Goal: Communication & Community: Share content

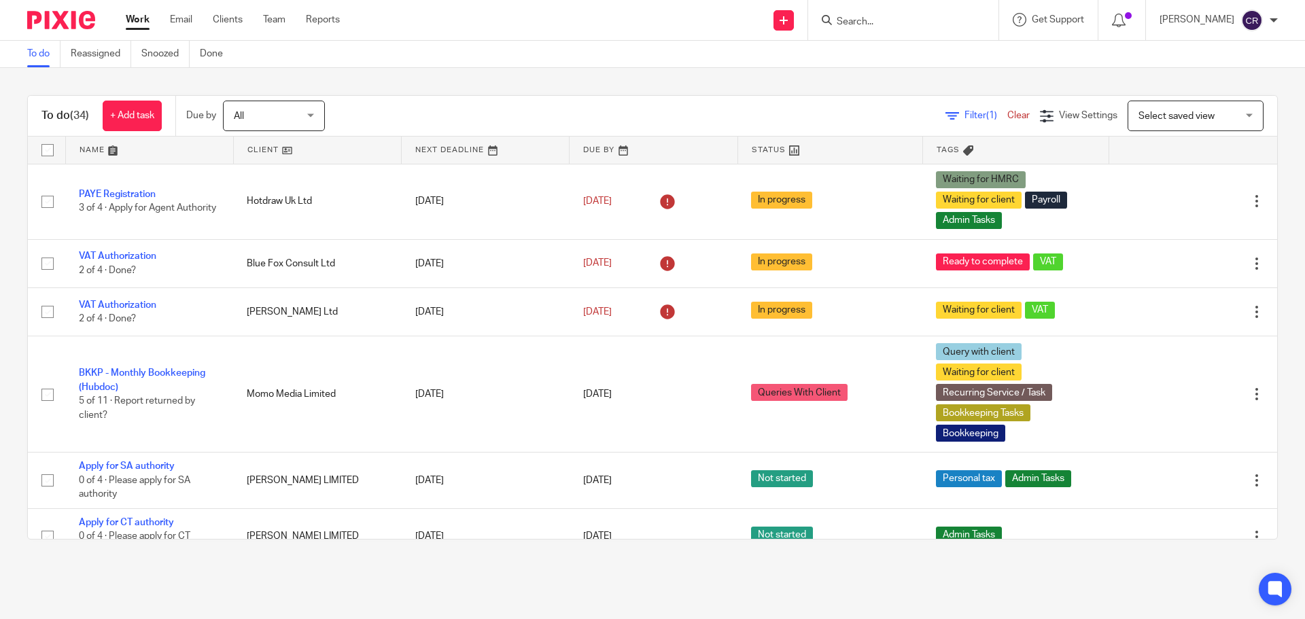
click at [918, 24] on input "Search" at bounding box center [896, 22] width 122 height 12
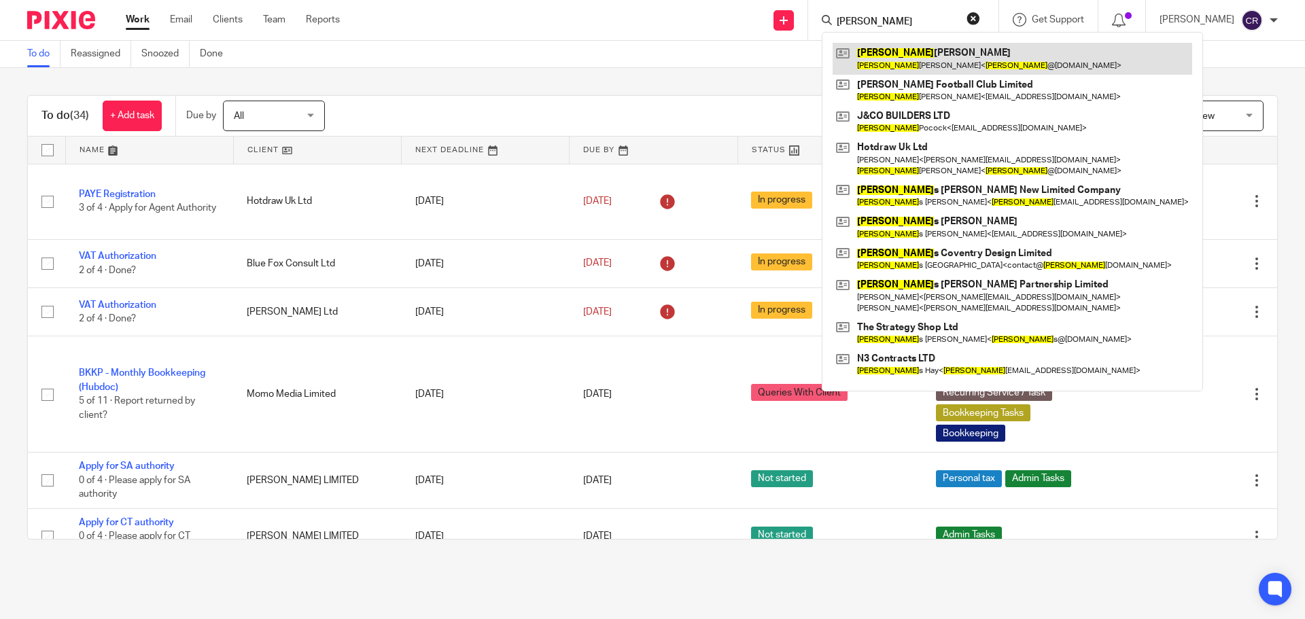
type input "jamie"
click at [930, 57] on link at bounding box center [1013, 58] width 360 height 31
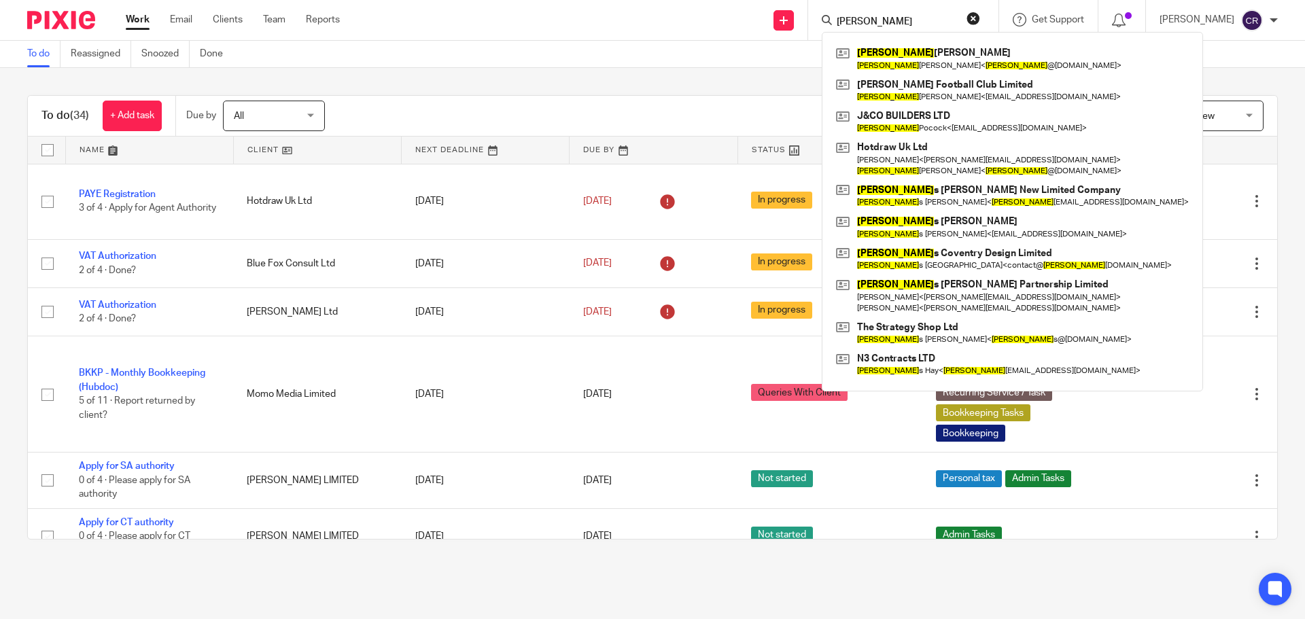
click at [973, 14] on button "reset" at bounding box center [974, 19] width 14 height 14
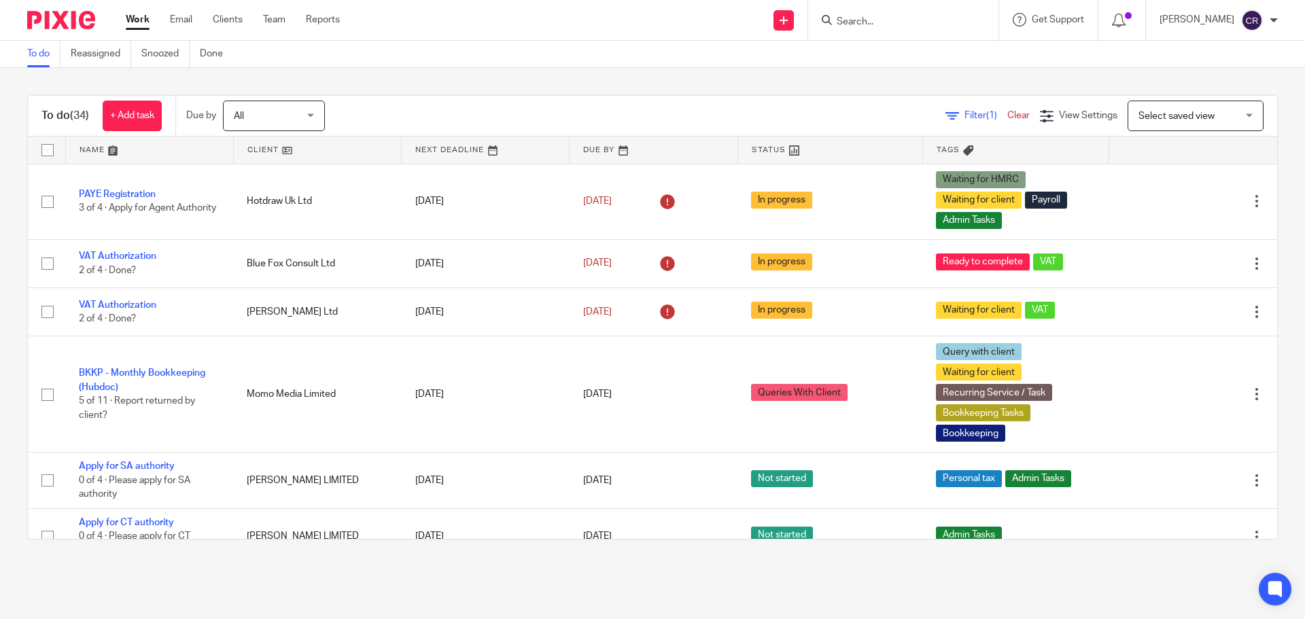
click at [889, 23] on input "Search" at bounding box center [896, 22] width 122 height 12
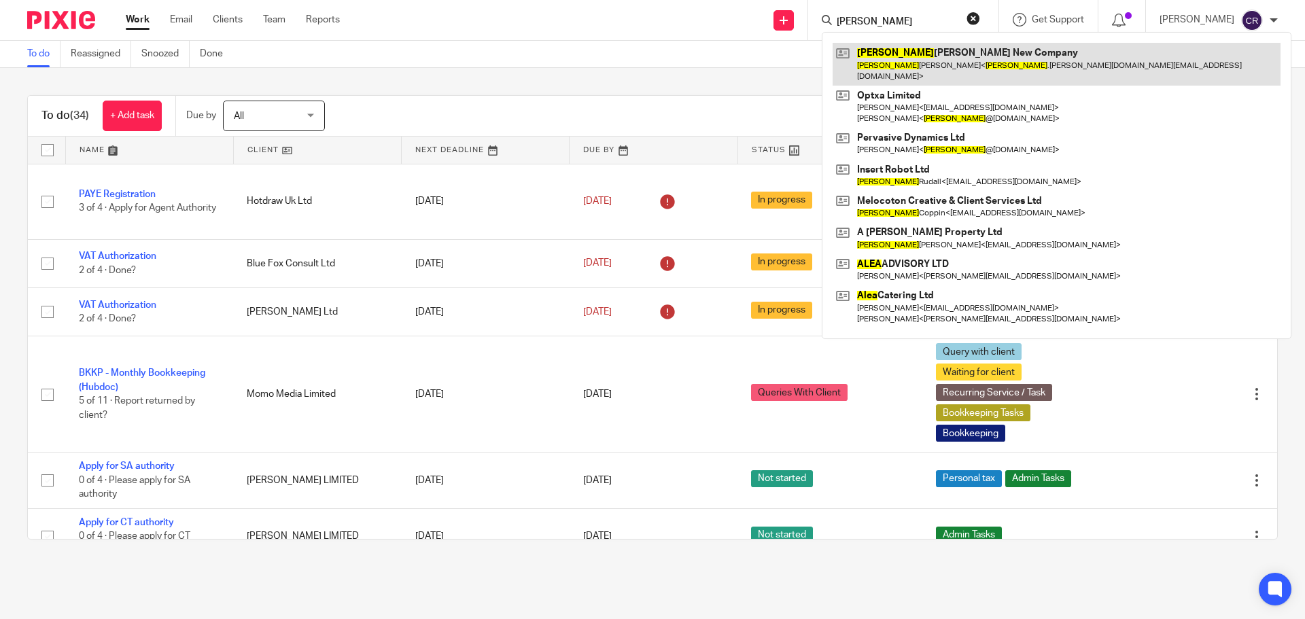
type input "alex"
click at [950, 63] on link at bounding box center [1057, 64] width 448 height 42
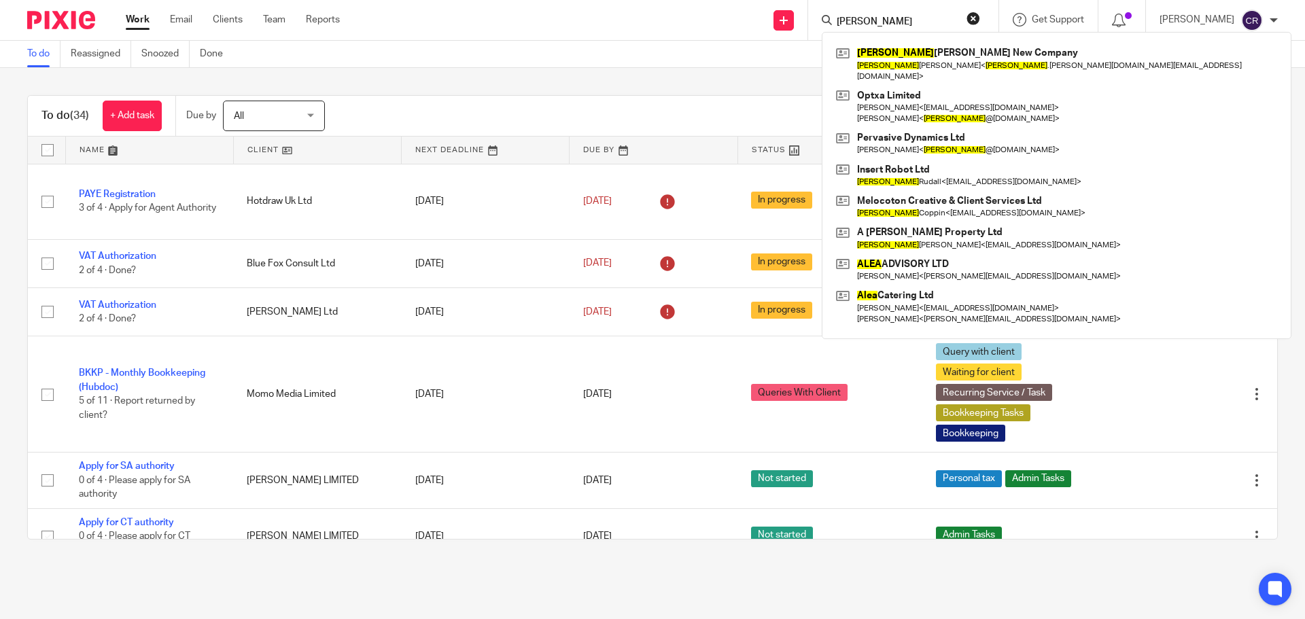
click at [508, 67] on div "To do Reassigned Snoozed Done" at bounding box center [652, 54] width 1305 height 27
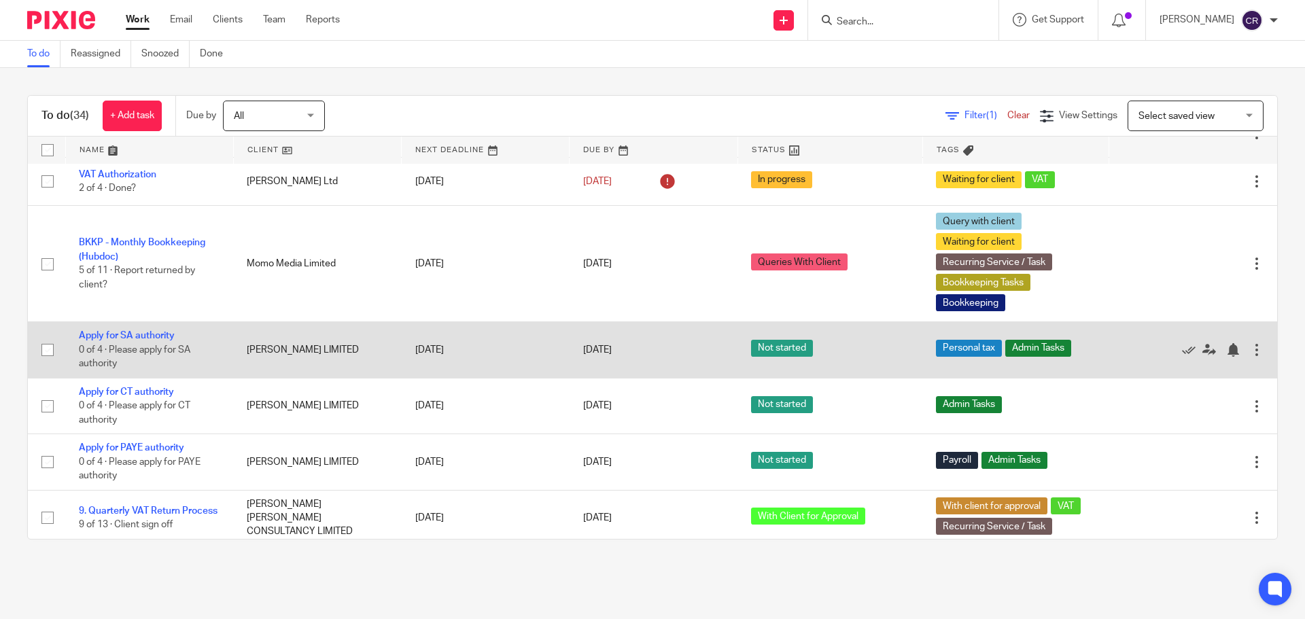
scroll to position [136, 0]
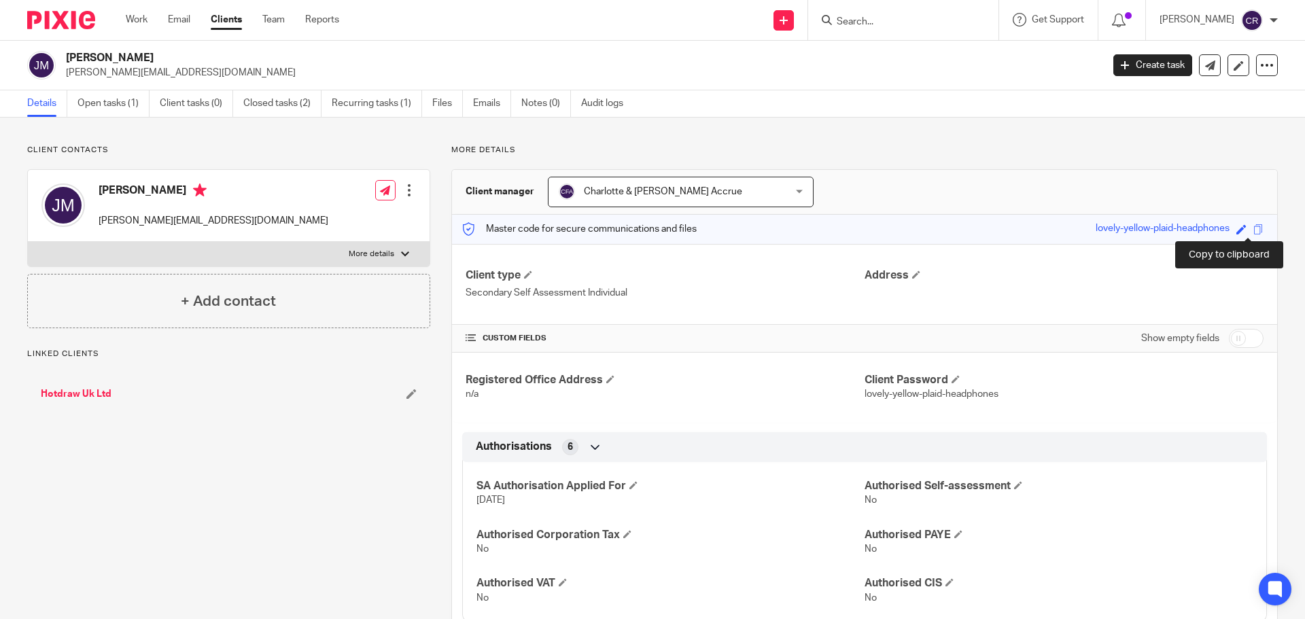
click at [1253, 228] on span at bounding box center [1258, 229] width 10 height 10
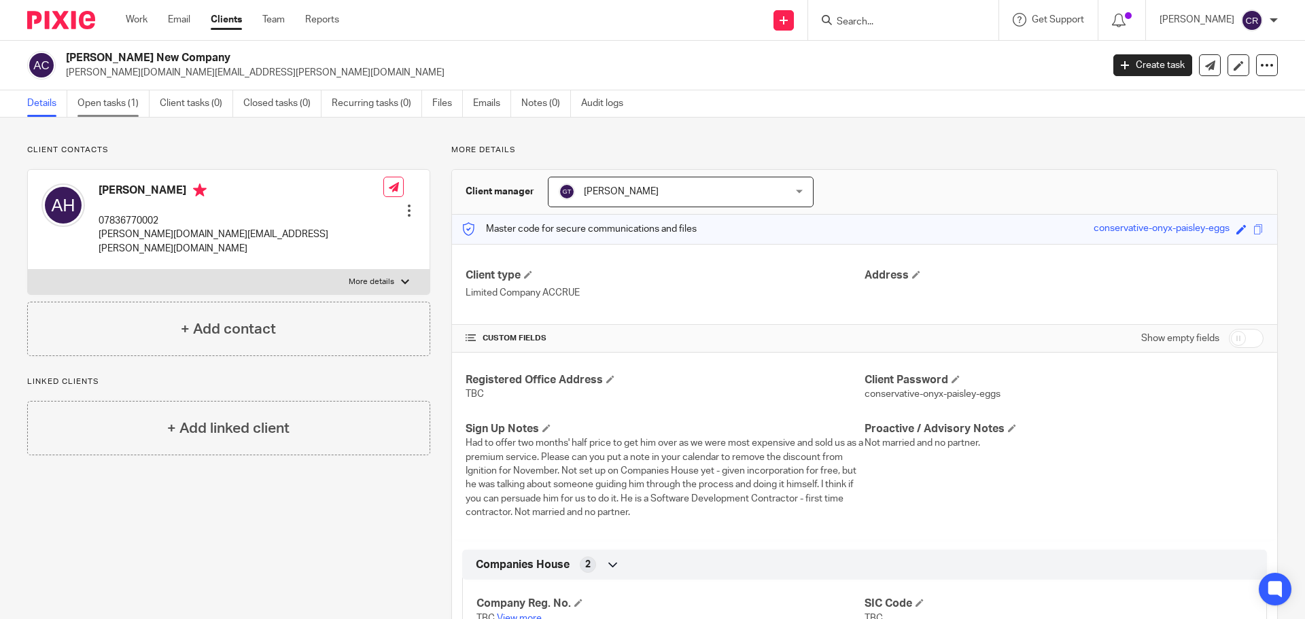
click at [119, 101] on link "Open tasks (1)" at bounding box center [113, 103] width 72 height 27
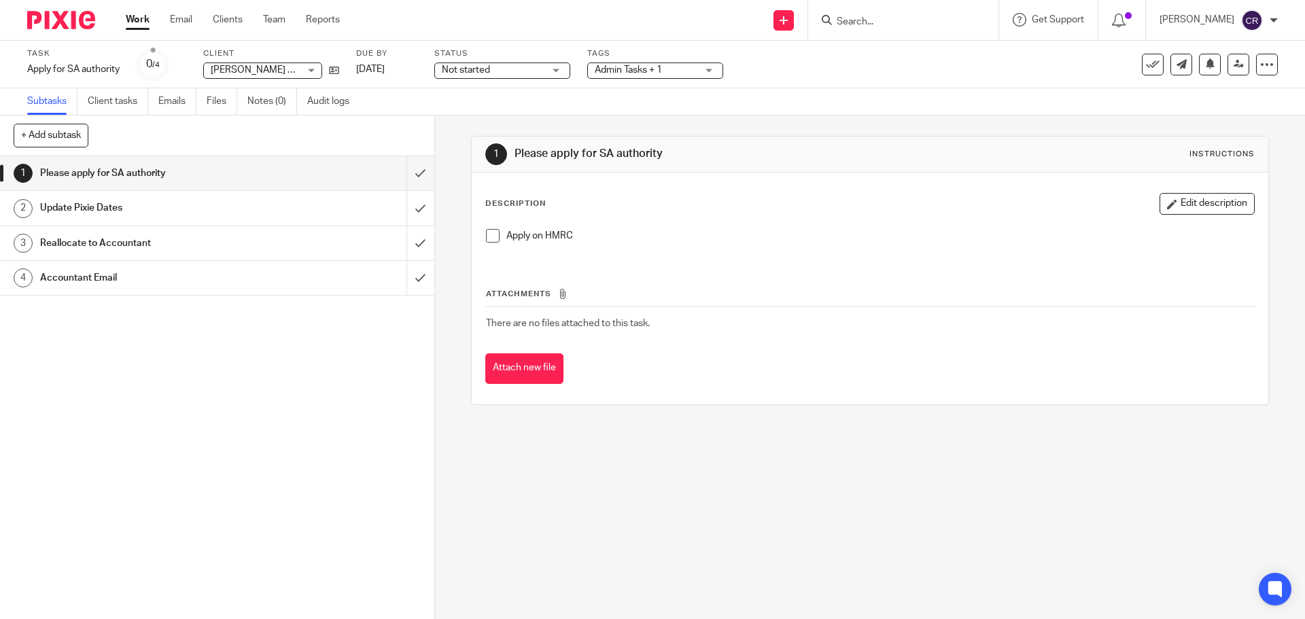
click at [240, 279] on h1 "Accountant Email" at bounding box center [157, 278] width 235 height 20
click at [326, 281] on div "Accountant Email - Send if not registered office." at bounding box center [216, 278] width 353 height 20
click at [345, 75] on icon at bounding box center [344, 70] width 10 height 10
click at [307, 290] on link "4 Accountant Email" at bounding box center [203, 278] width 406 height 34
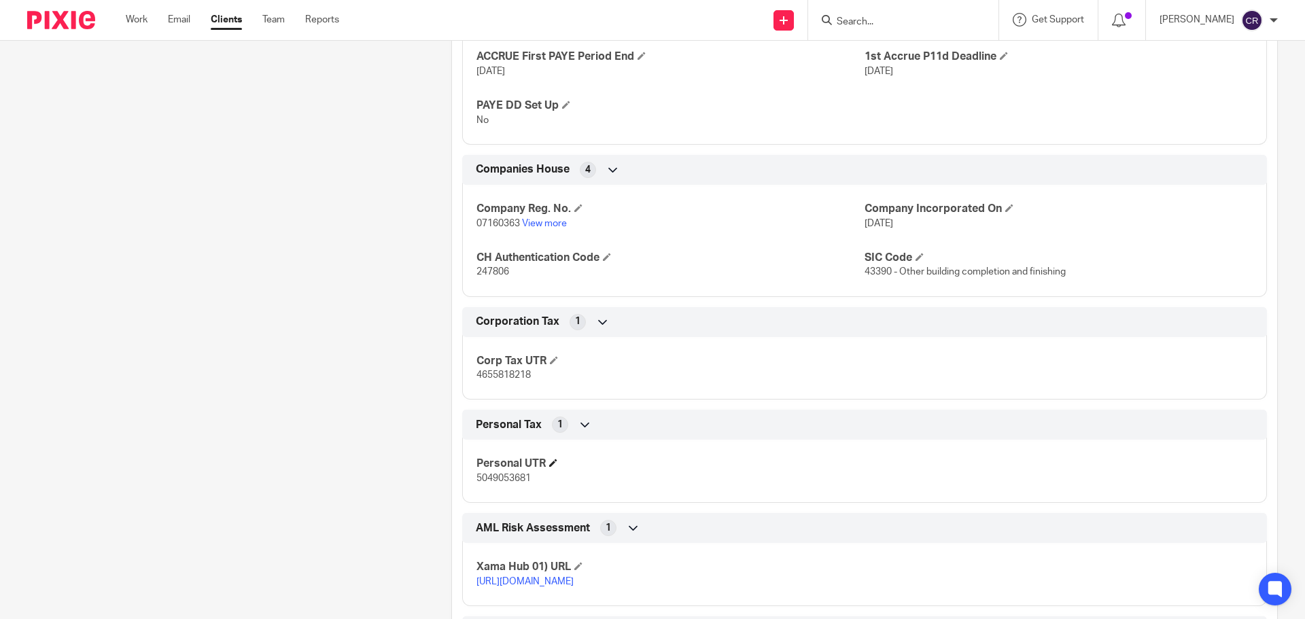
scroll to position [748, 0]
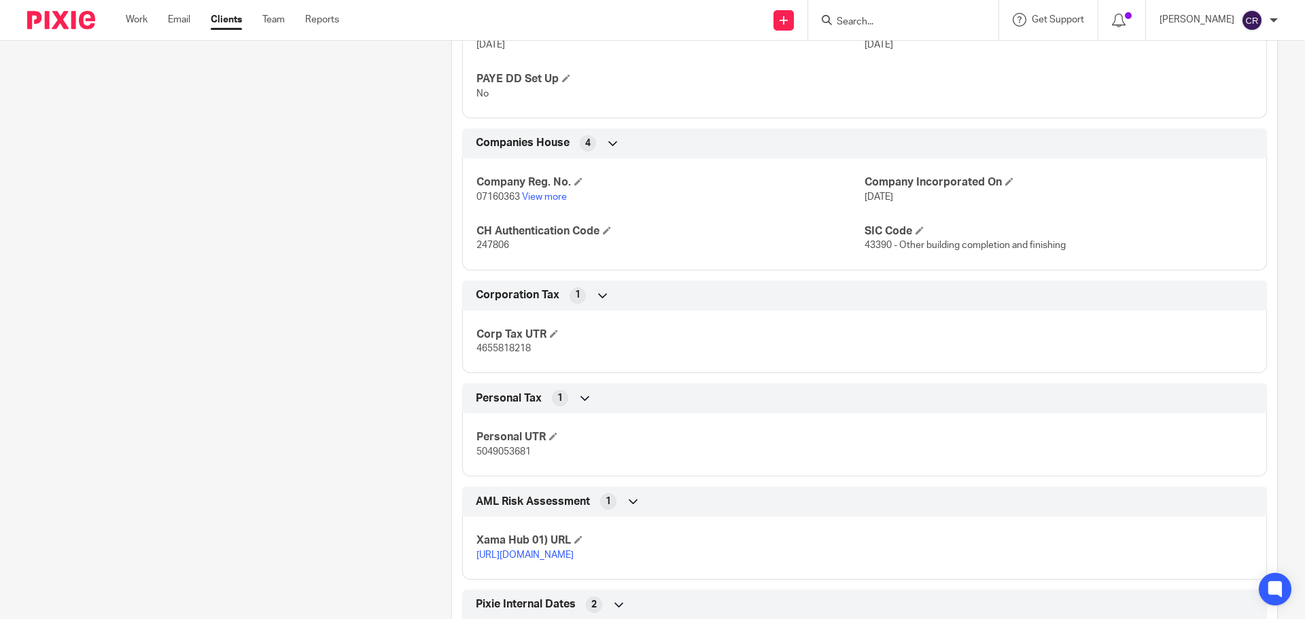
click at [505, 453] on span "5049053681" at bounding box center [503, 452] width 54 height 10
click at [506, 453] on span "5049053681" at bounding box center [503, 452] width 54 height 10
copy span "5049053681"
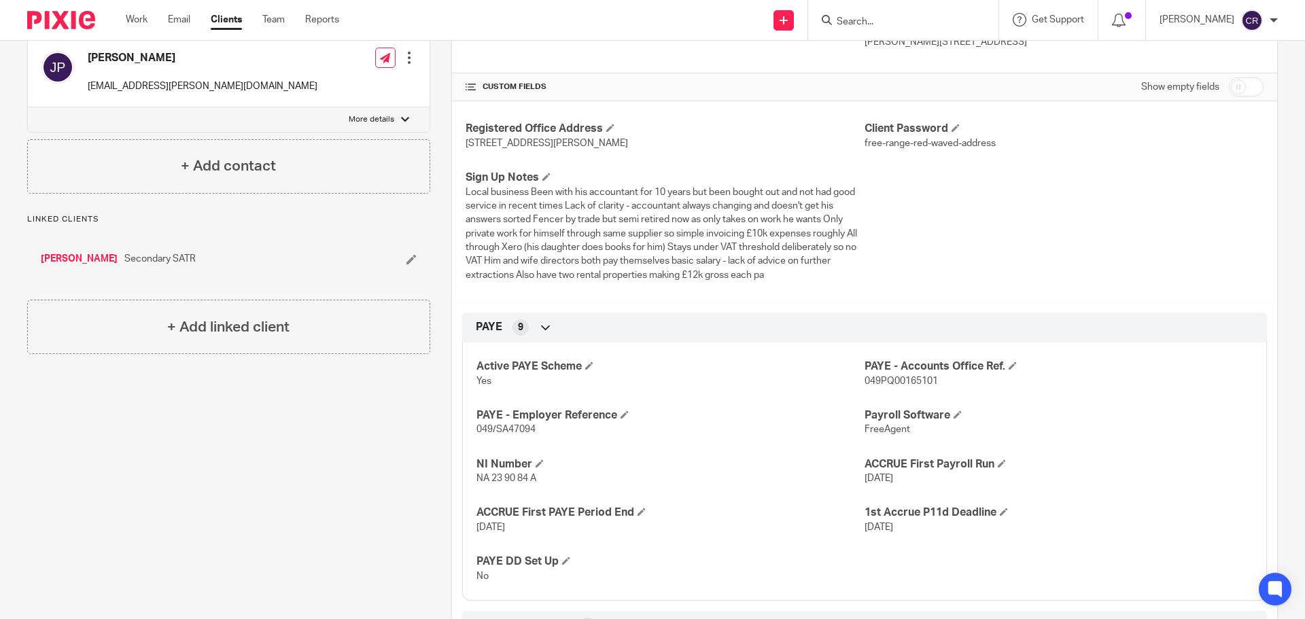
scroll to position [68, 0]
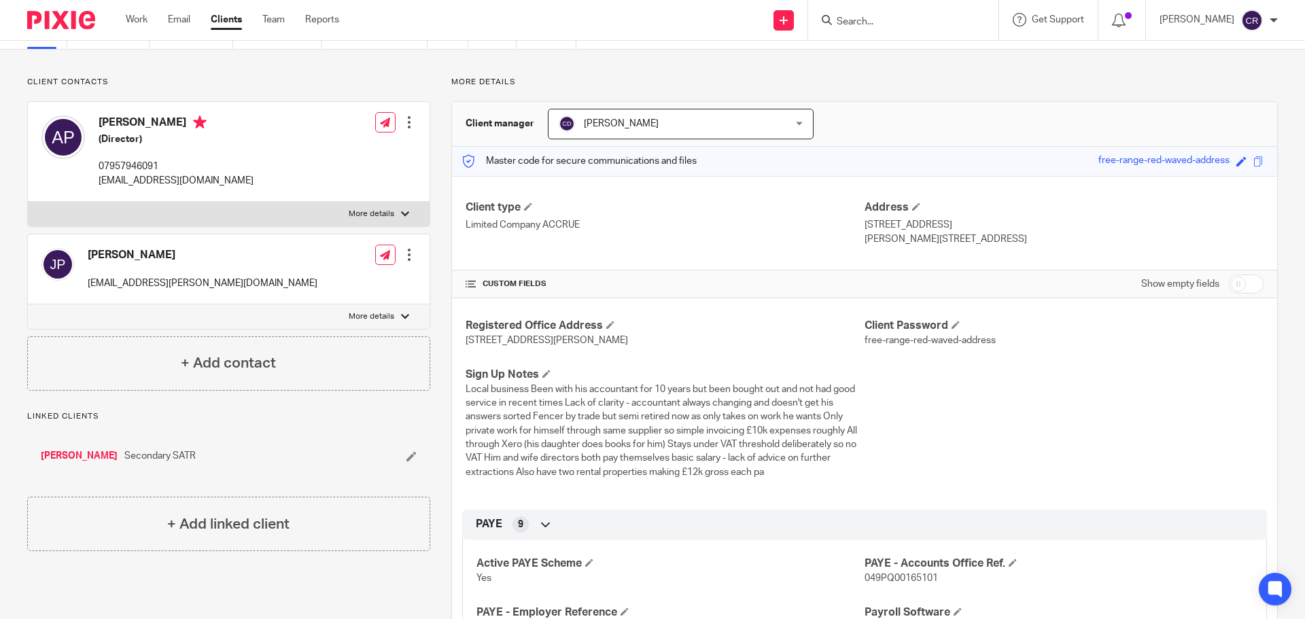
click at [268, 219] on label "More details" at bounding box center [229, 214] width 402 height 24
click at [28, 202] on input "More details" at bounding box center [27, 201] width 1 height 1
checkbox input "true"
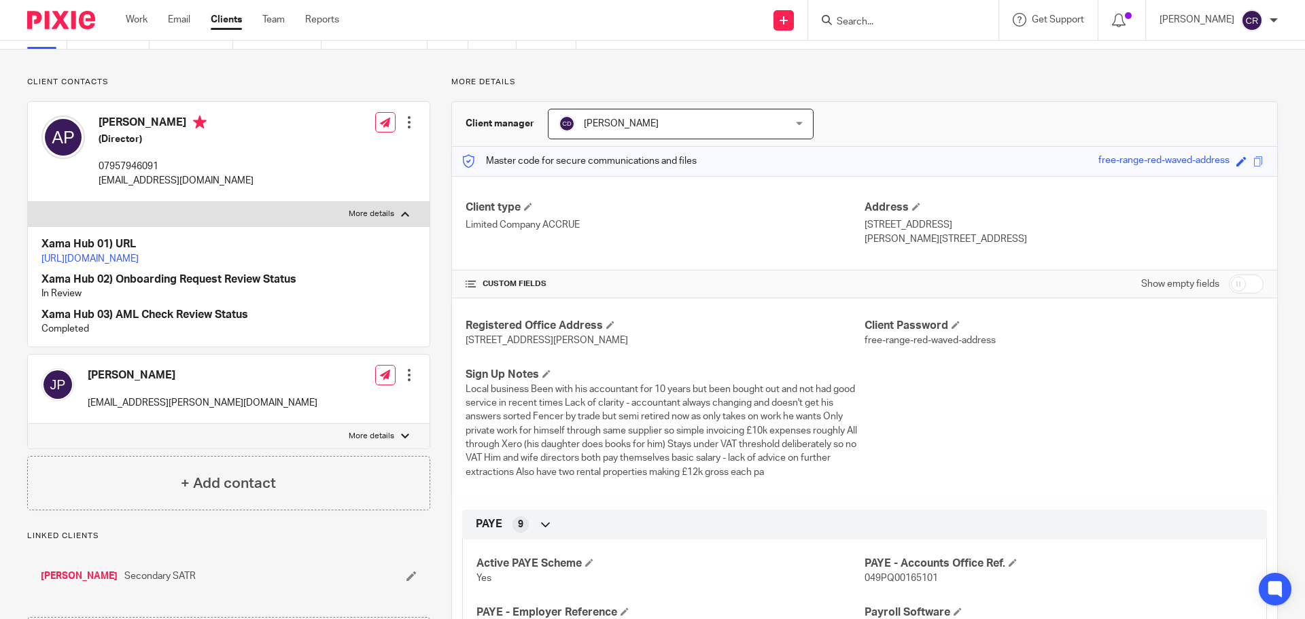
click at [139, 257] on link "https://platform.xamatech.com/portal/crm/clients/ad8dc7d0-6d40-11f0-a88a-9db626…" at bounding box center [89, 259] width 97 height 10
drag, startPoint x: 924, startPoint y: 232, endPoint x: 887, endPoint y: 238, distance: 37.2
click at [887, 238] on p "Poole, BH17 7HL" at bounding box center [1064, 239] width 399 height 14
copy p "BH17 7HL"
click at [126, 118] on h4 "Andrew Pratt" at bounding box center [176, 124] width 155 height 17
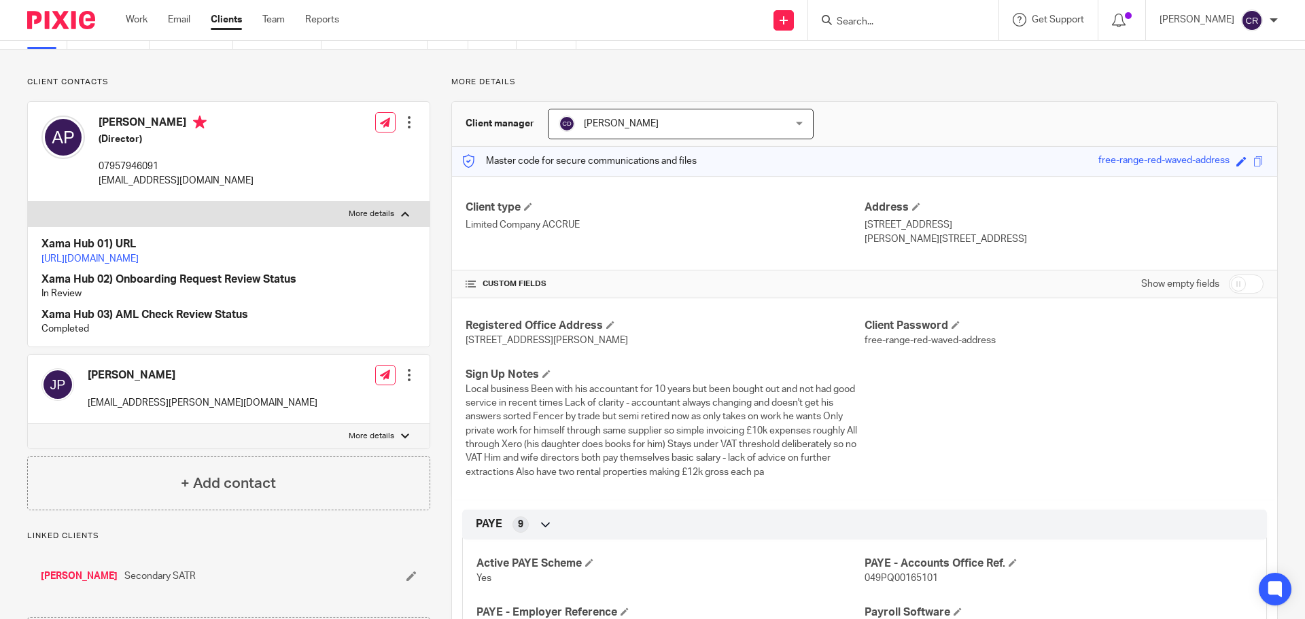
click at [126, 118] on h4 "Andrew Pratt" at bounding box center [176, 124] width 155 height 17
copy h4 "Andrew Pratt"
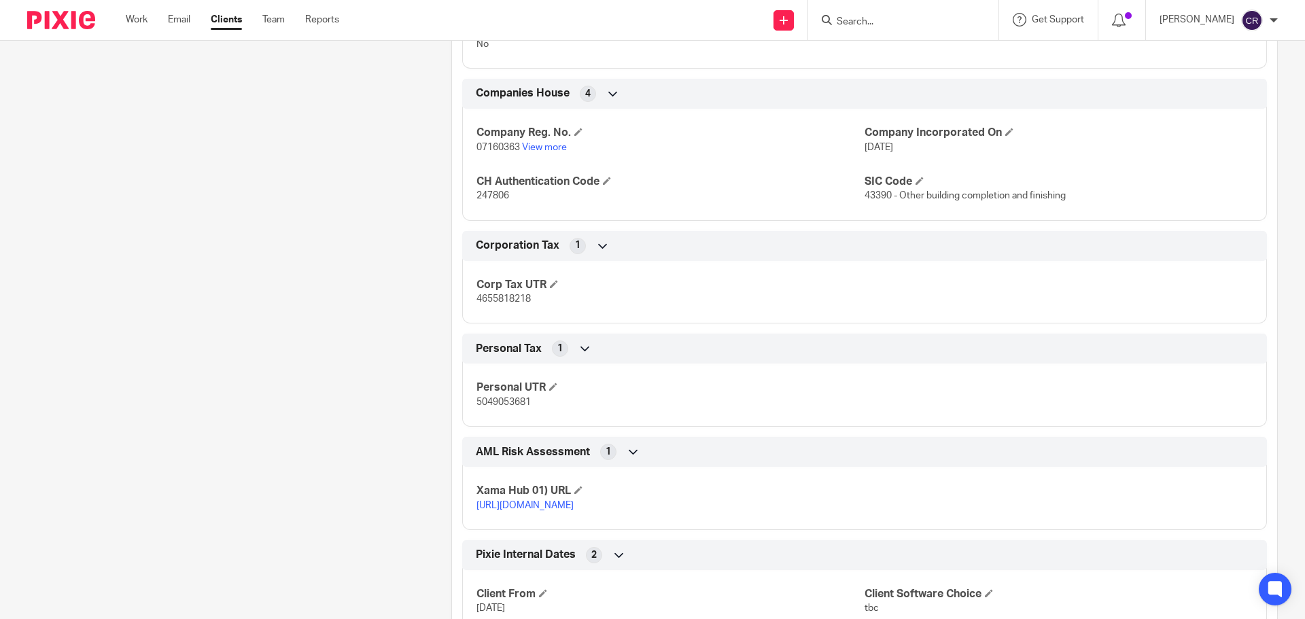
scroll to position [1020, 0]
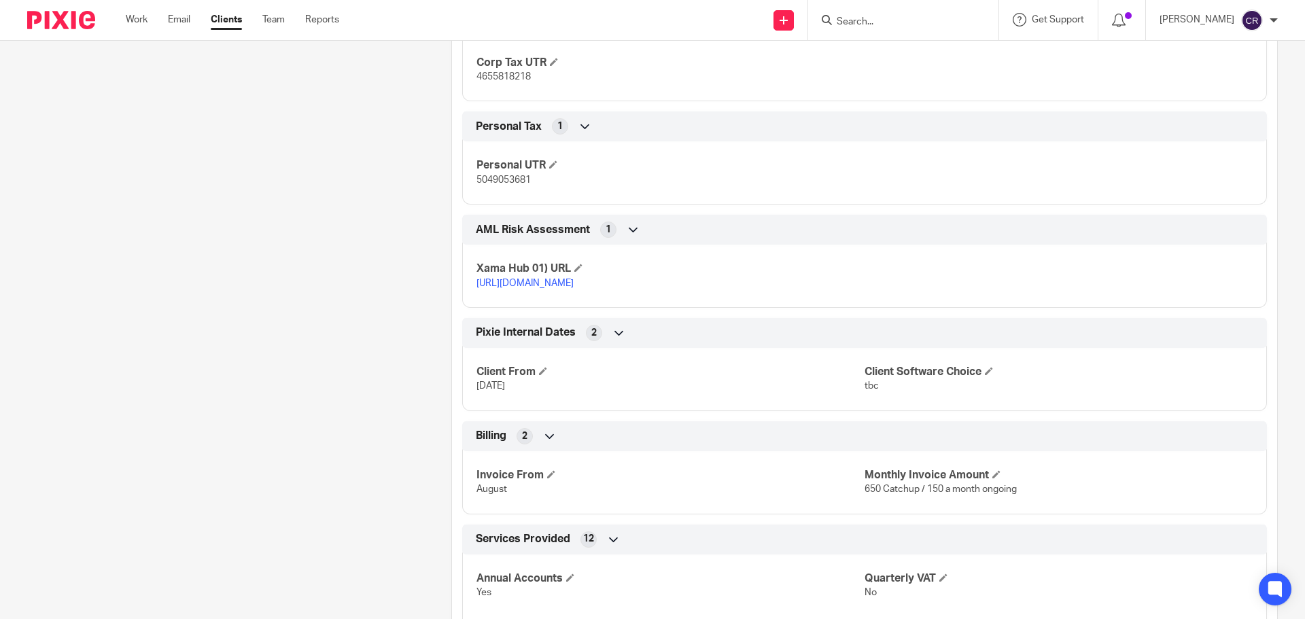
click at [521, 71] on p "4655818218" at bounding box center [670, 77] width 388 height 14
click at [521, 72] on span "4655818218" at bounding box center [503, 77] width 54 height 10
copy span "4655818218"
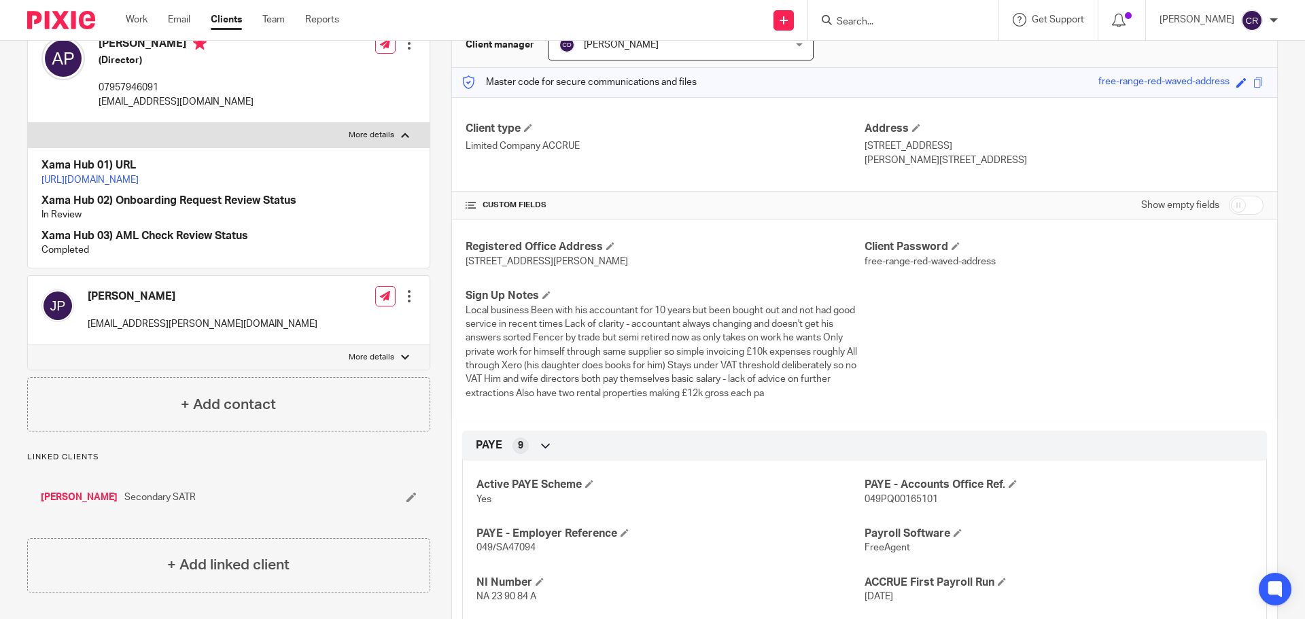
scroll to position [136, 0]
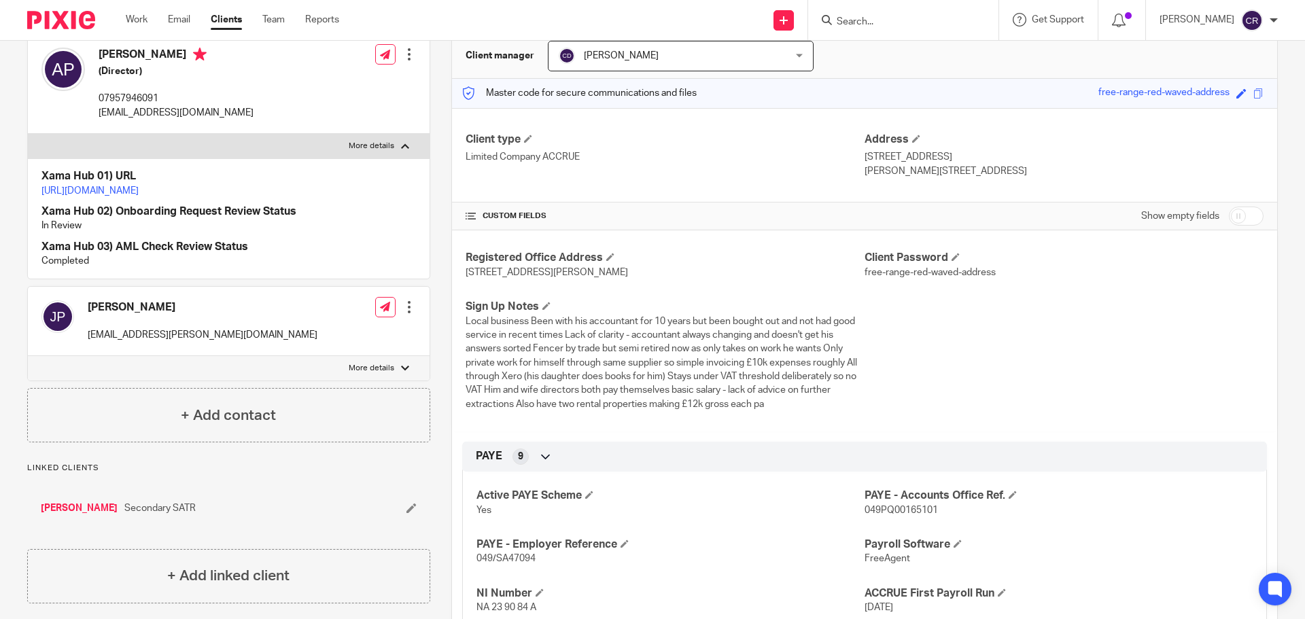
drag, startPoint x: 716, startPoint y: 272, endPoint x: 666, endPoint y: 279, distance: 50.1
click at [666, 279] on p "26 Rugby Road, Poole, Dorset, United Kingdom, BH17 7HL" at bounding box center [665, 273] width 399 height 14
copy span "BH17 7HL"
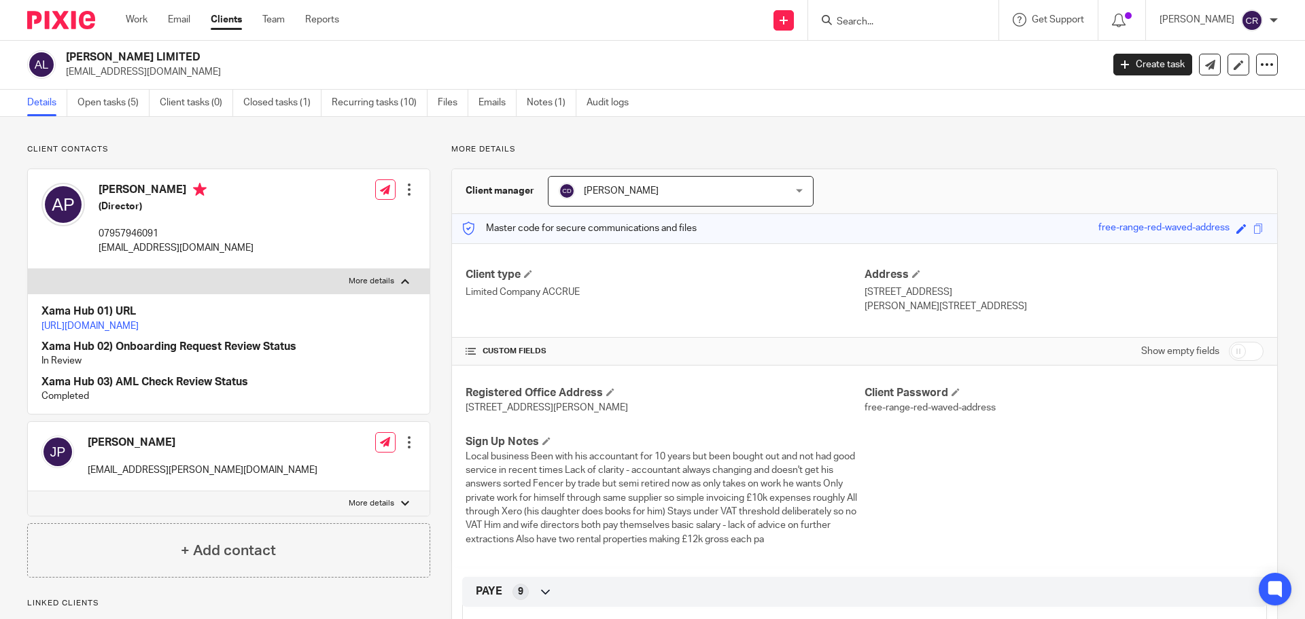
scroll to position [0, 0]
click at [82, 58] on h2 "ANDY P LIMITED" at bounding box center [477, 58] width 822 height 14
copy div "ANDY P LIMITED"
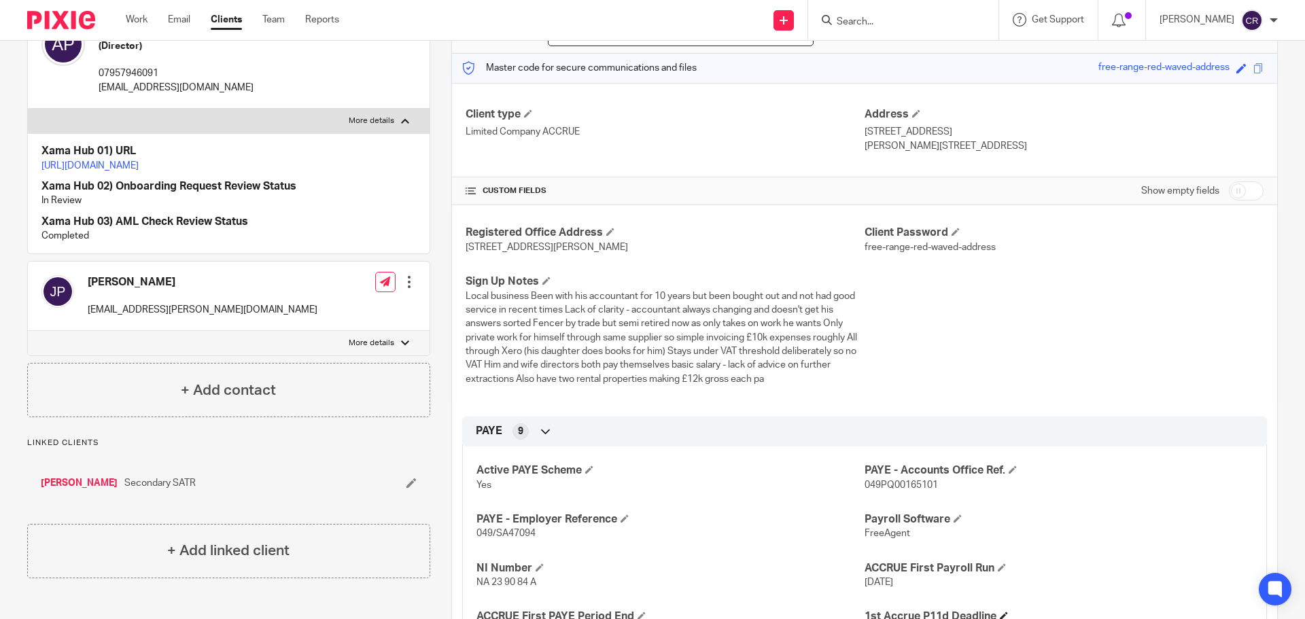
scroll to position [340, 0]
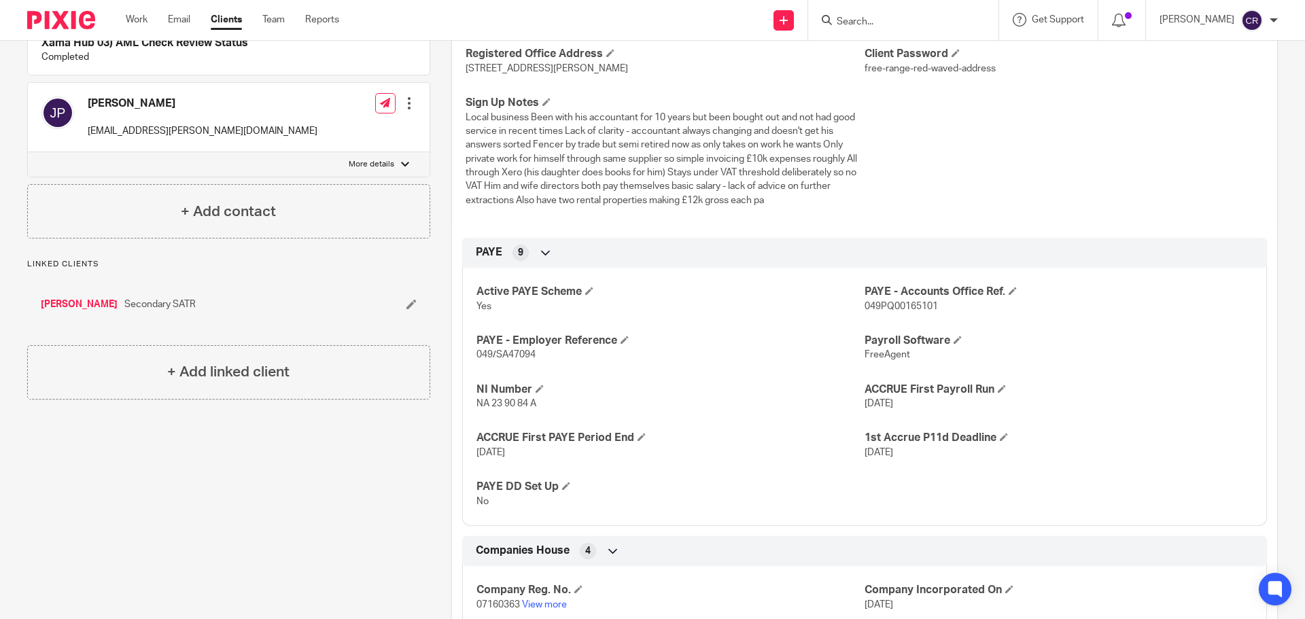
click at [916, 310] on span "049PQ00165101" at bounding box center [901, 307] width 73 height 10
copy span "049PQ00165101"
click at [524, 351] on span "049/SA47094" at bounding box center [505, 355] width 59 height 10
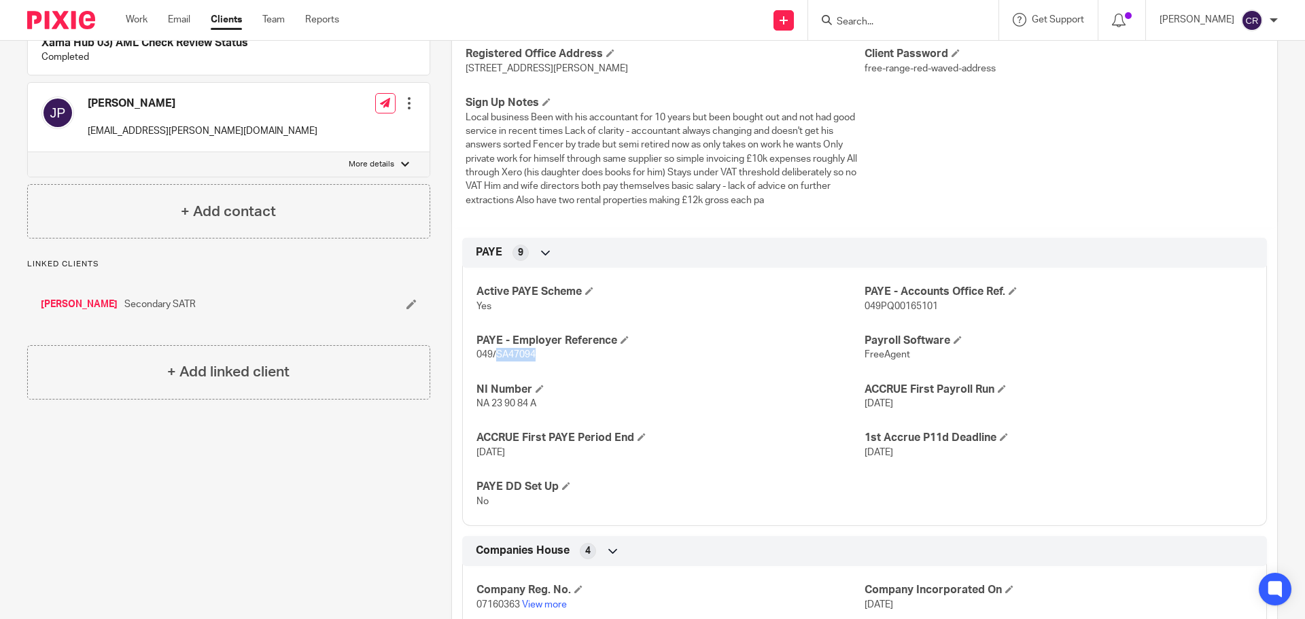
copy span "SA47094"
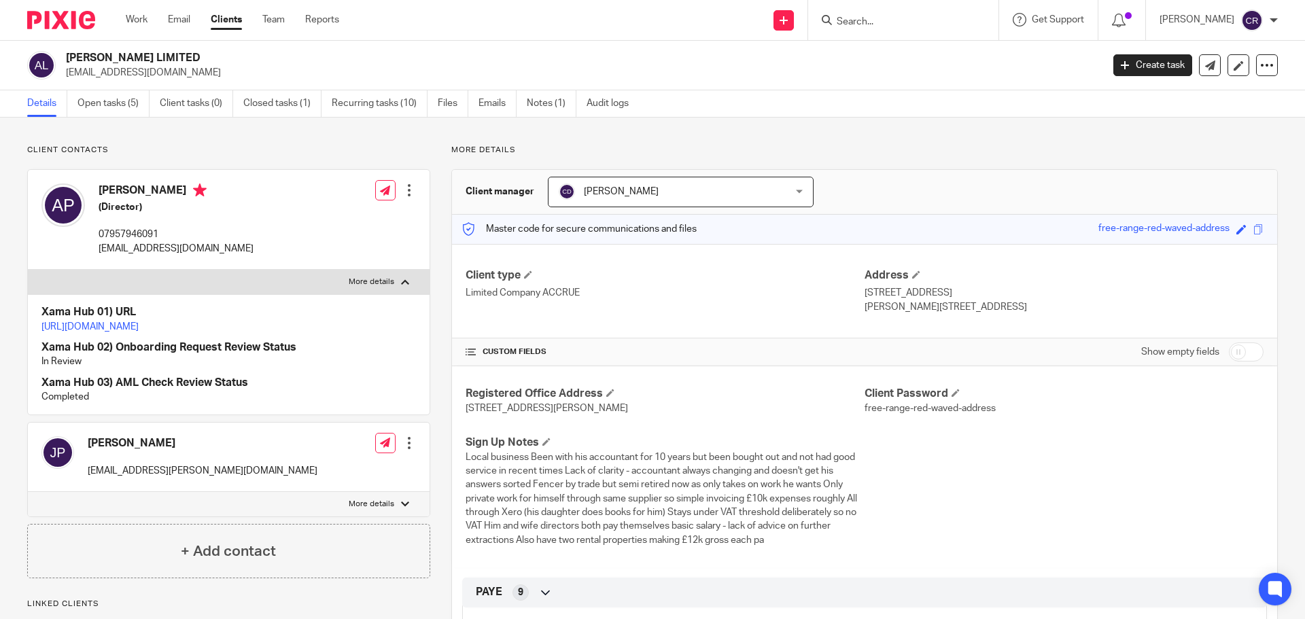
click at [97, 60] on h2 "ANDY P LIMITED" at bounding box center [477, 58] width 822 height 14
click at [97, 60] on h2 "[PERSON_NAME] LIMITED" at bounding box center [477, 58] width 822 height 14
click at [97, 60] on h2 "ANDY P LIMITED" at bounding box center [477, 58] width 822 height 14
copy div "[PERSON_NAME] LIMITED"
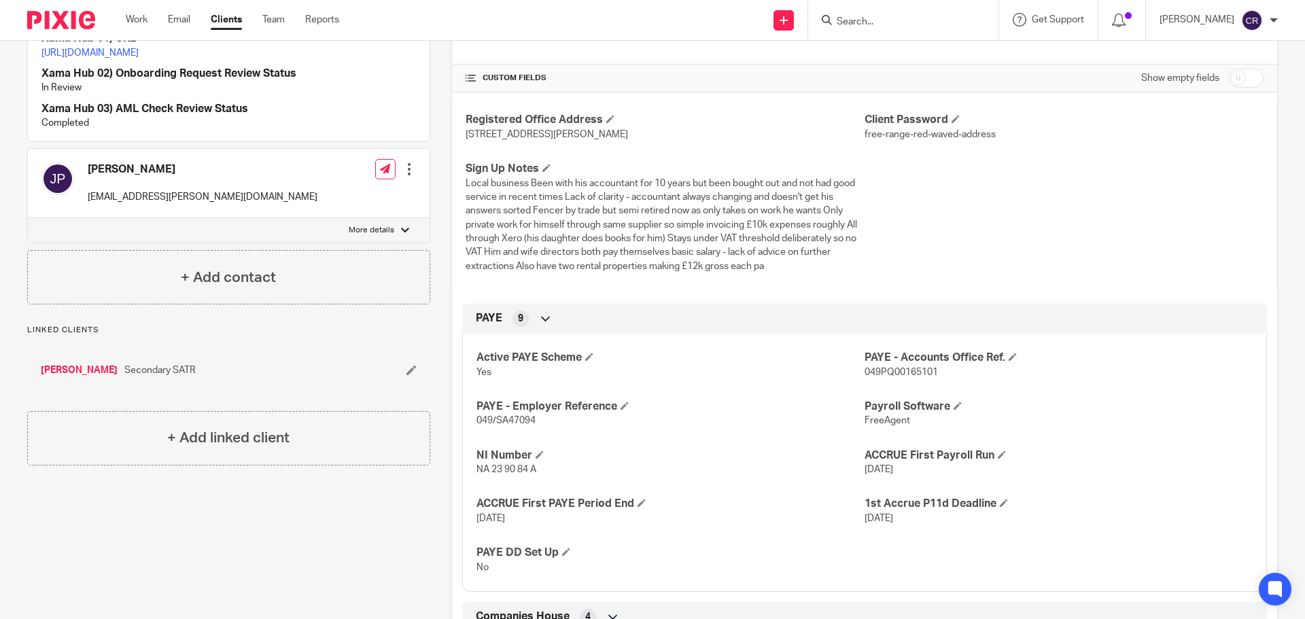
scroll to position [272, 0]
click at [1236, 80] on input "checkbox" at bounding box center [1246, 80] width 35 height 19
checkbox input "true"
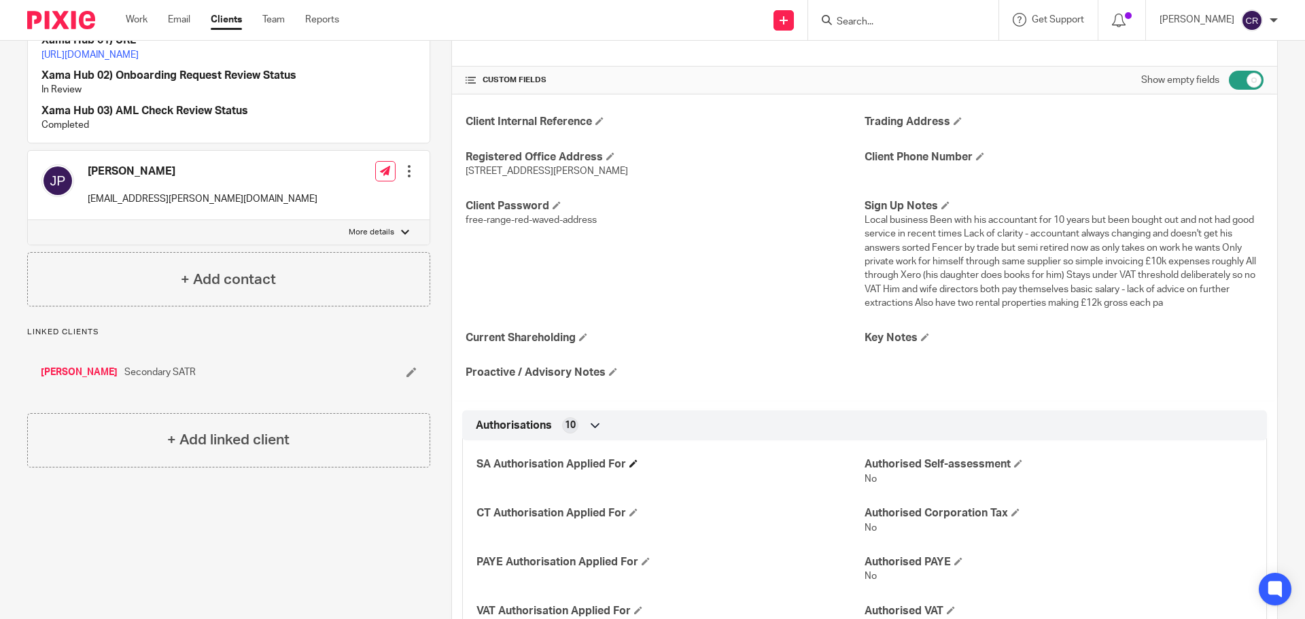
click at [629, 462] on span at bounding box center [633, 463] width 8 height 8
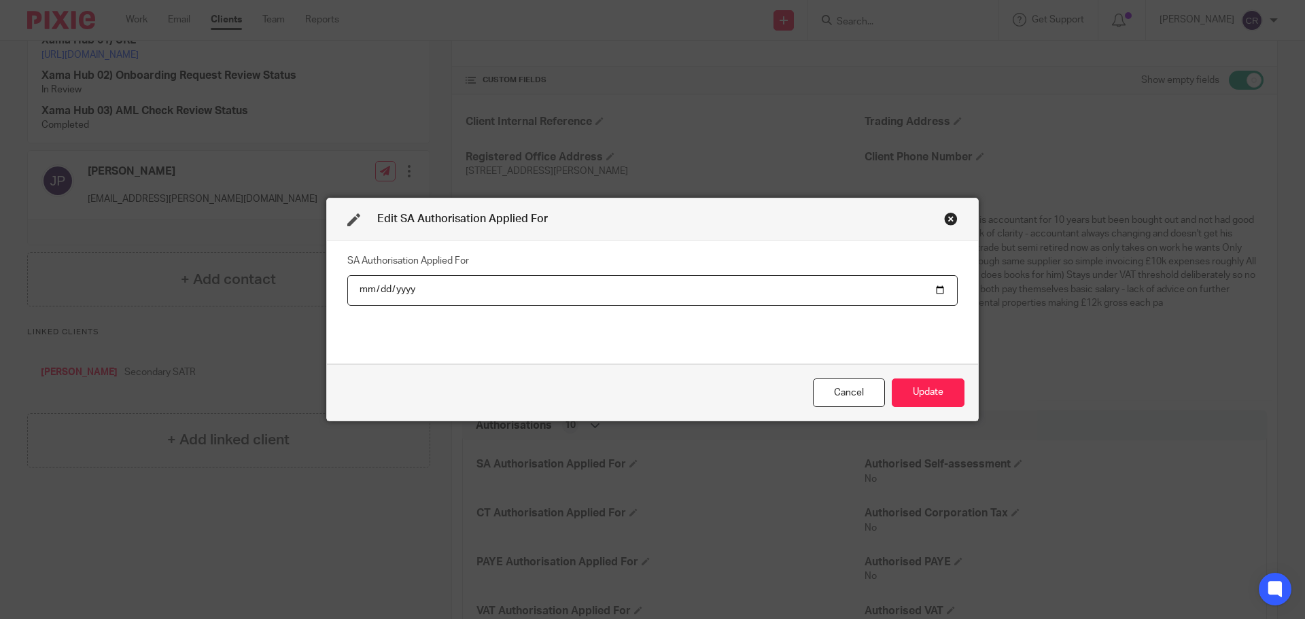
click at [937, 287] on input "date" at bounding box center [652, 290] width 610 height 31
type input "2025-09-17"
click at [922, 383] on button "Update" at bounding box center [928, 393] width 73 height 29
click at [922, 392] on button "Update" at bounding box center [928, 393] width 73 height 29
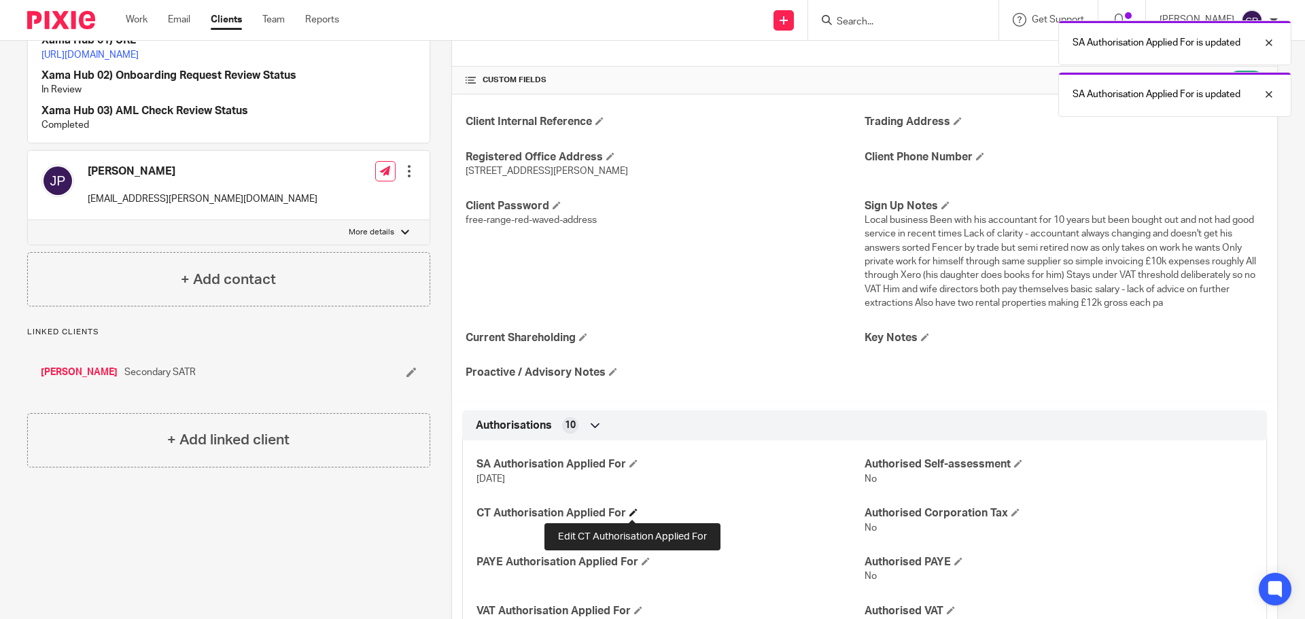
click at [632, 508] on span at bounding box center [633, 512] width 8 height 8
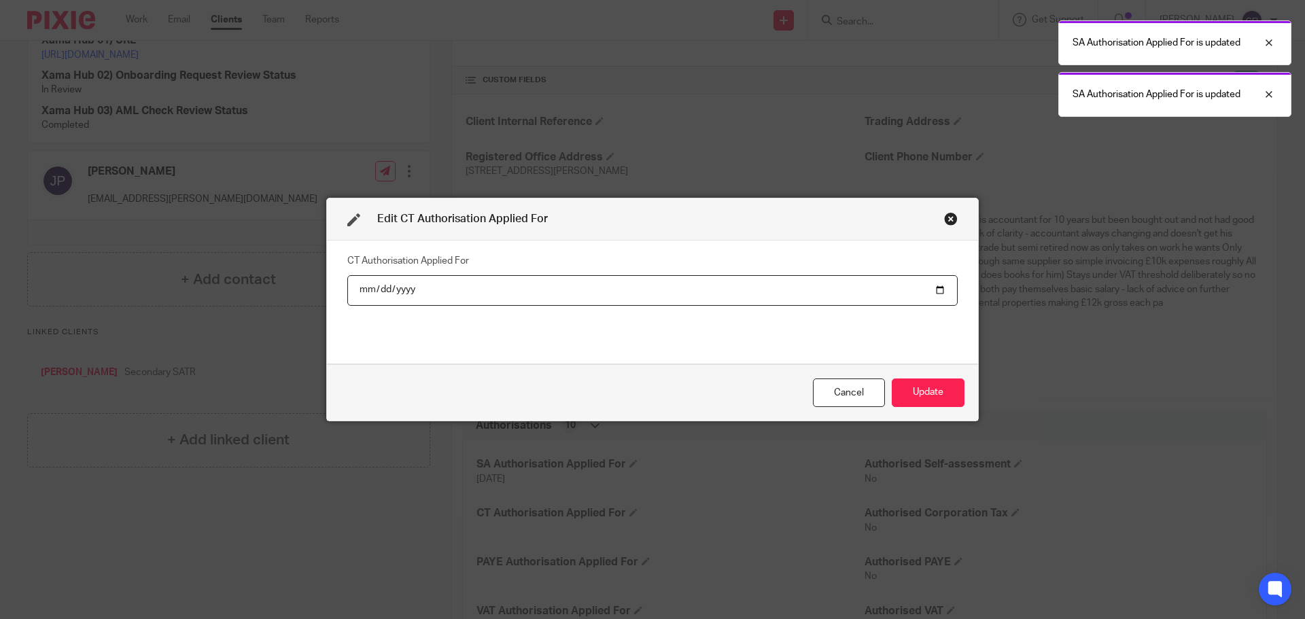
click at [932, 288] on input "date" at bounding box center [652, 290] width 610 height 31
type input "2025-09-17"
click at [935, 383] on button "Update" at bounding box center [928, 393] width 73 height 29
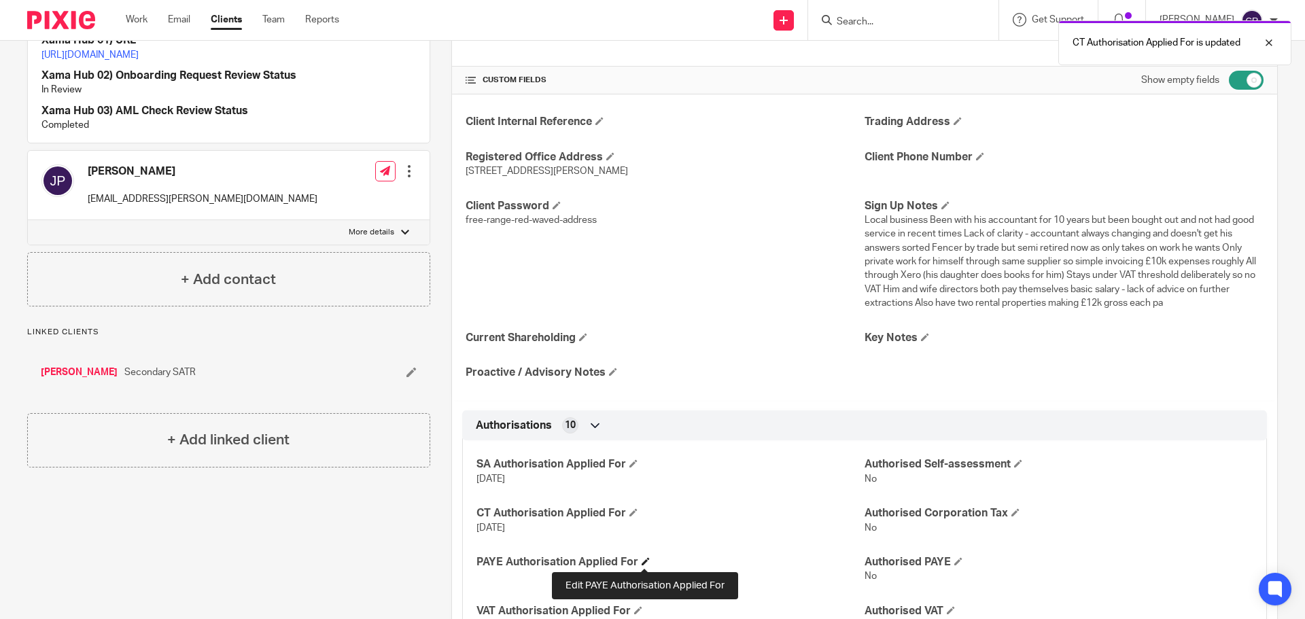
click at [647, 563] on span at bounding box center [646, 561] width 8 height 8
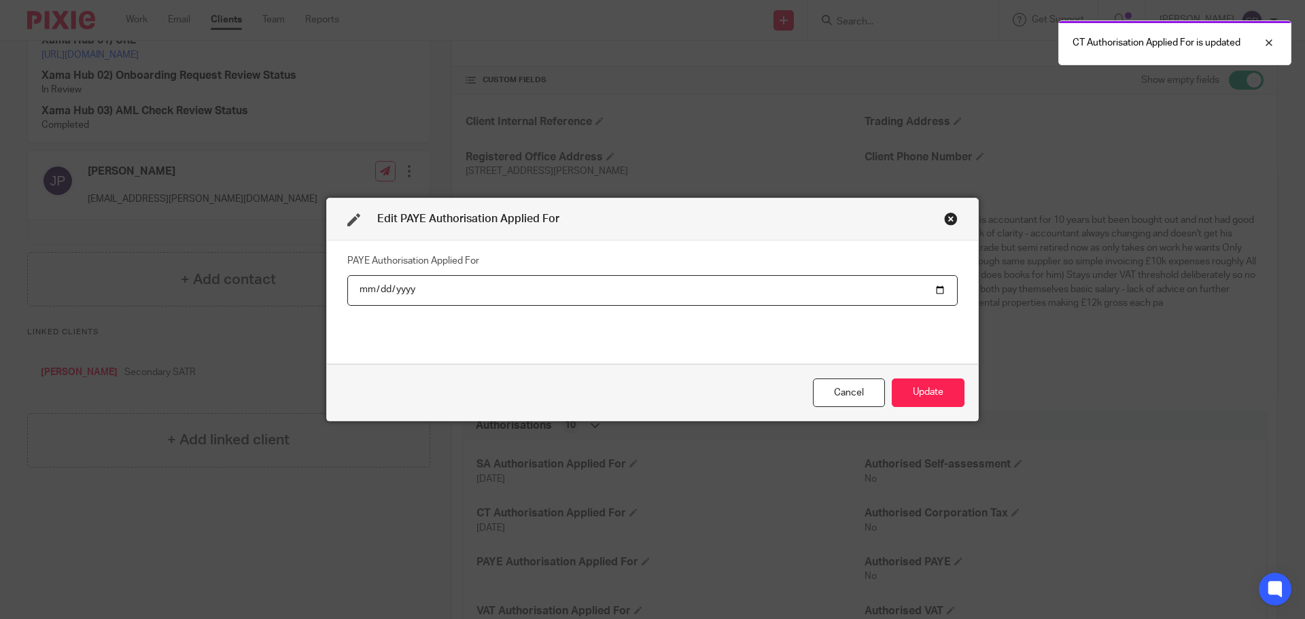
click at [935, 289] on input "date" at bounding box center [652, 290] width 610 height 31
type input "2025-09-17"
click at [911, 390] on button "Update" at bounding box center [928, 393] width 73 height 29
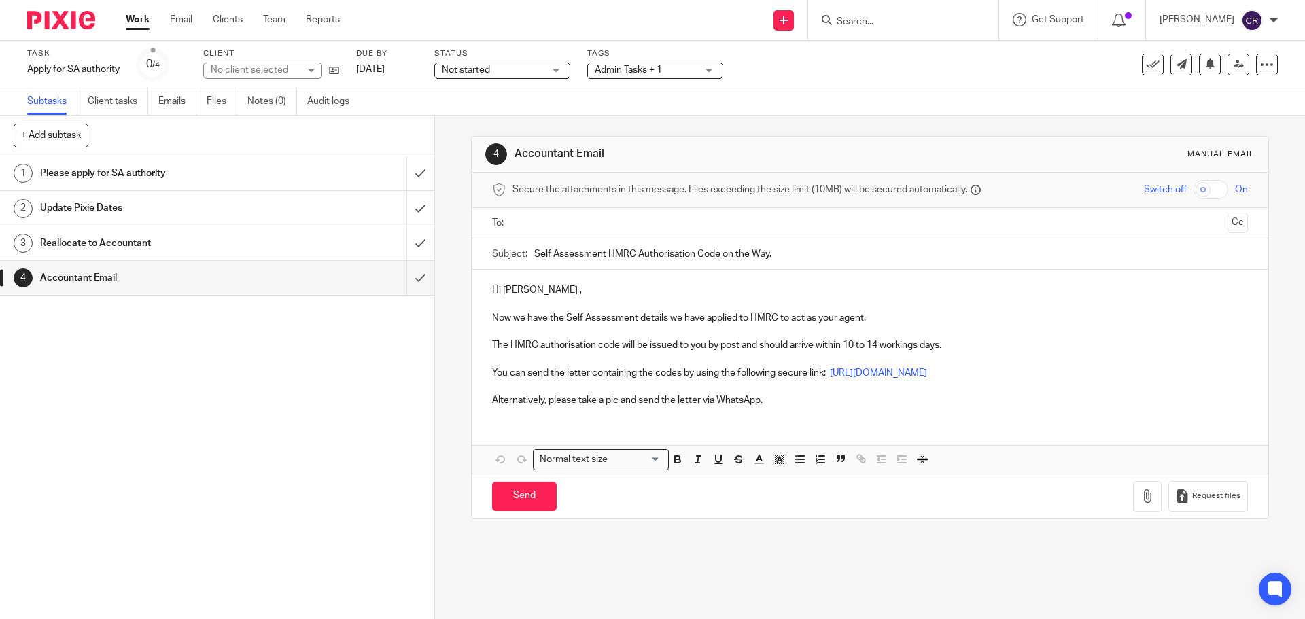
click at [548, 226] on input "text" at bounding box center [869, 223] width 704 height 16
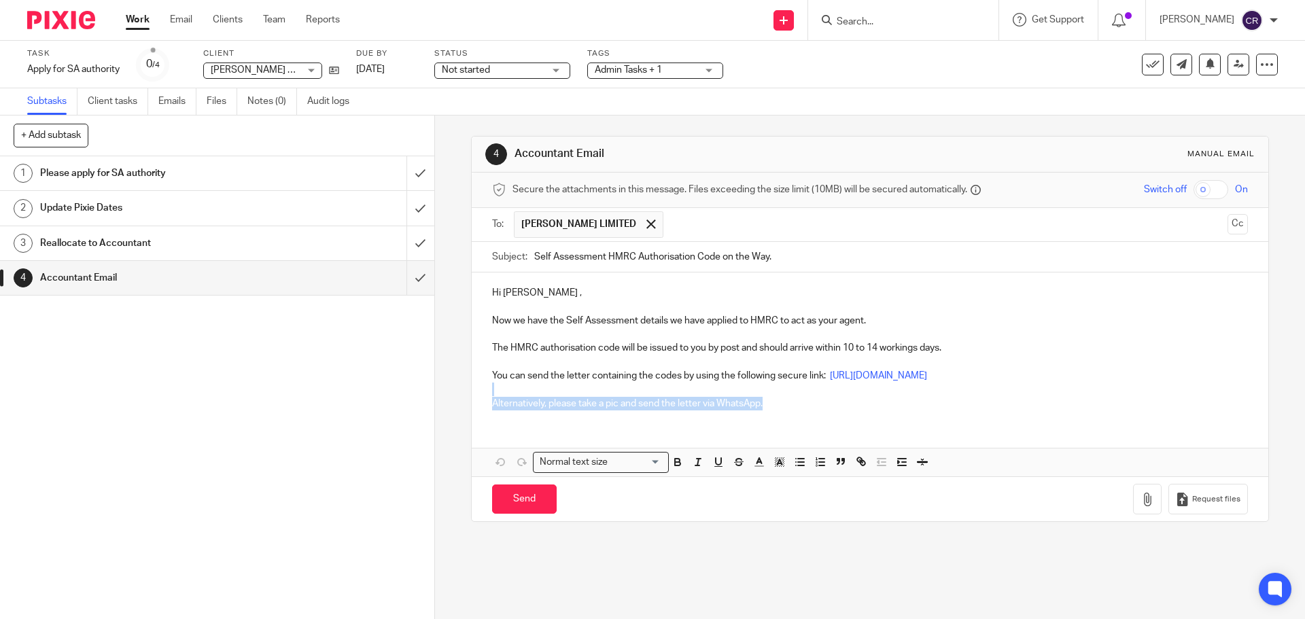
drag, startPoint x: 785, startPoint y: 402, endPoint x: 525, endPoint y: 385, distance: 260.9
click at [525, 385] on div "Hi Andrew , Now we have the Self Assessment details we have applied to HMRC to …" at bounding box center [870, 346] width 796 height 147
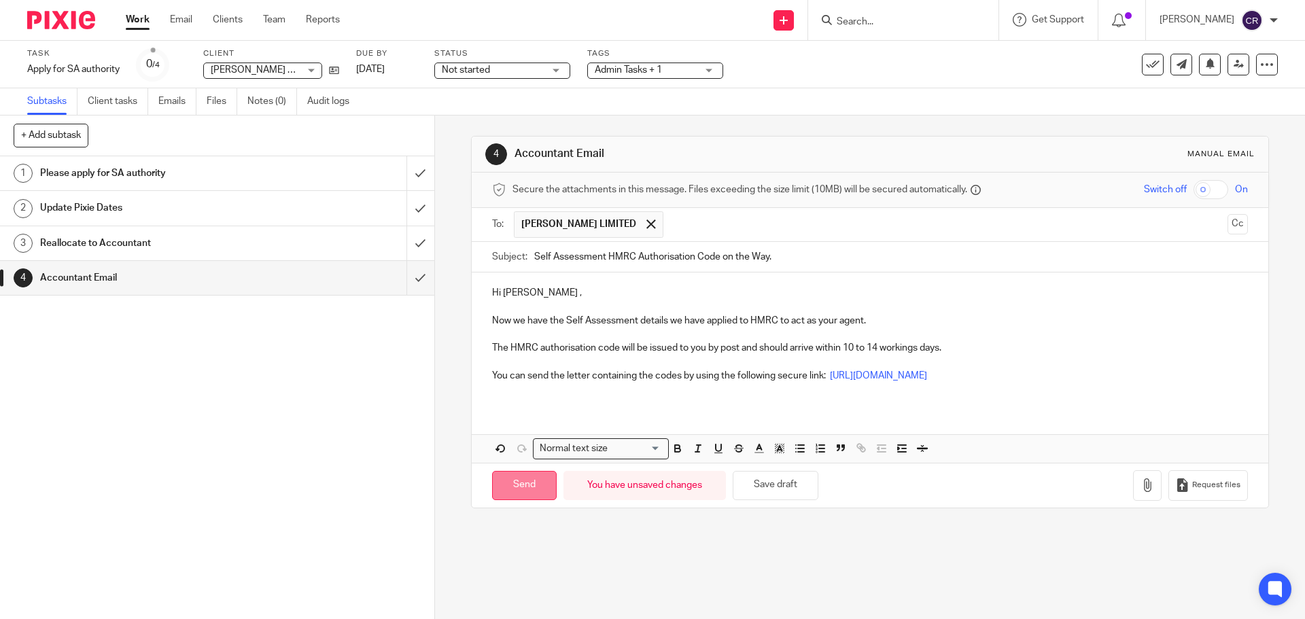
click at [514, 489] on input "Send" at bounding box center [524, 485] width 65 height 29
type input "Sent"
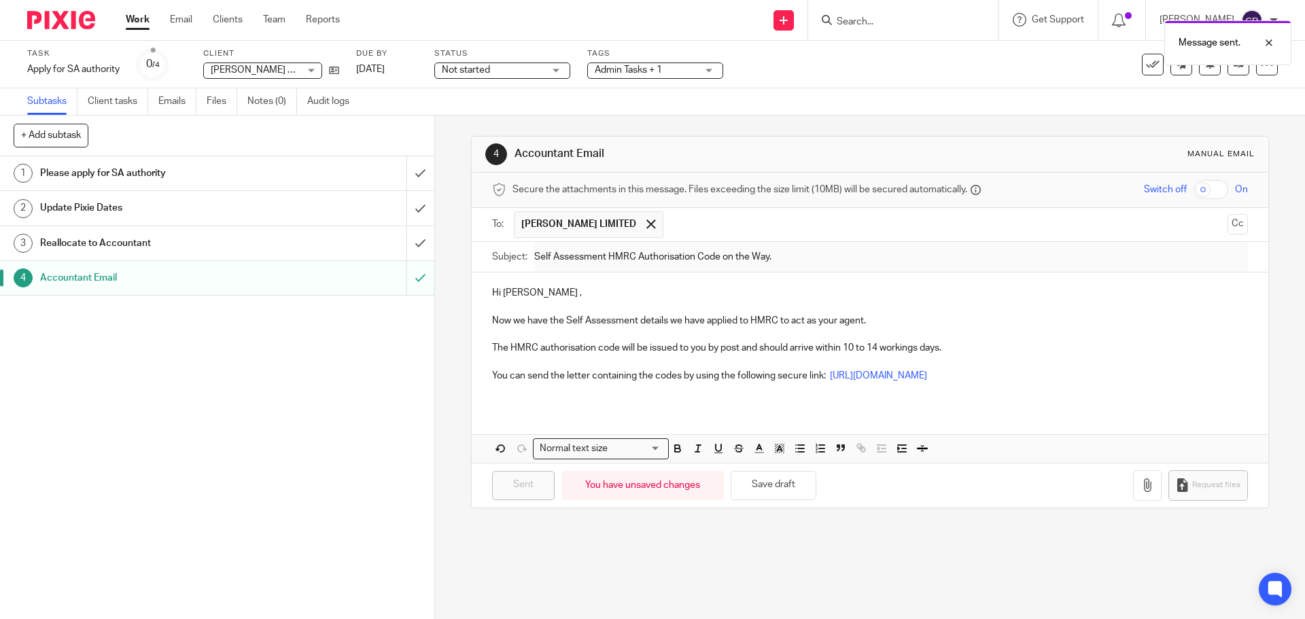
click at [1146, 66] on icon at bounding box center [1153, 65] width 14 height 14
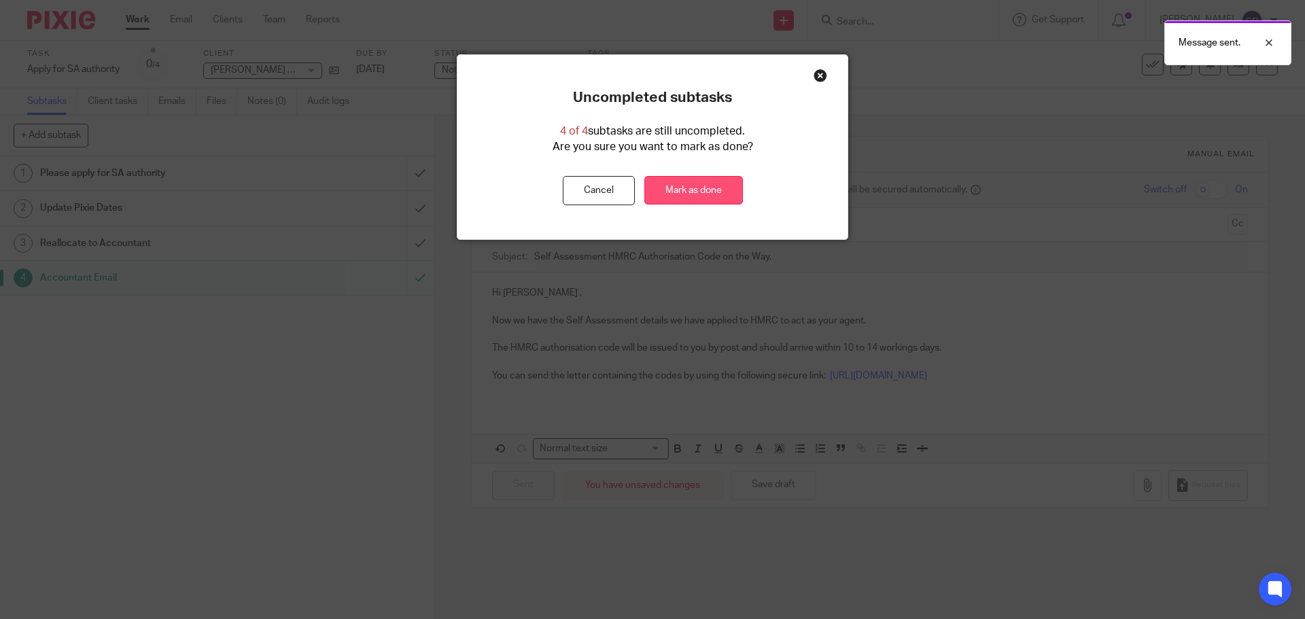
click at [735, 182] on link "Mark as done" at bounding box center [693, 190] width 99 height 29
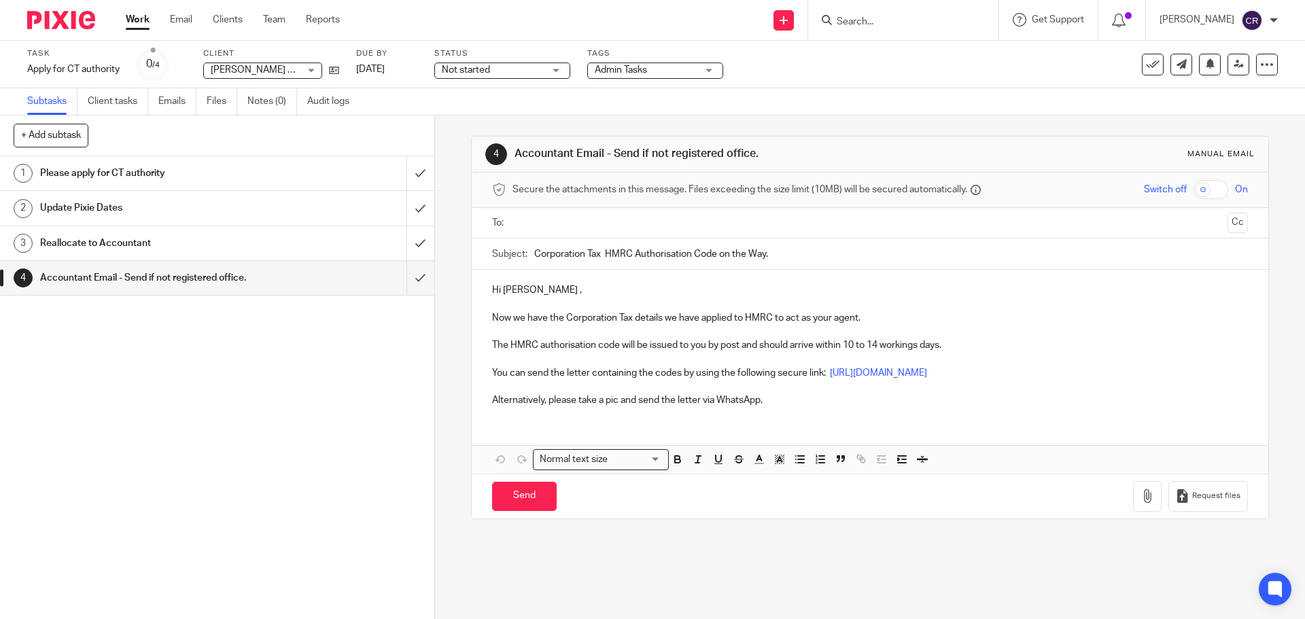
click at [523, 318] on p "Now we have the Corporation Tax details we have applied to HMRC to act as your …" at bounding box center [869, 318] width 755 height 14
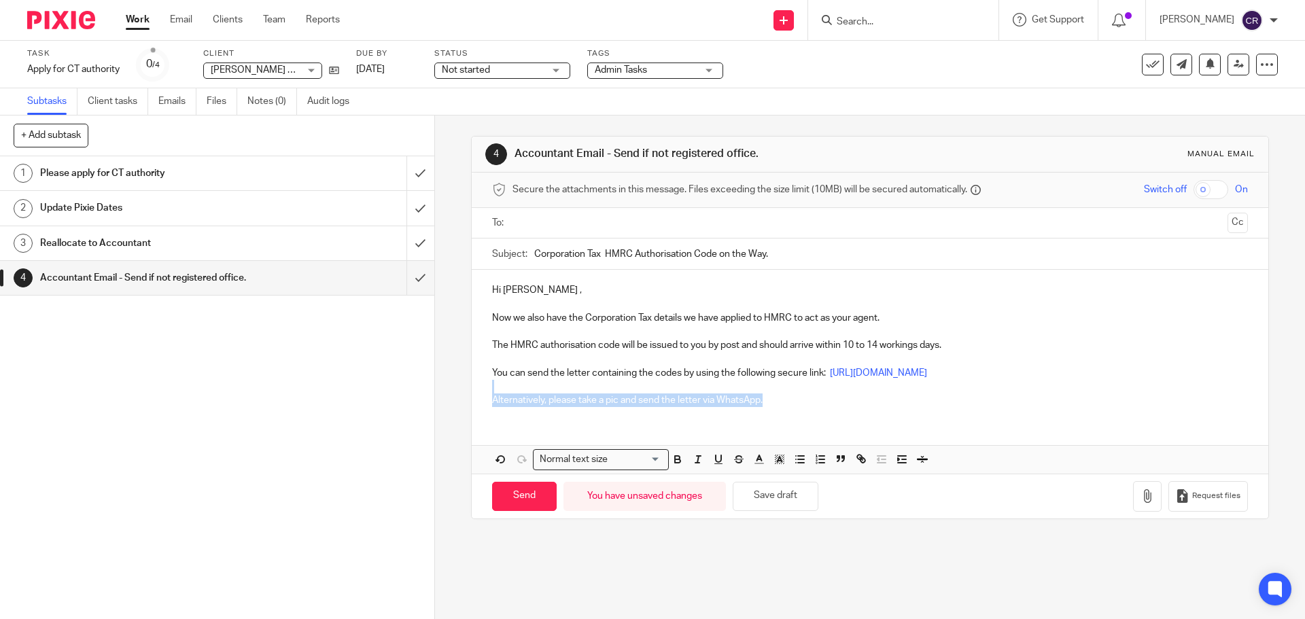
drag, startPoint x: 729, startPoint y: 413, endPoint x: 486, endPoint y: 385, distance: 244.2
click at [486, 385] on div "Hi [PERSON_NAME] , Now we also have the Corporation Tax details we have applied…" at bounding box center [870, 343] width 796 height 147
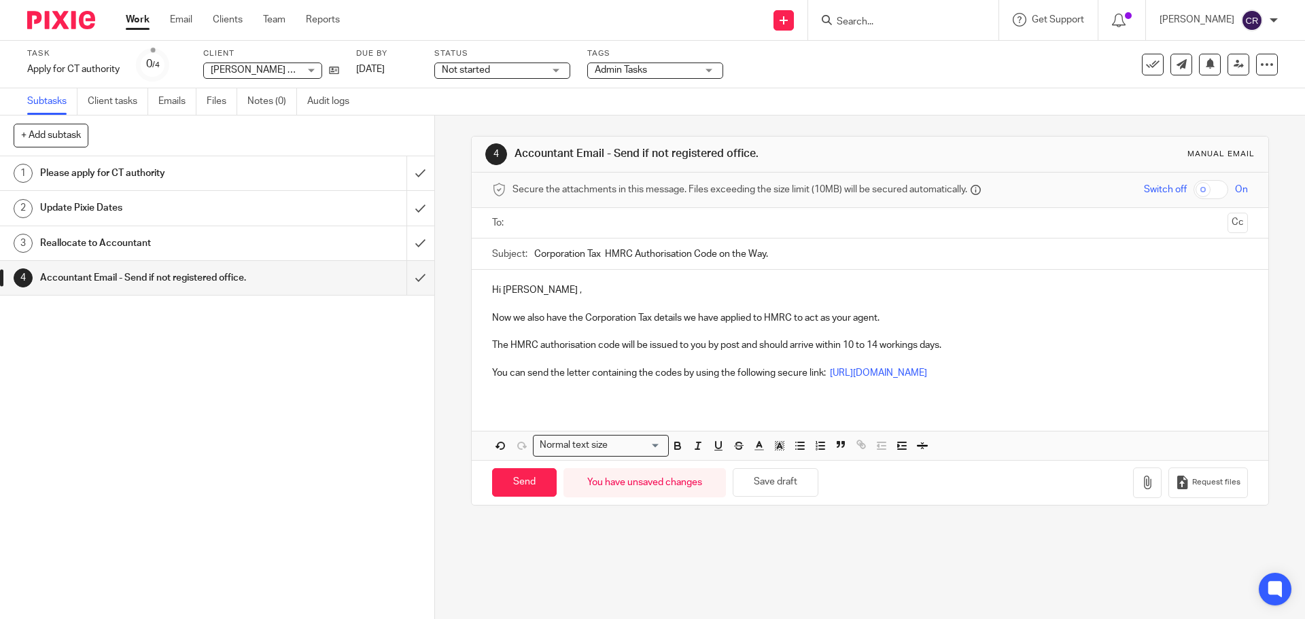
click at [544, 219] on input "text" at bounding box center [869, 223] width 704 height 16
click at [516, 487] on input "Send" at bounding box center [524, 485] width 65 height 29
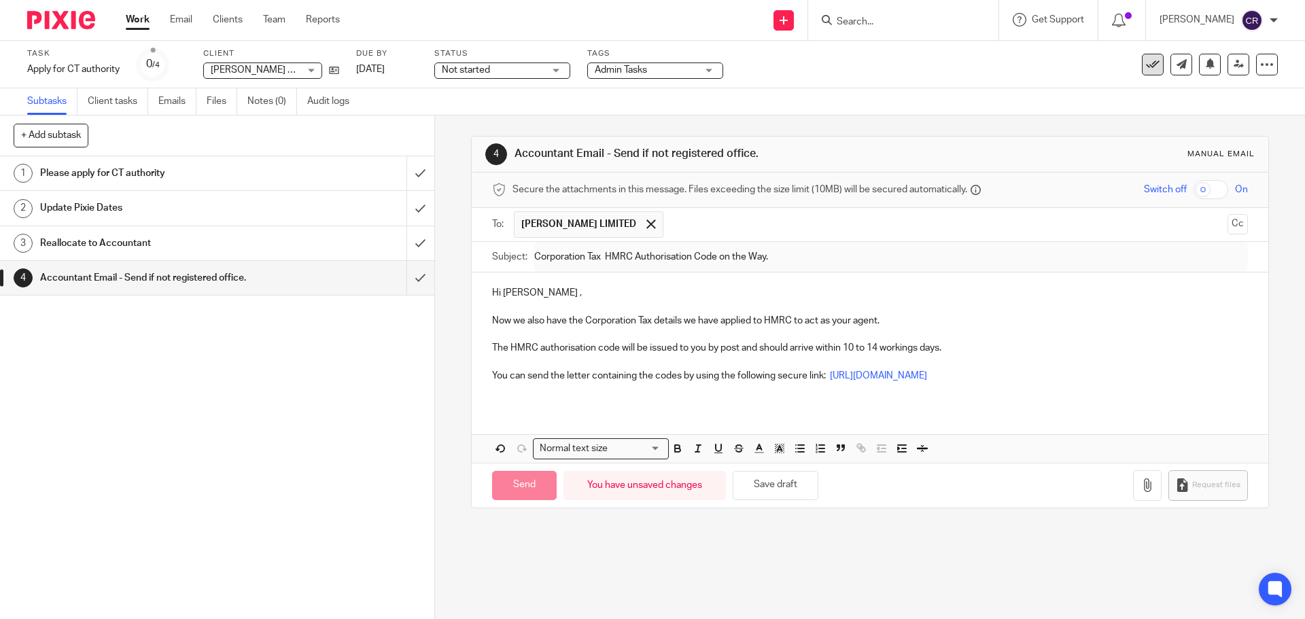
type input "Sent"
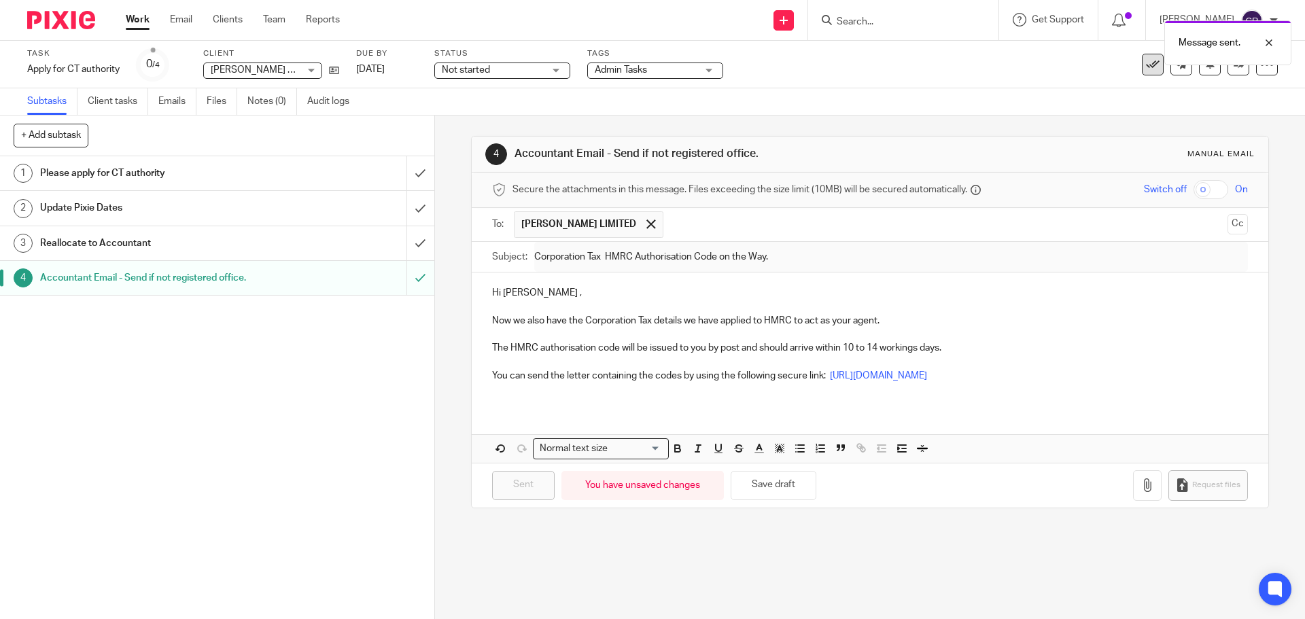
click at [1142, 72] on button at bounding box center [1153, 65] width 22 height 22
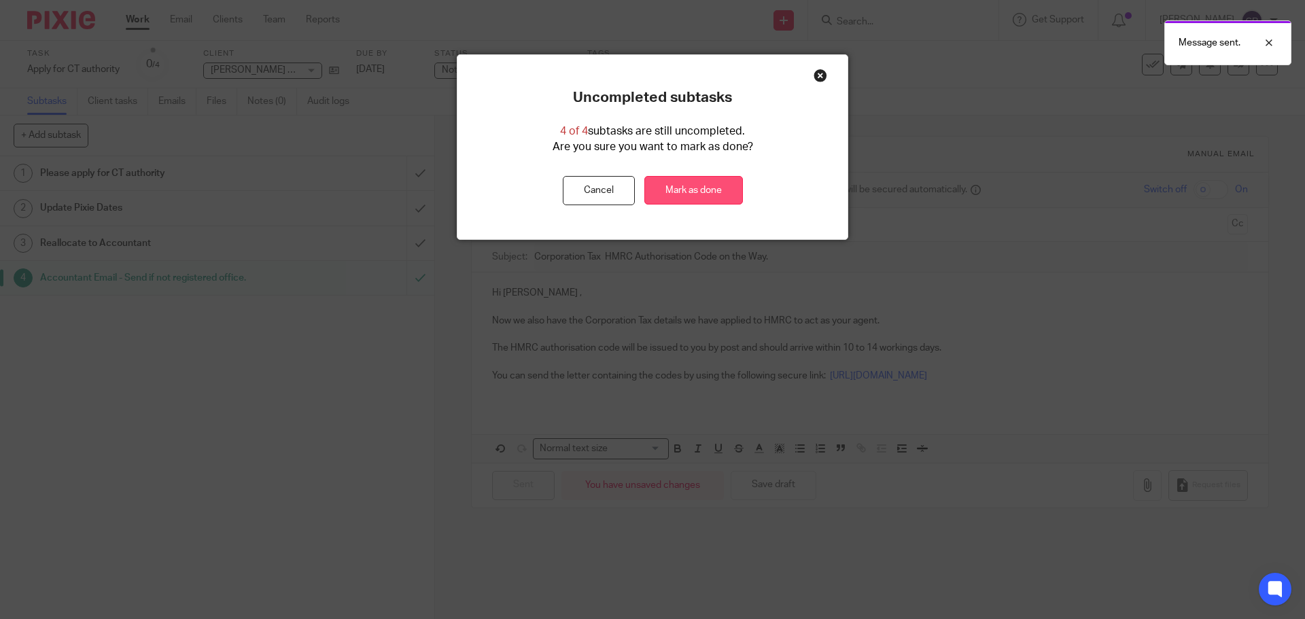
click at [686, 196] on link "Mark as done" at bounding box center [693, 190] width 99 height 29
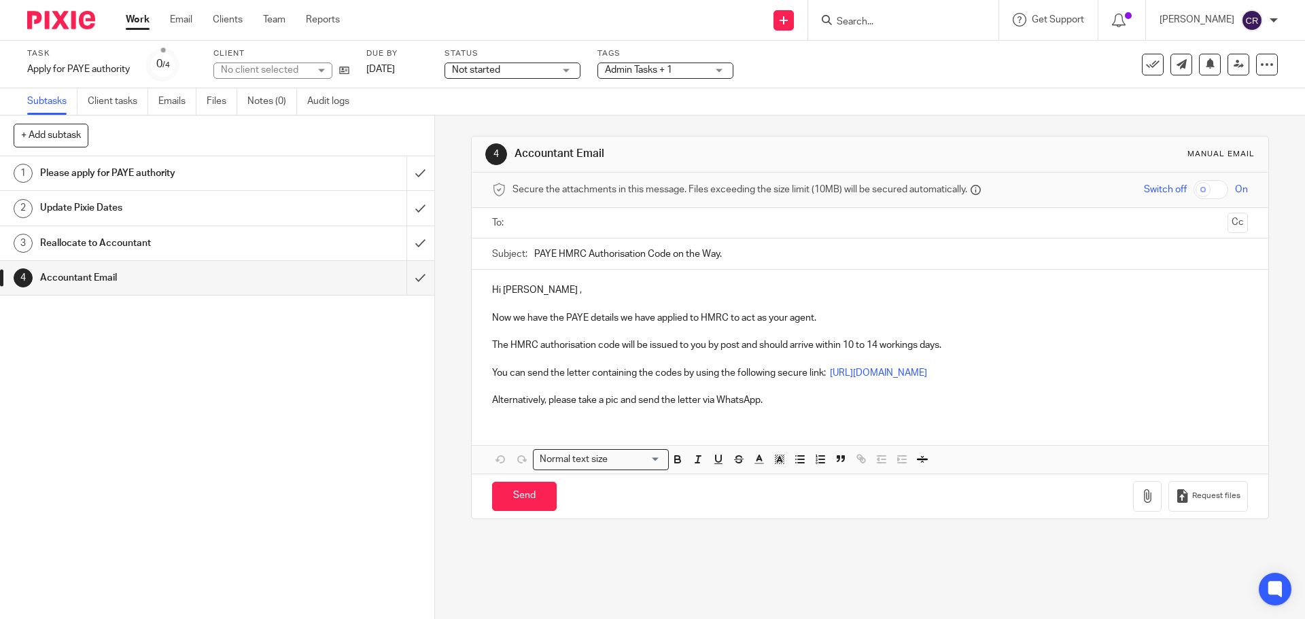
click at [565, 213] on ul at bounding box center [870, 223] width 713 height 22
click at [569, 232] on ul at bounding box center [870, 223] width 713 height 22
click at [586, 225] on input "text" at bounding box center [869, 223] width 704 height 16
click at [519, 321] on p "Now we have the PAYE details we have applied to HMRC to act as your agent." at bounding box center [869, 321] width 755 height 14
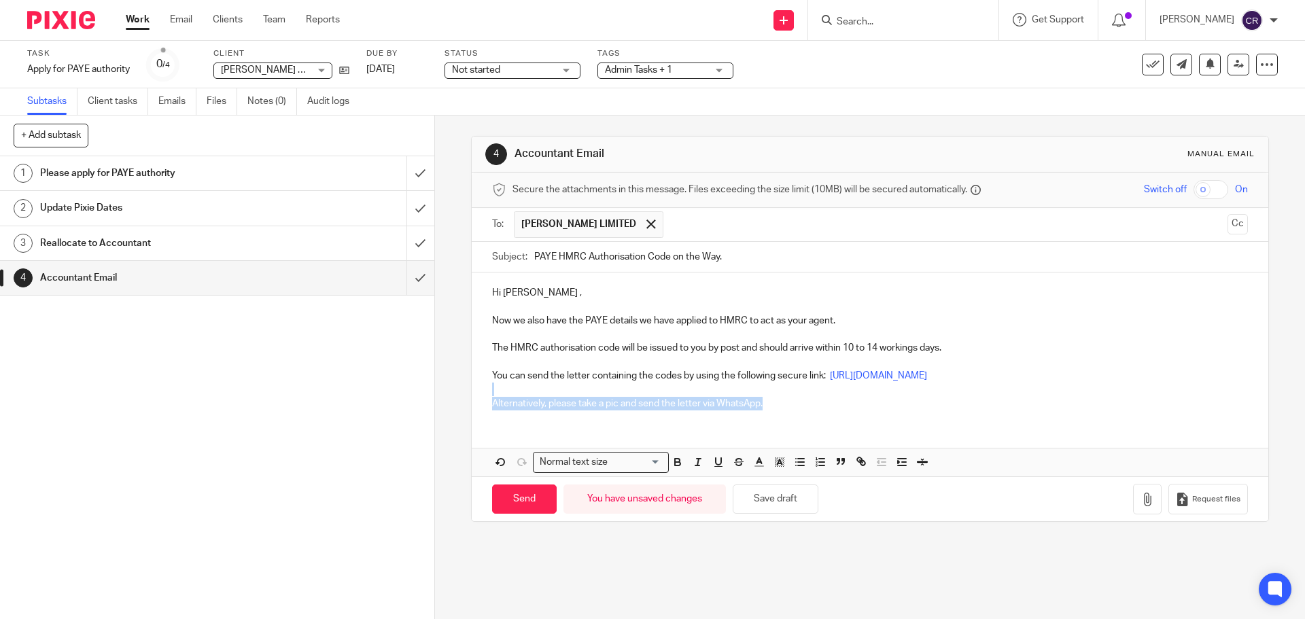
drag, startPoint x: 800, startPoint y: 412, endPoint x: 486, endPoint y: 393, distance: 314.6
click at [486, 393] on div "Hi Andrew , Now we also have the PAYE details we have applied to HMRC to act as…" at bounding box center [870, 375] width 796 height 204
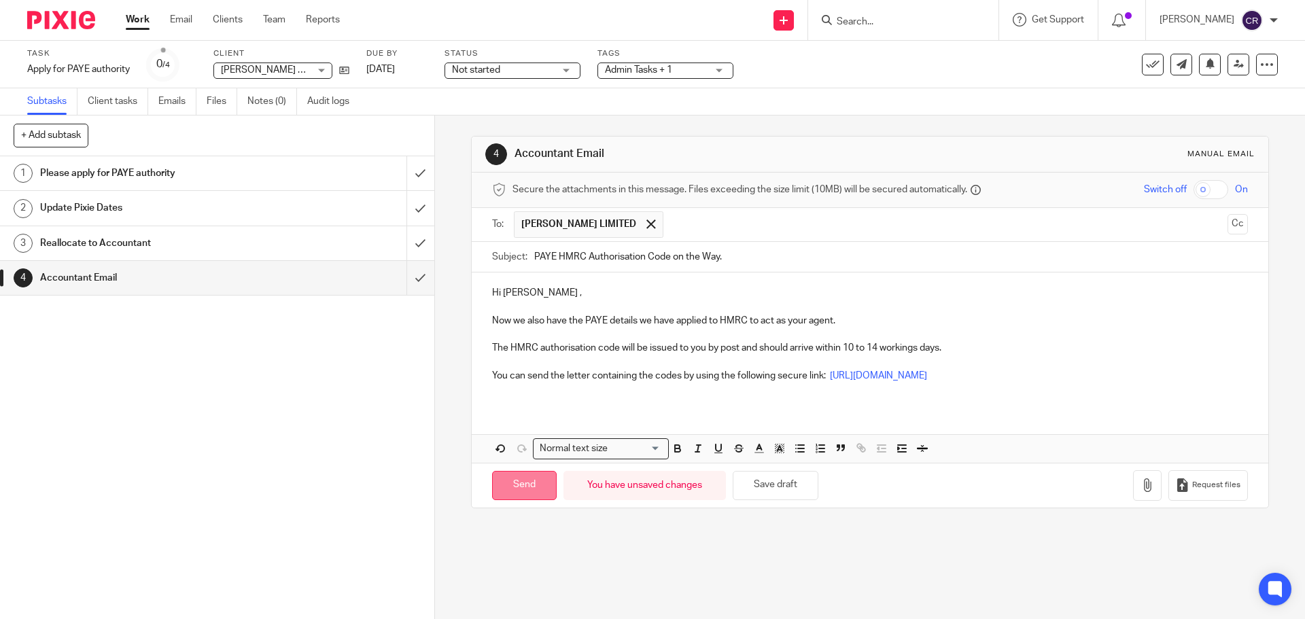
click at [514, 495] on input "Send" at bounding box center [524, 485] width 65 height 29
type input "Sent"
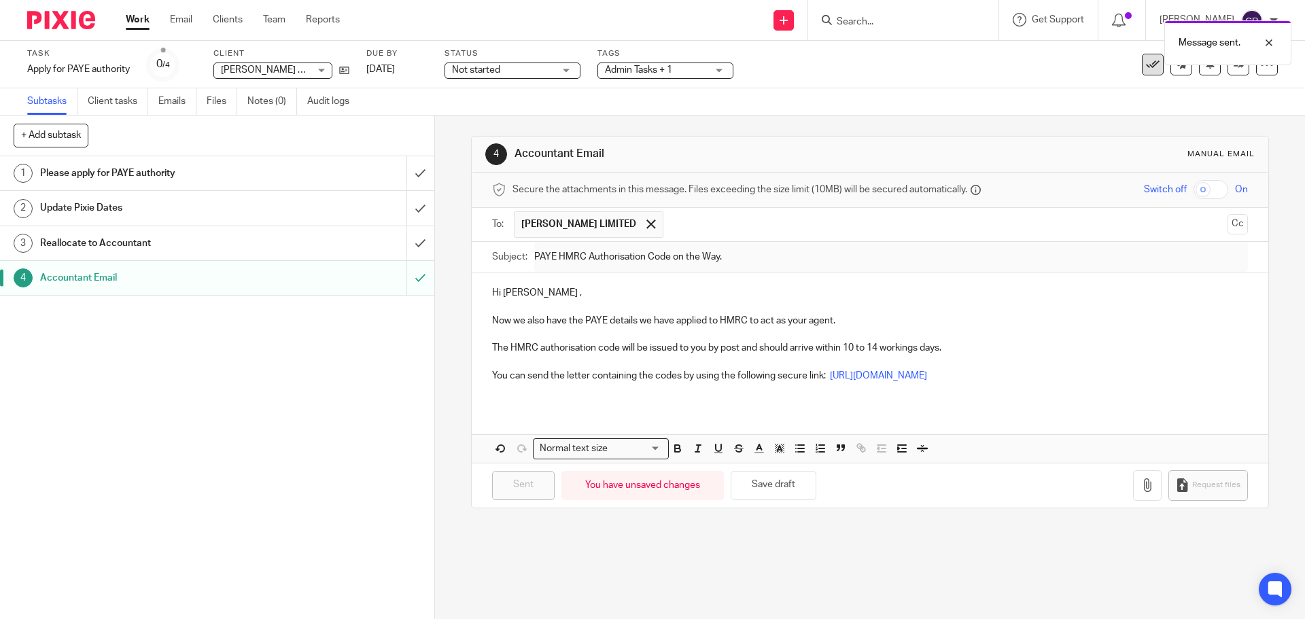
click at [1146, 66] on icon at bounding box center [1153, 65] width 14 height 14
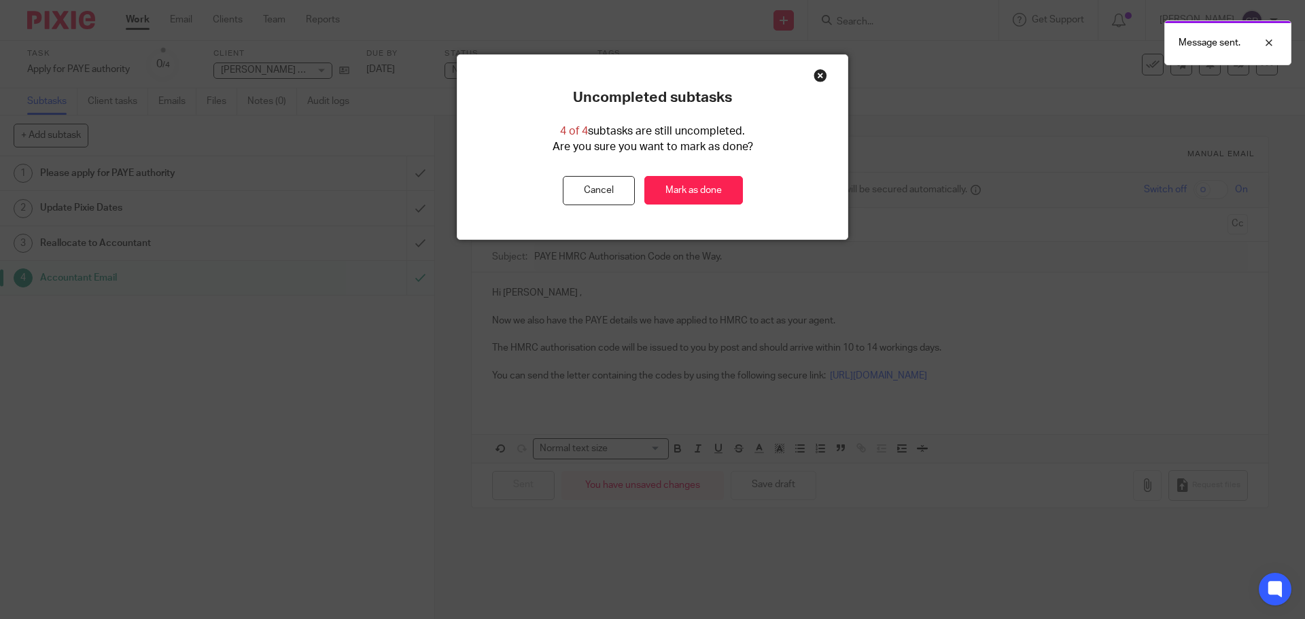
click at [688, 173] on div "Uncompleted subtasks 4 of 4 subtasks are still uncompleted. Are you sure you wa…" at bounding box center [652, 147] width 390 height 116
click at [687, 190] on link "Mark as done" at bounding box center [693, 190] width 99 height 29
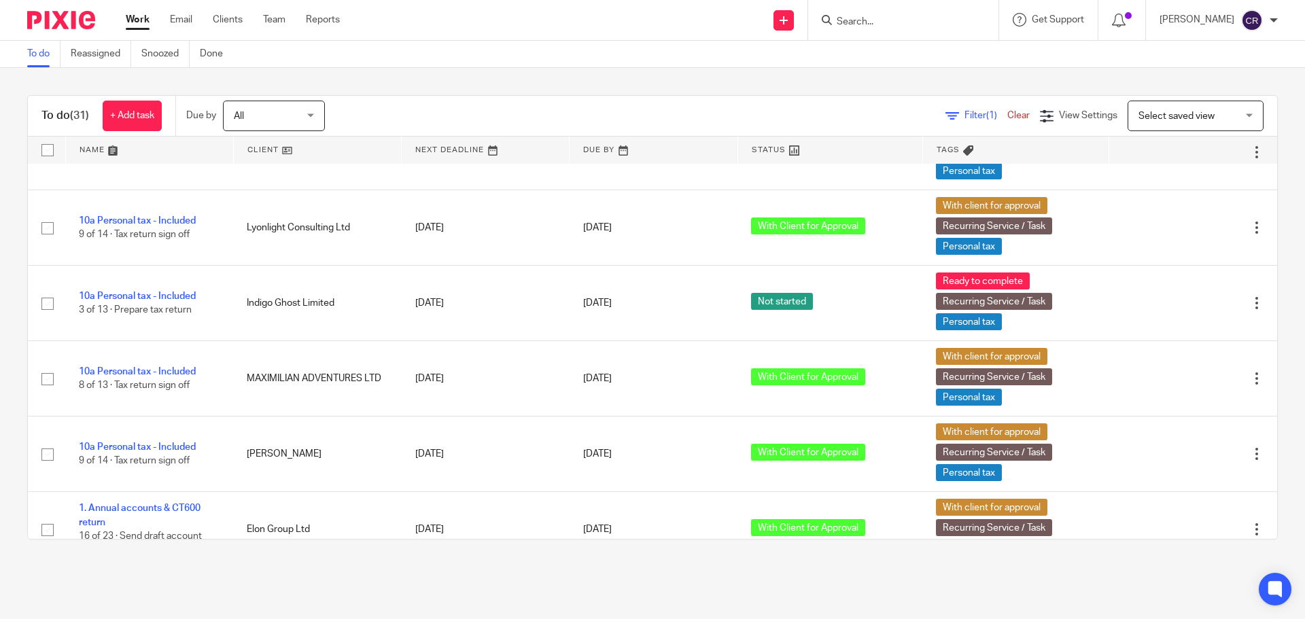
scroll to position [1398, 0]
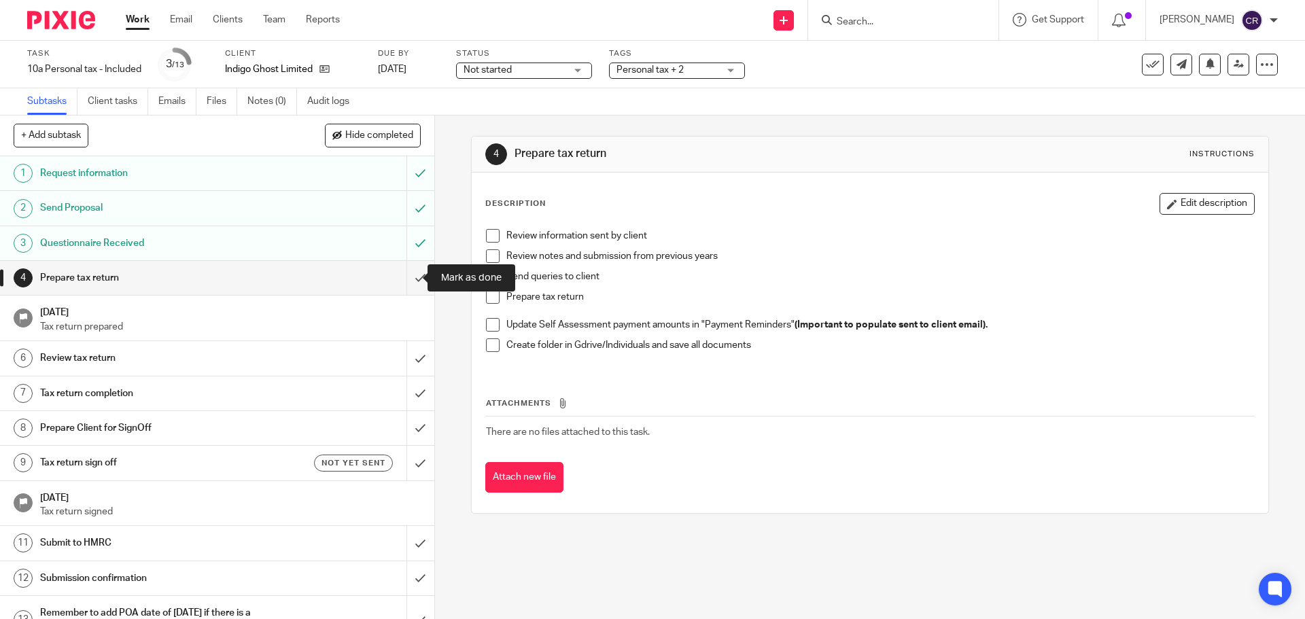
drag, startPoint x: 408, startPoint y: 278, endPoint x: 430, endPoint y: 270, distance: 23.9
click at [408, 278] on input "submit" at bounding box center [217, 278] width 434 height 34
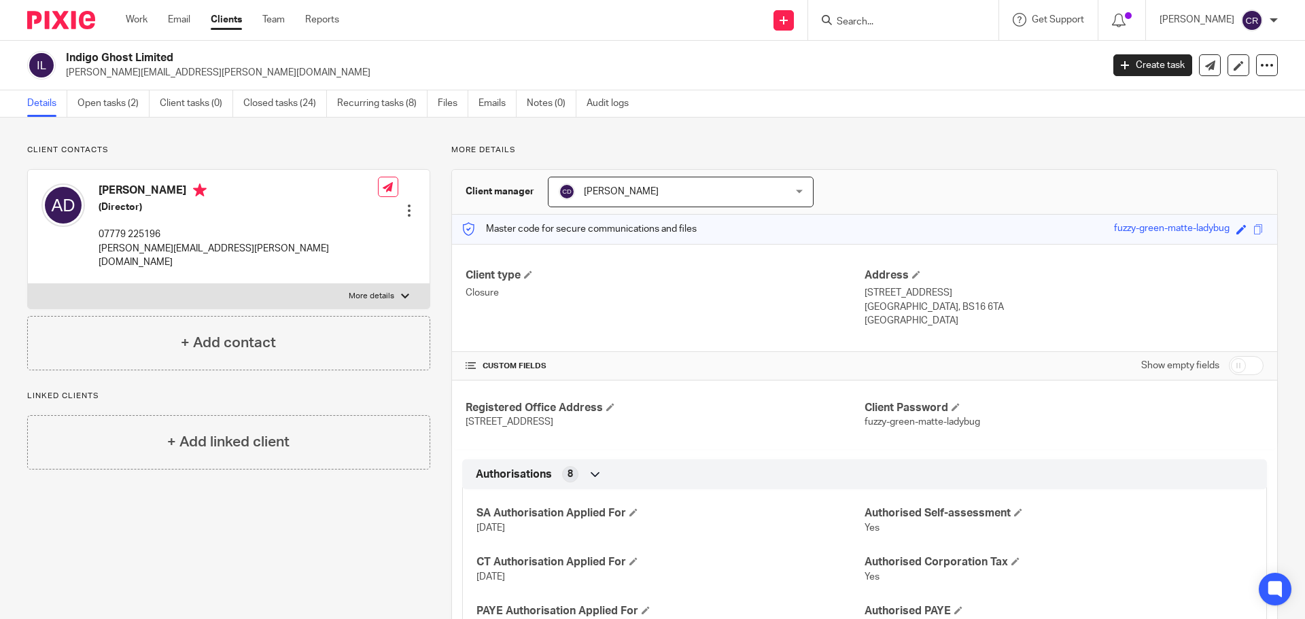
click at [1229, 367] on input "checkbox" at bounding box center [1246, 365] width 35 height 19
checkbox input "true"
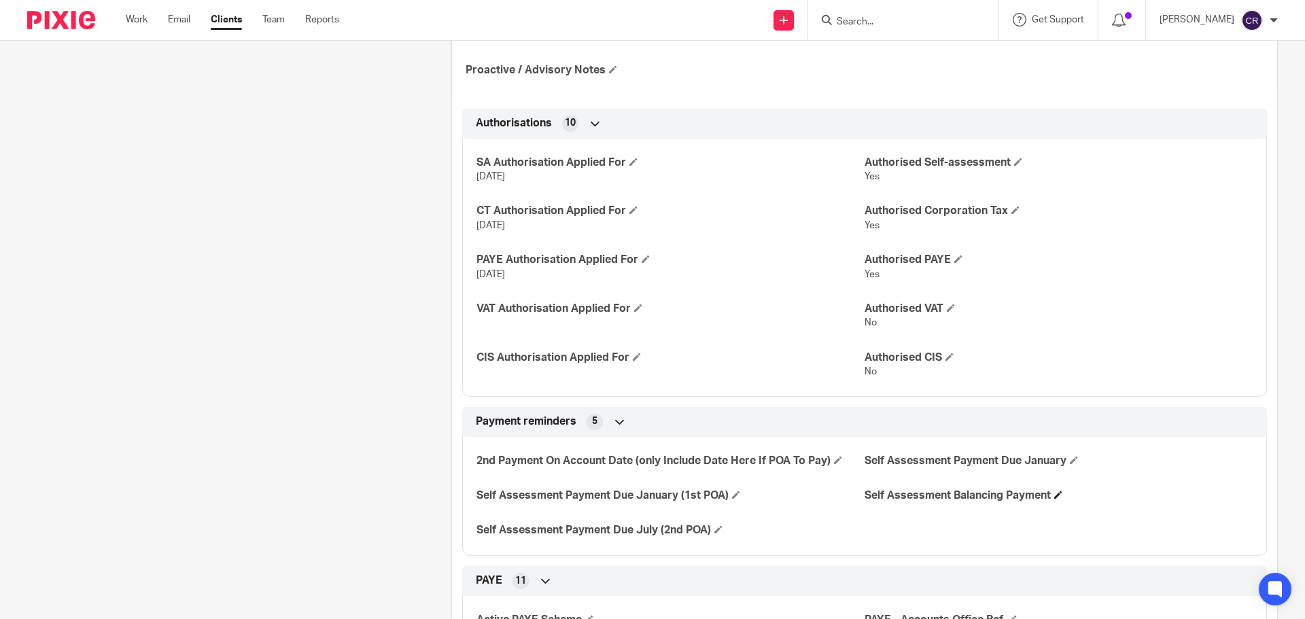
scroll to position [544, 0]
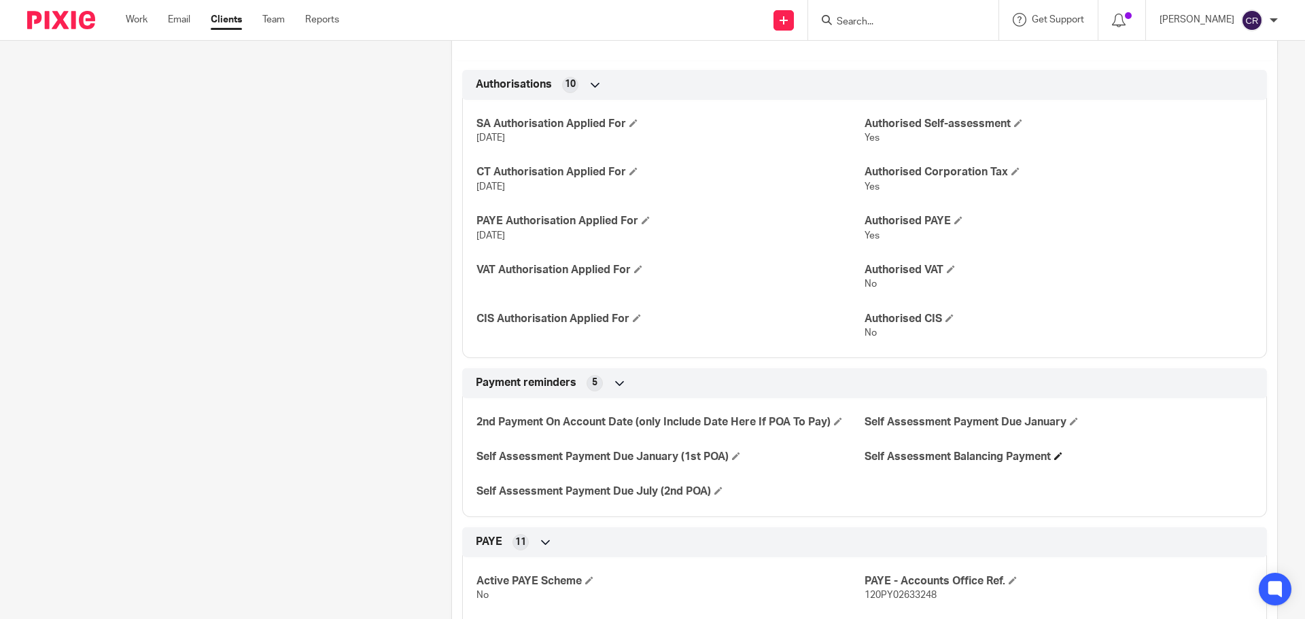
click at [1049, 455] on h4 "Self Assessment Balancing Payment" at bounding box center [1059, 457] width 388 height 14
click at [1049, 457] on h4 "Self Assessment Balancing Payment" at bounding box center [1059, 457] width 388 height 14
click at [1056, 456] on span at bounding box center [1058, 456] width 8 height 8
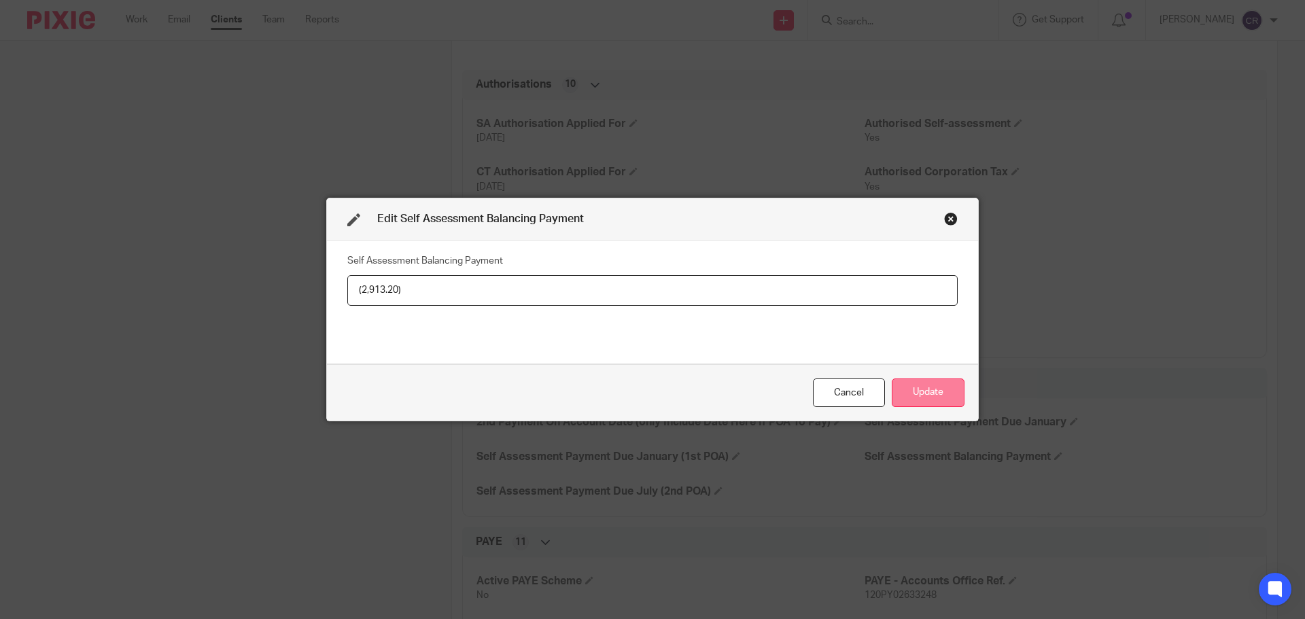
type input "(2,913.20)"
click at [940, 387] on button "Update" at bounding box center [928, 393] width 73 height 29
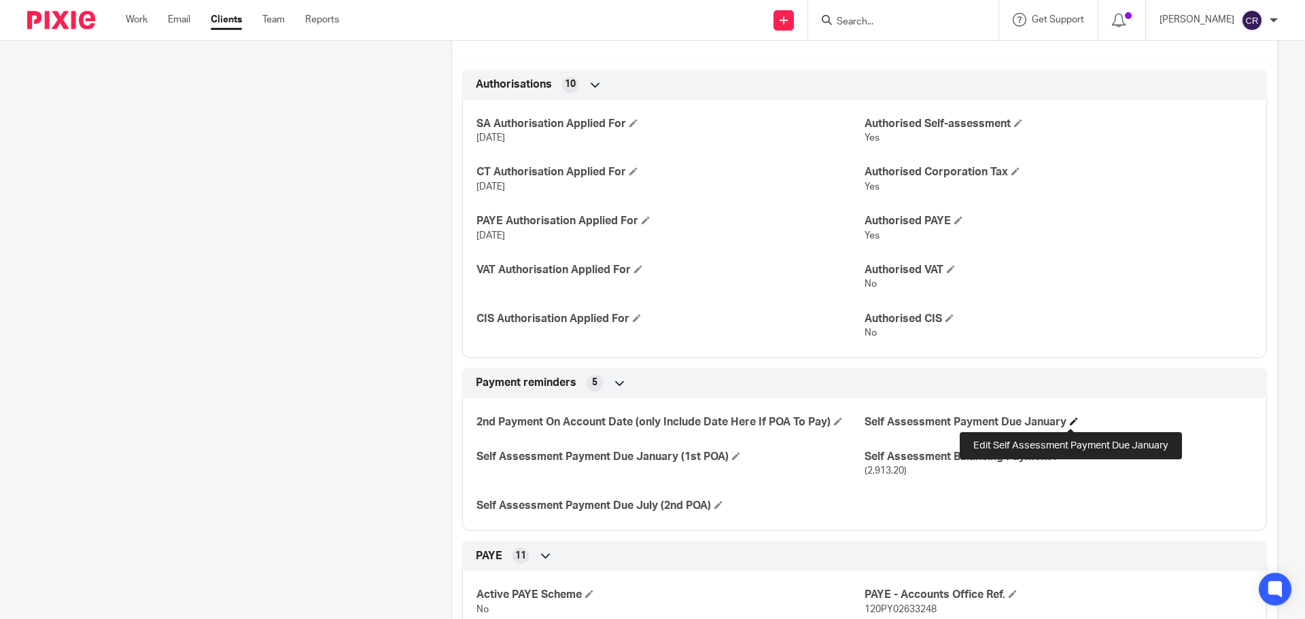
click at [1073, 417] on span at bounding box center [1074, 421] width 8 height 8
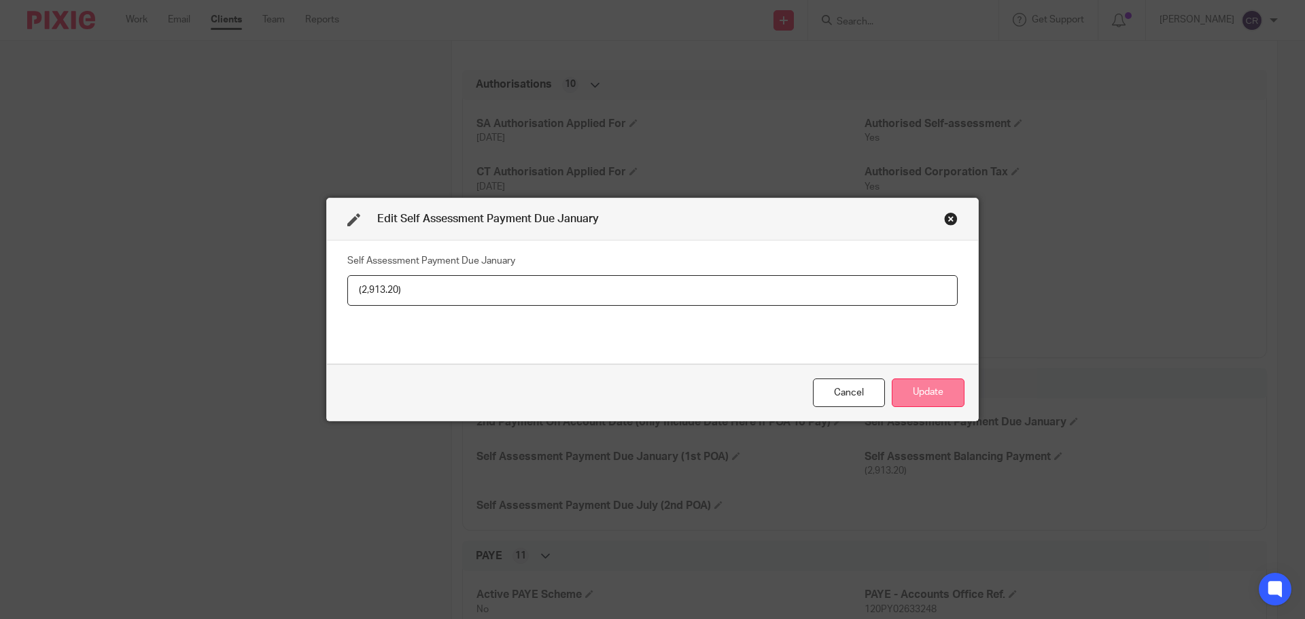
type input "(2,913.20)"
click at [940, 388] on button "Update" at bounding box center [928, 393] width 73 height 29
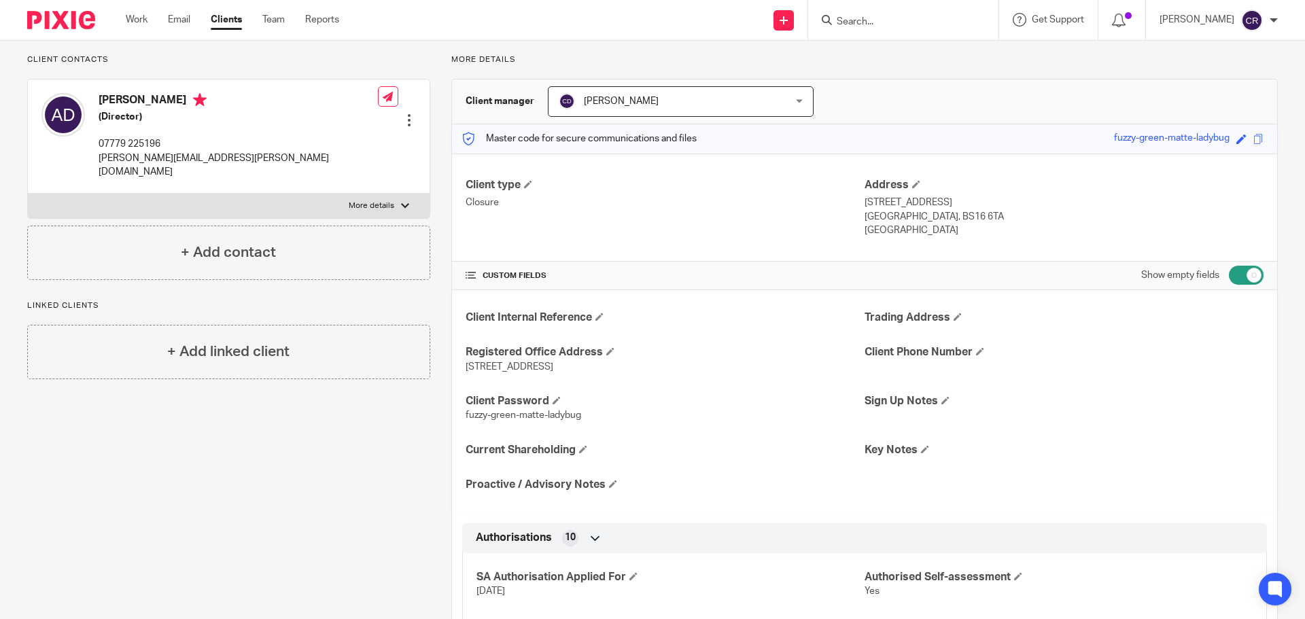
scroll to position [0, 0]
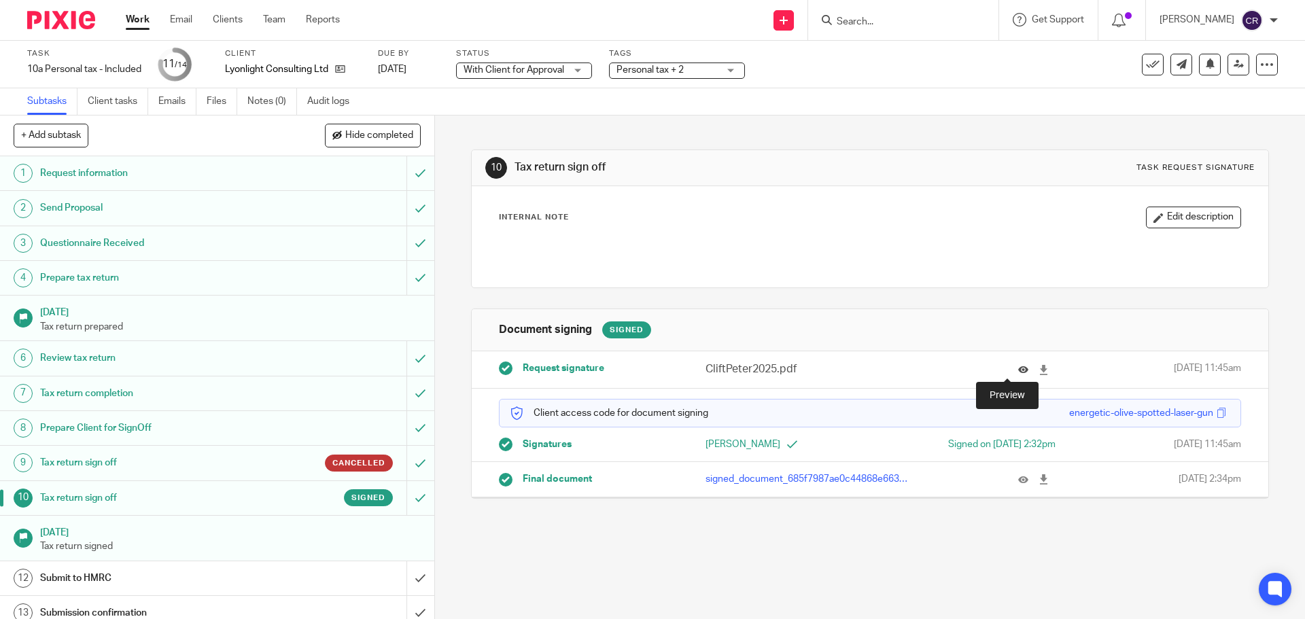
click at [1018, 366] on icon at bounding box center [1023, 370] width 10 height 10
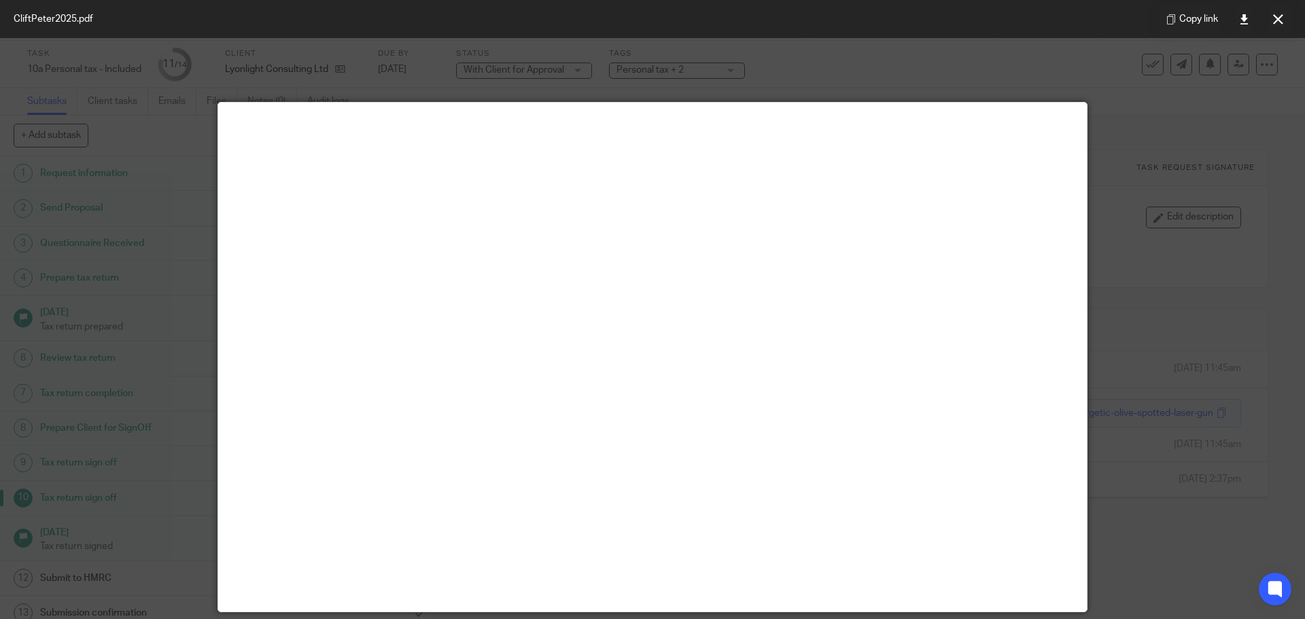
drag, startPoint x: 1277, startPoint y: 26, endPoint x: 1043, endPoint y: 94, distance: 244.3
click at [1277, 26] on button at bounding box center [1277, 18] width 27 height 27
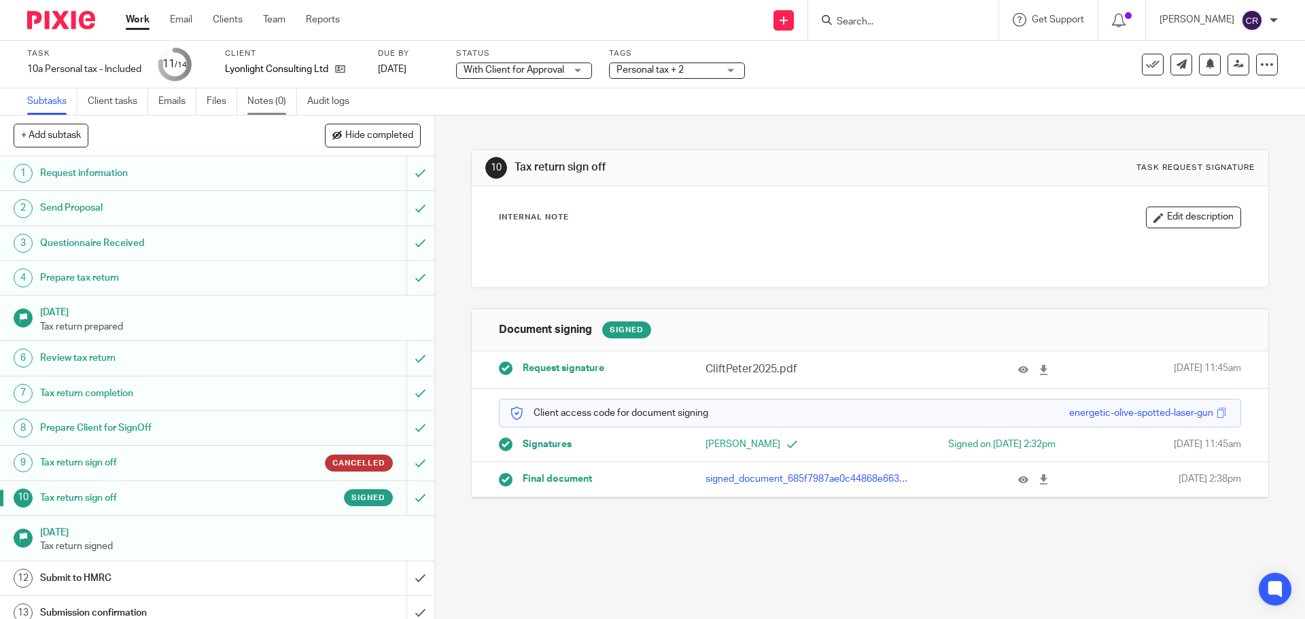
click at [255, 106] on link "Notes (0)" at bounding box center [272, 101] width 50 height 27
click at [404, 575] on input "submit" at bounding box center [217, 578] width 434 height 34
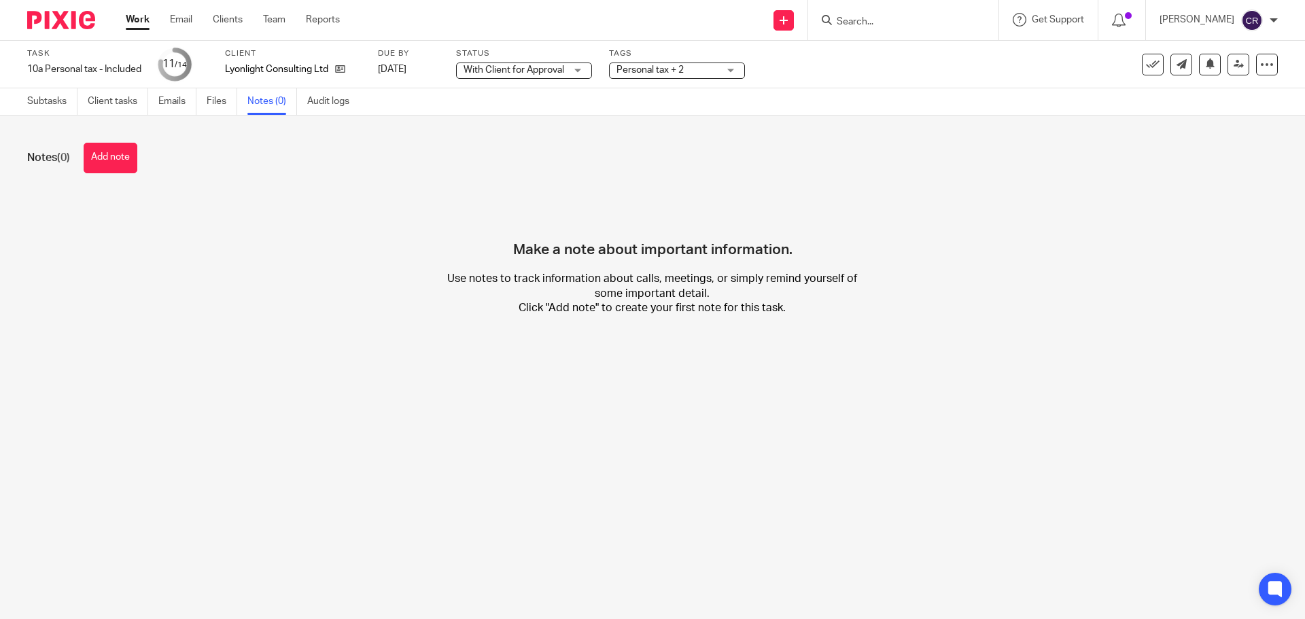
drag, startPoint x: 119, startPoint y: 163, endPoint x: 145, endPoint y: 160, distance: 26.7
click at [126, 163] on button "Add note" at bounding box center [111, 158] width 54 height 31
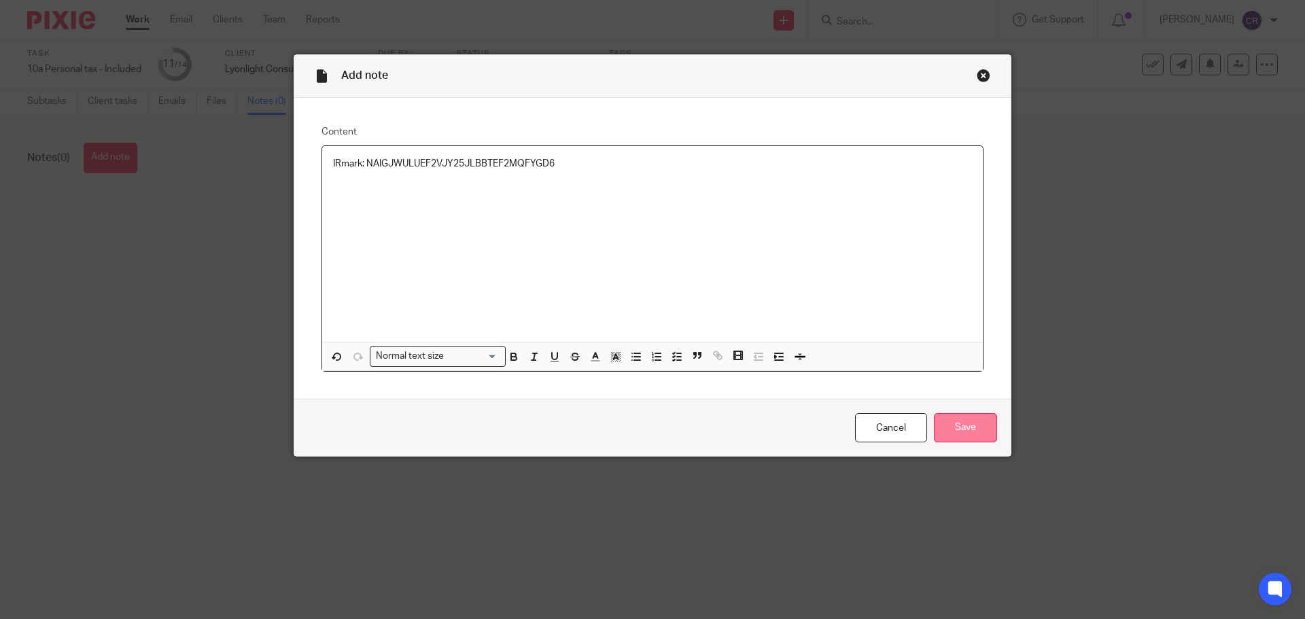
click at [947, 420] on input "Save" at bounding box center [965, 427] width 63 height 29
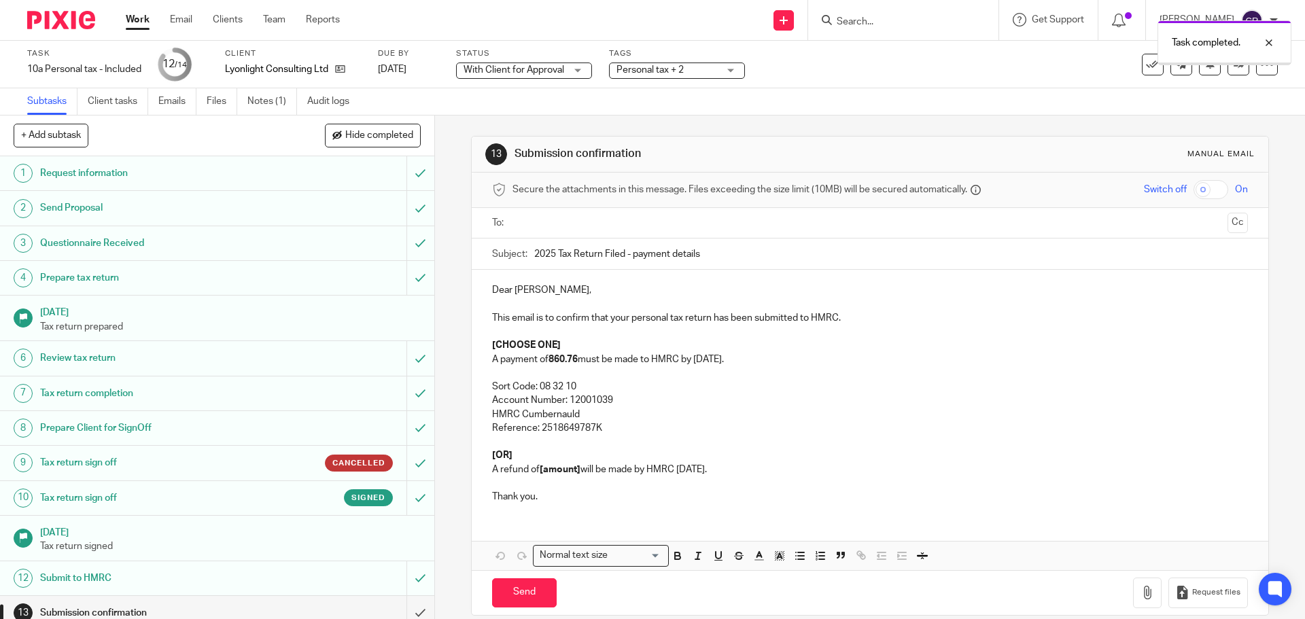
click at [689, 216] on input "text" at bounding box center [869, 223] width 704 height 16
click at [1227, 225] on button "Cc" at bounding box center [1237, 224] width 20 height 20
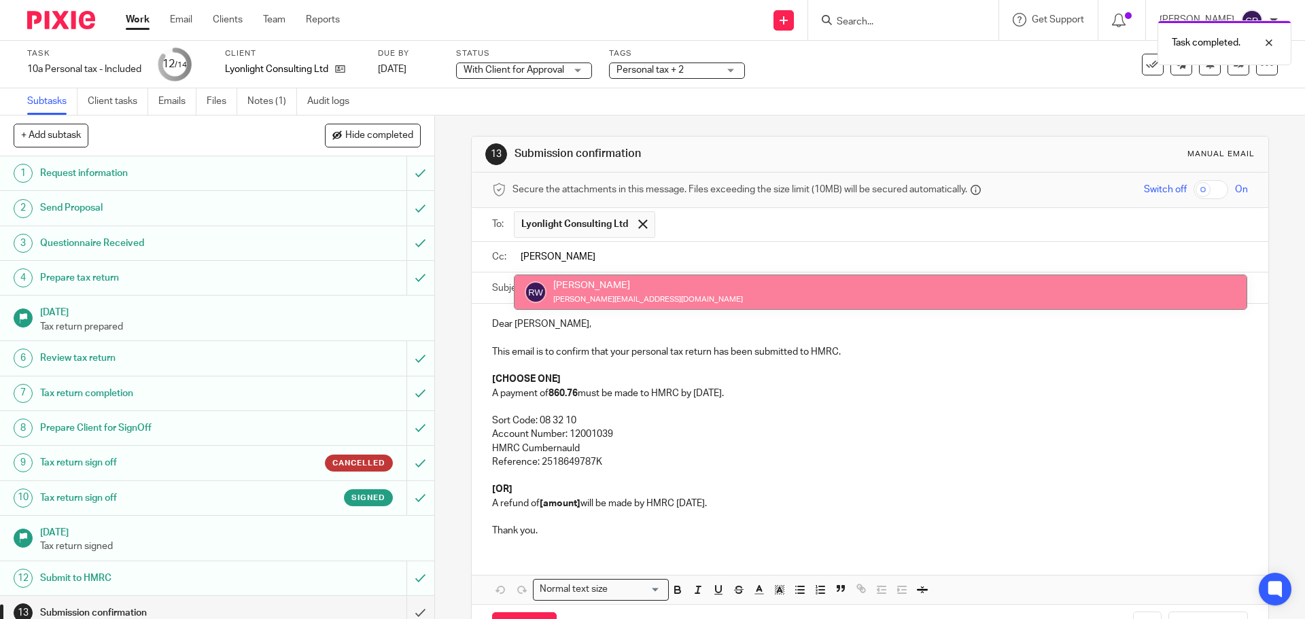
type input "[PERSON_NAME]"
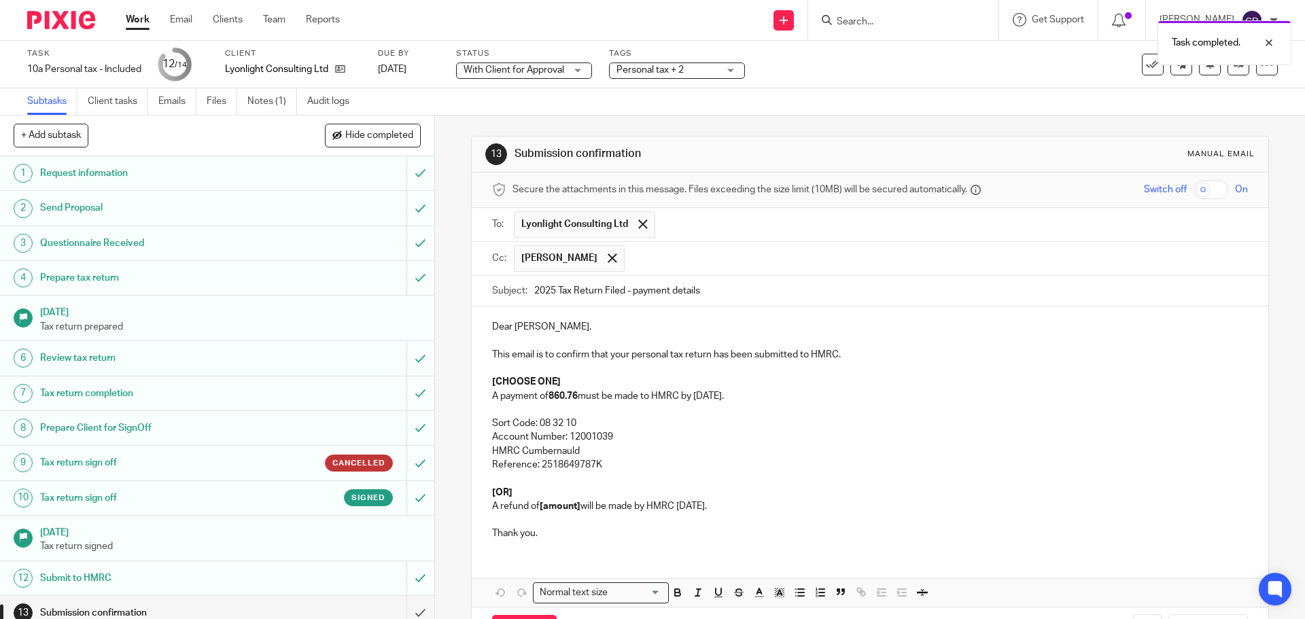
click at [498, 323] on p "Dear [PERSON_NAME]," at bounding box center [869, 327] width 755 height 14
click at [549, 398] on strong "860.76" at bounding box center [563, 396] width 29 height 10
drag, startPoint x: 516, startPoint y: 517, endPoint x: 476, endPoint y: 483, distance: 52.6
click at [476, 483] on div "Hi Peter, This email is to confirm that your personal tax return has been submi…" at bounding box center [870, 429] width 796 height 244
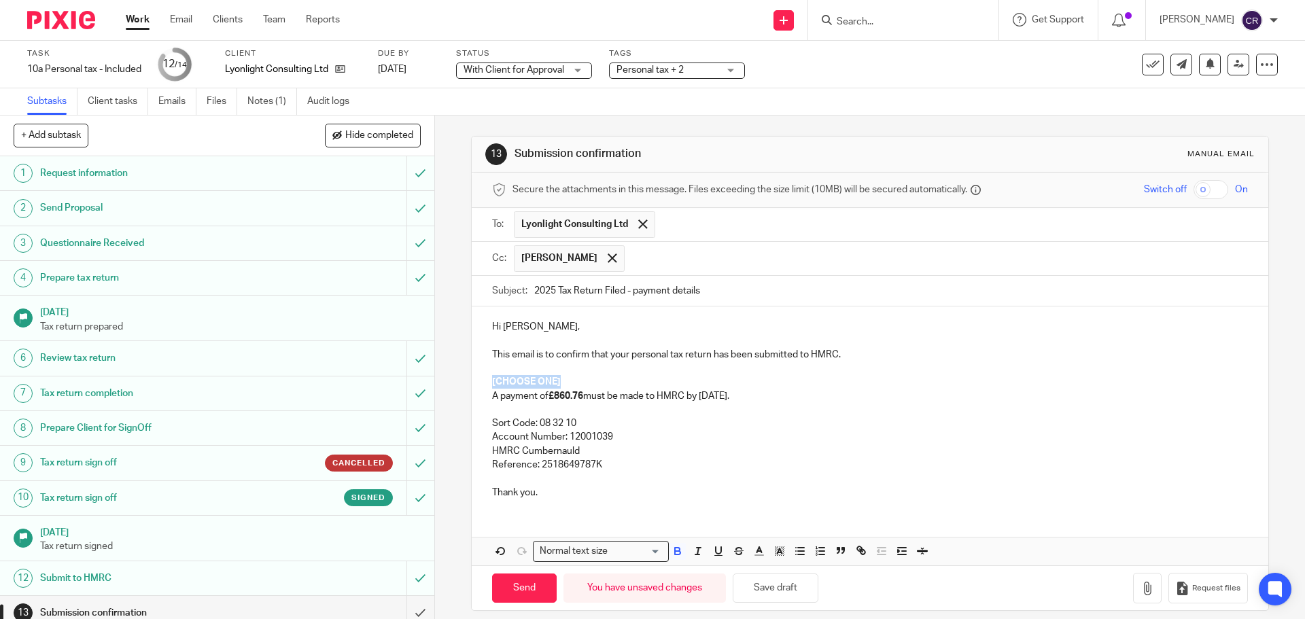
drag, startPoint x: 511, startPoint y: 387, endPoint x: 470, endPoint y: 387, distance: 41.5
click at [472, 387] on div "Hi Peter, This email is to confirm that your personal tax return has been submi…" at bounding box center [870, 408] width 796 height 203
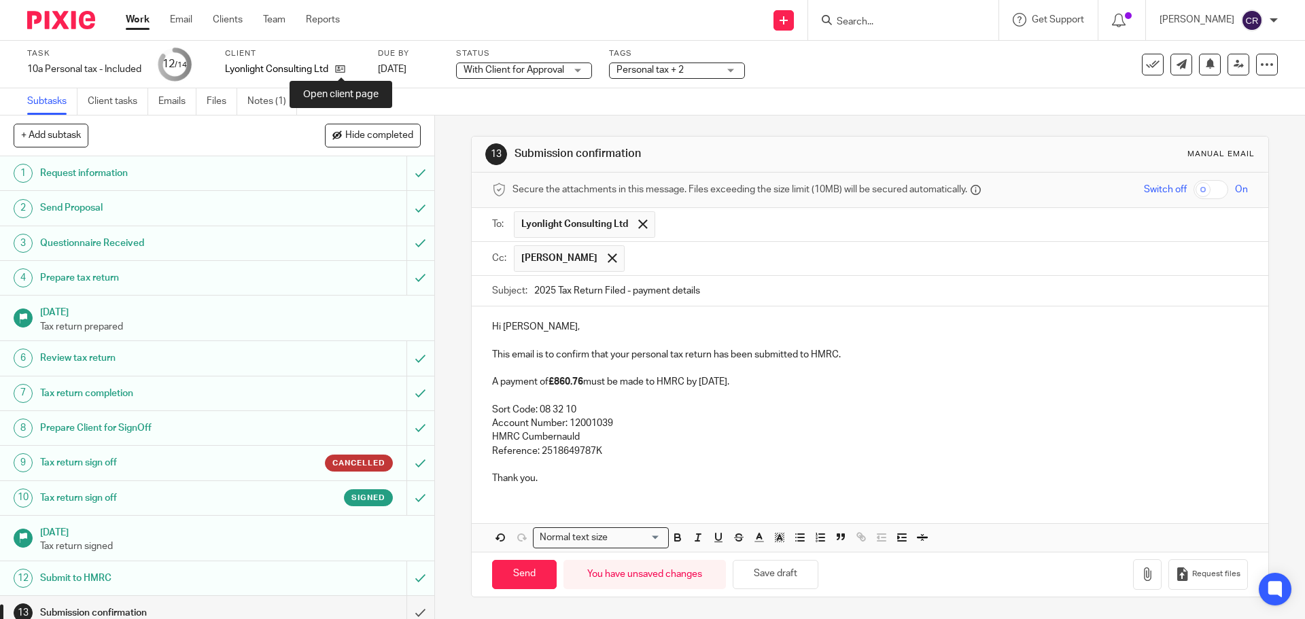
drag, startPoint x: 340, startPoint y: 67, endPoint x: 413, endPoint y: 48, distance: 75.0
click at [340, 67] on icon at bounding box center [340, 69] width 10 height 10
drag, startPoint x: 521, startPoint y: 577, endPoint x: 467, endPoint y: 579, distance: 53.7
click at [518, 577] on input "Send" at bounding box center [524, 574] width 65 height 29
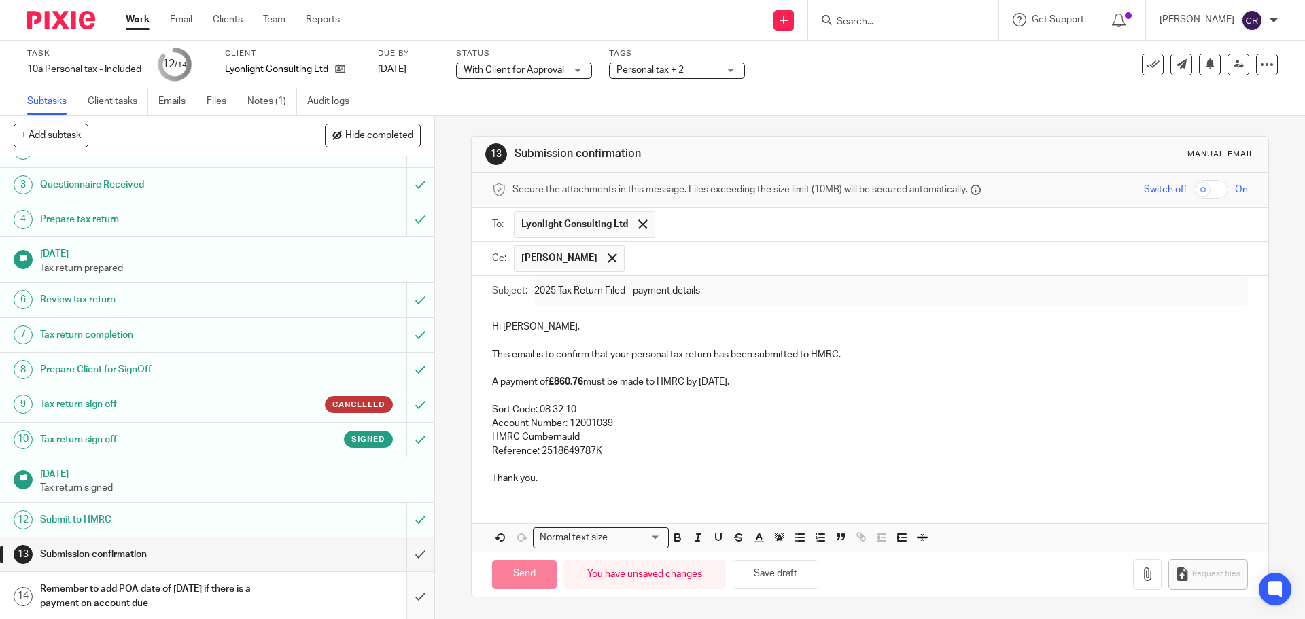
scroll to position [60, 0]
type input "Sent"
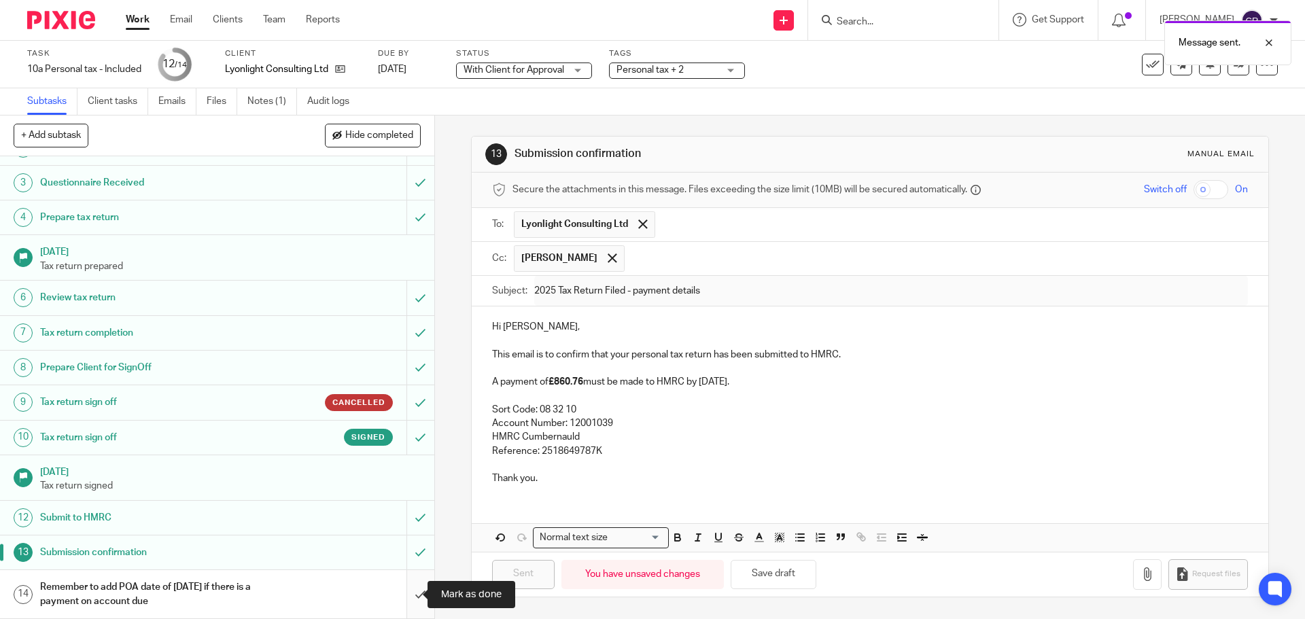
click at [404, 598] on input "submit" at bounding box center [217, 594] width 434 height 48
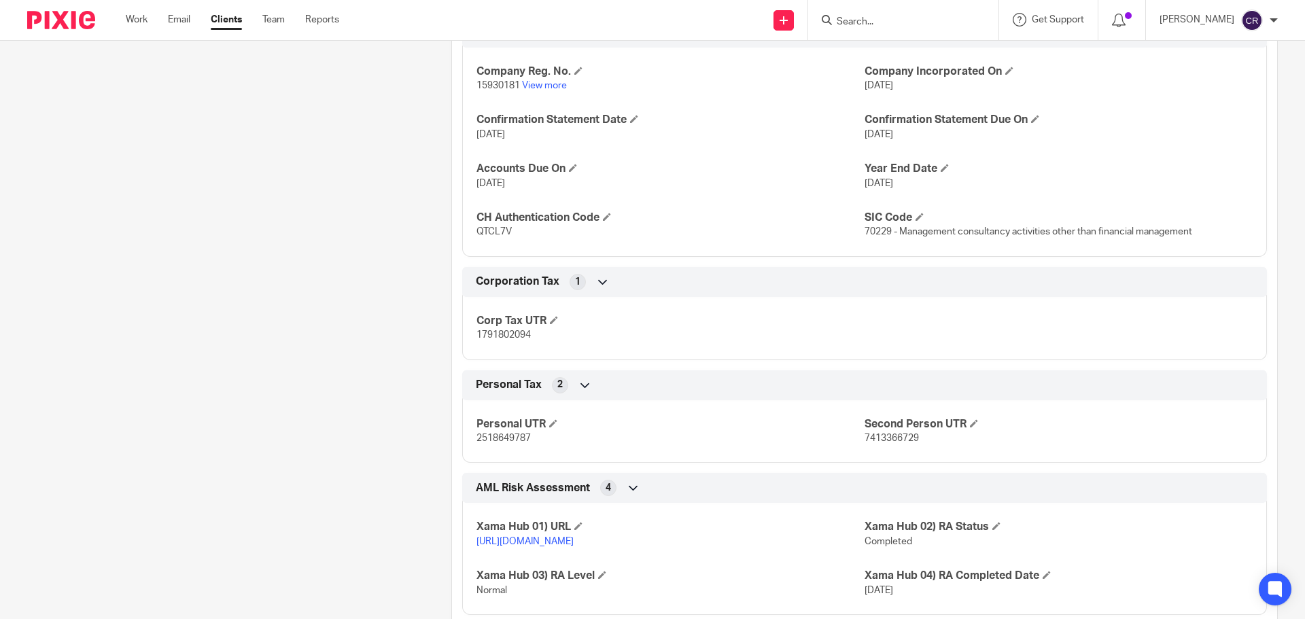
scroll to position [1359, 0]
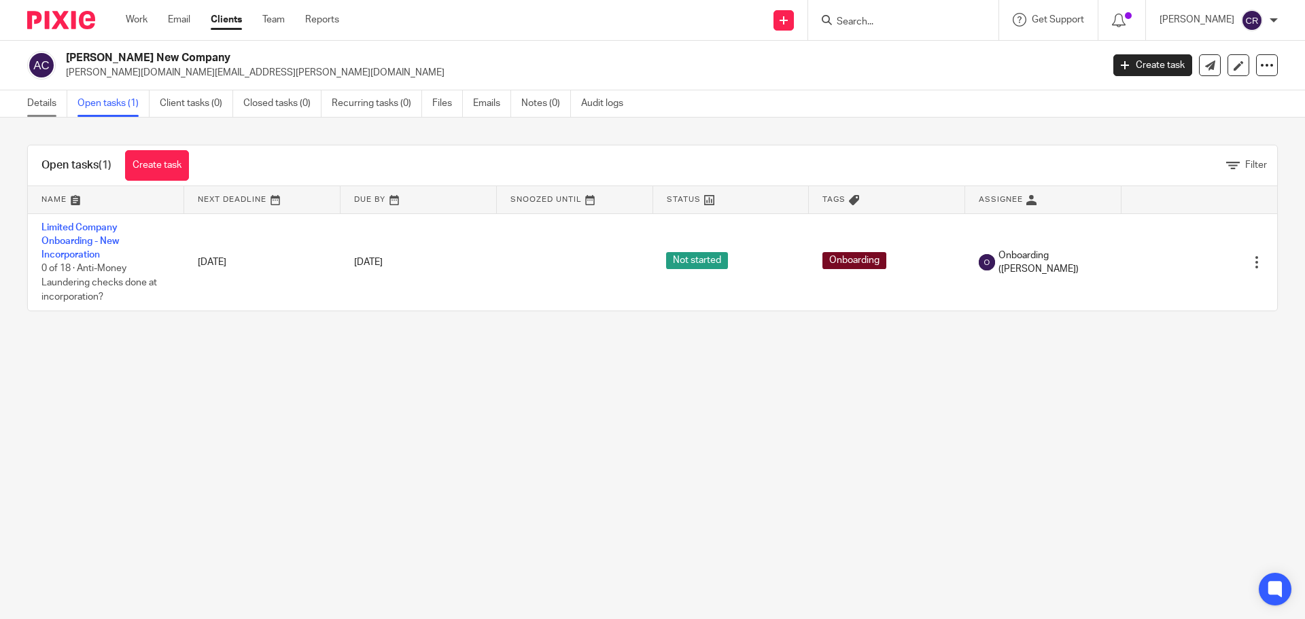
click at [36, 102] on link "Details" at bounding box center [47, 103] width 40 height 27
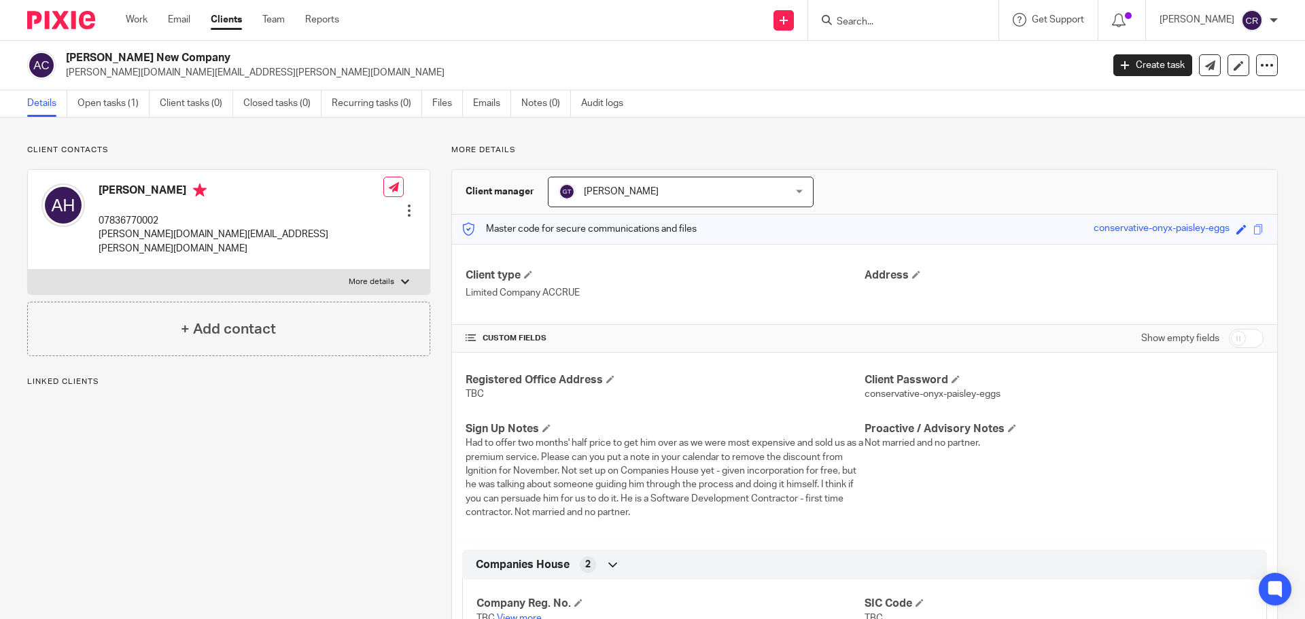
click at [190, 270] on label "More details" at bounding box center [229, 282] width 402 height 24
click at [28, 269] on input "More details" at bounding box center [27, 269] width 1 height 1
checkbox input "true"
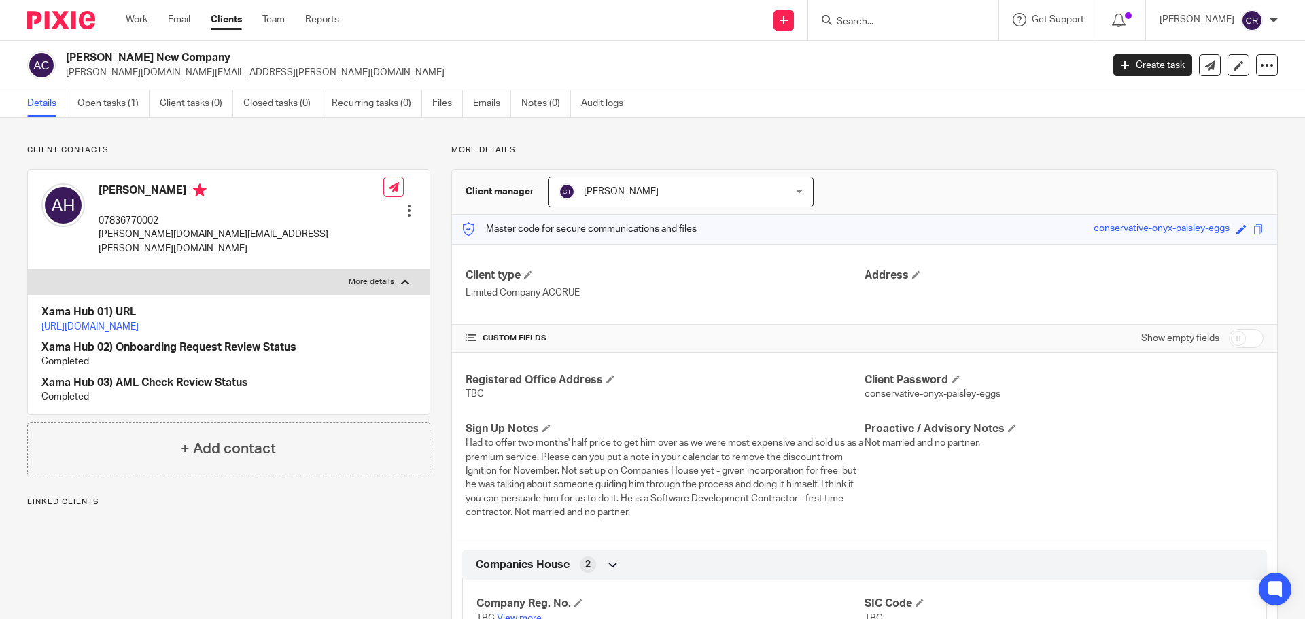
click at [175, 320] on p "https://platform.xamatech.com/portal/crm/clients/c65b3130-8ff5-11f0-ab26-6db93e…" at bounding box center [228, 327] width 375 height 14
click at [139, 322] on link "https://platform.xamatech.com/portal/crm/clients/c65b3130-8ff5-11f0-ab26-6db93e…" at bounding box center [89, 327] width 97 height 10
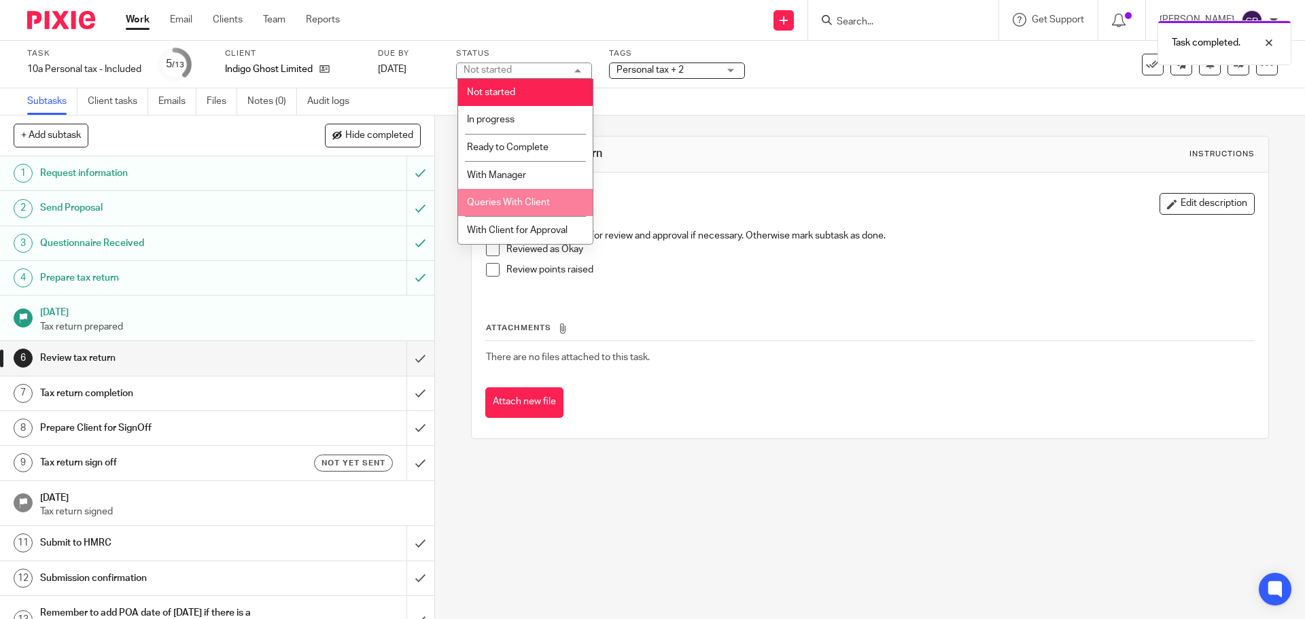
click at [525, 178] on span "With Manager" at bounding box center [496, 176] width 59 height 10
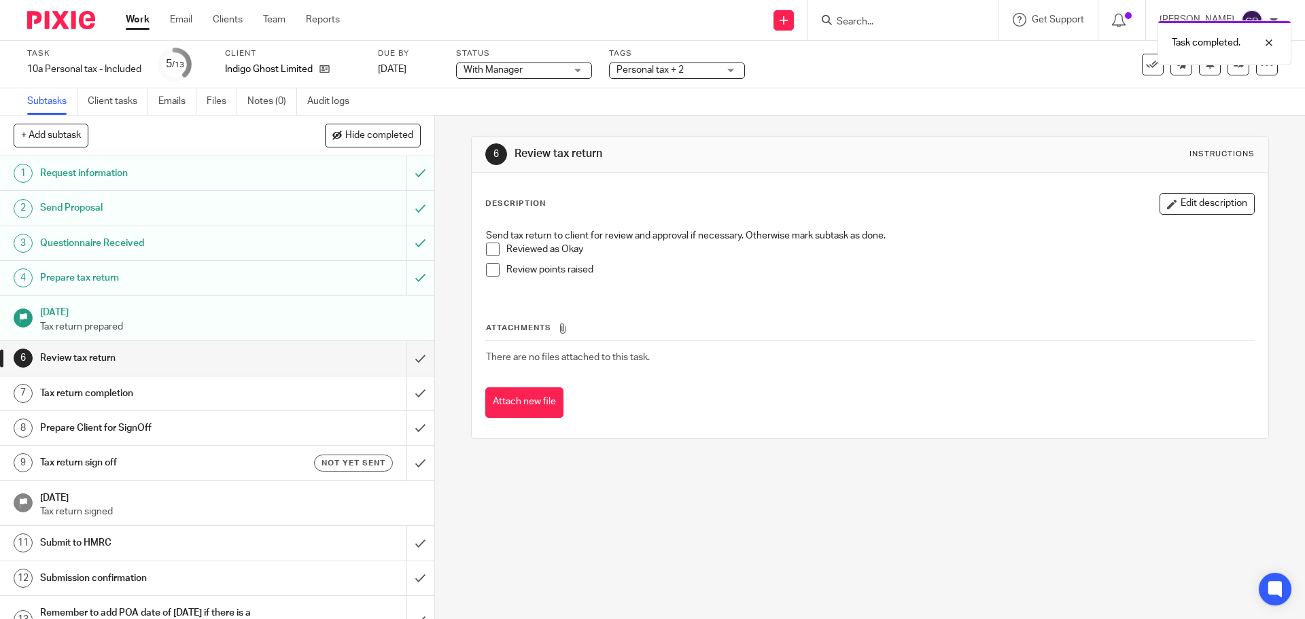
click at [695, 79] on div "Tags Personal tax + 2 Admin Tasks Advisory / Proactive Annual accounts Bookkeep…" at bounding box center [677, 64] width 136 height 33
click at [693, 65] on span "Personal tax + 2" at bounding box center [667, 70] width 102 height 14
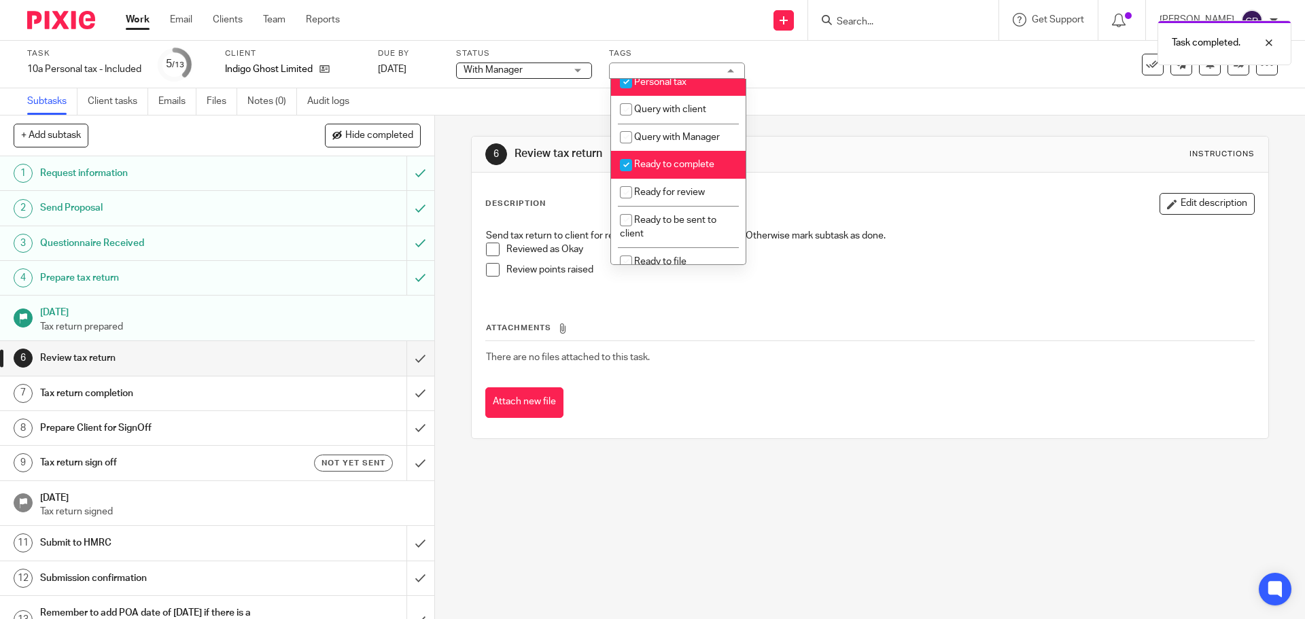
scroll to position [476, 0]
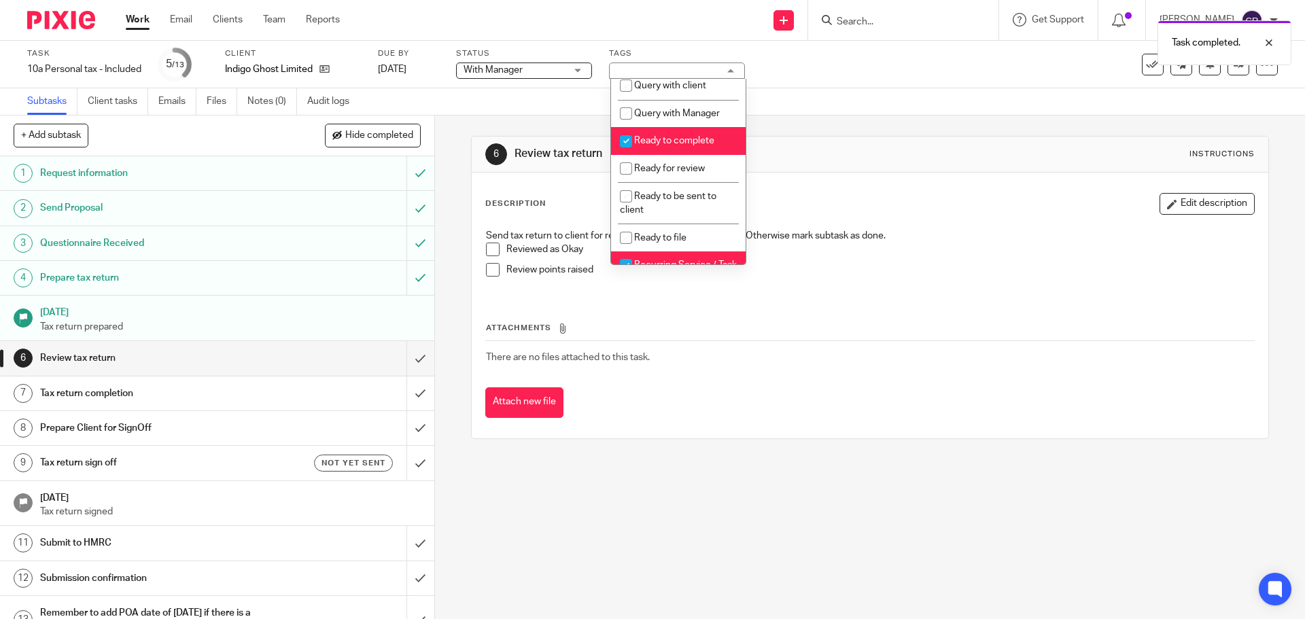
click at [693, 146] on li "Ready to complete" at bounding box center [678, 141] width 135 height 28
checkbox input "false"
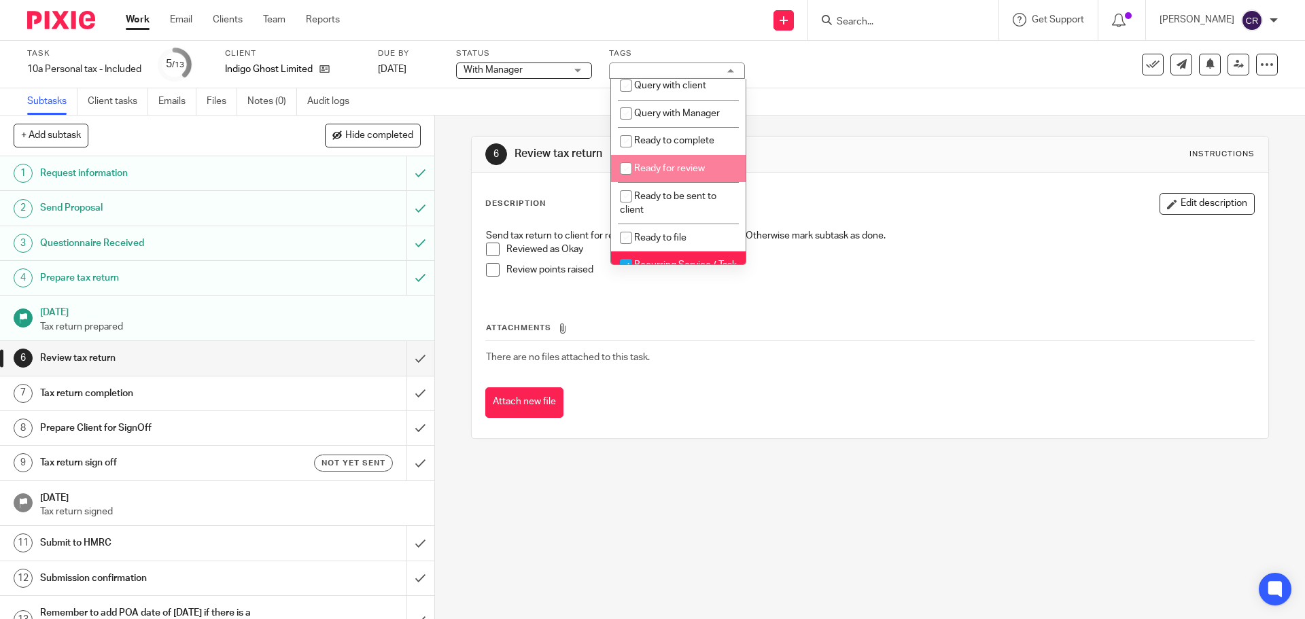
click at [679, 175] on li "Ready for review" at bounding box center [678, 169] width 135 height 28
checkbox input "true"
click at [902, 192] on div "Description Edit description Send tax return to client for review and approval …" at bounding box center [870, 306] width 796 height 266
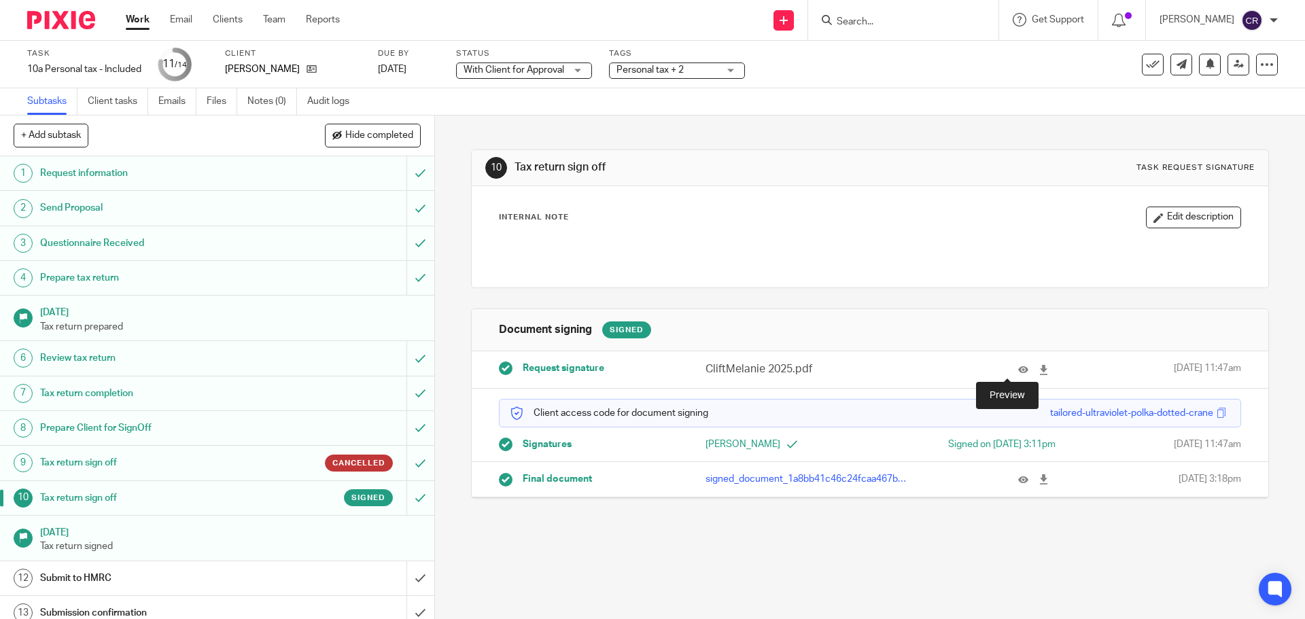
drag, startPoint x: 1003, startPoint y: 366, endPoint x: 938, endPoint y: 369, distance: 64.7
click at [1018, 366] on icon at bounding box center [1023, 370] width 10 height 10
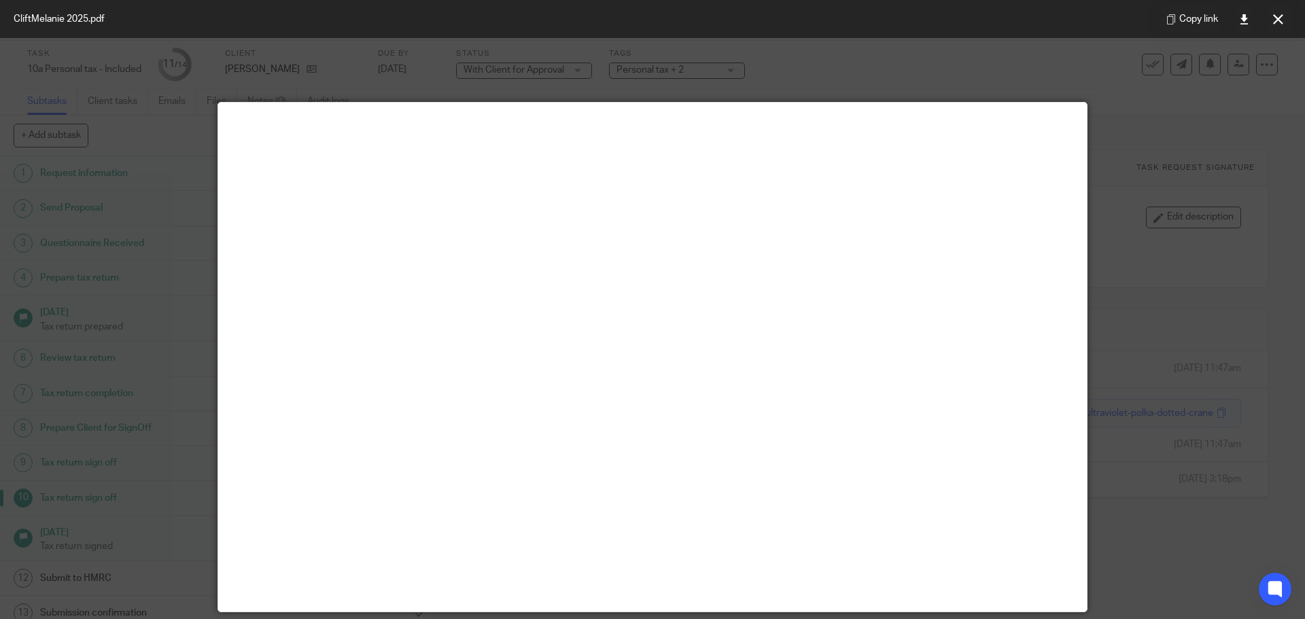
drag, startPoint x: 1278, startPoint y: 19, endPoint x: 1254, endPoint y: 28, distance: 26.0
click at [1278, 19] on icon at bounding box center [1278, 19] width 10 height 10
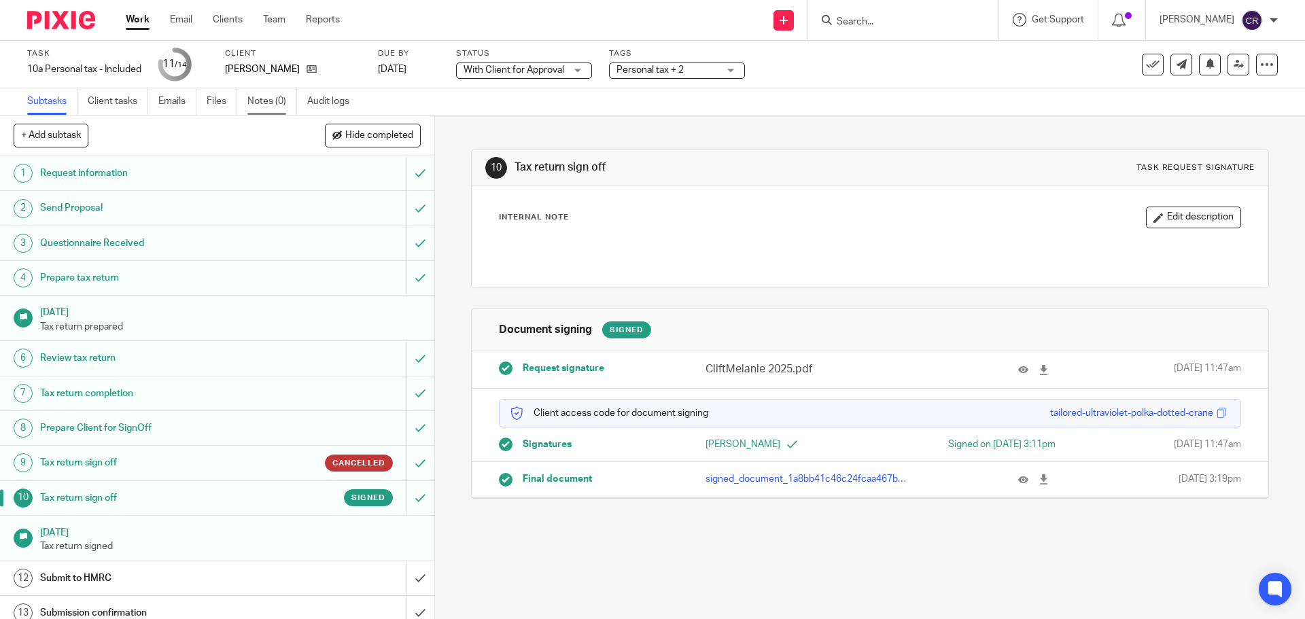
click at [277, 111] on link "Notes (0)" at bounding box center [272, 101] width 50 height 27
click at [411, 576] on input "submit" at bounding box center [217, 578] width 434 height 34
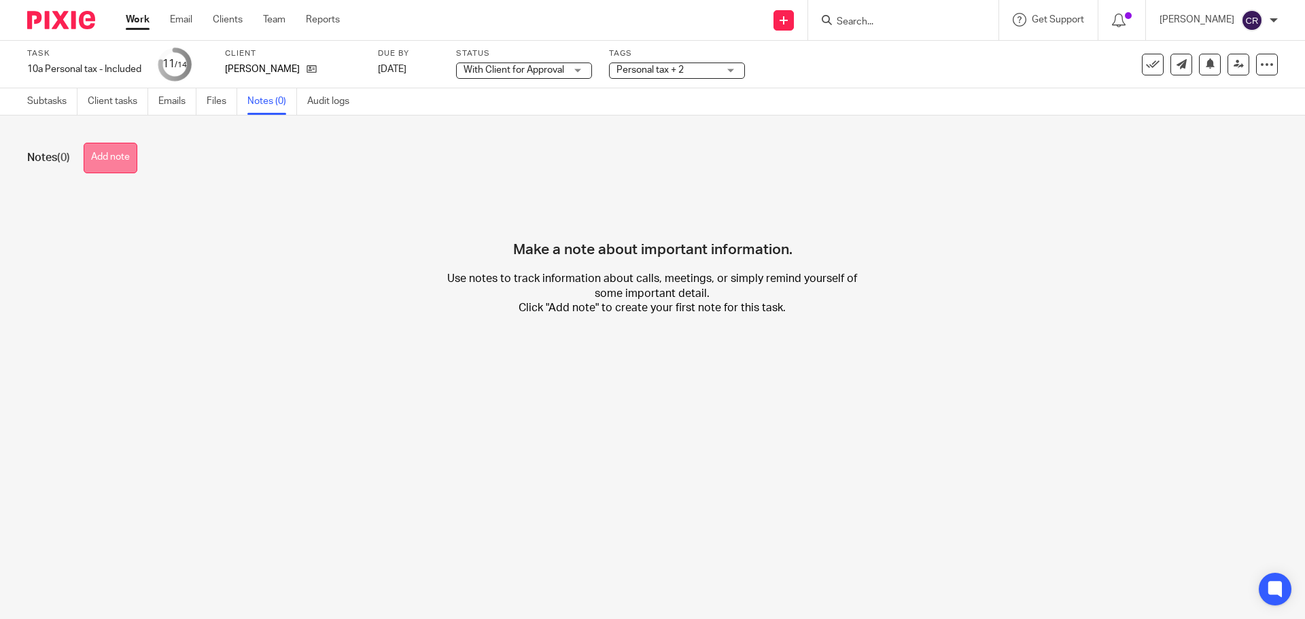
click at [115, 158] on button "Add note" at bounding box center [111, 158] width 54 height 31
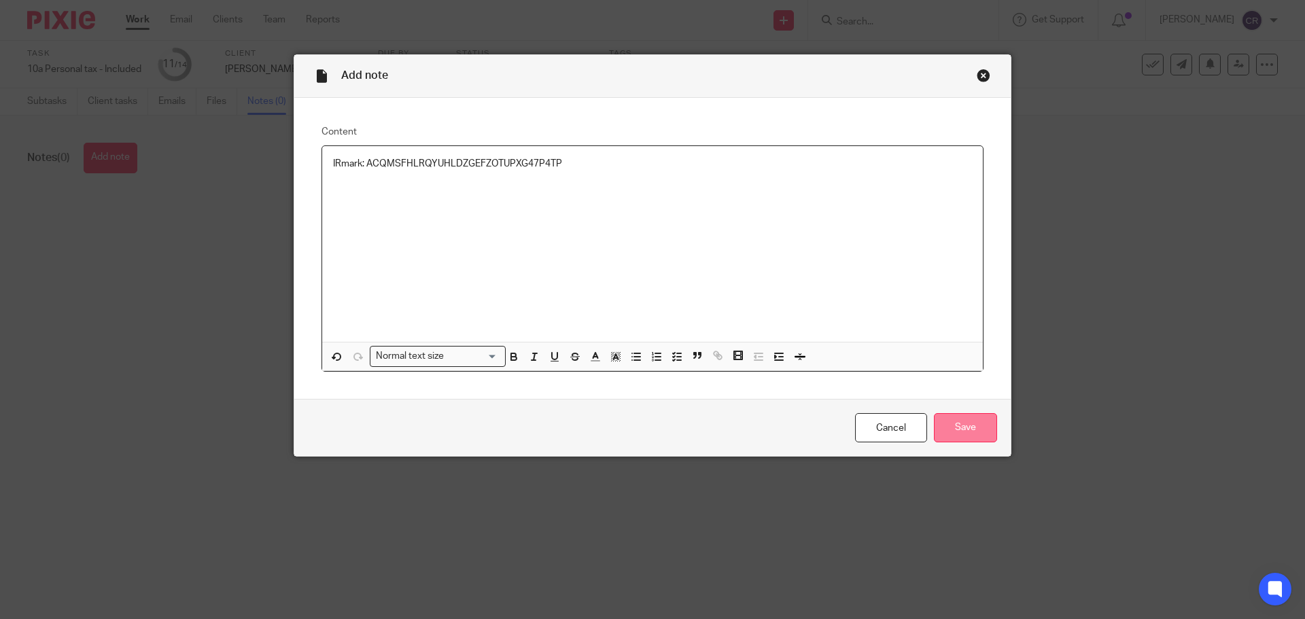
click at [971, 430] on input "Save" at bounding box center [965, 427] width 63 height 29
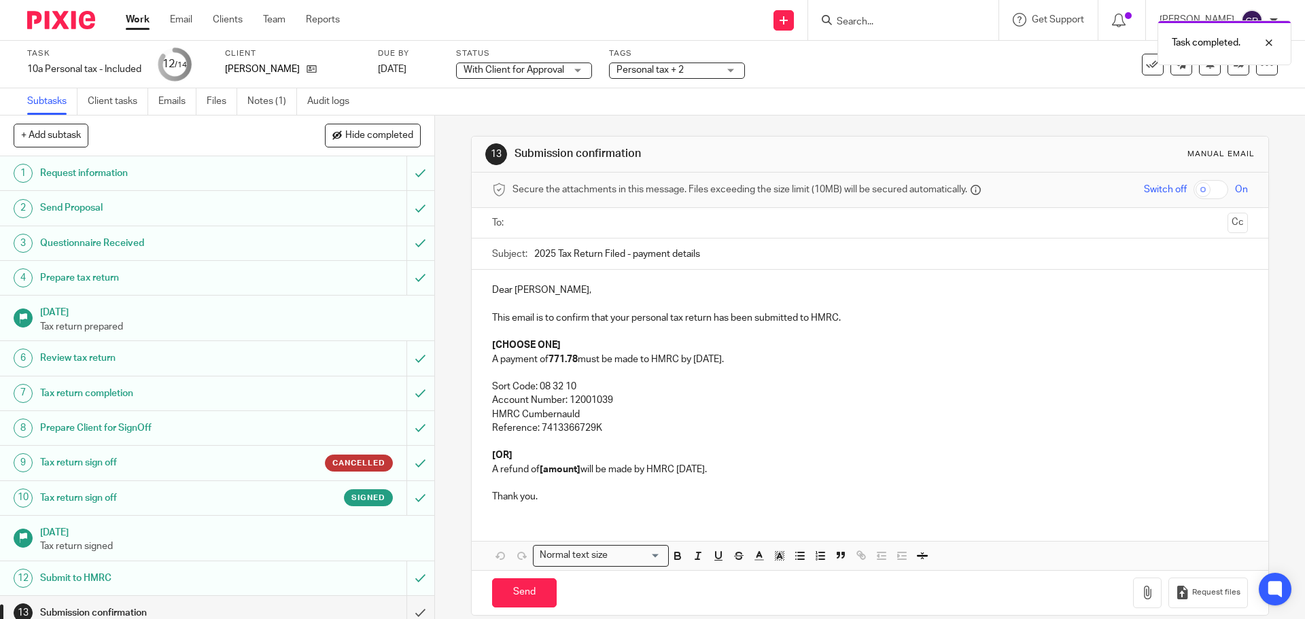
click at [546, 360] on p "A payment of 771.78 must be made to HMRC by [DATE]." at bounding box center [869, 360] width 755 height 14
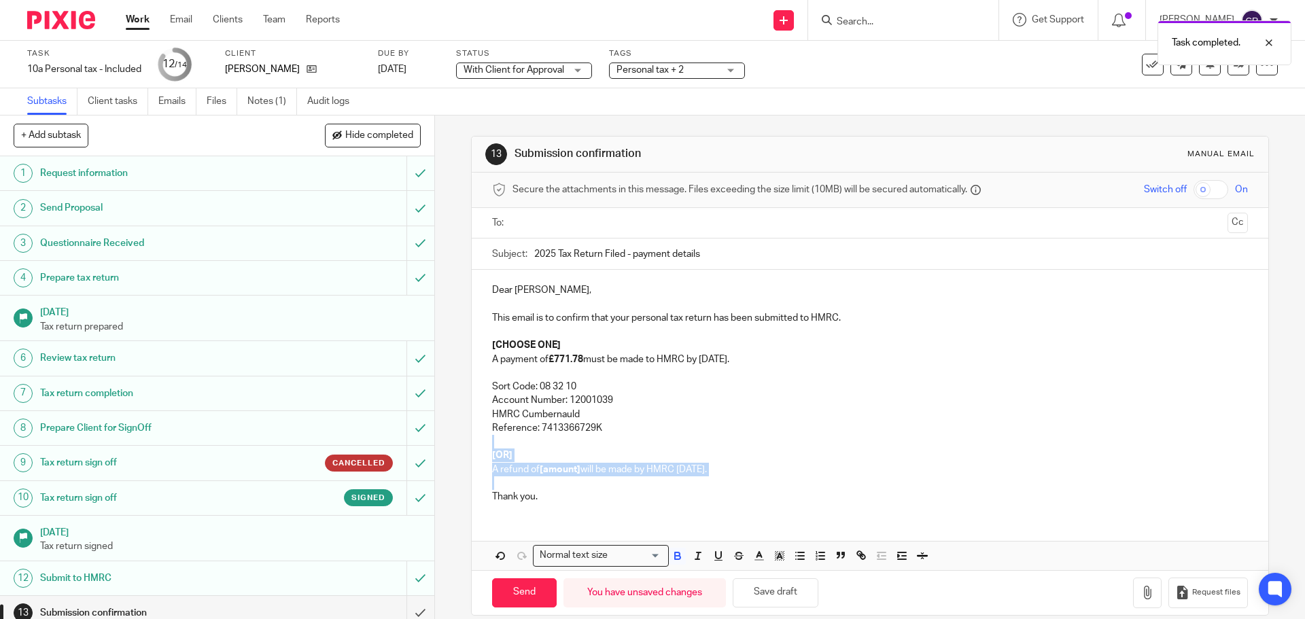
drag, startPoint x: 502, startPoint y: 482, endPoint x: 495, endPoint y: 445, distance: 38.0
click at [495, 445] on div "Dear [PERSON_NAME], This email is to confirm that your personal tax return has …" at bounding box center [870, 392] width 796 height 244
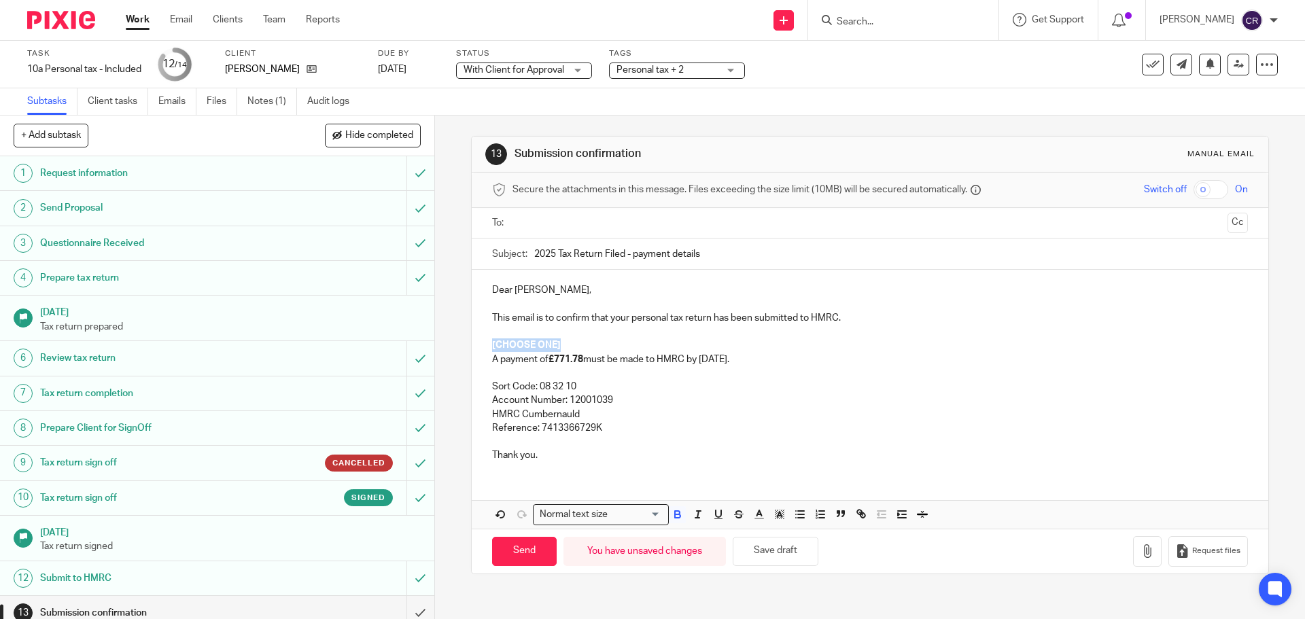
drag, startPoint x: 575, startPoint y: 343, endPoint x: 478, endPoint y: 343, distance: 96.5
click at [478, 343] on div "Dear [PERSON_NAME], This email is to confirm that your personal tax return has …" at bounding box center [870, 371] width 796 height 203
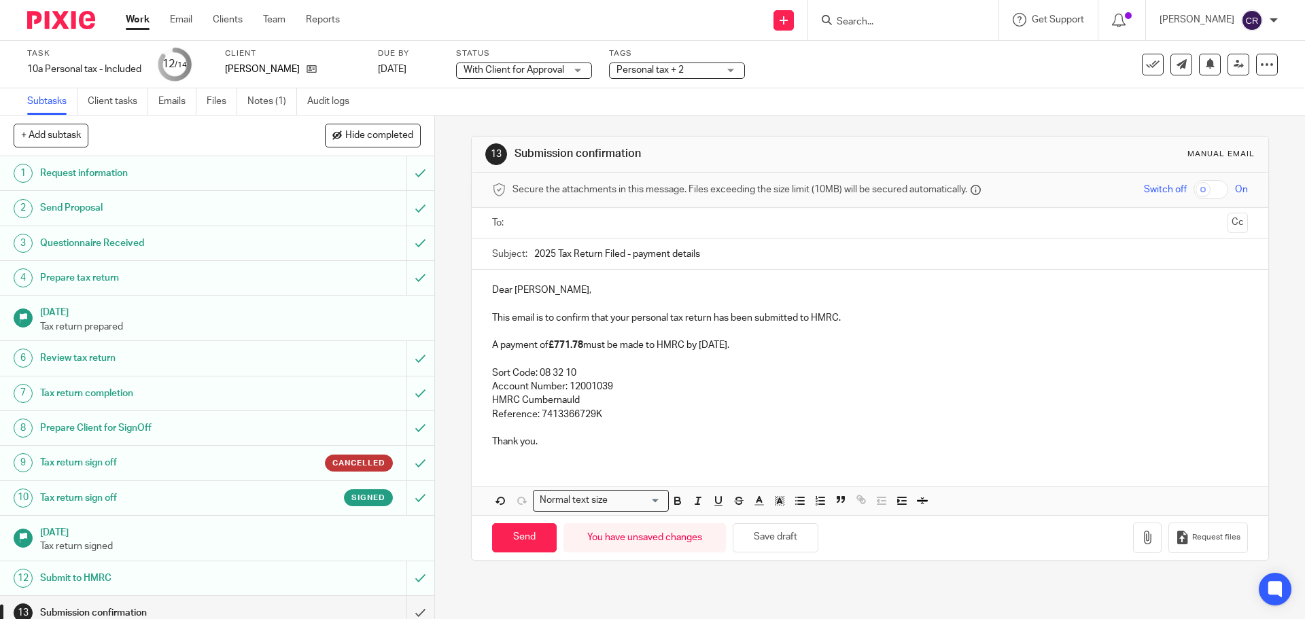
click at [501, 289] on p "Dear [PERSON_NAME]," at bounding box center [869, 290] width 755 height 14
click at [501, 290] on p "Dear [PERSON_NAME]," at bounding box center [869, 290] width 755 height 14
drag, startPoint x: 570, startPoint y: 218, endPoint x: 604, endPoint y: 237, distance: 38.6
click at [570, 218] on input "text" at bounding box center [869, 223] width 704 height 16
drag, startPoint x: 1221, startPoint y: 222, endPoint x: 1230, endPoint y: 226, distance: 9.1
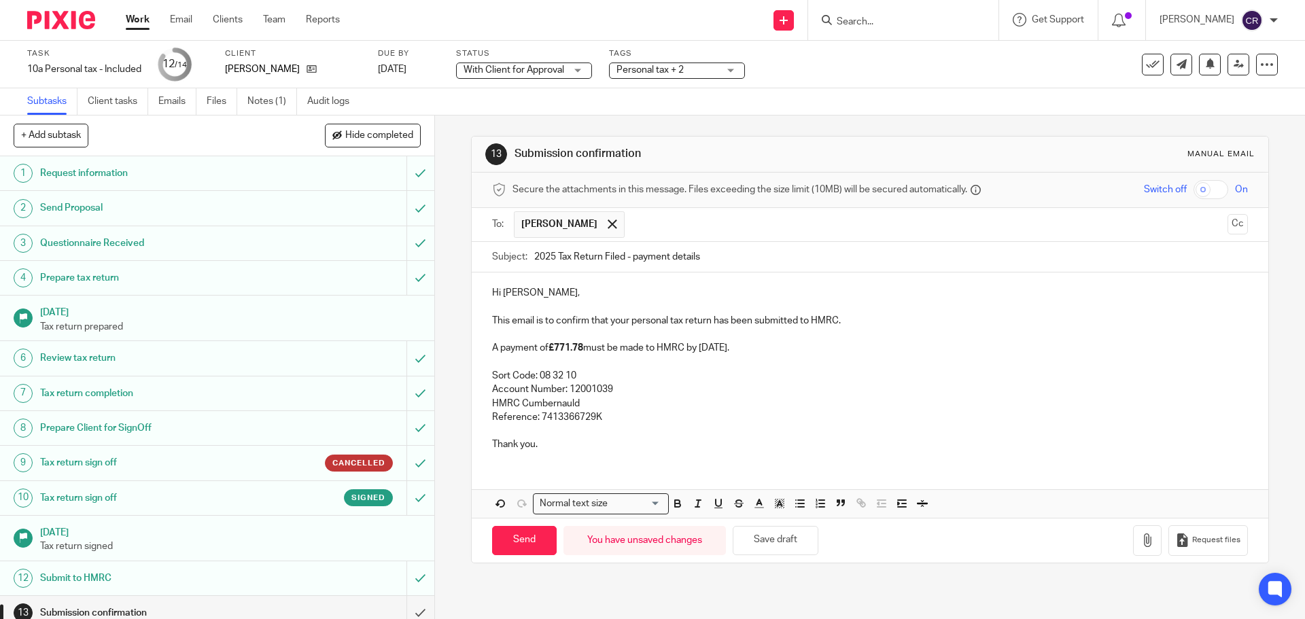
click at [1227, 222] on button "Cc" at bounding box center [1237, 224] width 20 height 20
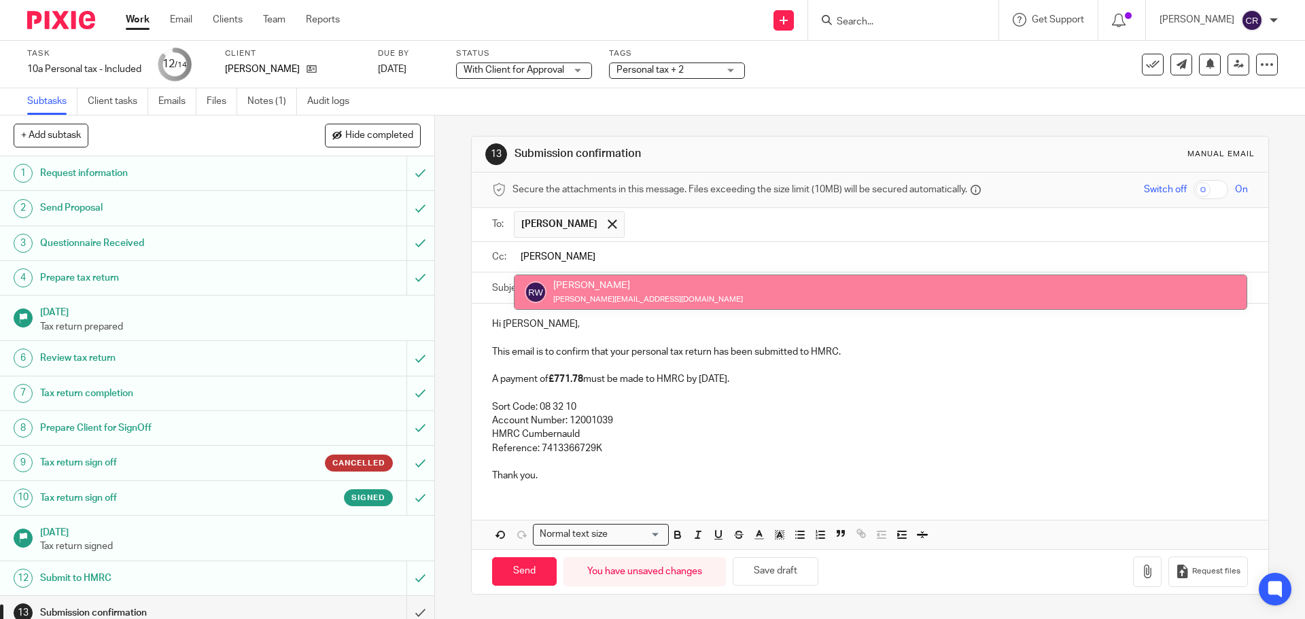
type input "[PERSON_NAME]"
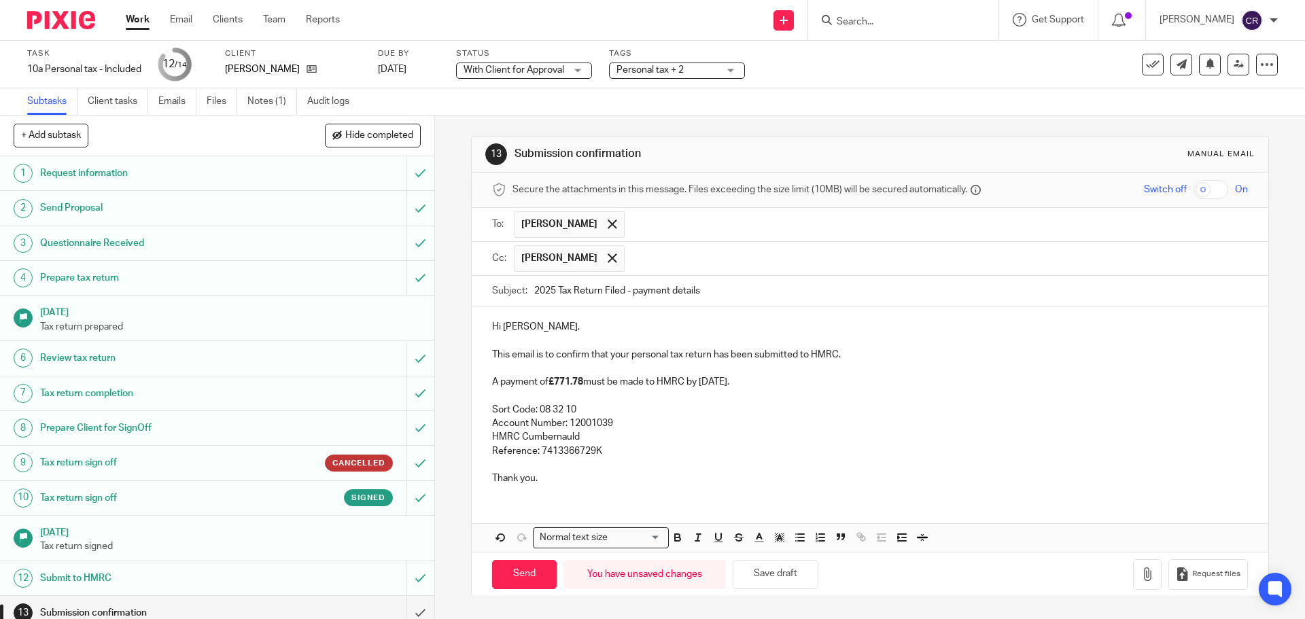
drag, startPoint x: 524, startPoint y: 578, endPoint x: 383, endPoint y: 568, distance: 141.1
click at [523, 578] on input "Send" at bounding box center [524, 574] width 65 height 29
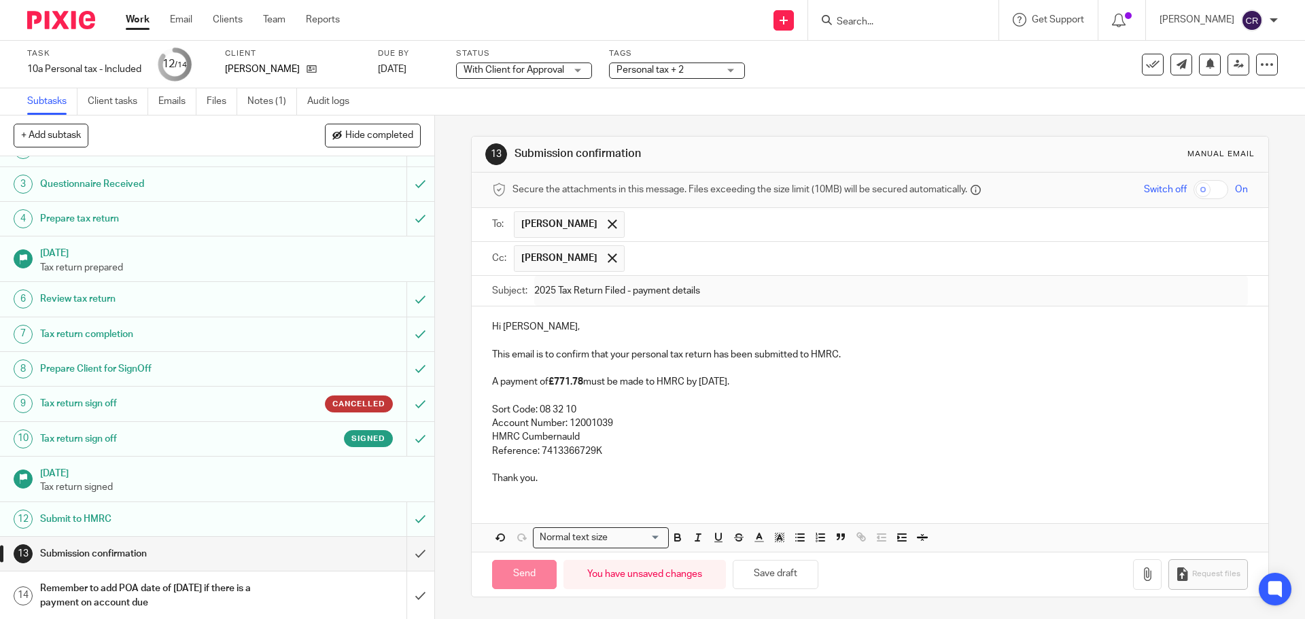
scroll to position [60, 0]
type input "Sent"
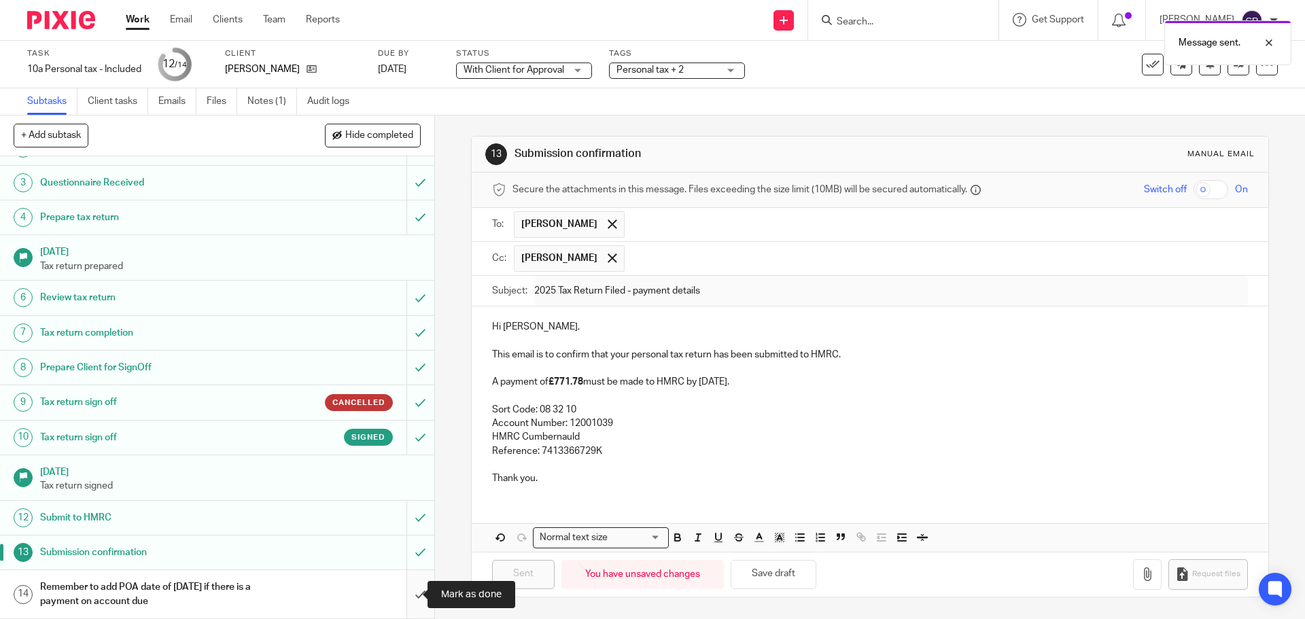
click at [406, 595] on input "submit" at bounding box center [217, 594] width 434 height 48
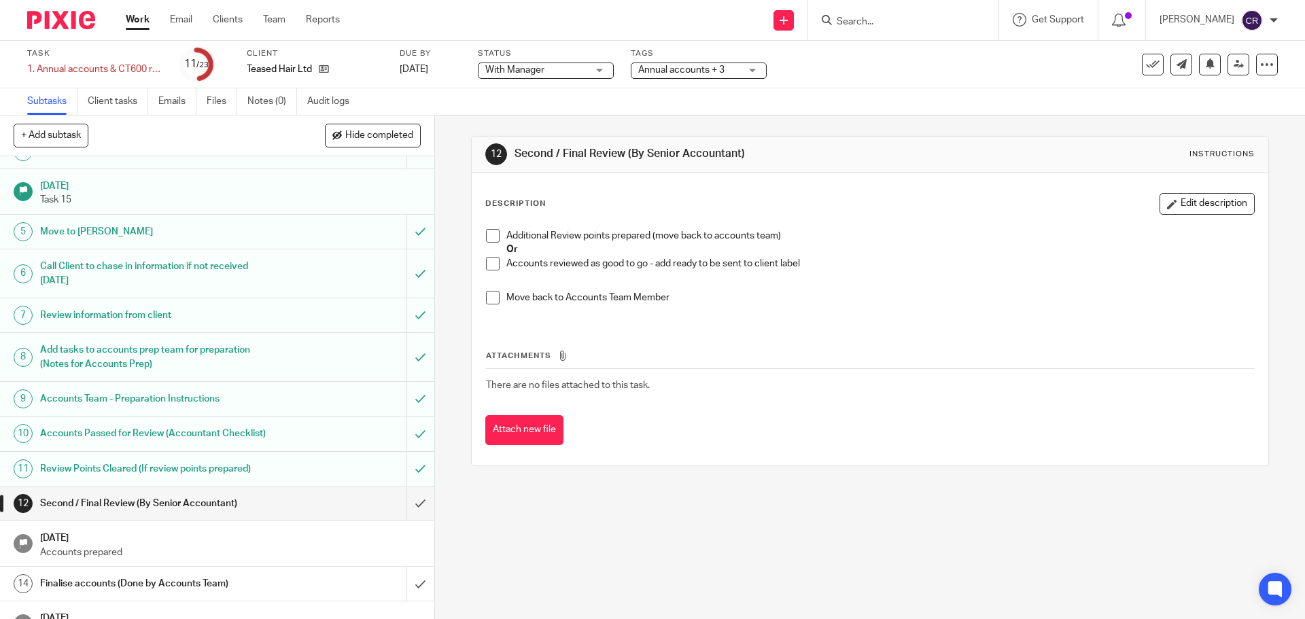
scroll to position [272, 0]
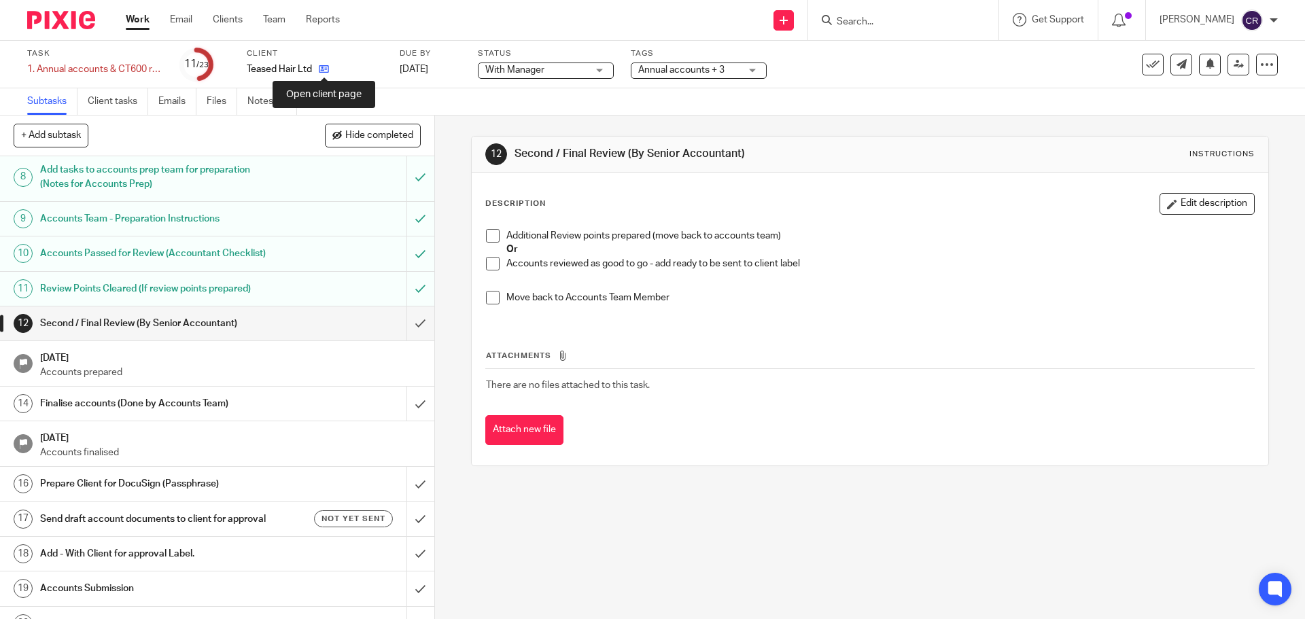
click at [323, 67] on icon at bounding box center [324, 69] width 10 height 10
drag, startPoint x: 408, startPoint y: 316, endPoint x: 407, endPoint y: 338, distance: 21.8
click at [409, 316] on input "submit" at bounding box center [217, 324] width 434 height 34
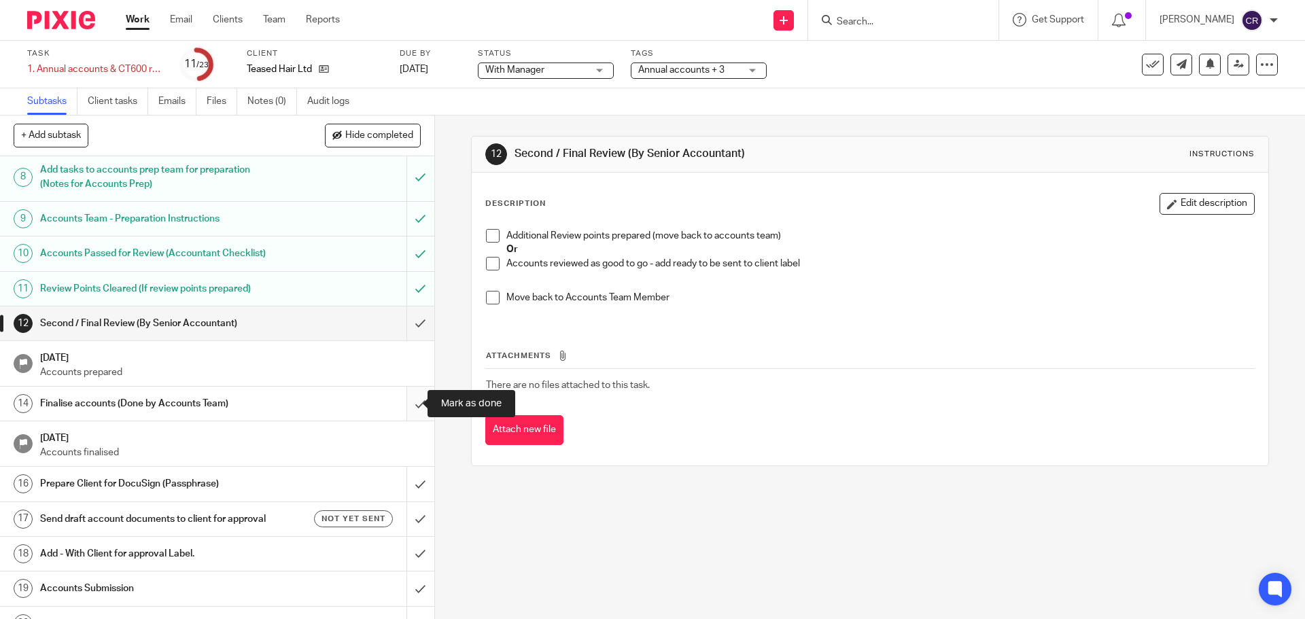
click at [407, 415] on input "submit" at bounding box center [217, 404] width 434 height 34
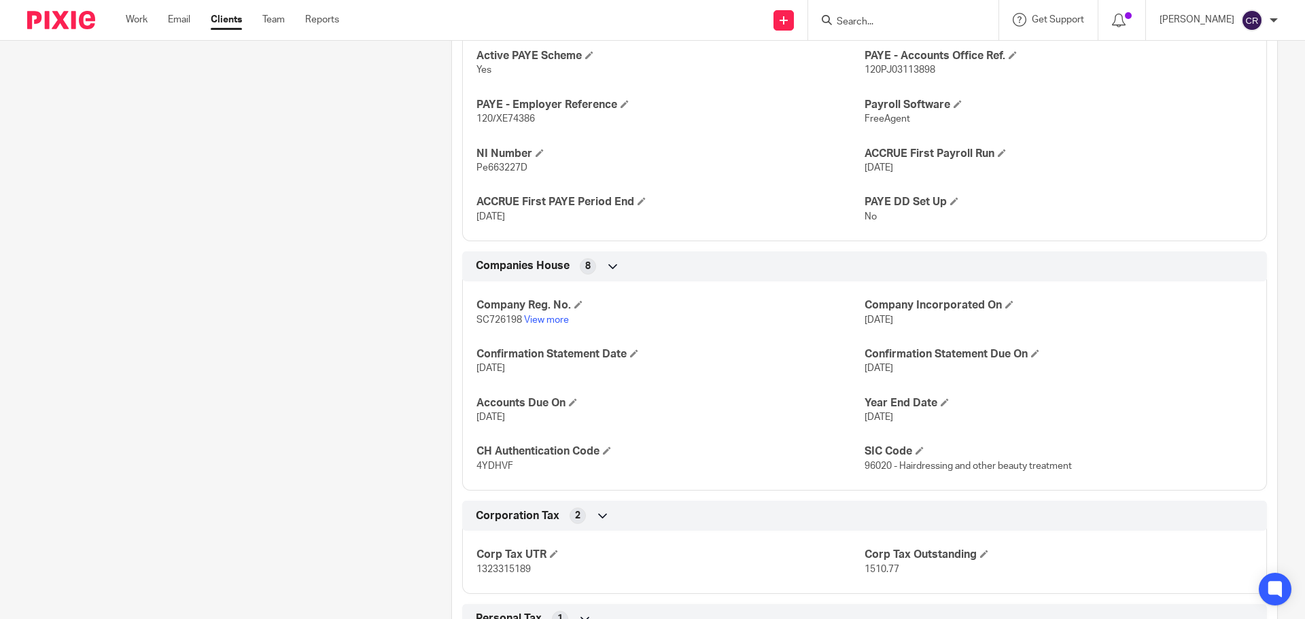
scroll to position [816, 0]
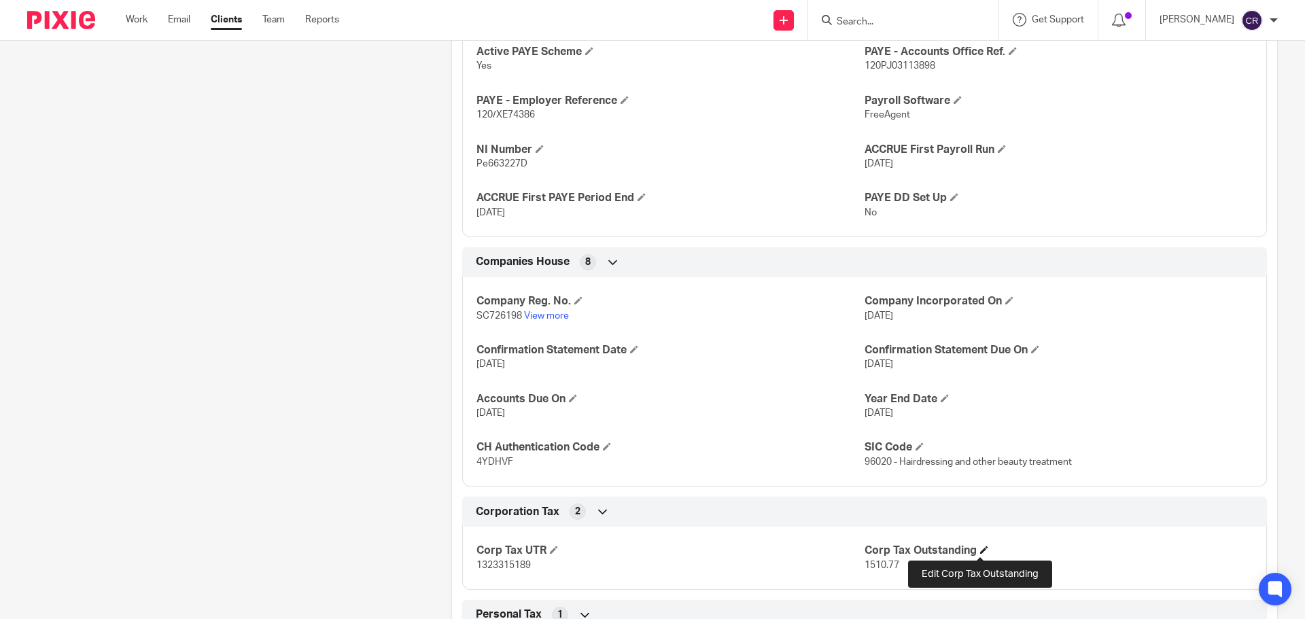
click at [982, 552] on span at bounding box center [984, 550] width 8 height 8
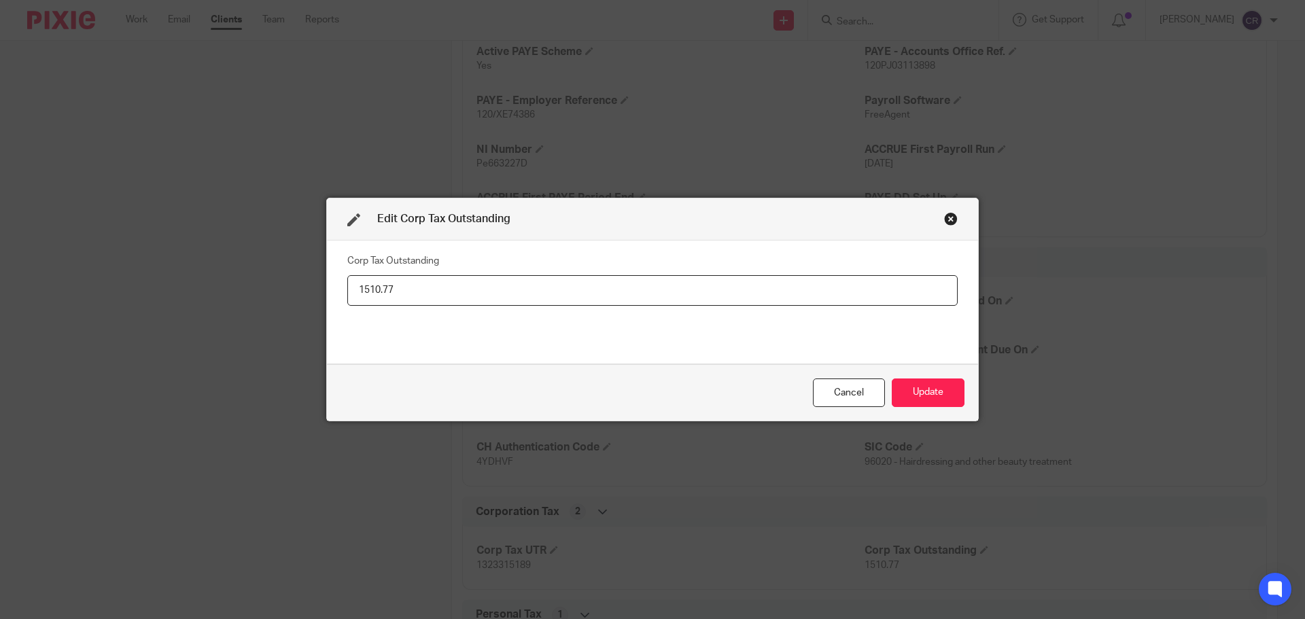
drag, startPoint x: 528, startPoint y: 281, endPoint x: 182, endPoint y: 296, distance: 346.3
click at [182, 296] on div "Edit Corp Tax Outstanding Corp Tax Outstanding 1510.77 Cancel Update" at bounding box center [652, 309] width 1305 height 619
type input "0"
click at [901, 298] on input "0" at bounding box center [652, 290] width 610 height 31
click at [928, 386] on button "Update" at bounding box center [928, 393] width 73 height 29
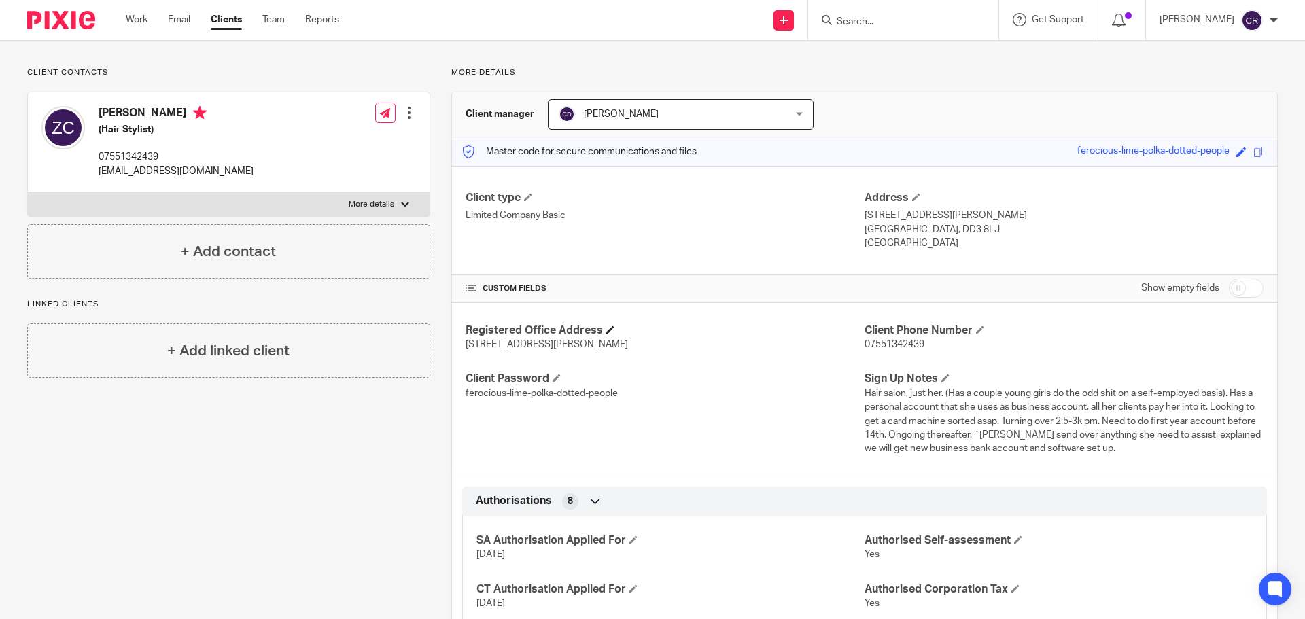
scroll to position [68, 0]
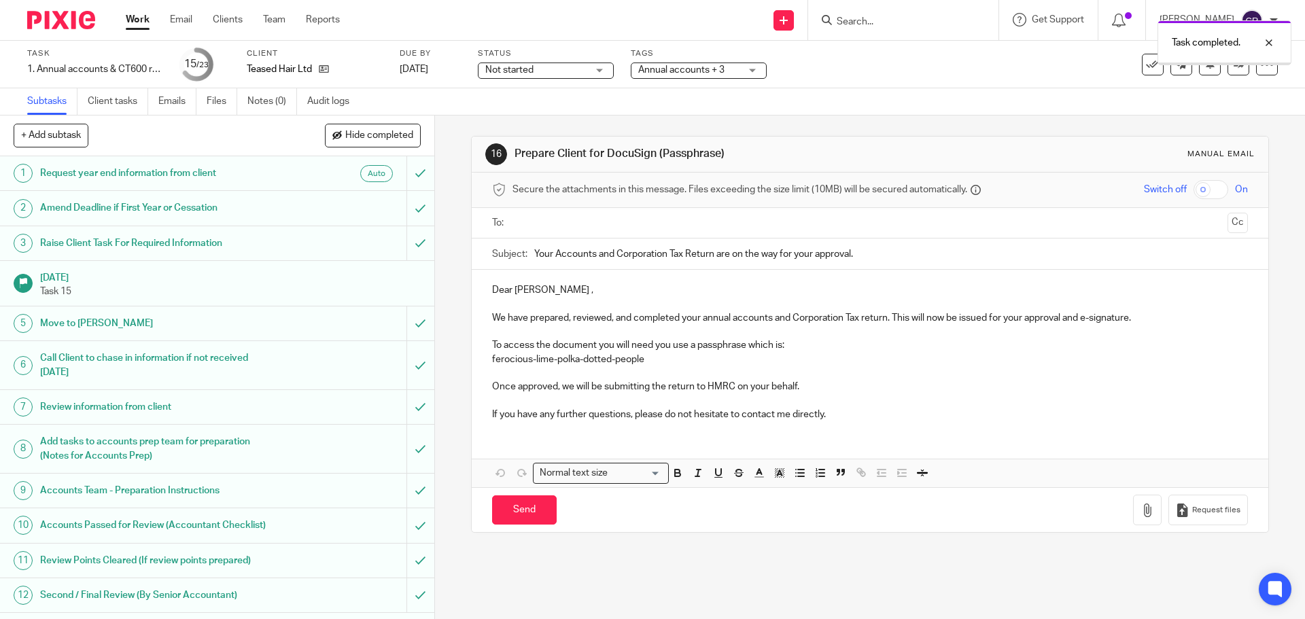
click at [549, 73] on span "Not started" at bounding box center [536, 70] width 102 height 14
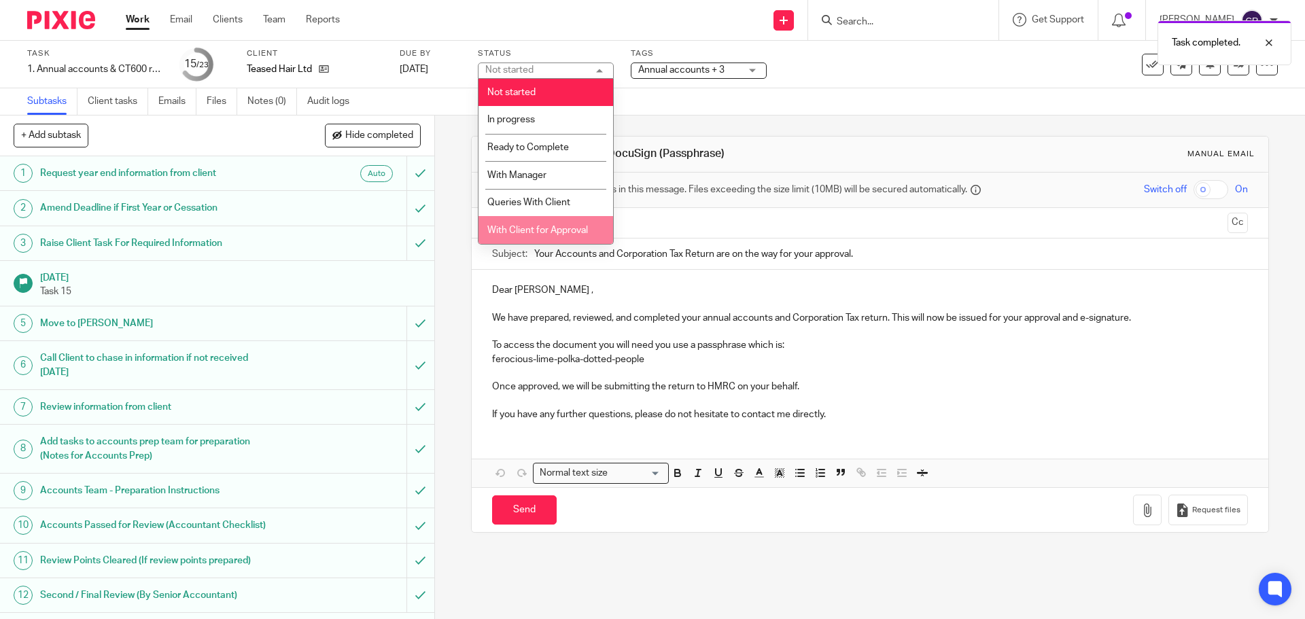
click at [532, 237] on li "With Client for Approval" at bounding box center [545, 230] width 135 height 28
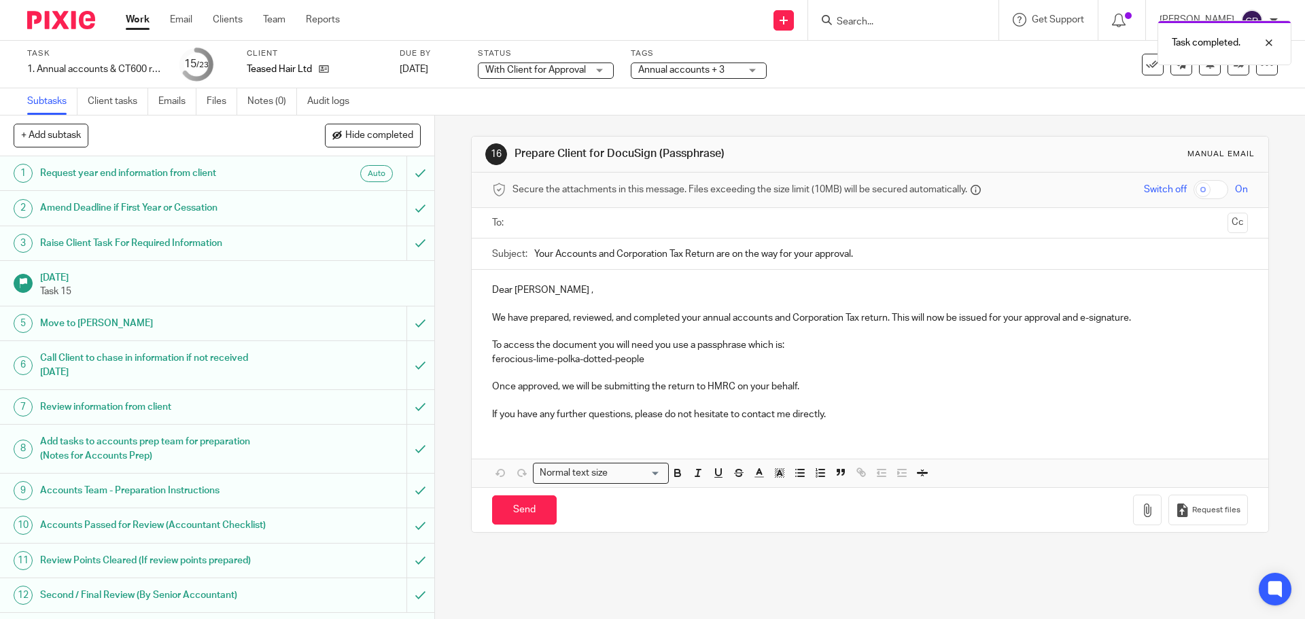
click at [624, 212] on ul at bounding box center [870, 223] width 713 height 22
click at [635, 226] on input "text" at bounding box center [869, 223] width 704 height 16
click at [485, 518] on div "Send You have unsaved changes Request files" at bounding box center [870, 512] width 796 height 45
click at [526, 510] on input "Send" at bounding box center [524, 513] width 65 height 29
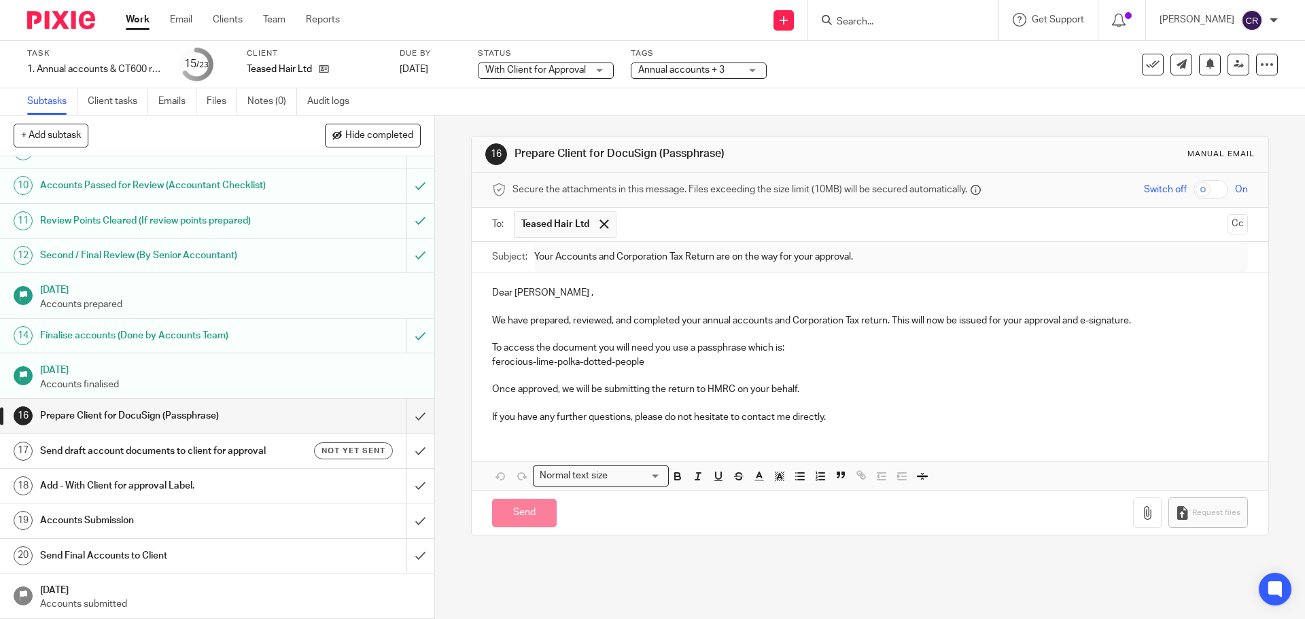
click at [251, 447] on h1 "Send draft account documents to client for approval" at bounding box center [157, 451] width 235 height 20
type input "Sent"
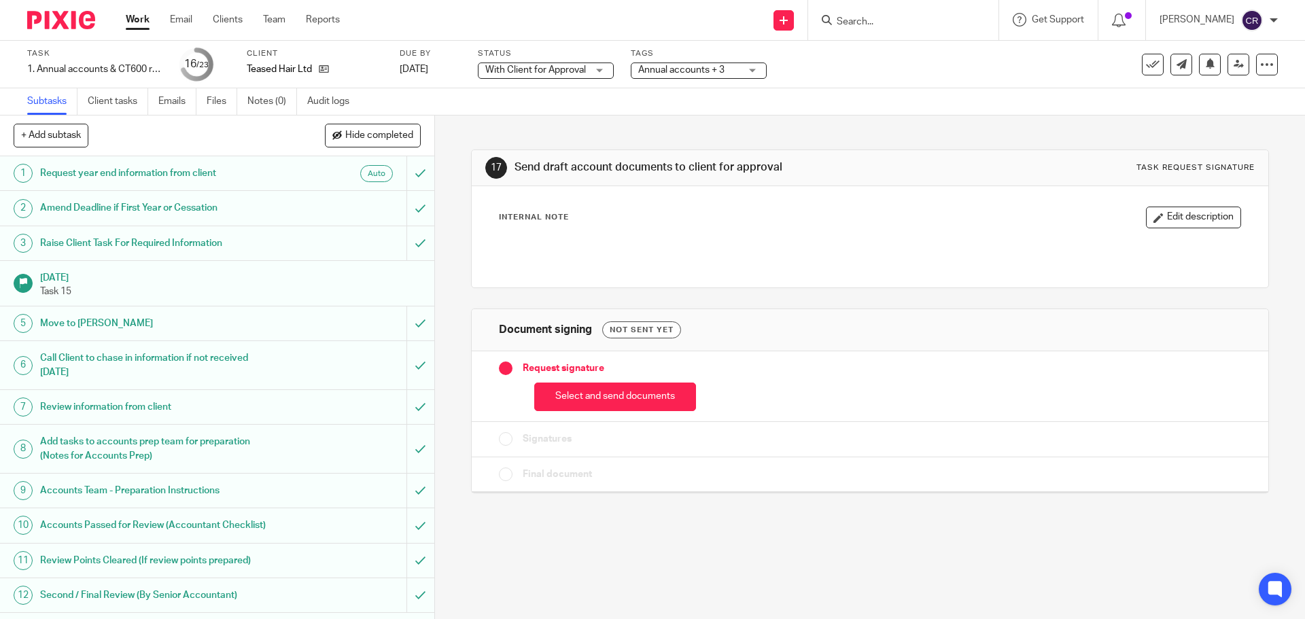
drag, startPoint x: 602, startPoint y: 397, endPoint x: 591, endPoint y: 353, distance: 44.8
click at [601, 397] on button "Select and send documents" at bounding box center [615, 397] width 162 height 29
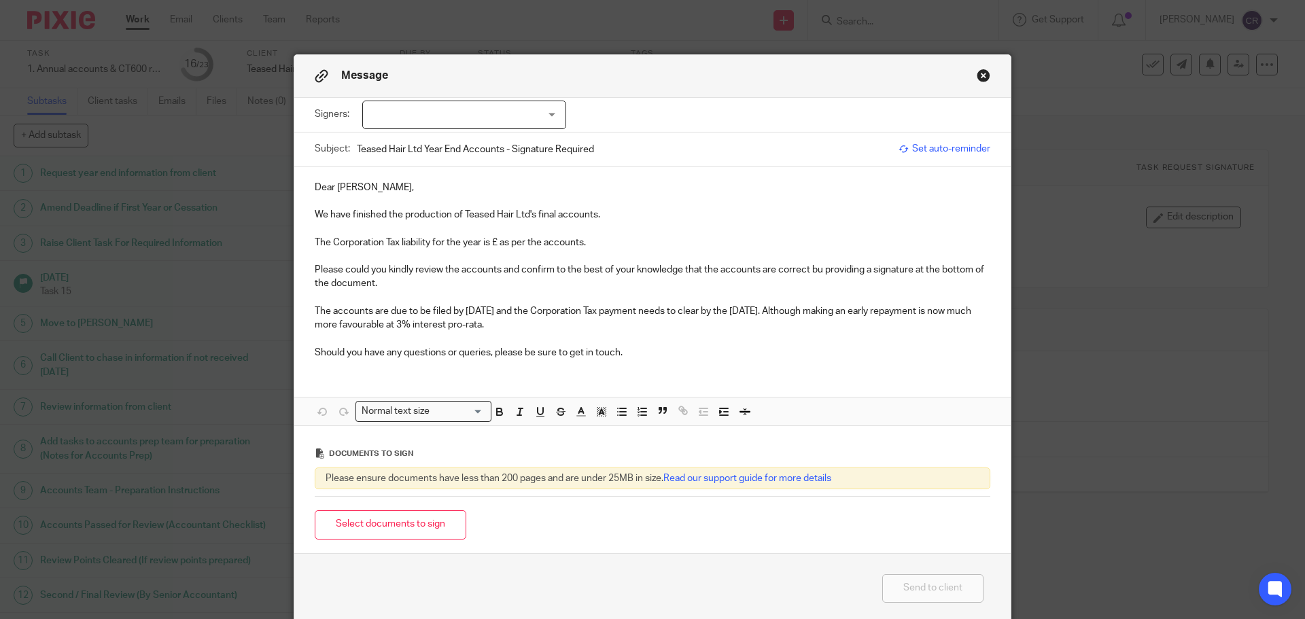
click at [493, 247] on p "The Corporation Tax liability for the year is £ as per the accounts." at bounding box center [653, 243] width 676 height 14
drag, startPoint x: 531, startPoint y: 324, endPoint x: 517, endPoint y: 313, distance: 17.4
click at [517, 313] on p "The accounts are due to be filed by 31 Dec 2025 and the Corporation Tax payment…" at bounding box center [653, 318] width 676 height 28
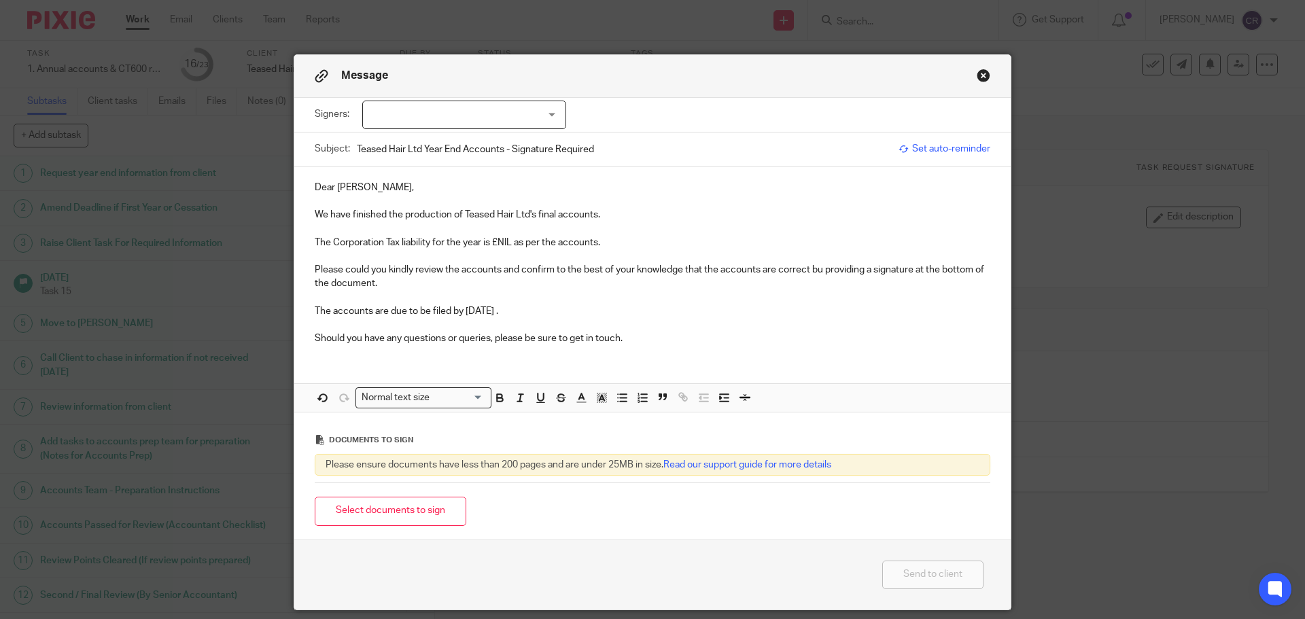
click at [519, 116] on div at bounding box center [464, 115] width 204 height 29
click at [512, 150] on li "[PERSON_NAME]" at bounding box center [459, 143] width 203 height 28
checkbox input "true"
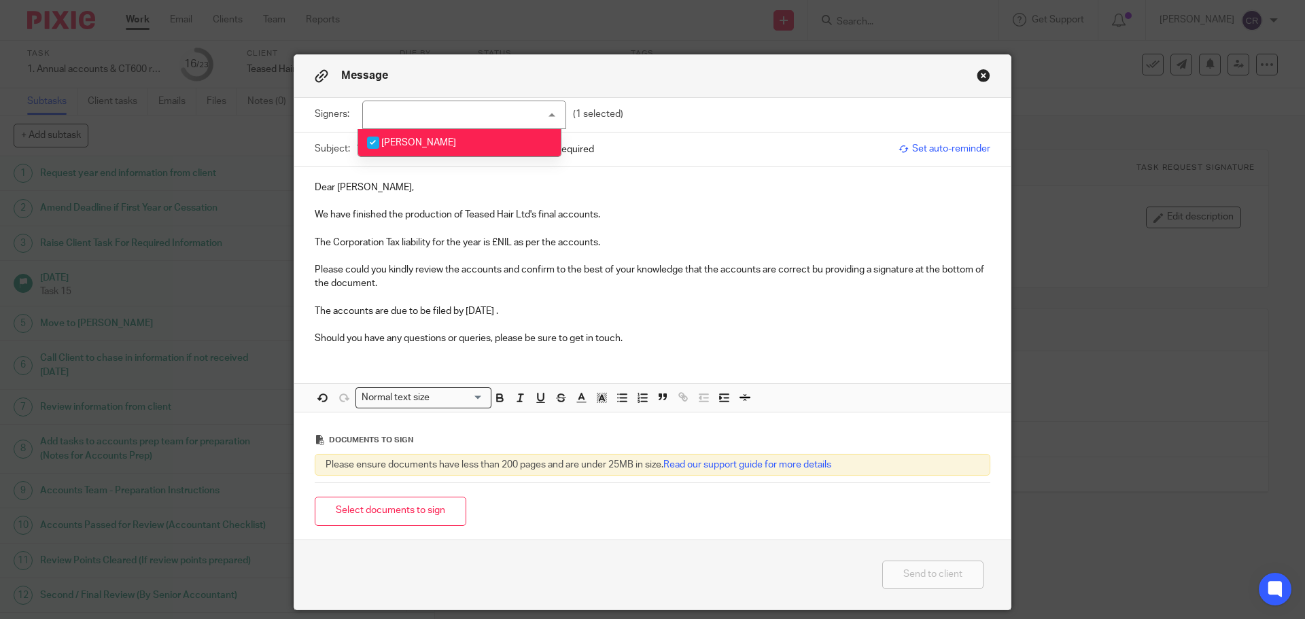
drag, startPoint x: 814, startPoint y: 271, endPoint x: 826, endPoint y: 294, distance: 26.8
click at [816, 271] on p "Please could you kindly review the accounts and confirm to the best of your kno…" at bounding box center [653, 277] width 676 height 28
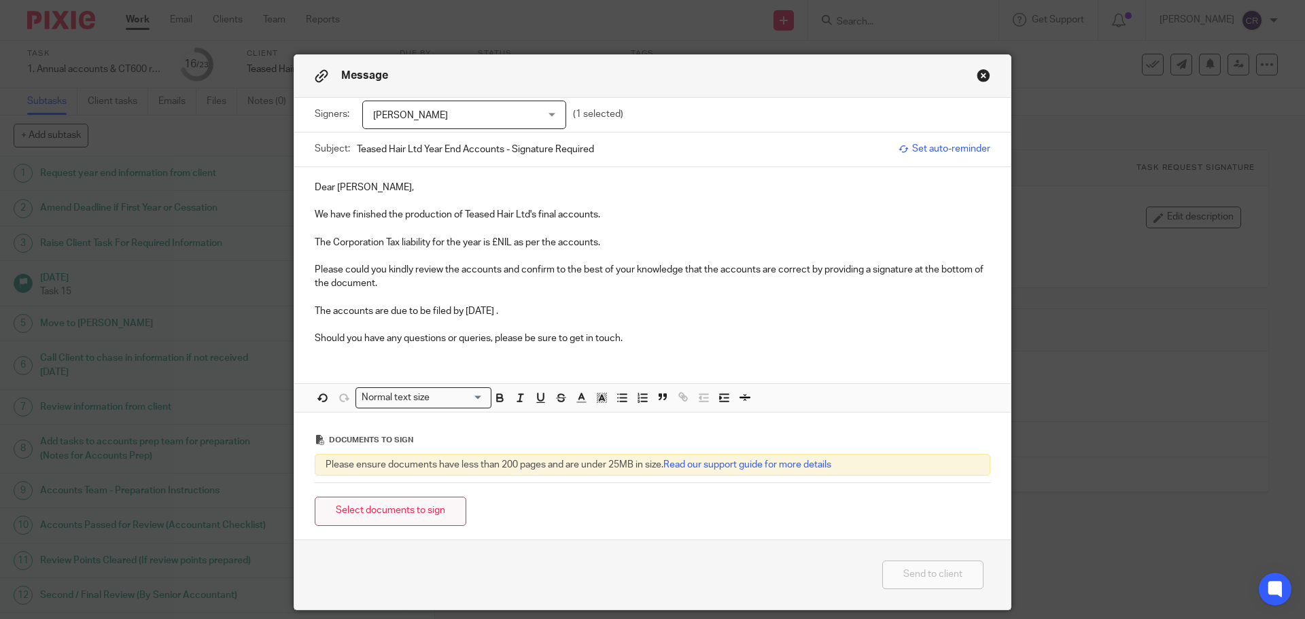
click at [382, 502] on button "Select documents to sign" at bounding box center [391, 511] width 152 height 29
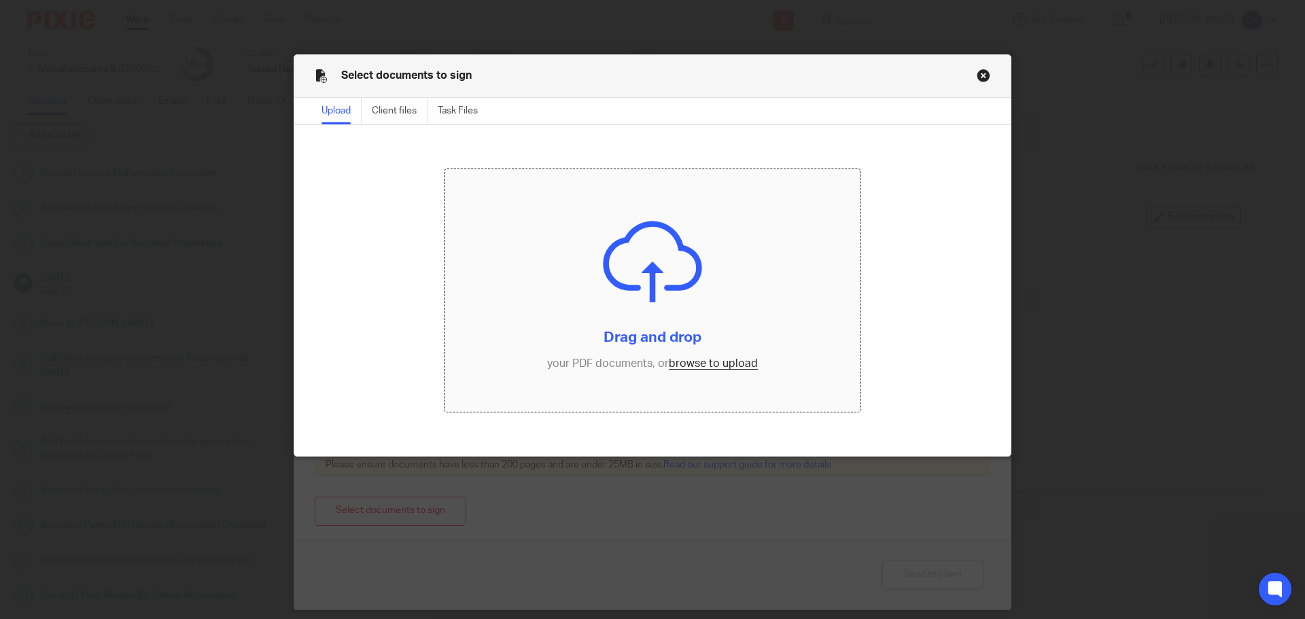
click at [696, 365] on input "file" at bounding box center [653, 290] width 417 height 243
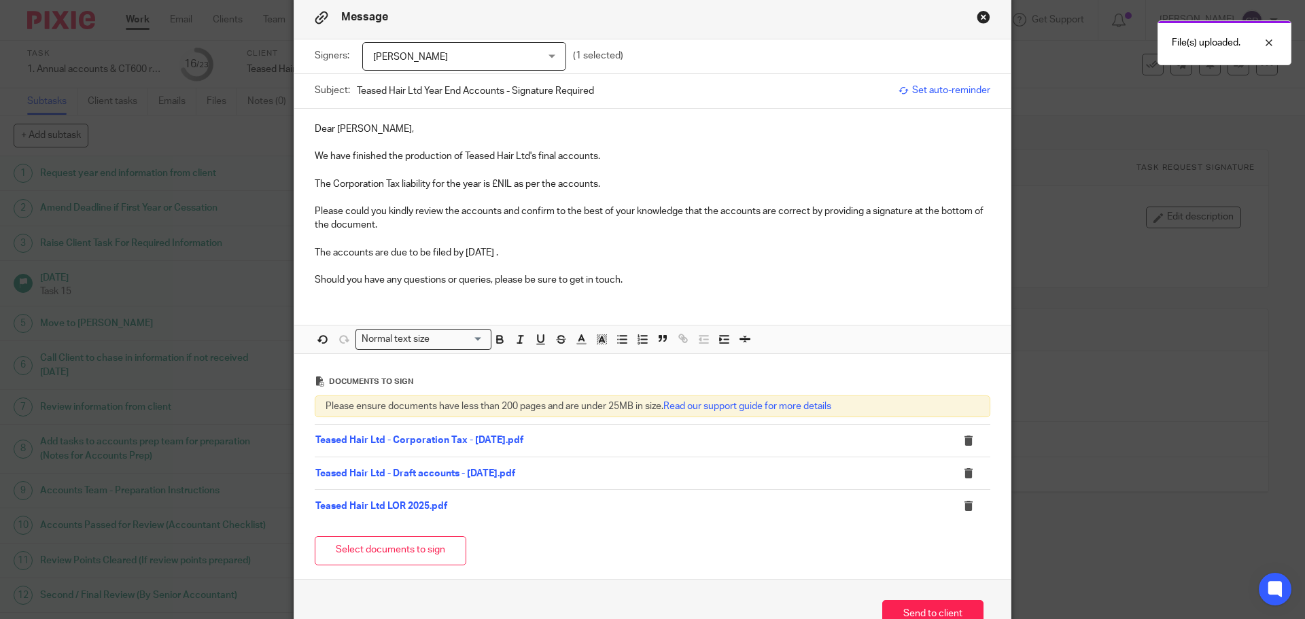
scroll to position [143, 0]
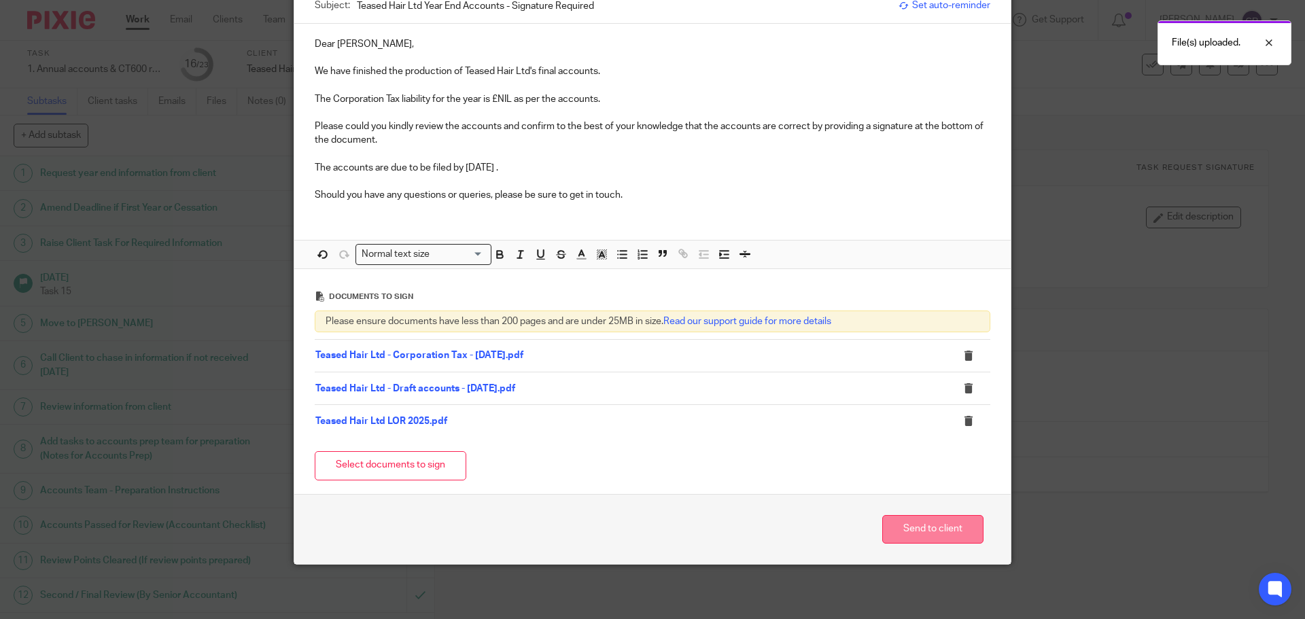
click at [926, 523] on button "Send to client" at bounding box center [932, 529] width 101 height 29
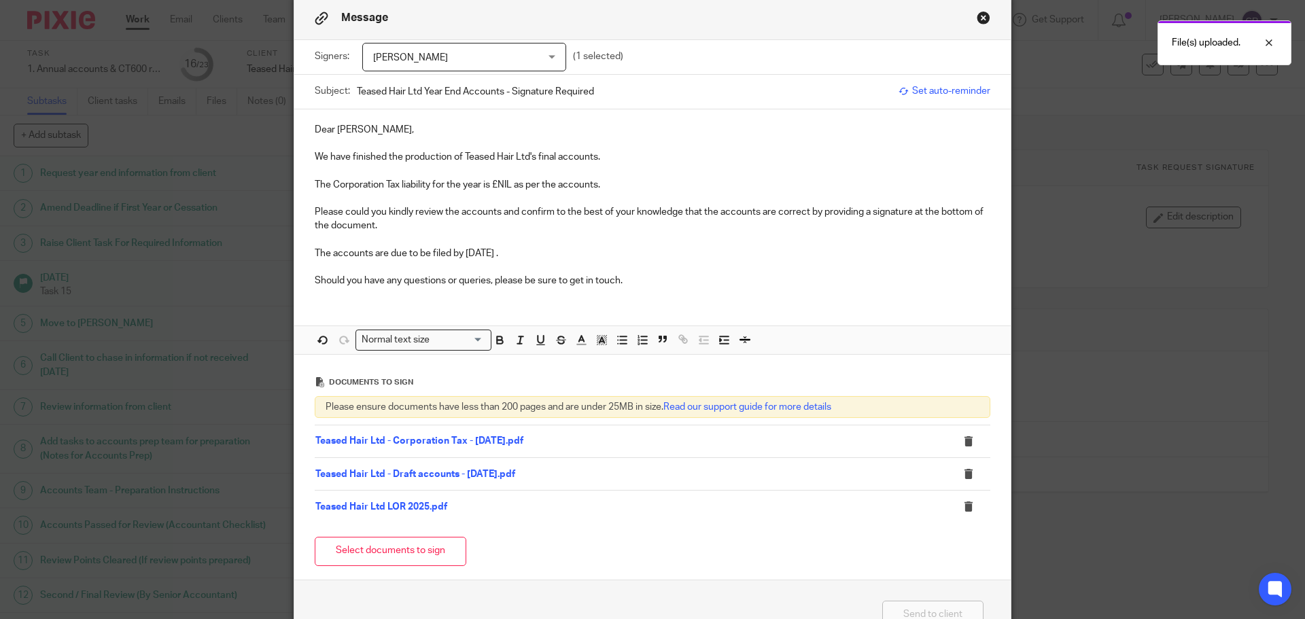
scroll to position [0, 0]
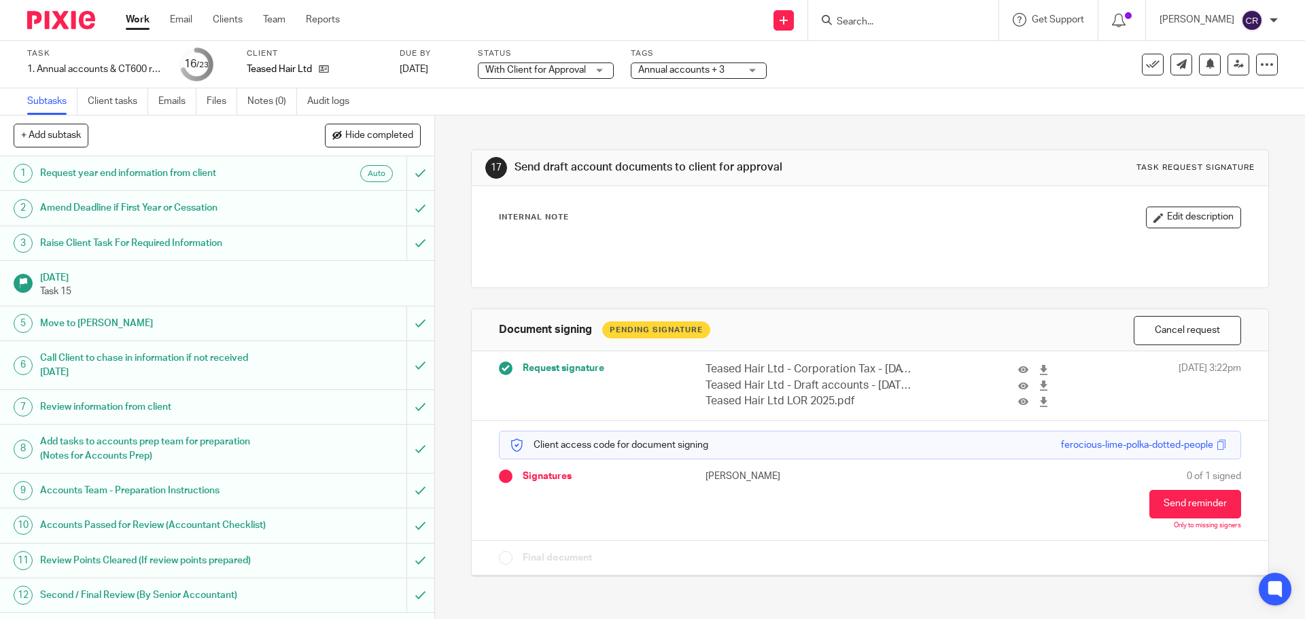
click at [726, 66] on span "Annual accounts + 3" at bounding box center [689, 70] width 102 height 14
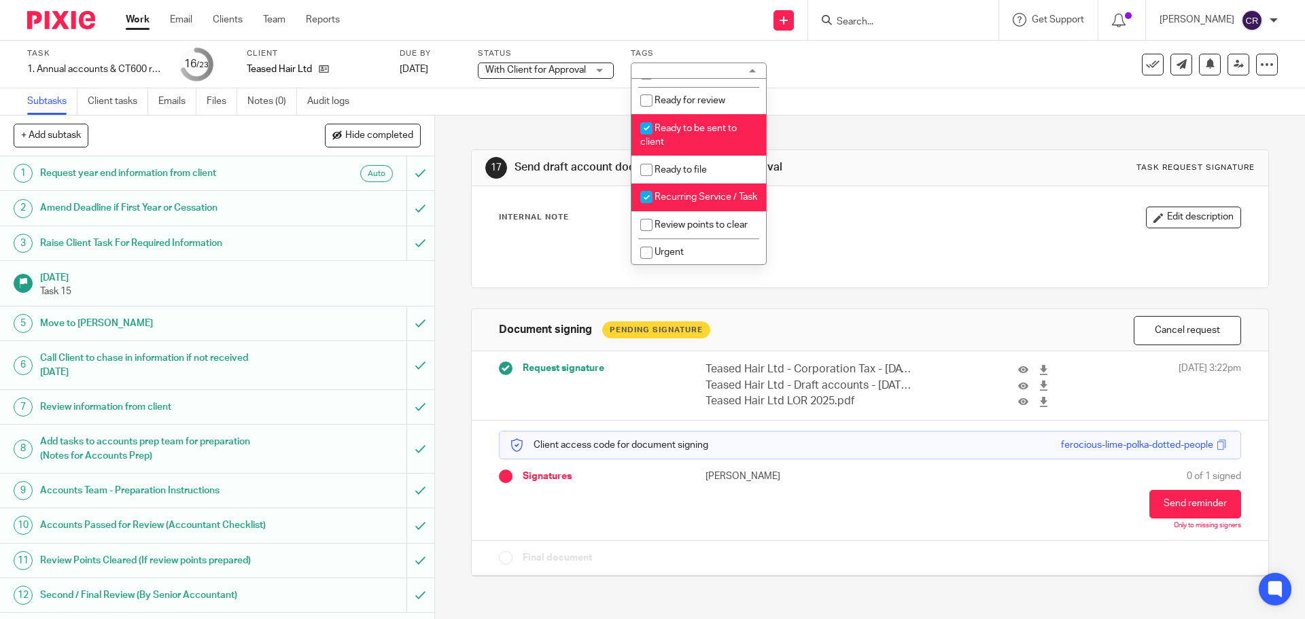
click at [678, 140] on span "Ready to be sent to client" at bounding box center [688, 136] width 97 height 24
checkbox input "false"
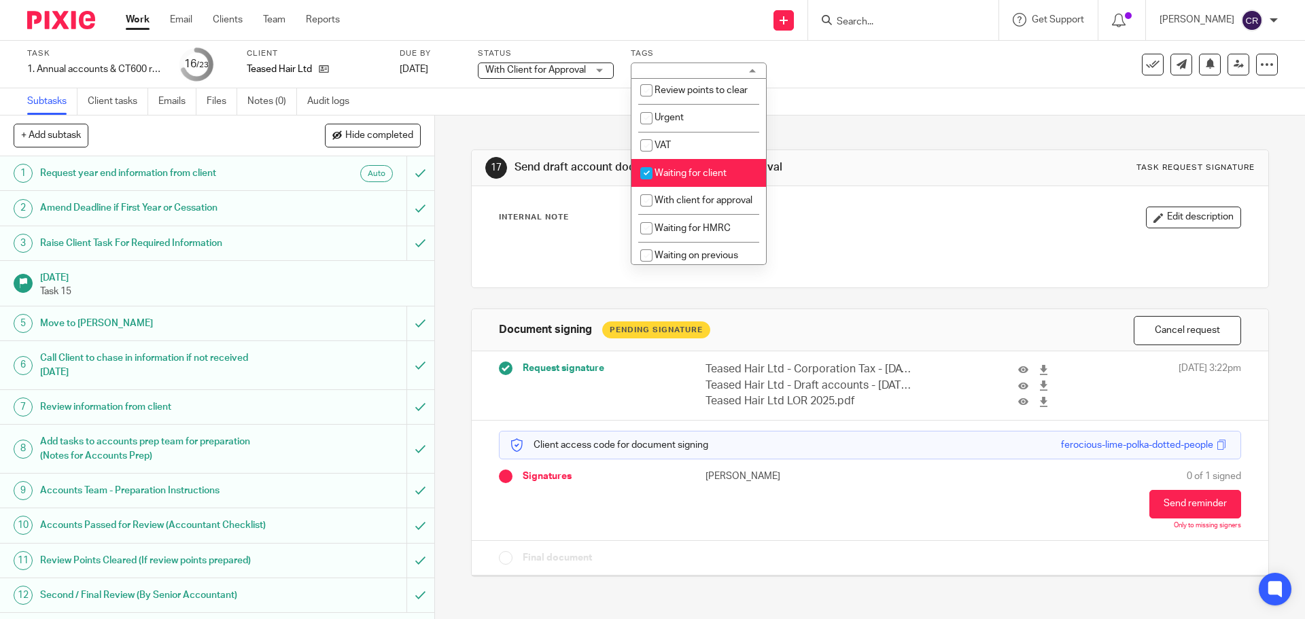
scroll to position [680, 0]
click at [706, 186] on li "Waiting for client" at bounding box center [698, 172] width 135 height 28
checkbox input "false"
click at [697, 213] on li "With client for approval" at bounding box center [698, 200] width 135 height 28
checkbox input "true"
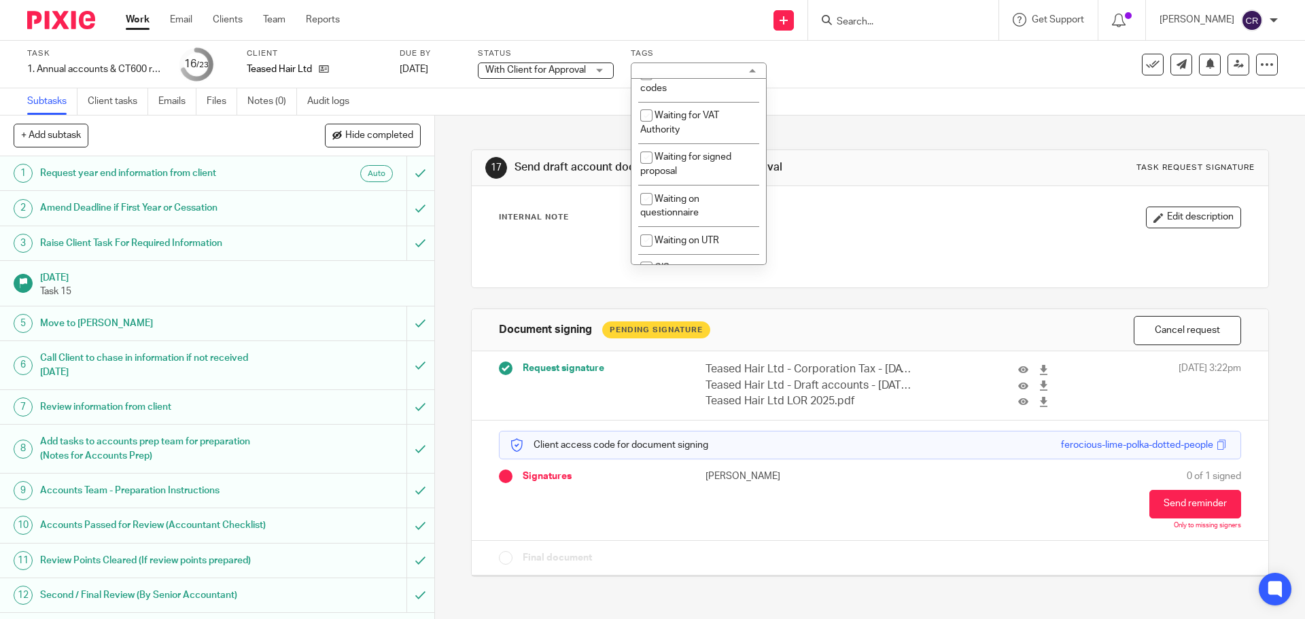
scroll to position [1155, 0]
click at [969, 231] on div "Internal Note Edit description" at bounding box center [870, 237] width 742 height 60
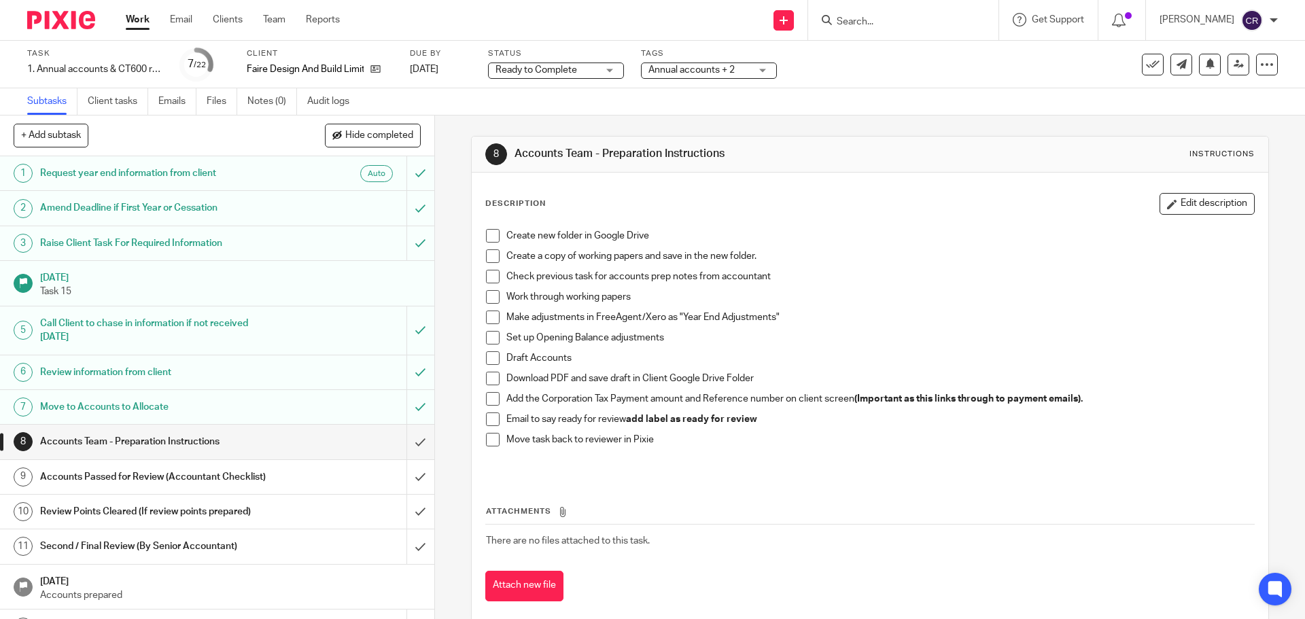
click at [888, 28] on input "Search" at bounding box center [896, 22] width 122 height 12
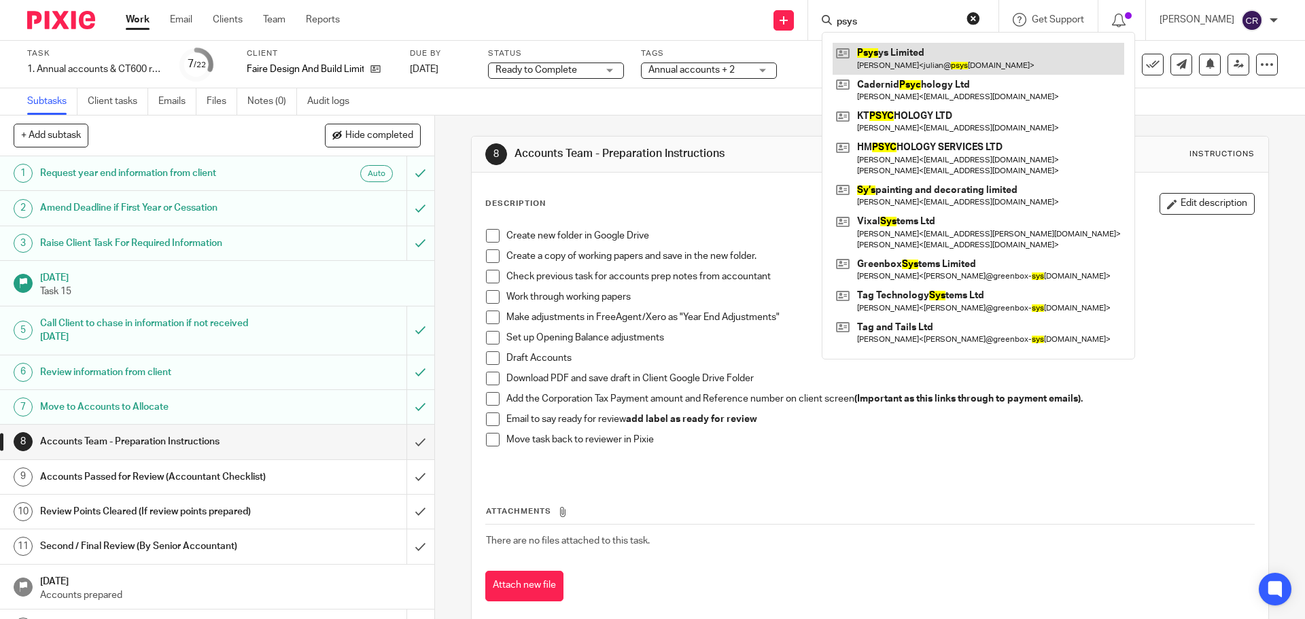
type input "psys"
click at [889, 63] on link at bounding box center [979, 58] width 292 height 31
click at [977, 18] on button "reset" at bounding box center [974, 19] width 14 height 14
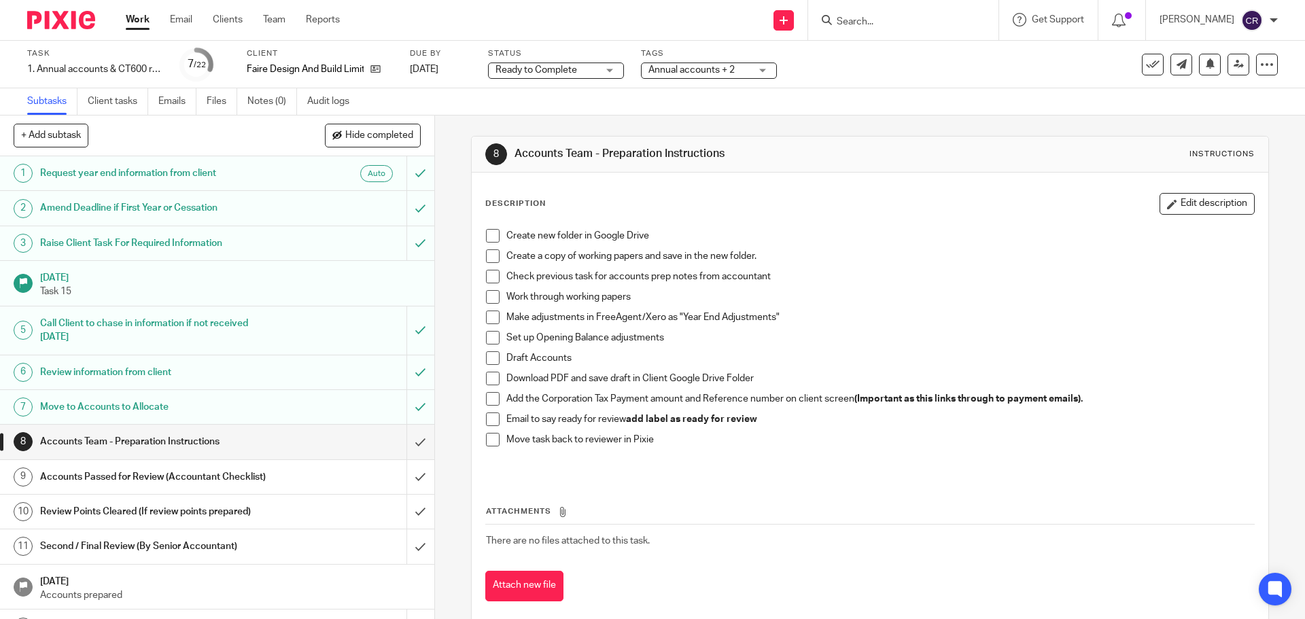
click at [845, 22] on input "Search" at bounding box center [896, 22] width 122 height 12
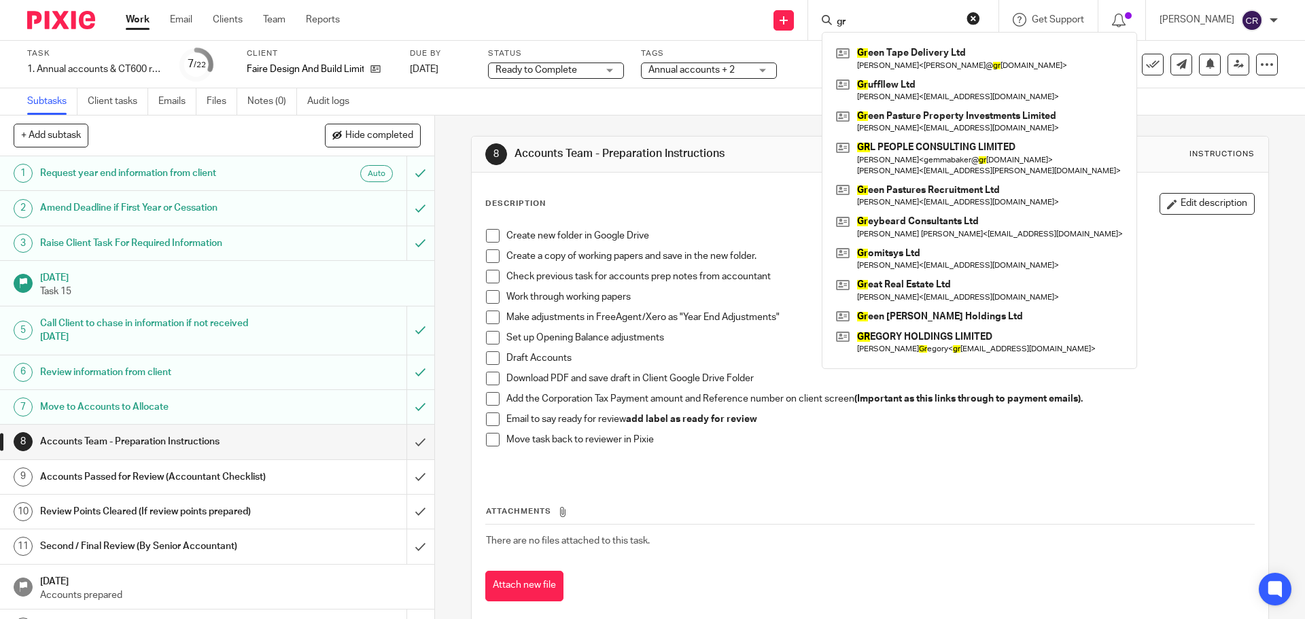
type input "g"
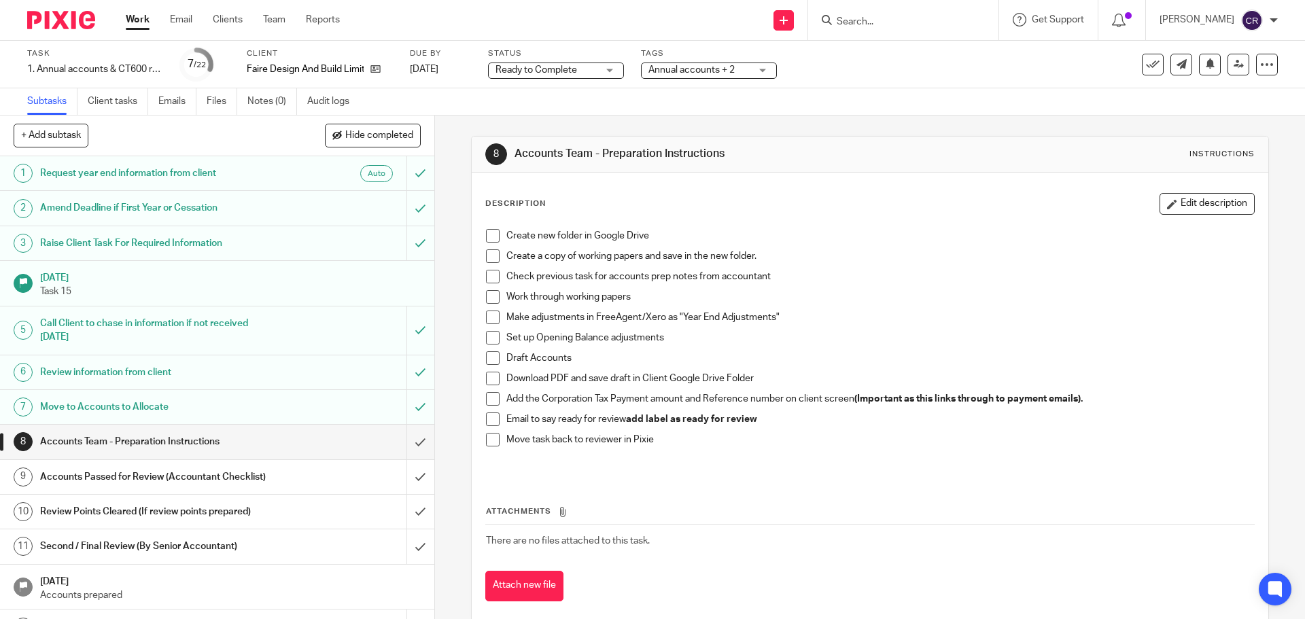
click at [886, 24] on input "Search" at bounding box center [896, 22] width 122 height 12
type input "zoe"
click at [888, 54] on link at bounding box center [966, 58] width 266 height 31
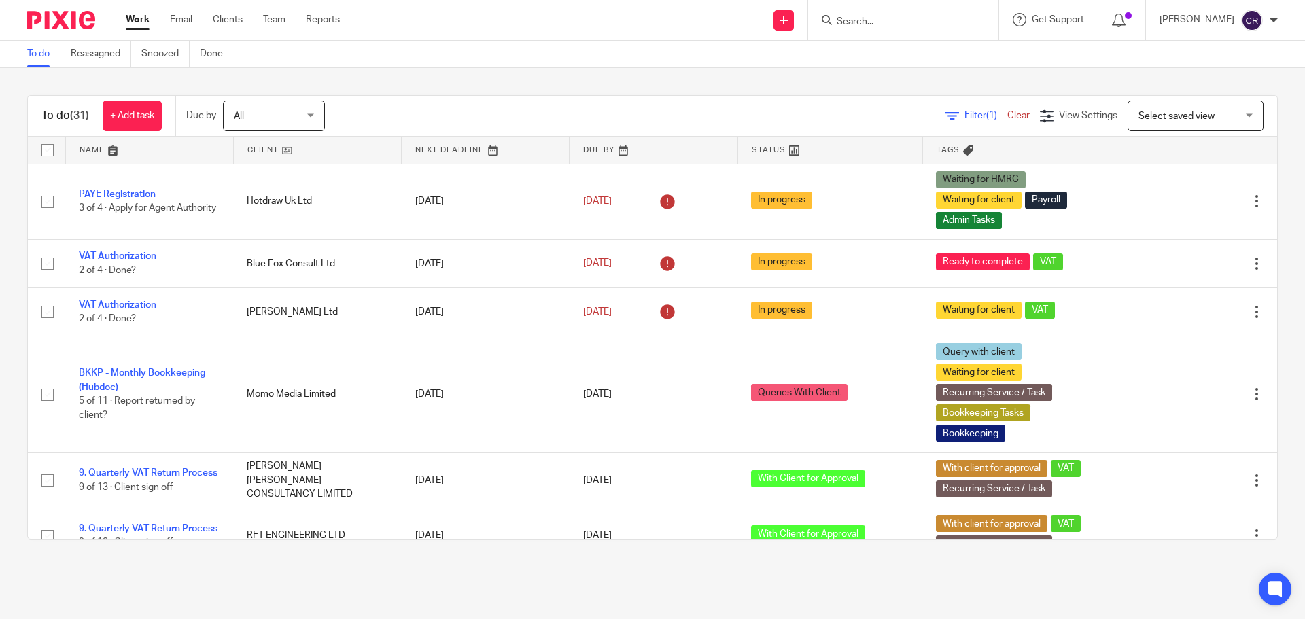
scroll to position [1398, 0]
click at [897, 18] on input "Search" at bounding box center [896, 22] width 122 height 12
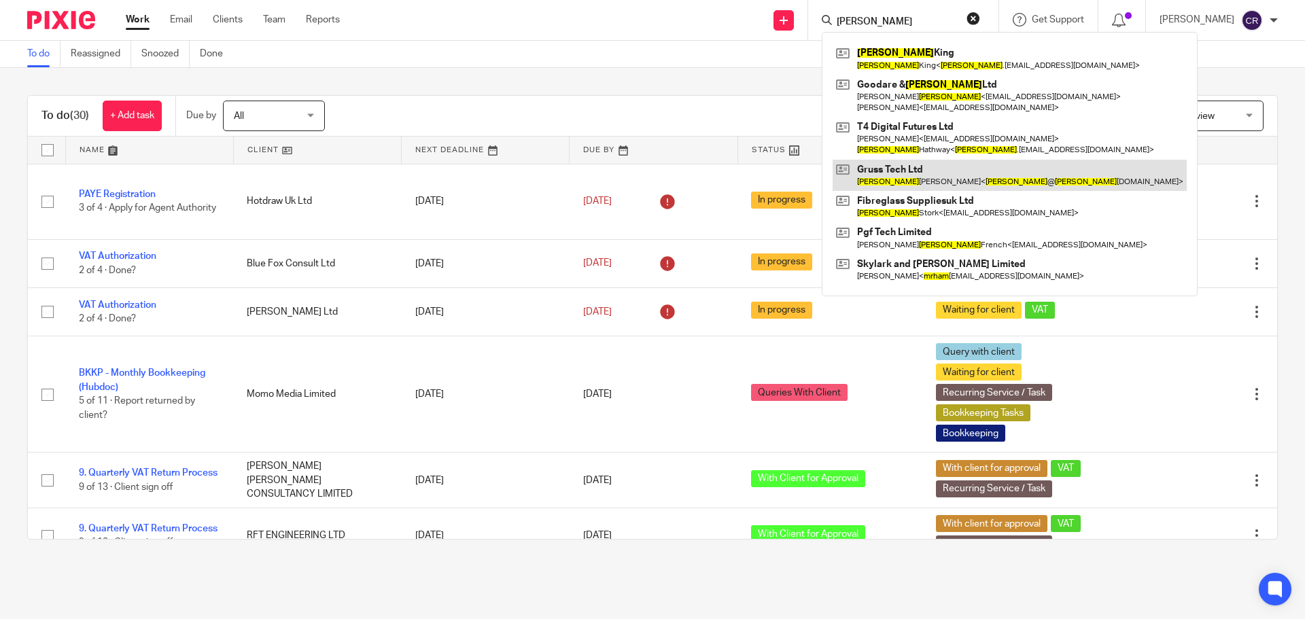
type input "grham"
click at [943, 176] on link at bounding box center [995, 175] width 325 height 31
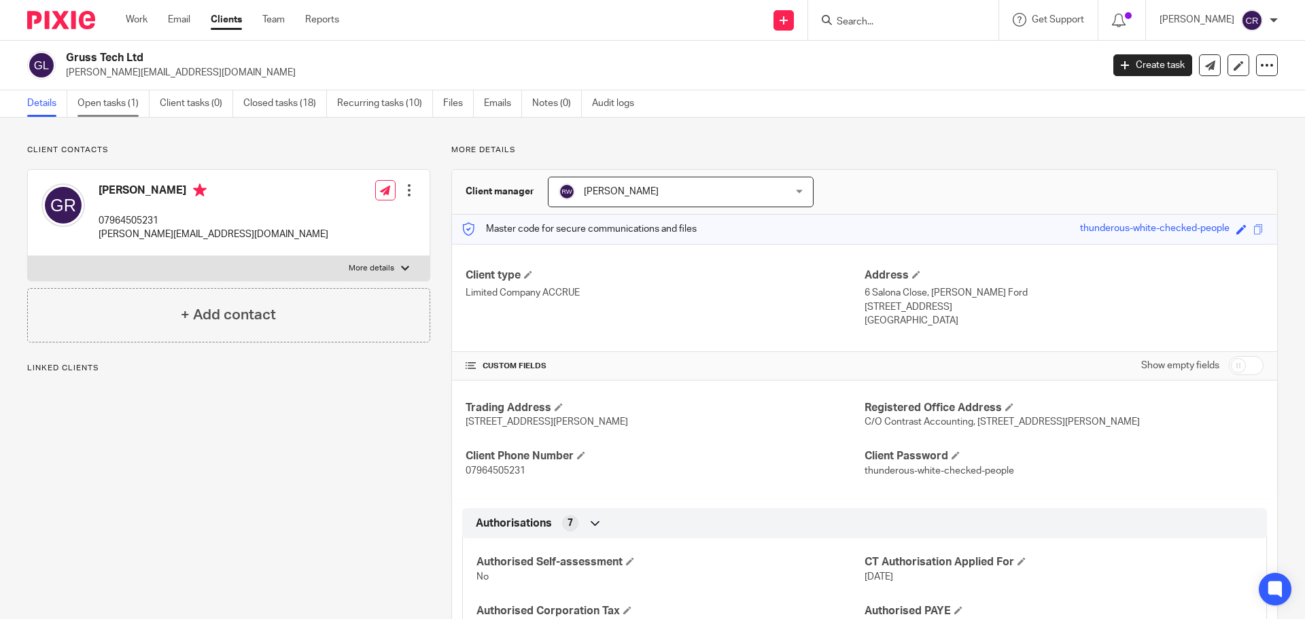
click at [135, 109] on link "Open tasks (1)" at bounding box center [113, 103] width 72 height 27
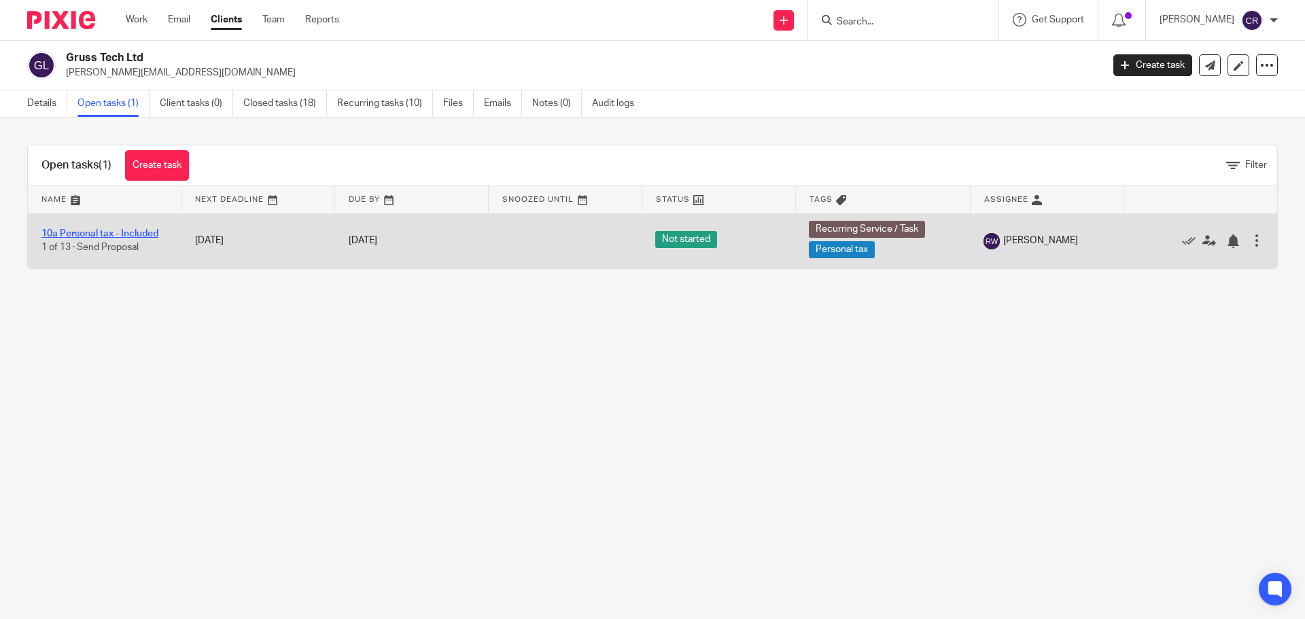
click at [134, 235] on link "10a Personal tax - Included" at bounding box center [99, 234] width 117 height 10
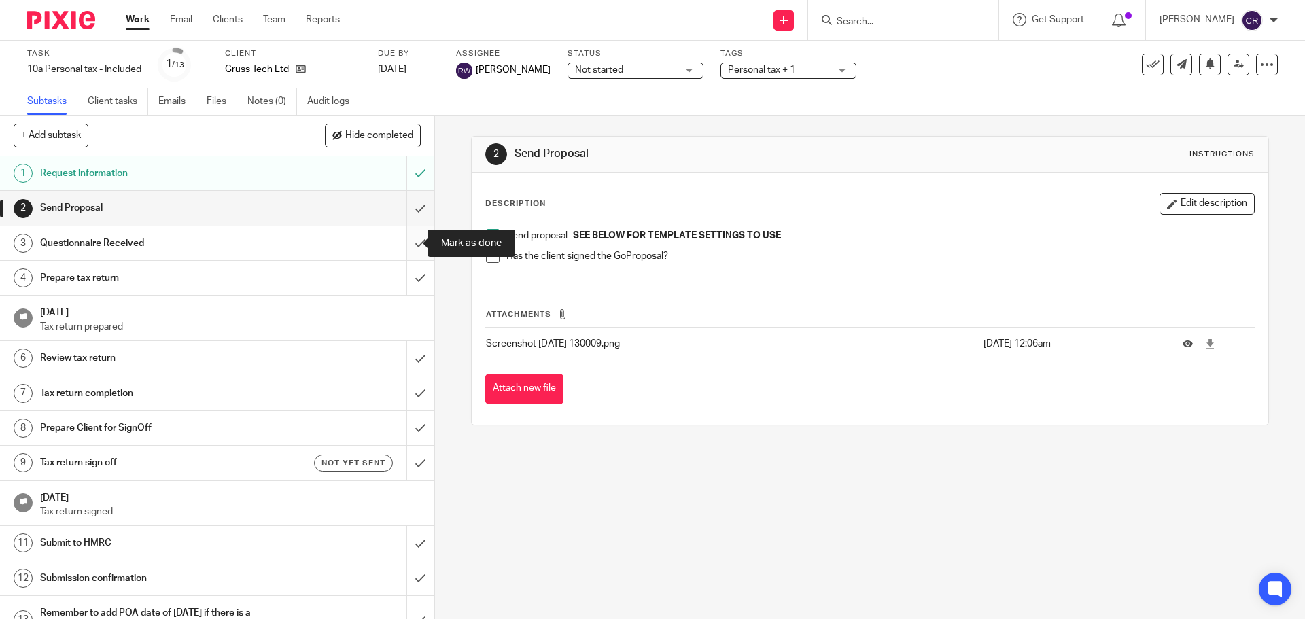
click at [402, 244] on input "submit" at bounding box center [217, 243] width 434 height 34
click at [741, 71] on span "Personal tax + 1" at bounding box center [761, 70] width 67 height 10
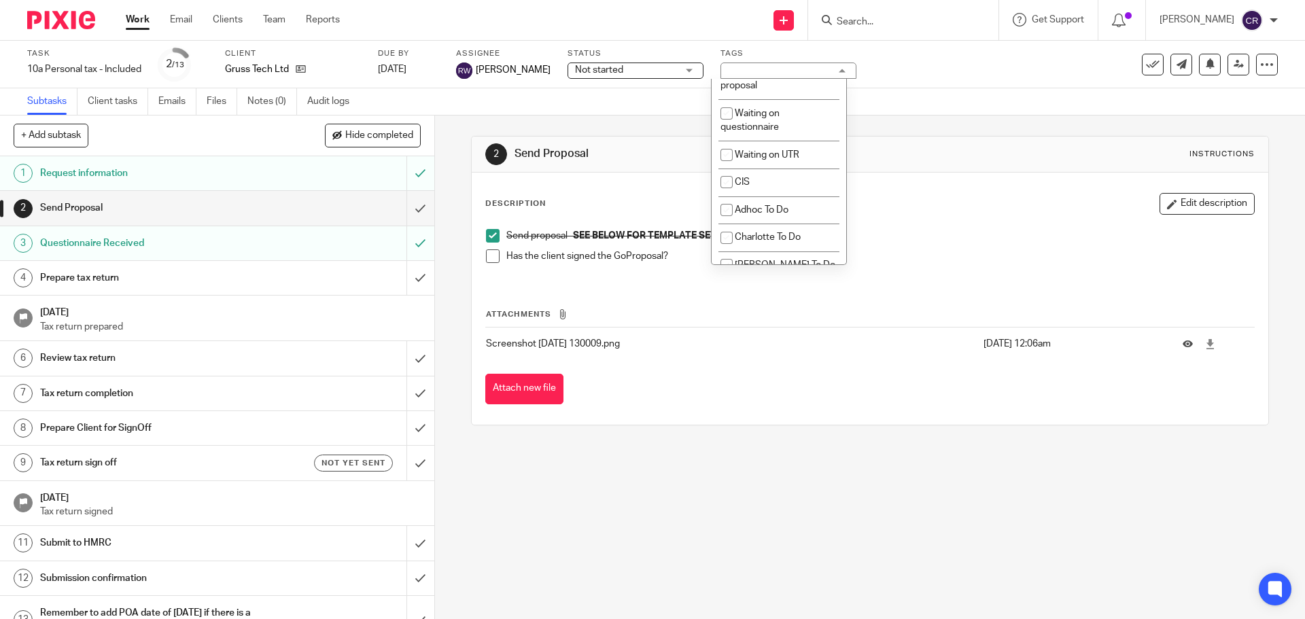
scroll to position [1155, 0]
click at [796, 97] on li "Waiting for signed proposal" at bounding box center [779, 76] width 135 height 41
checkbox input "true"
click at [642, 73] on span "Not started" at bounding box center [626, 70] width 102 height 14
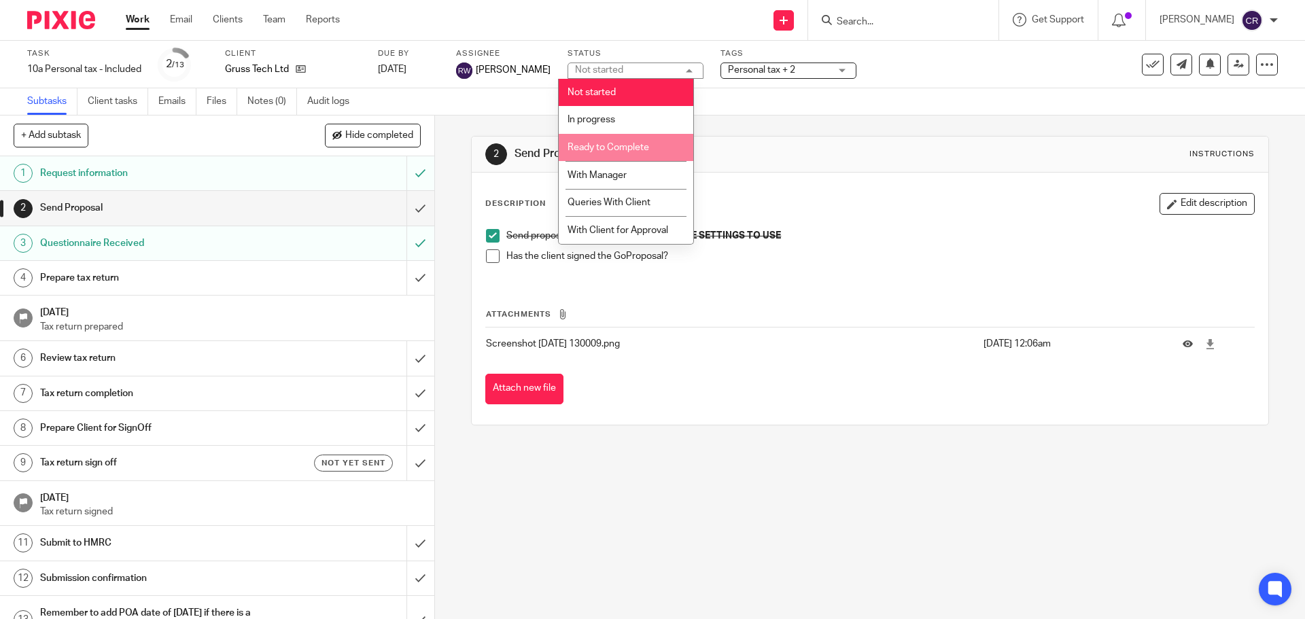
click at [646, 152] on span "Ready to Complete" at bounding box center [609, 148] width 82 height 10
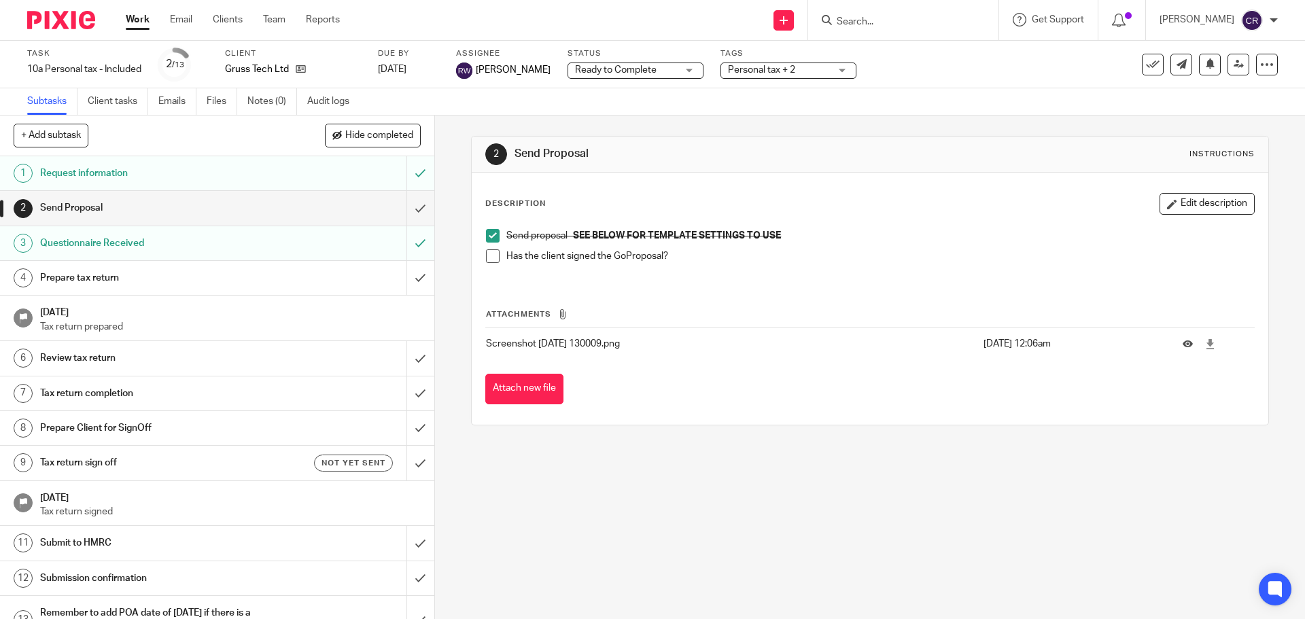
click at [134, 25] on link "Work" at bounding box center [138, 20] width 24 height 14
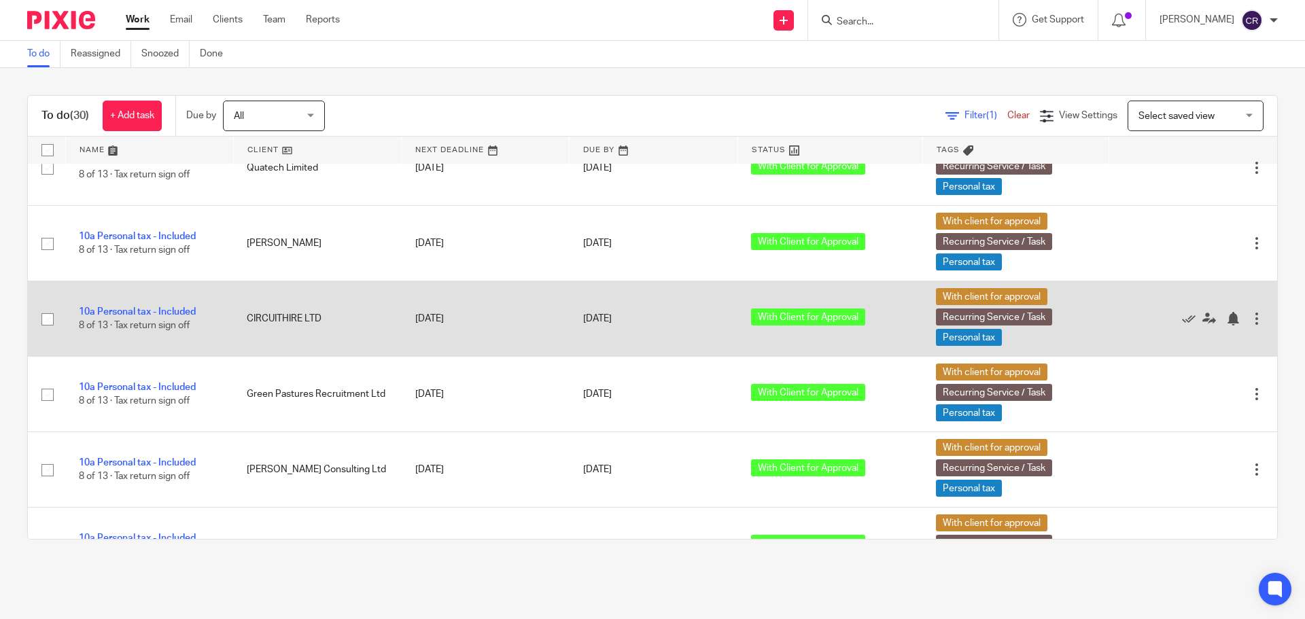
scroll to position [1291, 0]
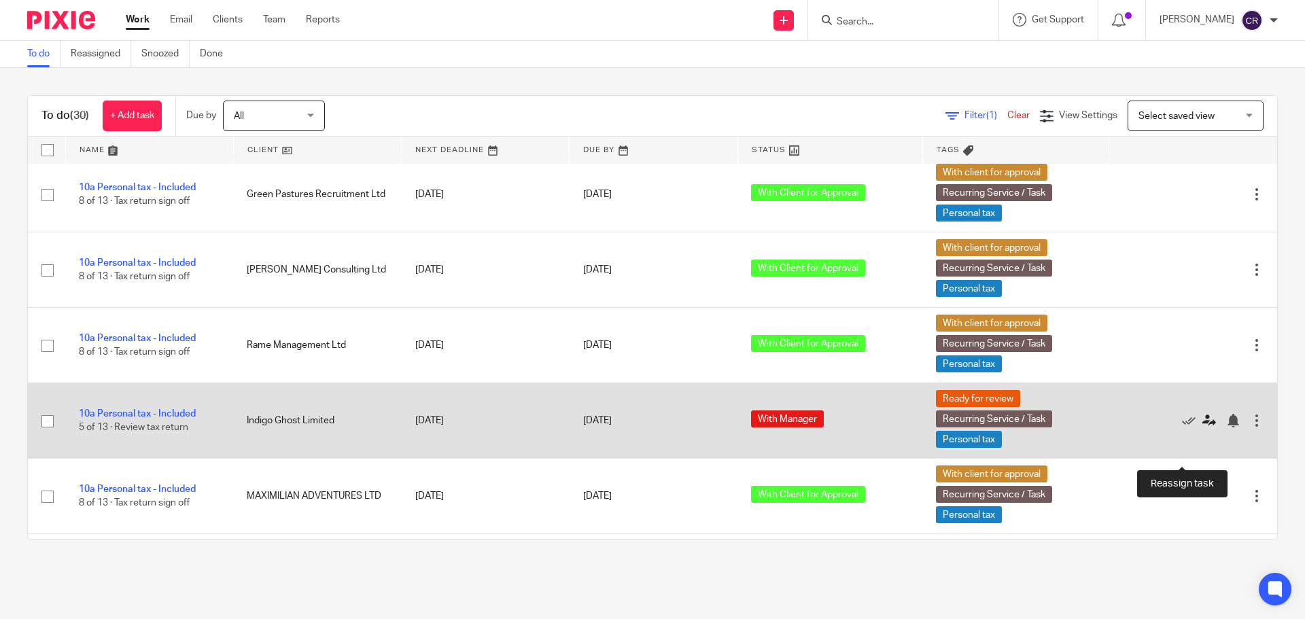
click at [1202, 428] on icon at bounding box center [1209, 421] width 14 height 14
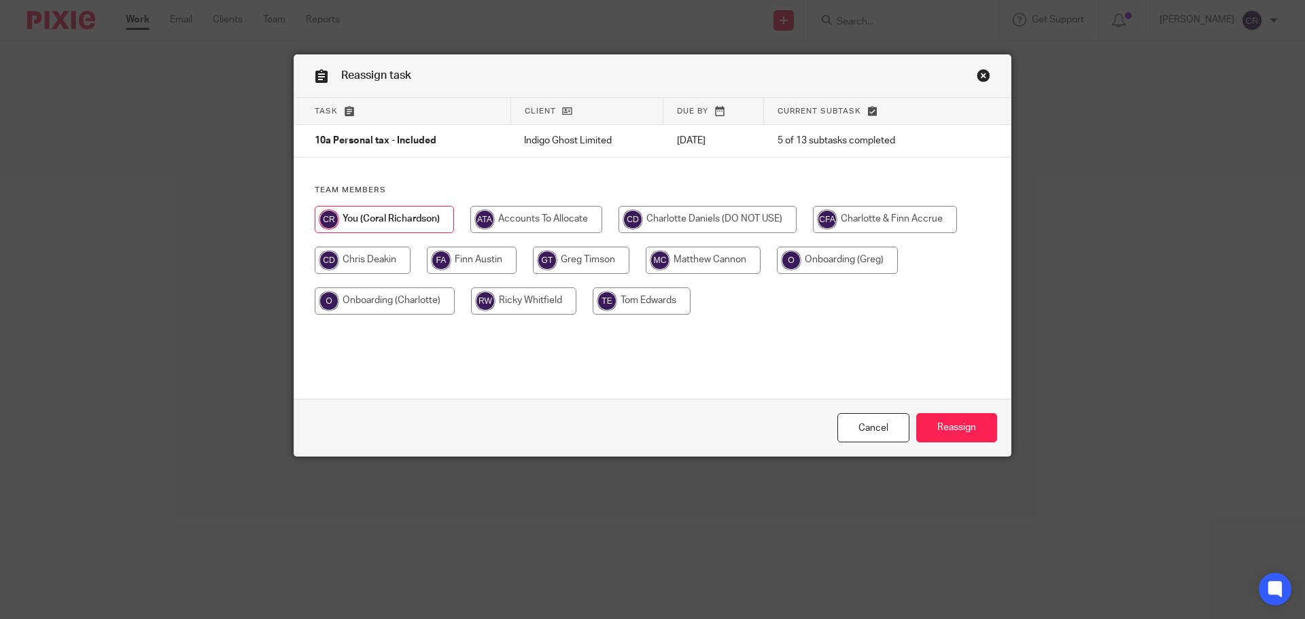
drag, startPoint x: 349, startPoint y: 254, endPoint x: 493, endPoint y: 301, distance: 152.4
click at [351, 254] on input "radio" at bounding box center [363, 260] width 96 height 27
radio input "true"
click at [933, 421] on input "Reassign" at bounding box center [956, 427] width 81 height 29
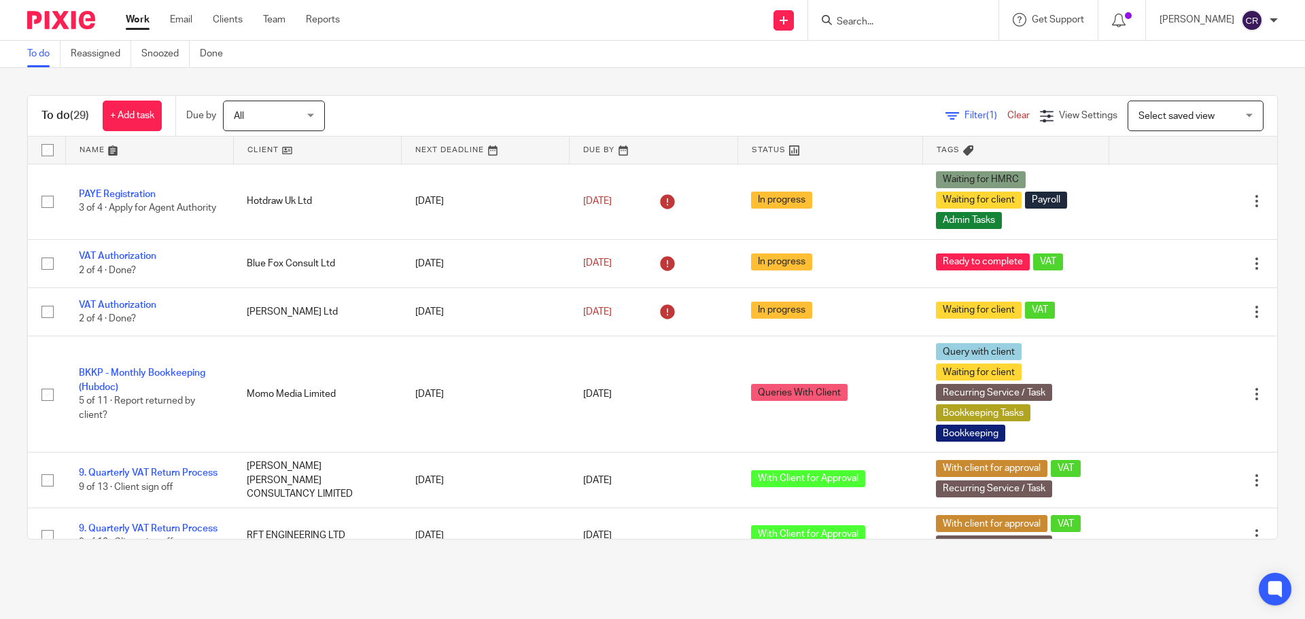
drag, startPoint x: 904, startPoint y: 9, endPoint x: 887, endPoint y: 9, distance: 17.0
click at [903, 9] on div at bounding box center [903, 20] width 190 height 40
click at [874, 12] on form at bounding box center [907, 20] width 145 height 17
click at [884, 22] on input "Search" at bounding box center [896, 22] width 122 height 12
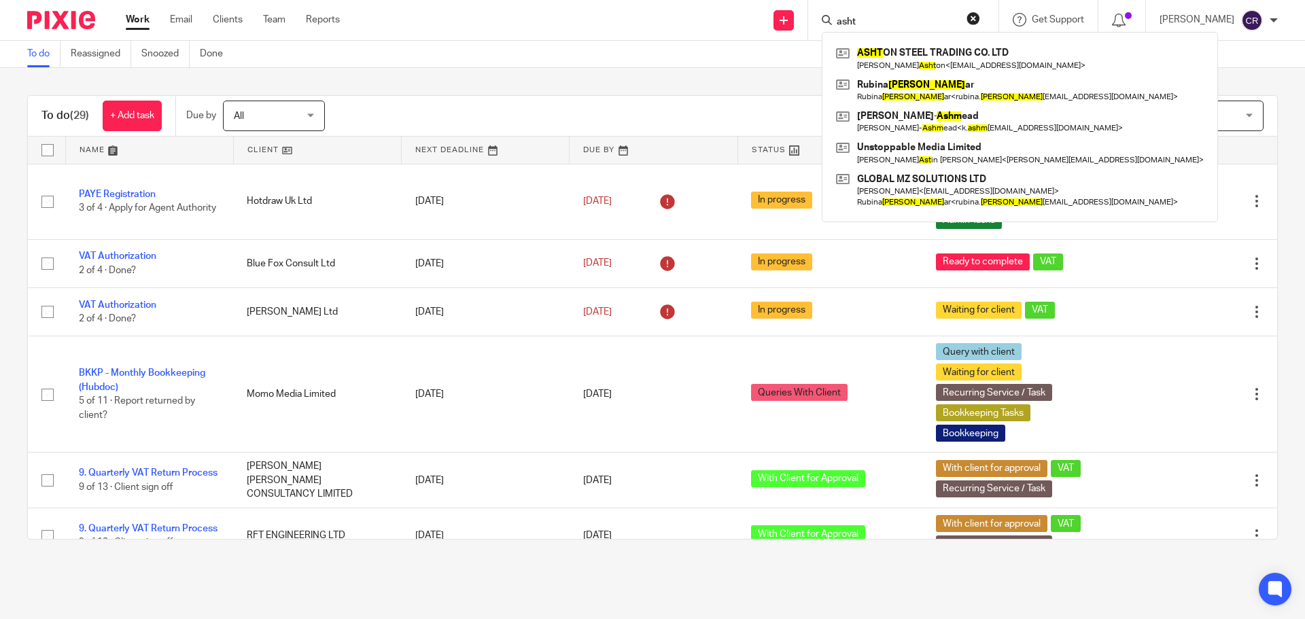
type input "asht"
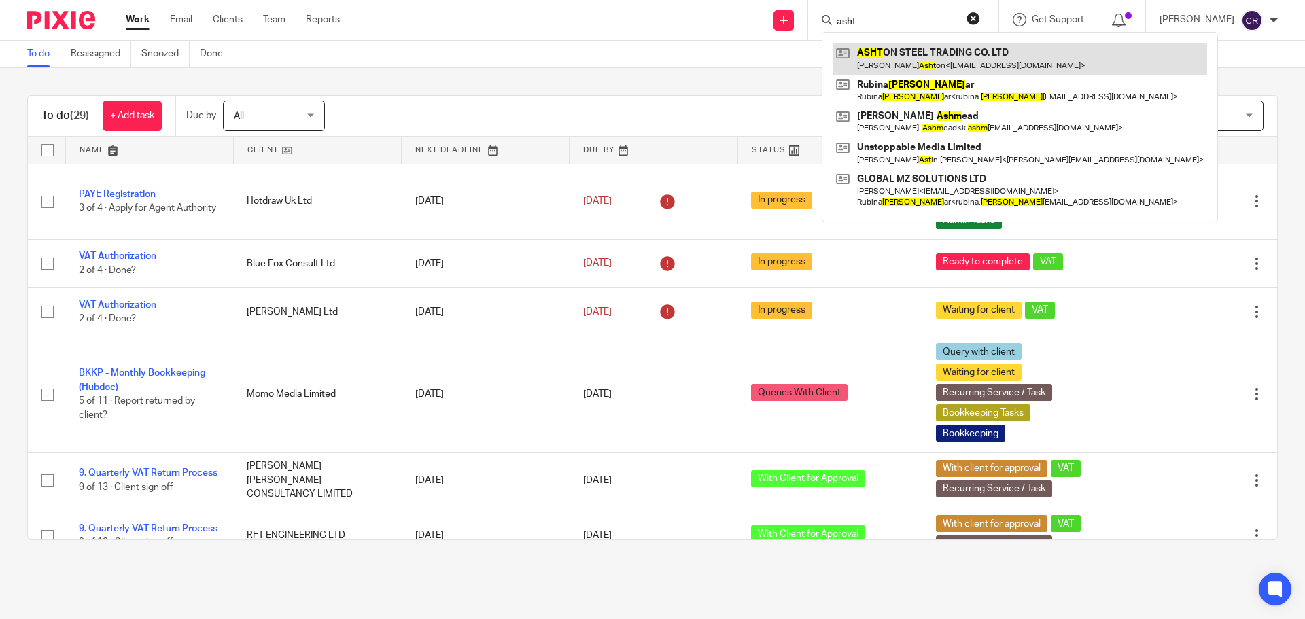
click at [883, 60] on link at bounding box center [1020, 58] width 375 height 31
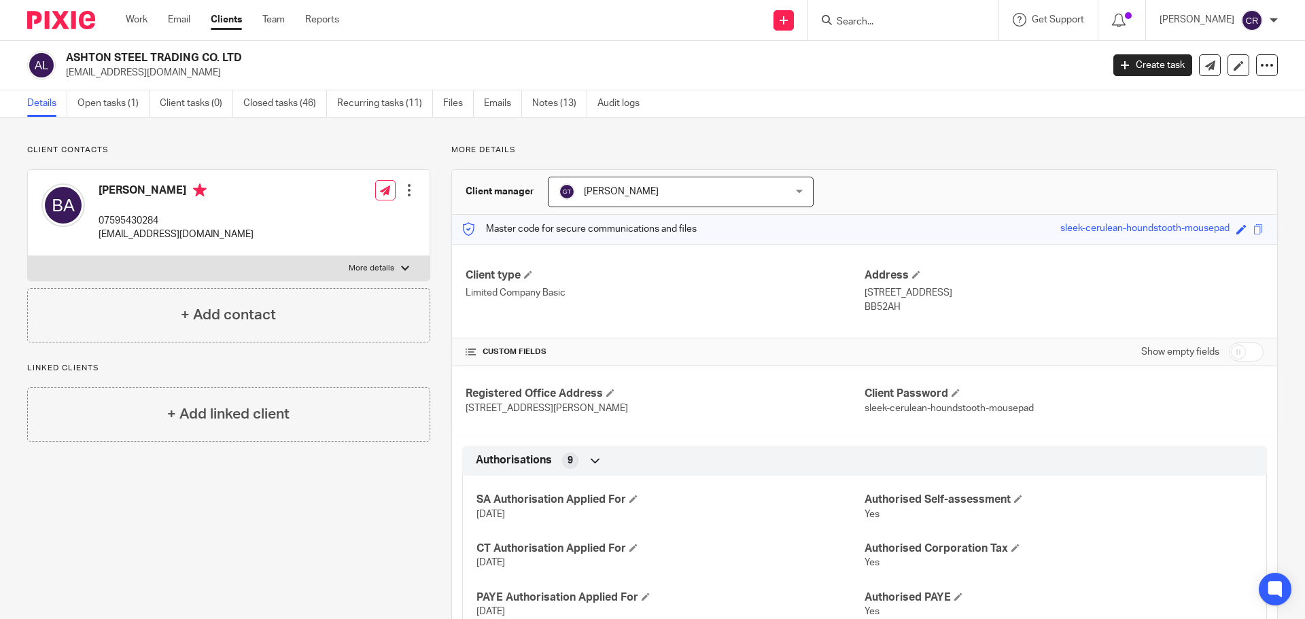
click at [112, 60] on h2 "ASHTON STEEL TRADING CO. LTD" at bounding box center [477, 58] width 822 height 14
copy div "ASHTON STEEL TRADING CO. LTD"
click at [1205, 63] on icon at bounding box center [1210, 65] width 10 height 10
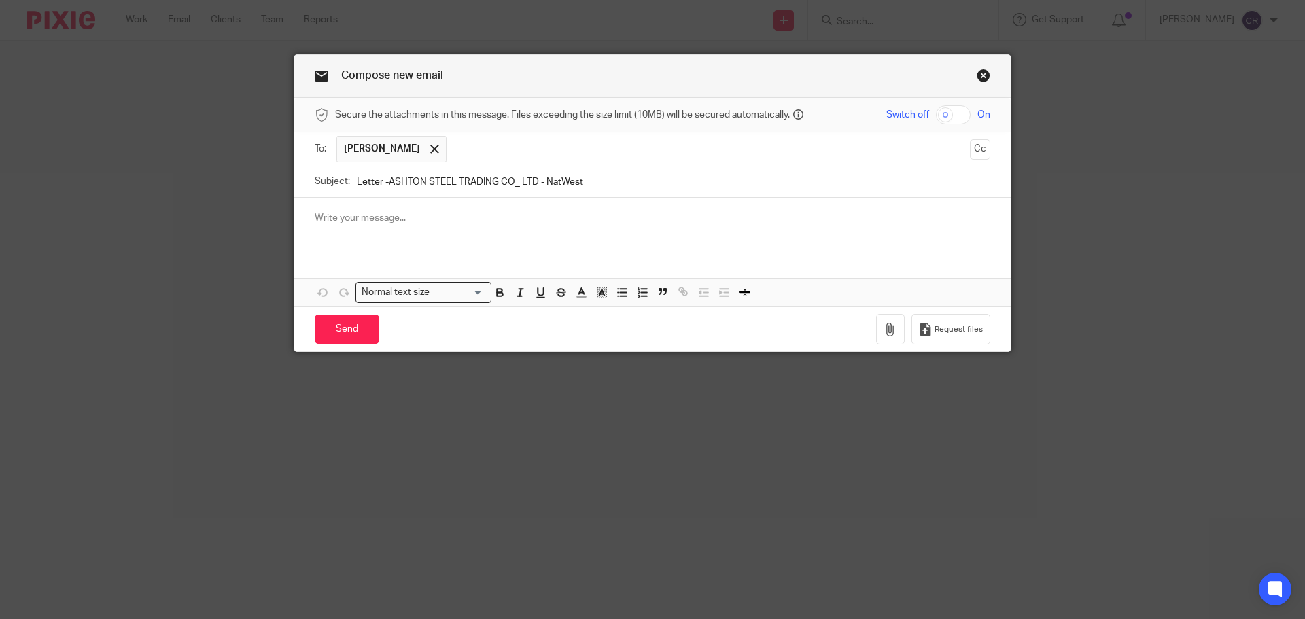
drag, startPoint x: 518, startPoint y: 185, endPoint x: 543, endPoint y: 225, distance: 47.3
click input "Letter -ASHTON STEEL TRADING CO_ LTD - NatWest"
type input "Letter -ASHTON STEEL TRADING CO. LTD - NatWest"
click button "Cc"
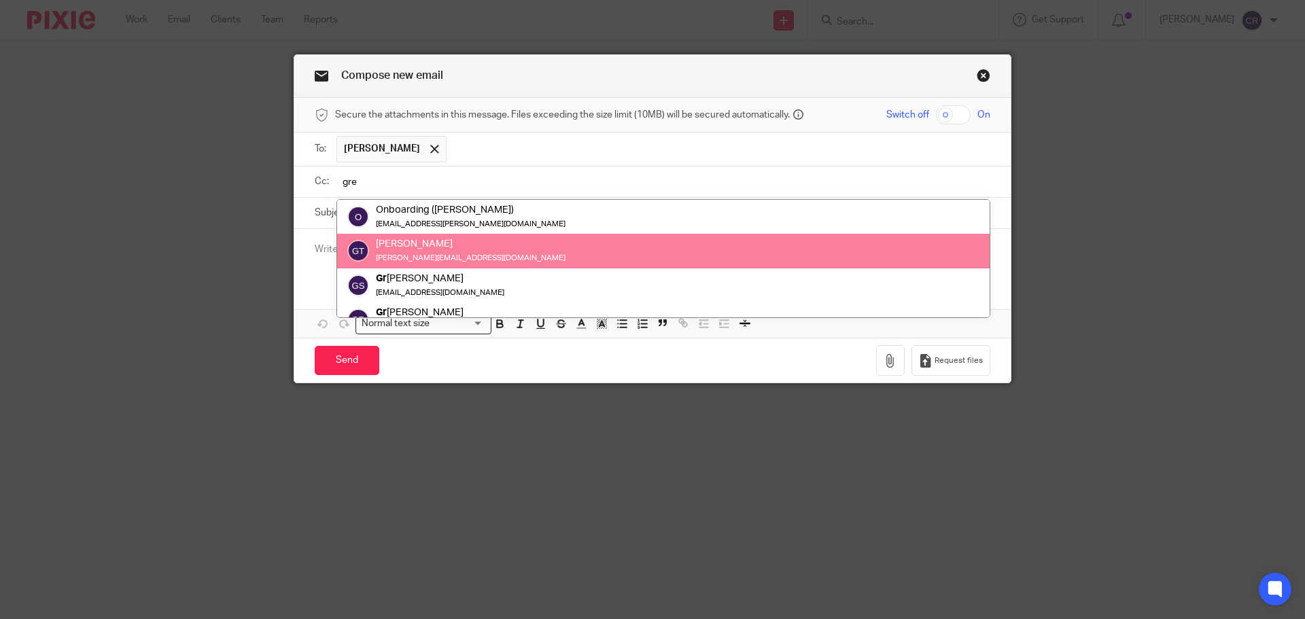
type input "gre"
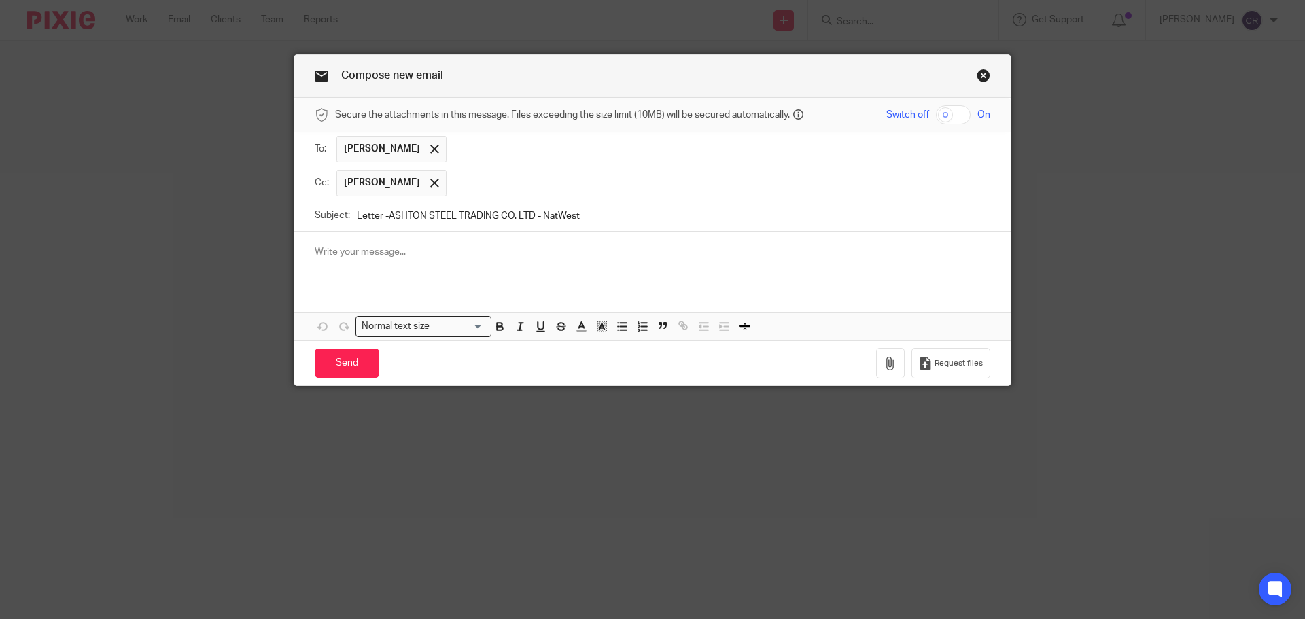
click p
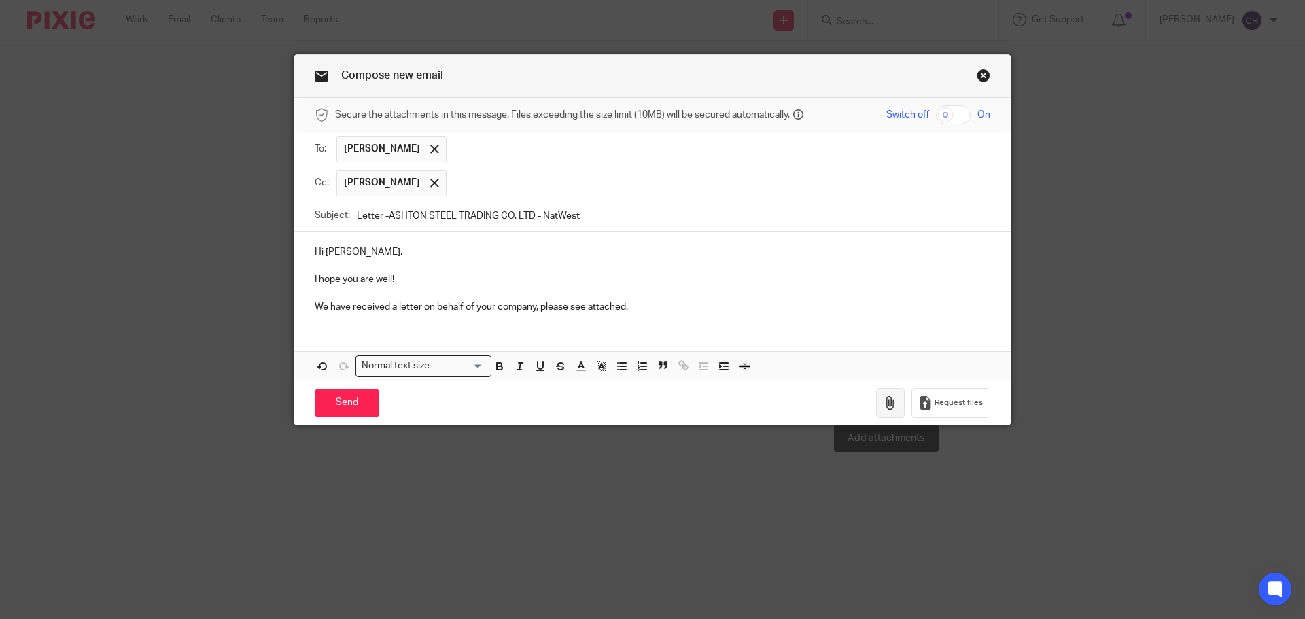
click icon "button"
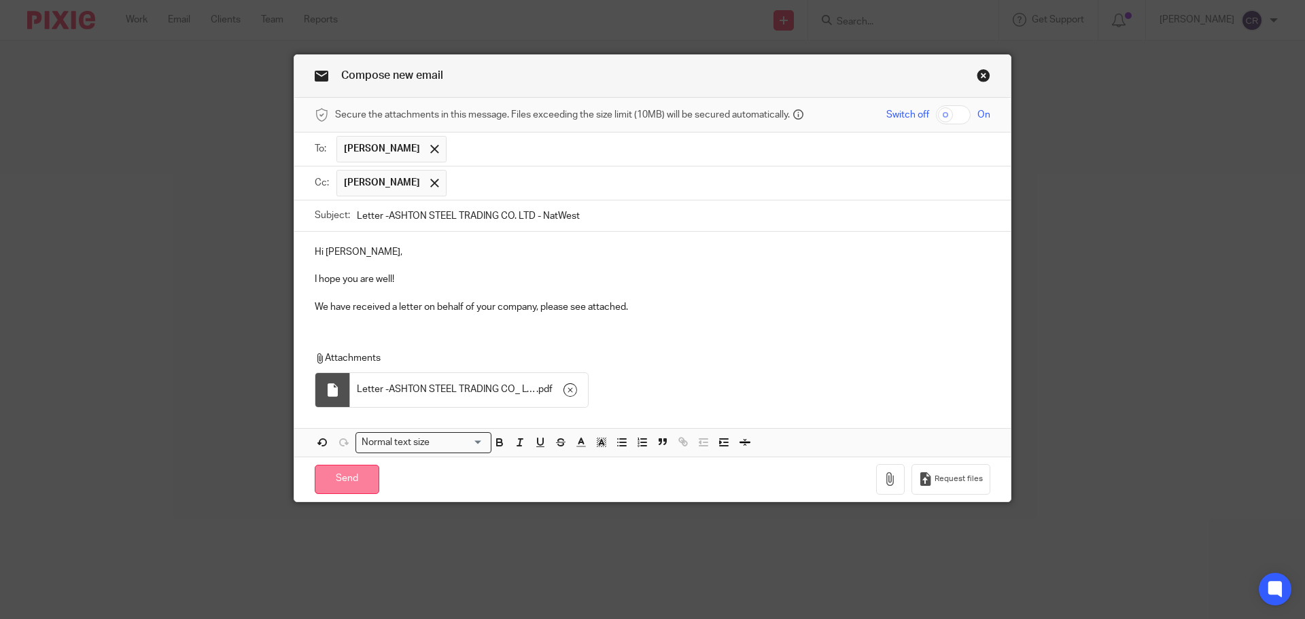
click input "Send"
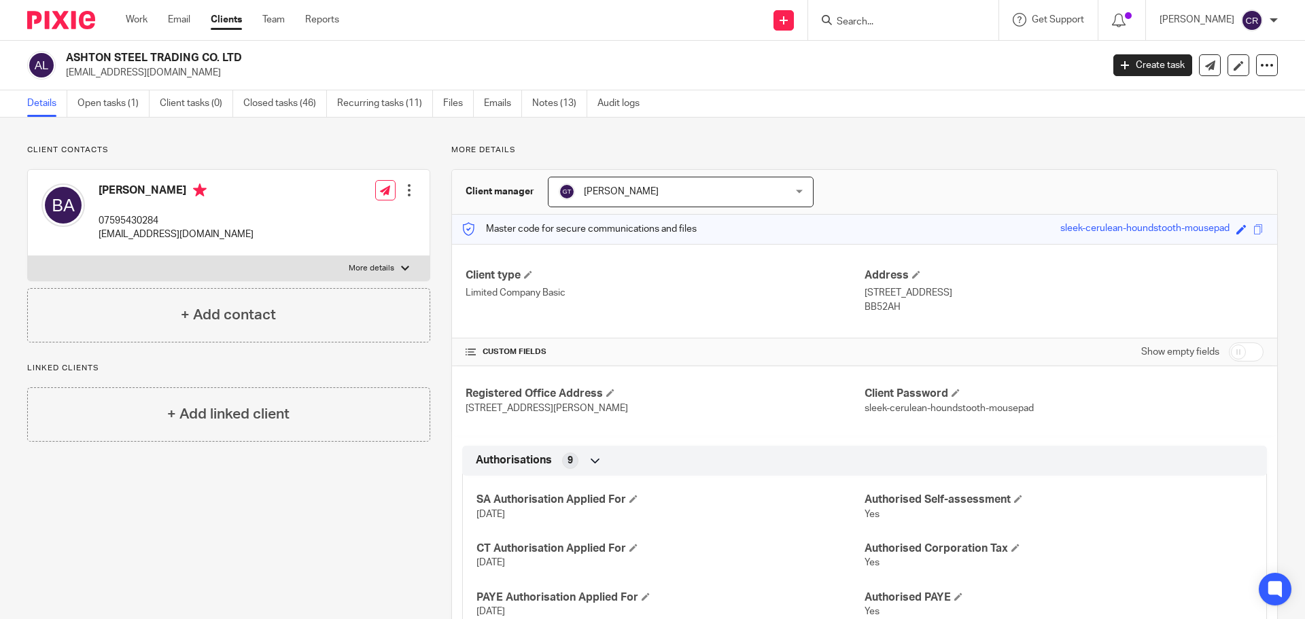
click at [872, 20] on input "Search" at bounding box center [896, 22] width 122 height 12
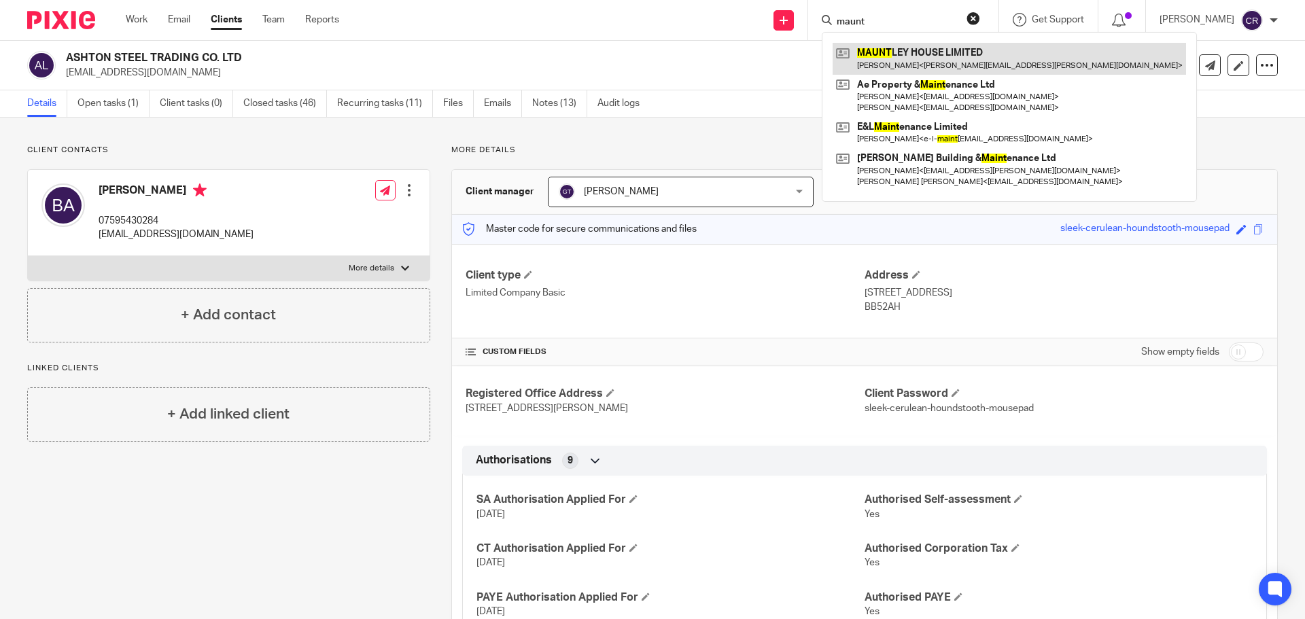
type input "maunt"
click at [937, 52] on link at bounding box center [1009, 58] width 353 height 31
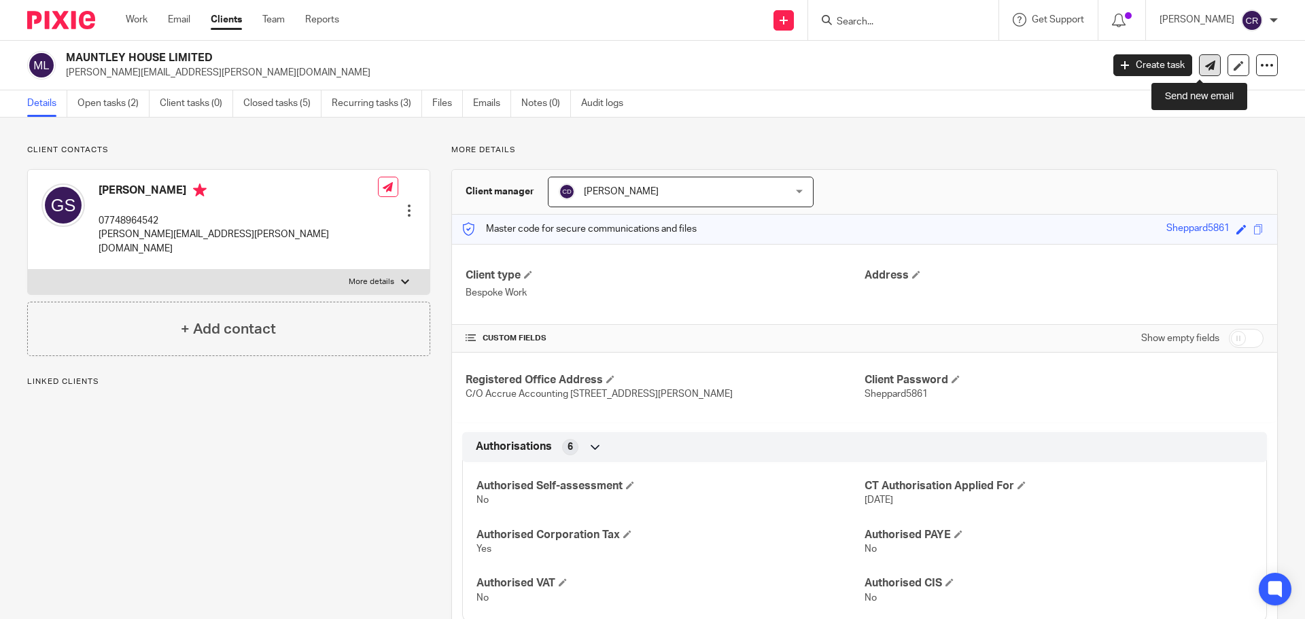
click at [1205, 68] on icon at bounding box center [1210, 65] width 10 height 10
click at [152, 51] on h2 "MAUNTLEY HOUSE LIMITED" at bounding box center [477, 58] width 822 height 14
copy div "MAUNTLEY HOUSE LIMITED"
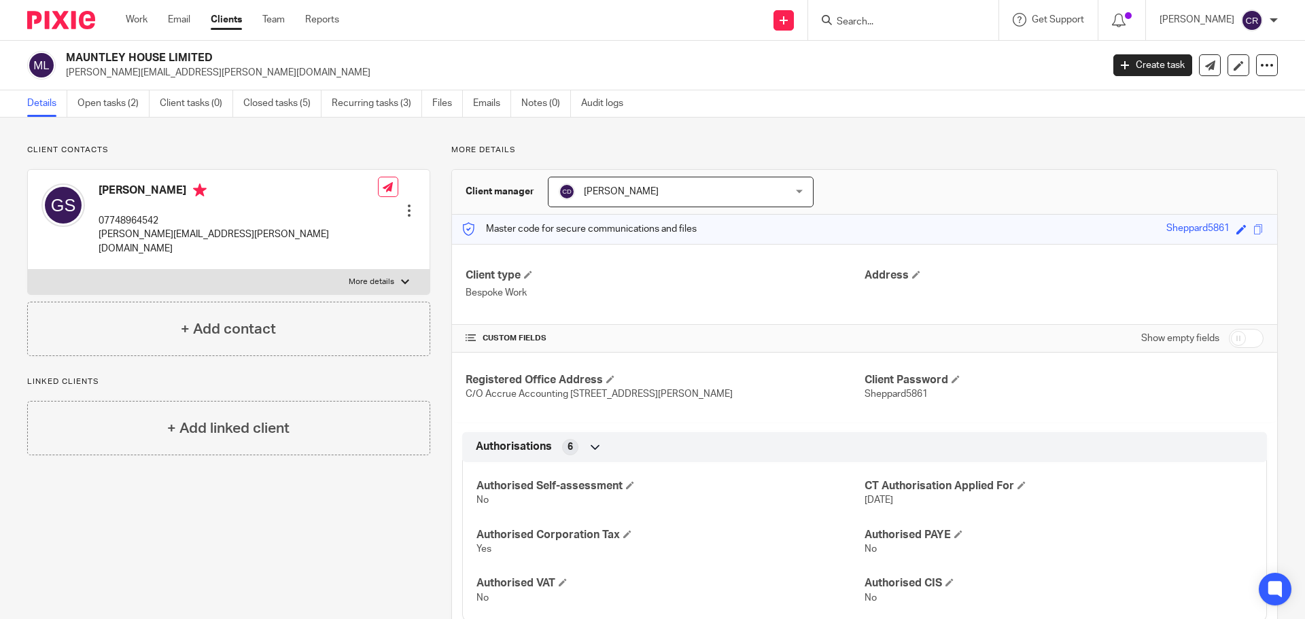
click at [880, 14] on form at bounding box center [907, 20] width 145 height 17
click at [875, 23] on input "Search" at bounding box center [896, 22] width 122 height 12
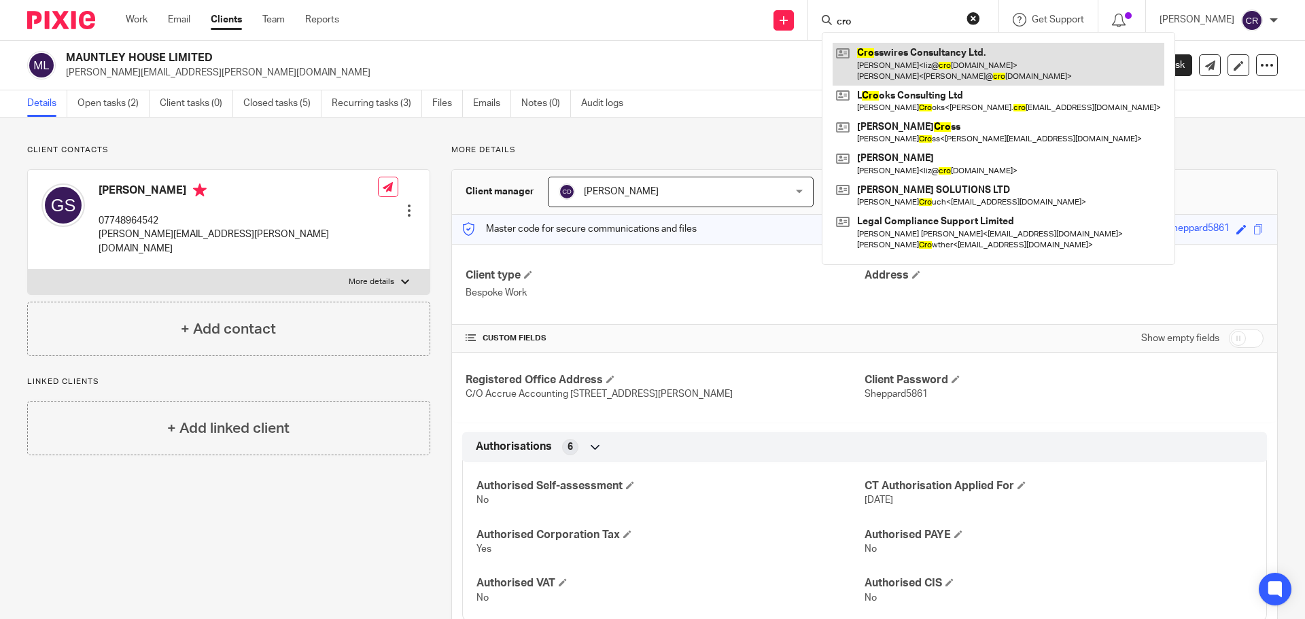
type input "cro"
click at [916, 55] on link at bounding box center [999, 64] width 332 height 42
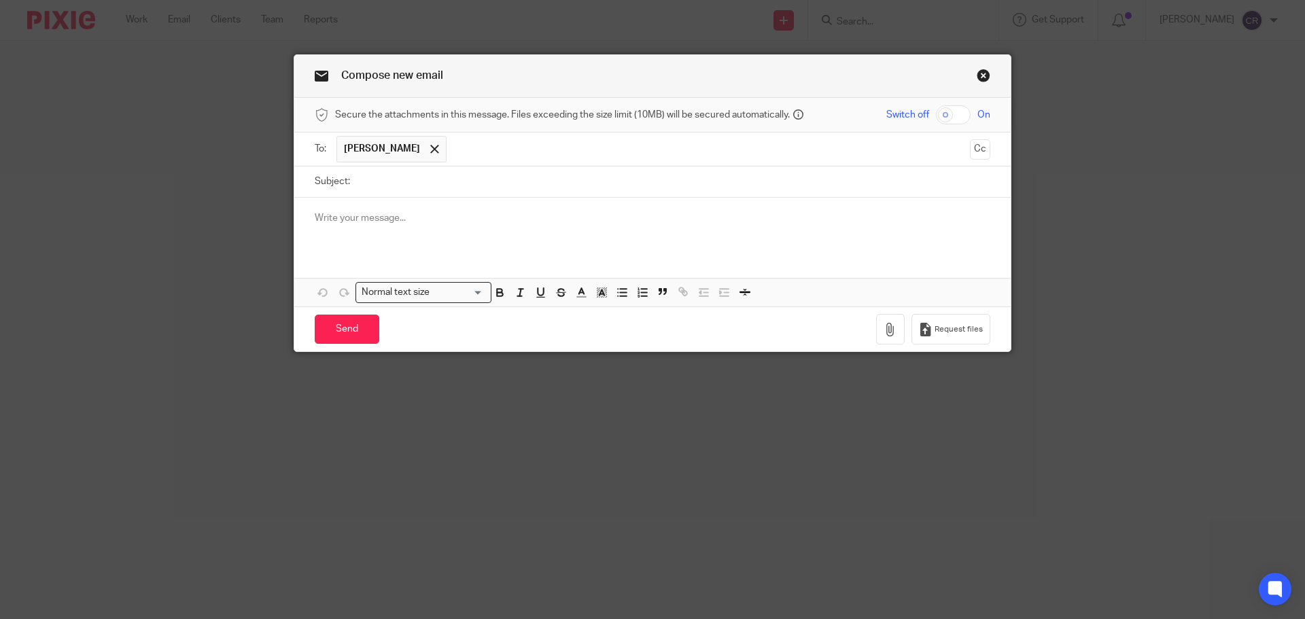
drag, startPoint x: 973, startPoint y: 147, endPoint x: 981, endPoint y: 151, distance: 9.7
click at [972, 147] on button "Cc" at bounding box center [980, 149] width 20 height 20
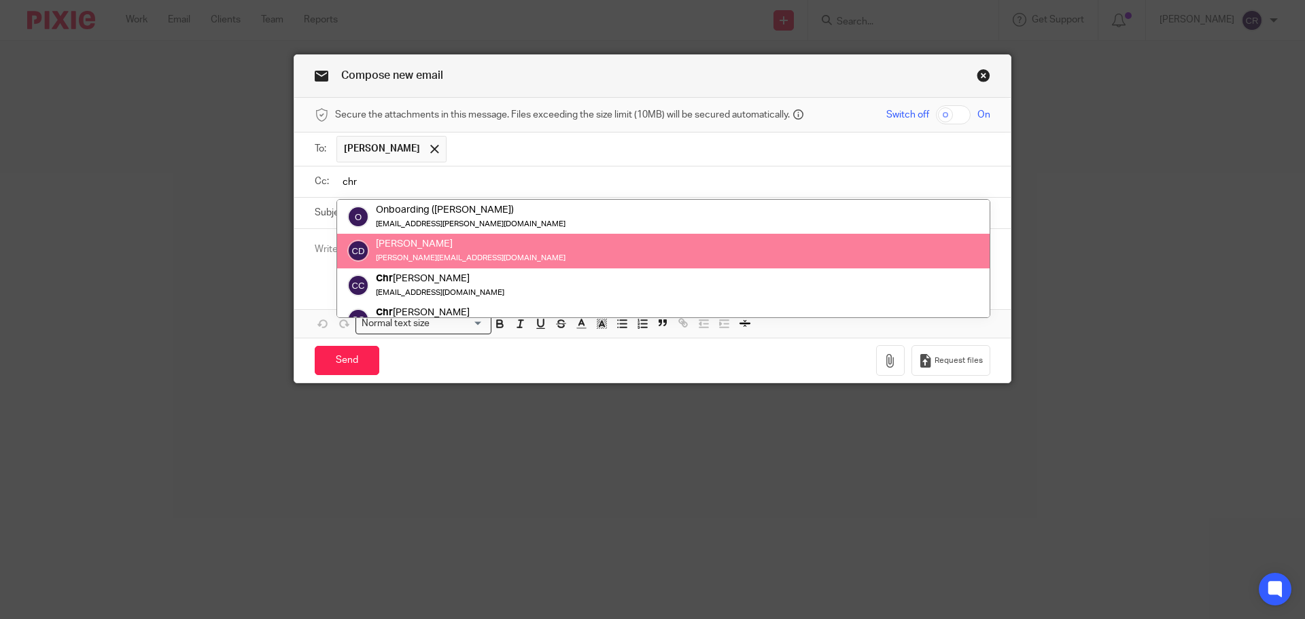
type input "chr"
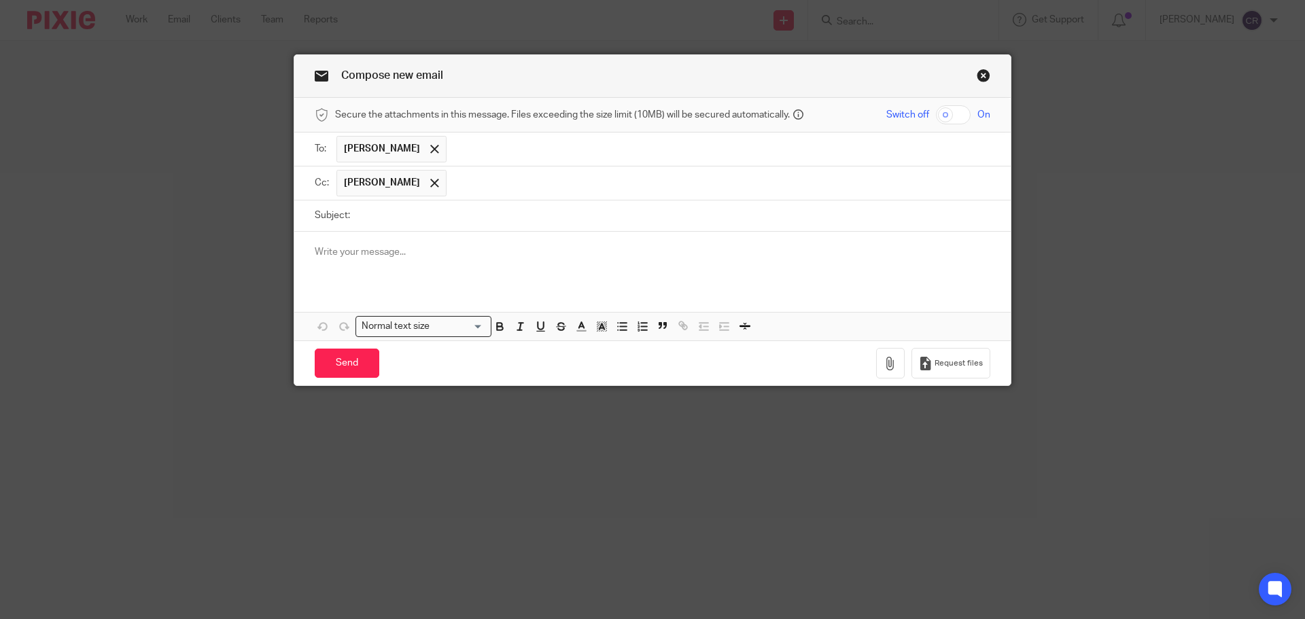
click at [661, 211] on input "Subject:" at bounding box center [673, 216] width 633 height 31
paste input "MAUNTLEY HOUSE LIMITED"
click at [739, 229] on input "Letter - MAUNTLEY HOUSE LIMITED - NatWest" at bounding box center [673, 216] width 633 height 31
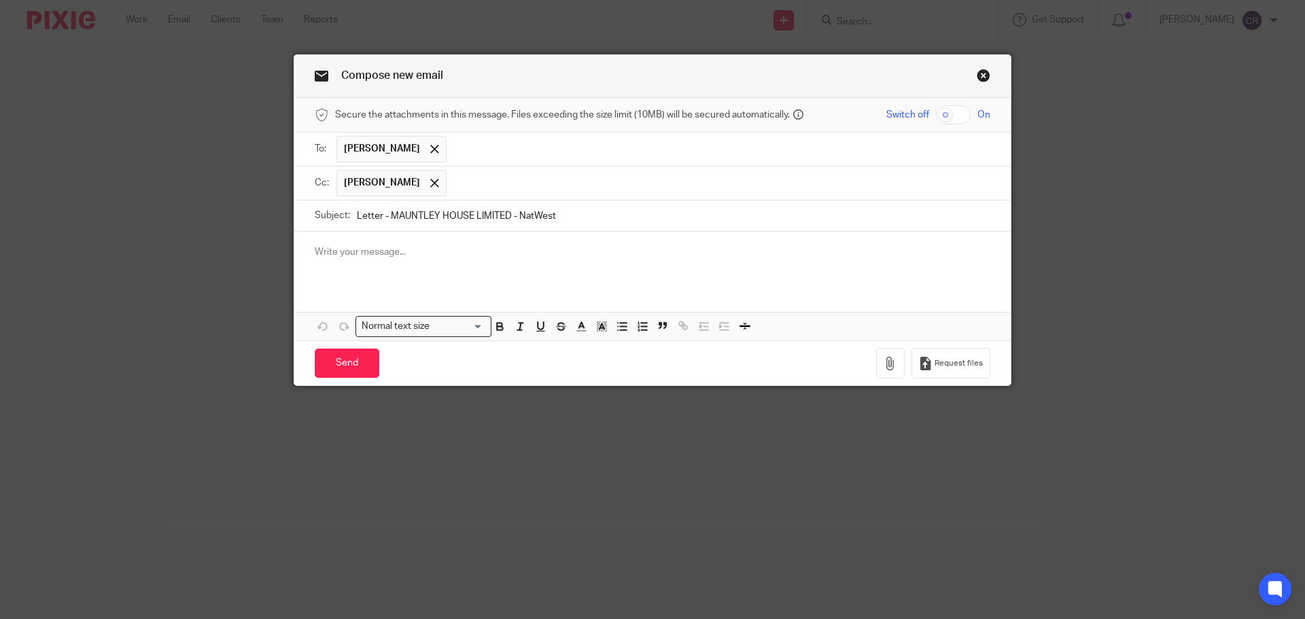
type input "Letter - MAUNTLEY HOUSE LIMITED - NatWest"
click at [895, 364] on button "button" at bounding box center [890, 363] width 29 height 31
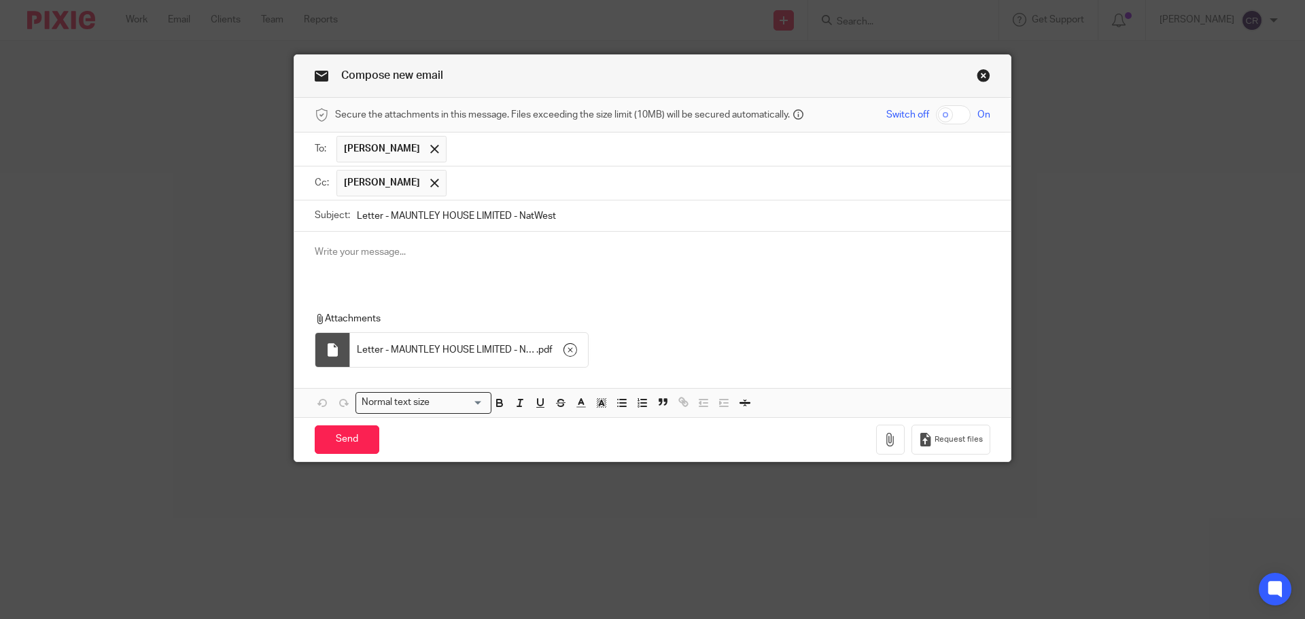
click at [481, 273] on div at bounding box center [652, 258] width 716 height 53
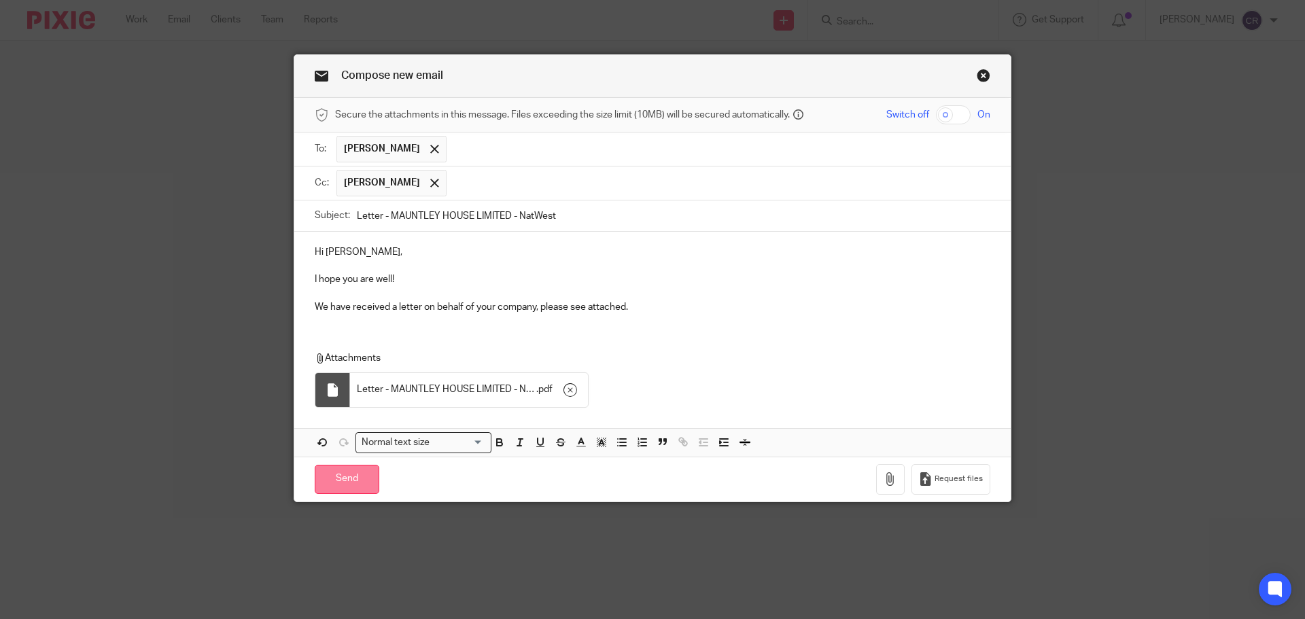
click at [345, 473] on input "Send" at bounding box center [347, 479] width 65 height 29
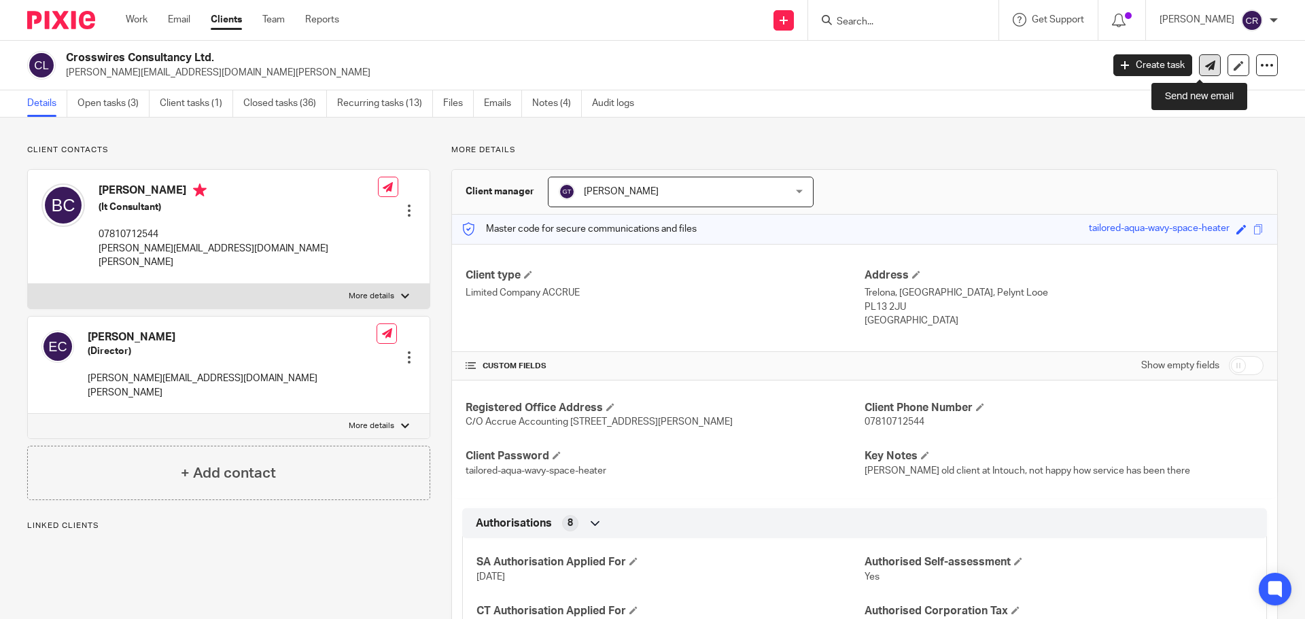
click at [1205, 65] on icon at bounding box center [1210, 65] width 10 height 10
click at [166, 51] on h2 "Crosswires Consultancy Ltd." at bounding box center [477, 58] width 822 height 14
click at [165, 51] on h2 "Crosswires Consultancy Ltd." at bounding box center [477, 58] width 822 height 14
copy div "Crosswires Consultancy Ltd."
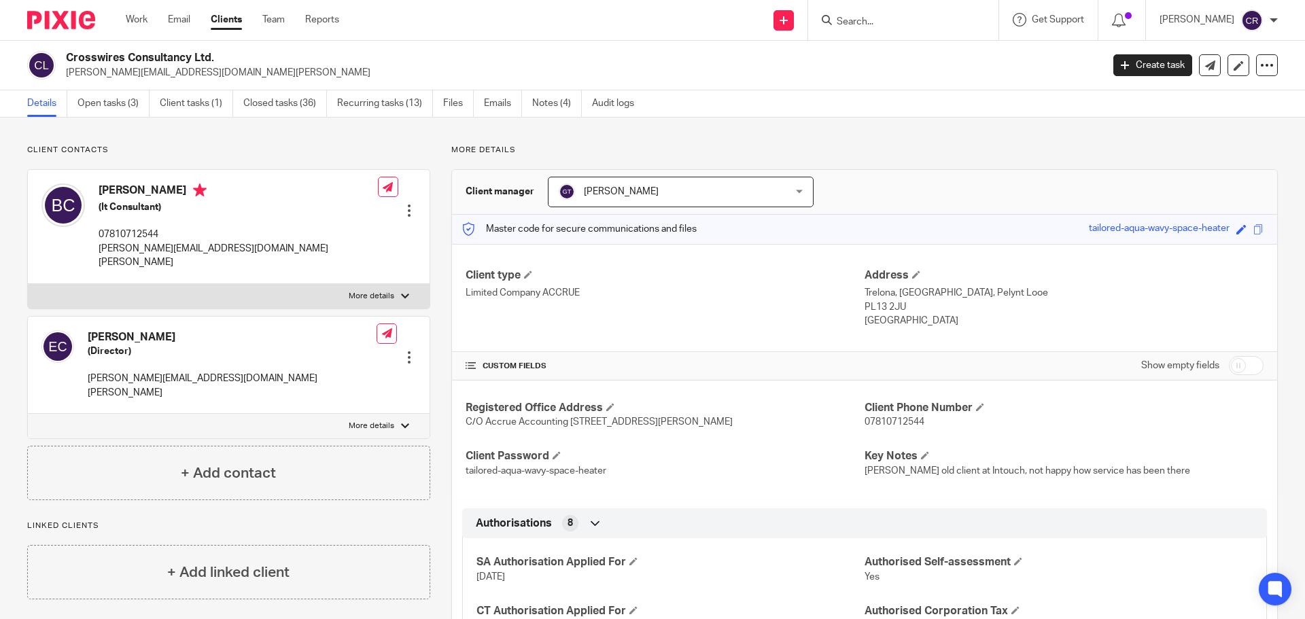
click at [867, 16] on input "Search" at bounding box center [896, 22] width 122 height 12
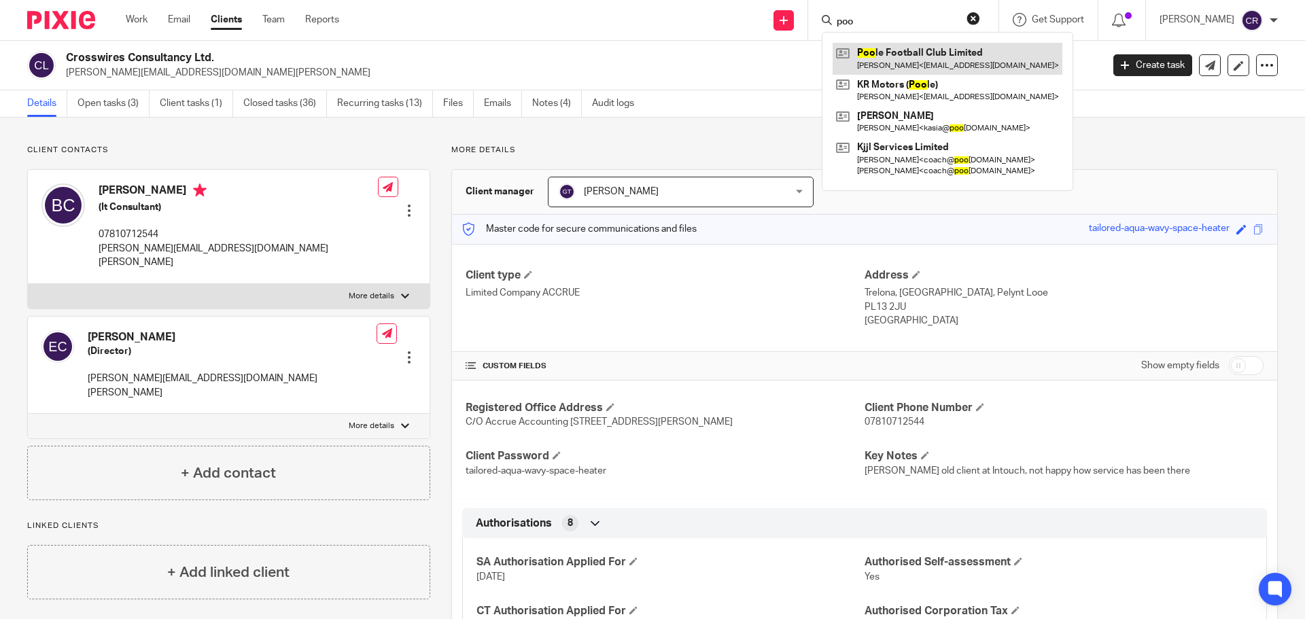
type input "poo"
click at [920, 65] on link at bounding box center [948, 58] width 230 height 31
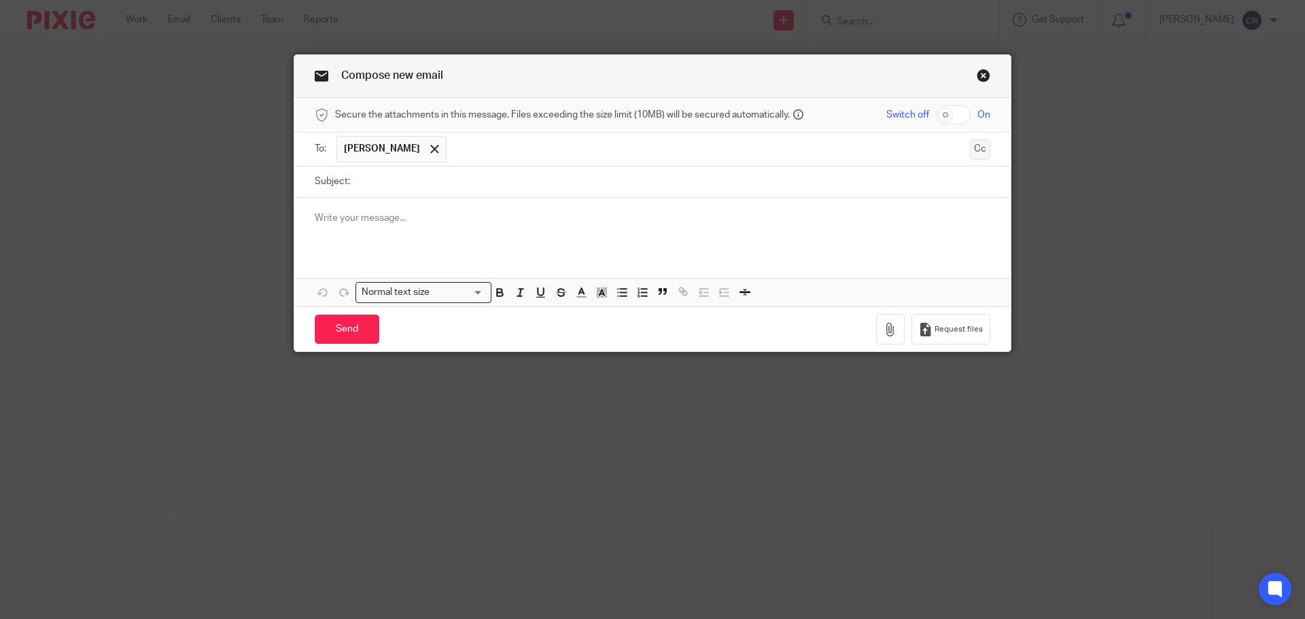
click at [970, 141] on button "Cc" at bounding box center [980, 149] width 20 height 20
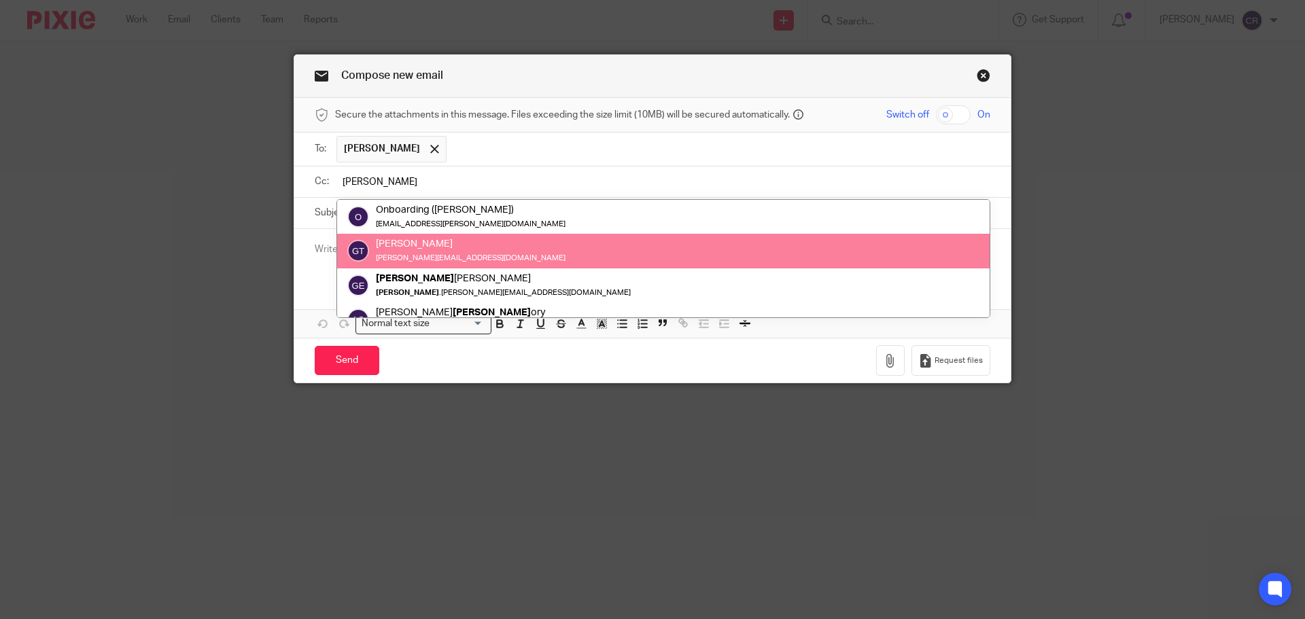
type input "[PERSON_NAME]"
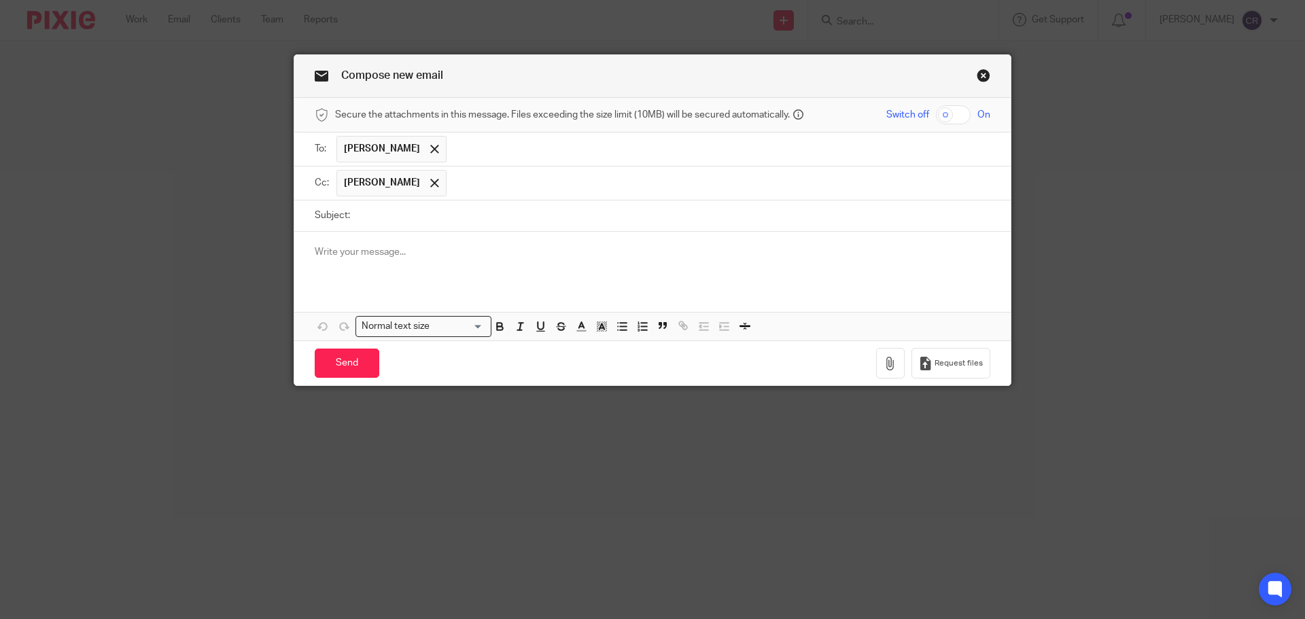
click at [476, 213] on input "Subject:" at bounding box center [673, 216] width 633 height 31
type input "Letter -"
click at [517, 258] on p at bounding box center [653, 252] width 676 height 14
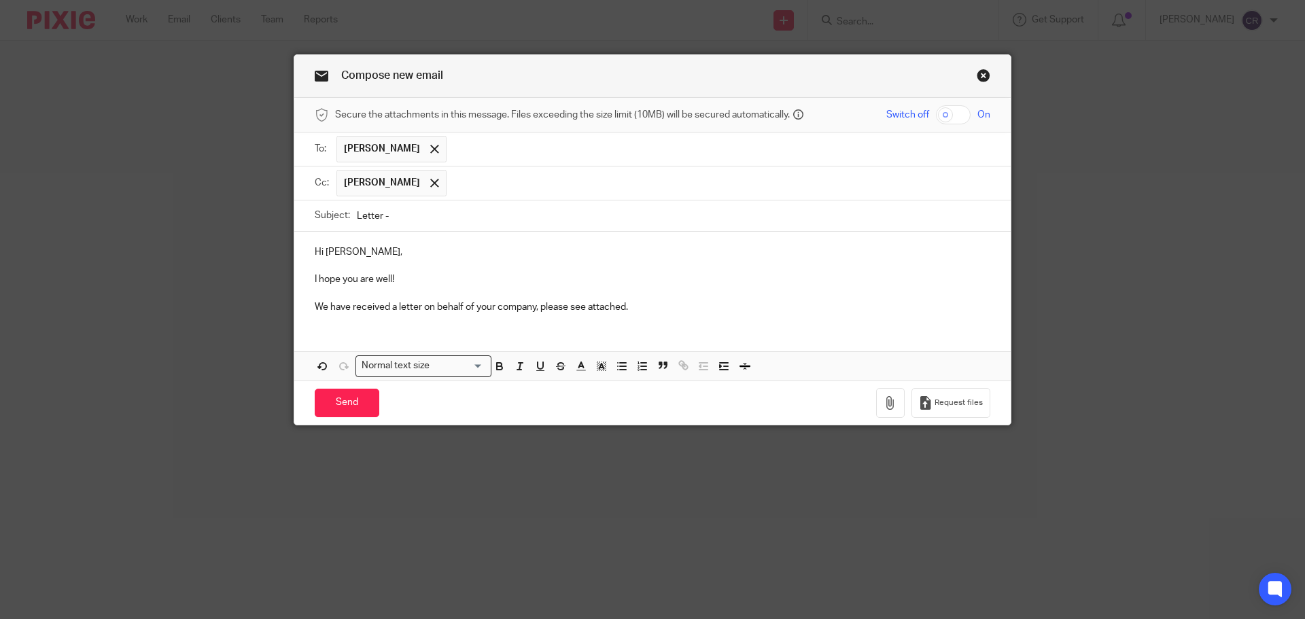
click at [453, 219] on input "Letter -" at bounding box center [673, 216] width 633 height 31
paste input "Crosswires Consultancy Ltd."
click at [602, 224] on input "Letter - Crosswires Consultancy Ltd." at bounding box center [673, 216] width 633 height 31
click at [633, 213] on input "Letter - Crosswires Consultancy Ltd. - BarclayCard" at bounding box center [673, 216] width 633 height 31
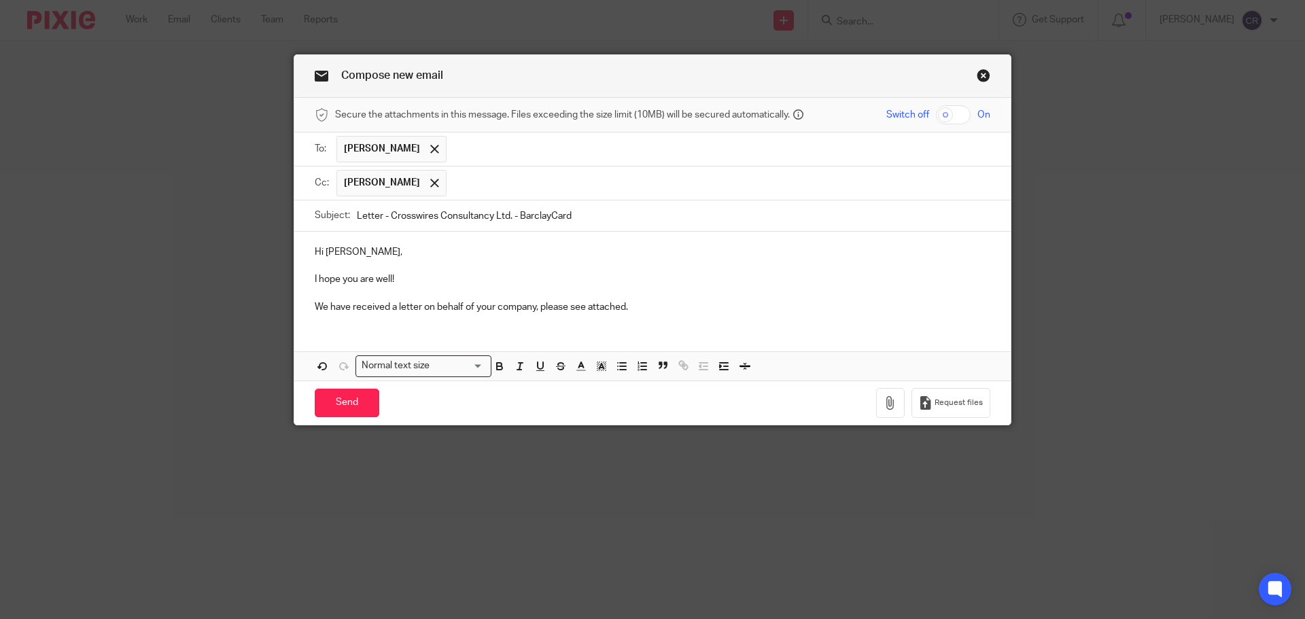
click at [633, 213] on input "Letter - Crosswires Consultancy Ltd. - BarclayCard" at bounding box center [673, 216] width 633 height 31
type input "Letter - Crosswires Consultancy Ltd. - BarclayCard"
click at [884, 406] on icon "button" at bounding box center [891, 403] width 14 height 14
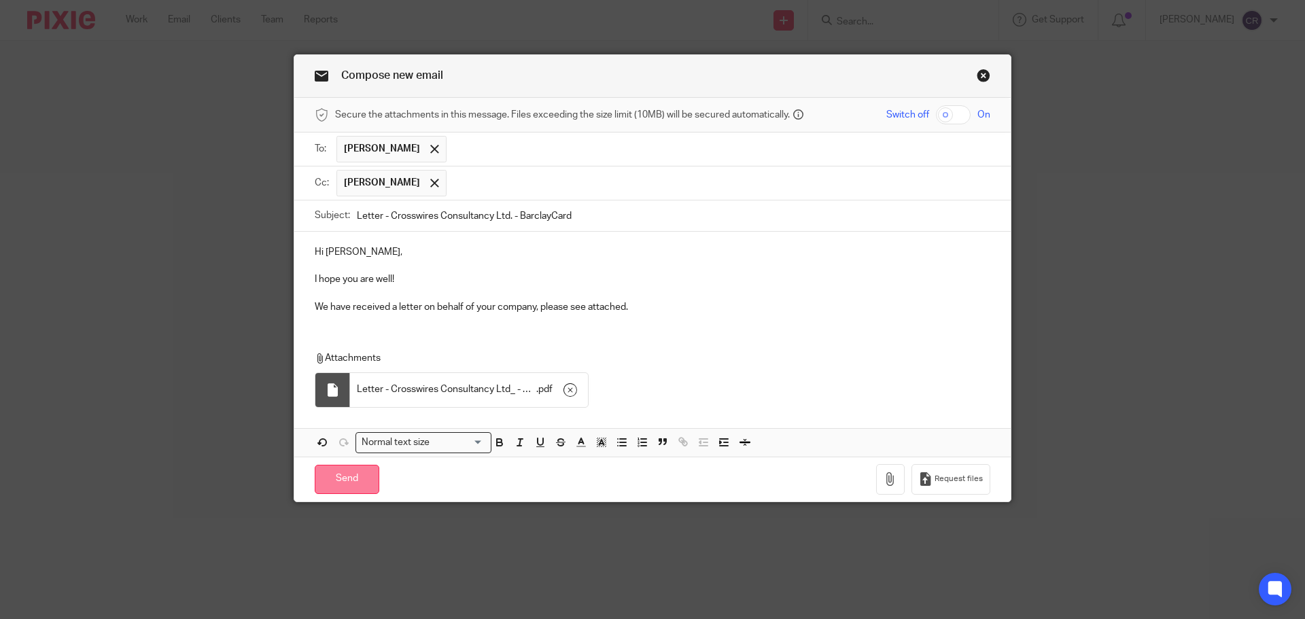
click at [353, 489] on input "Send" at bounding box center [347, 479] width 65 height 29
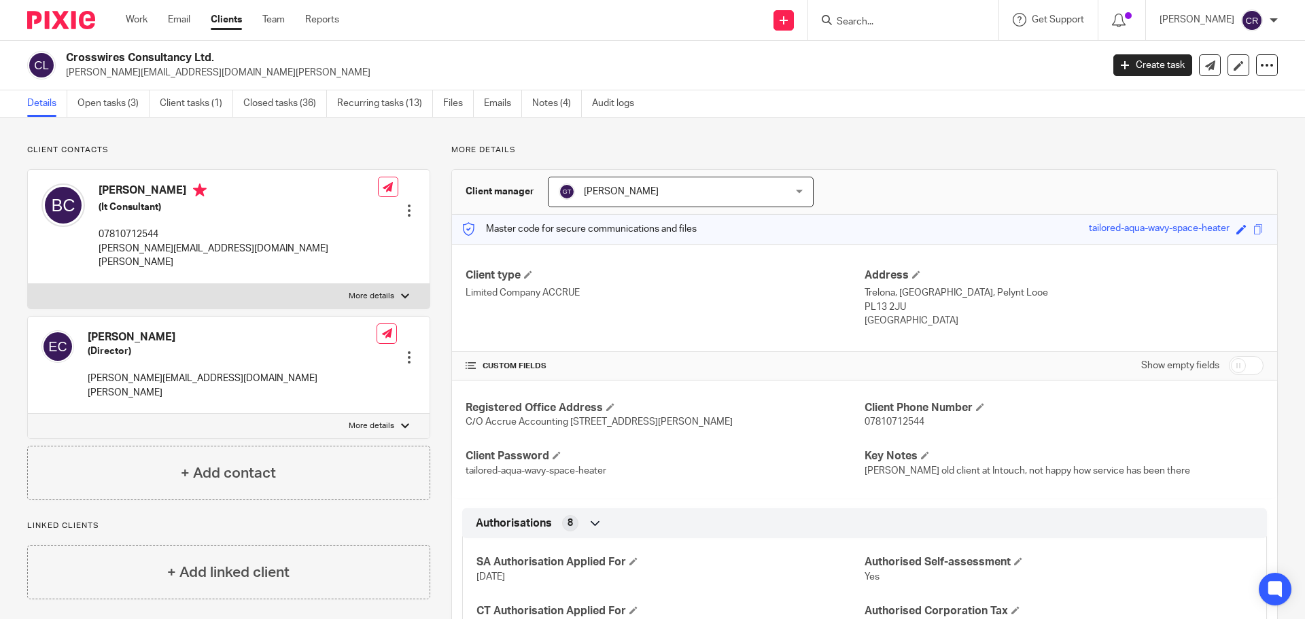
click at [934, 23] on input "Search" at bounding box center [896, 22] width 122 height 12
type input "wonder"
click at [932, 65] on link at bounding box center [962, 58] width 259 height 31
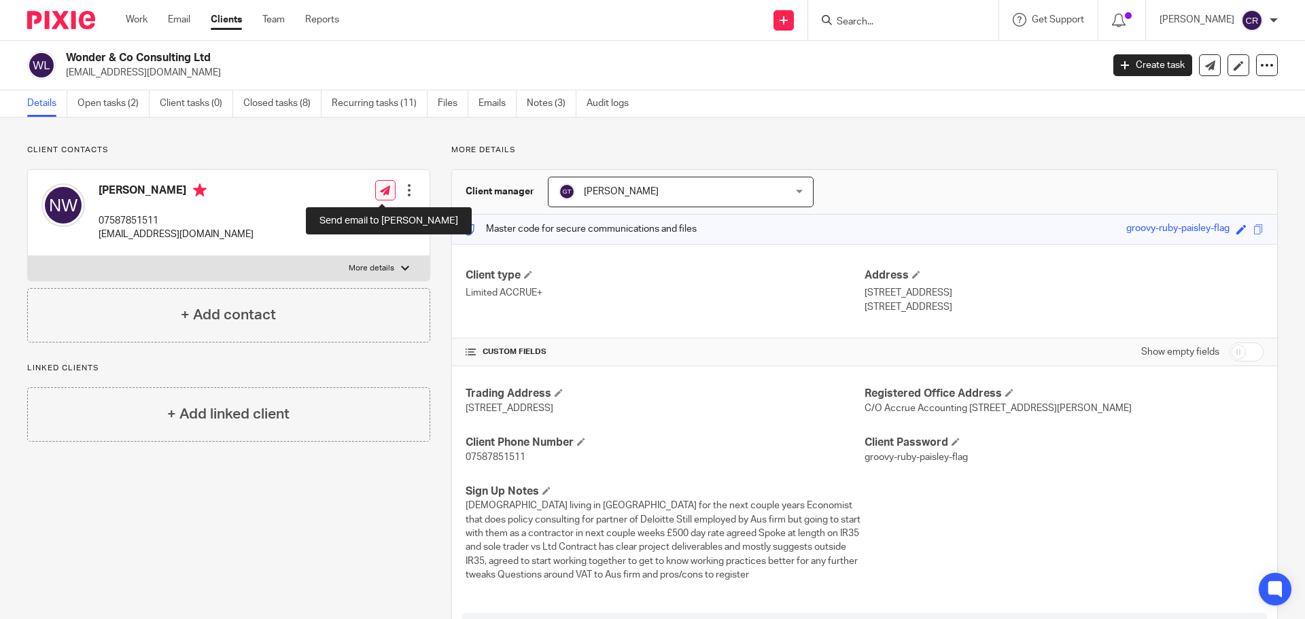
click at [383, 188] on icon at bounding box center [385, 191] width 10 height 10
click at [96, 49] on div "Wonder & Co Consulting Ltd nickywonder1@gmail.com Create task Update from Compa…" at bounding box center [652, 66] width 1305 height 50
click at [100, 53] on h2 "Wonder & Co Consulting Ltd" at bounding box center [477, 58] width 822 height 14
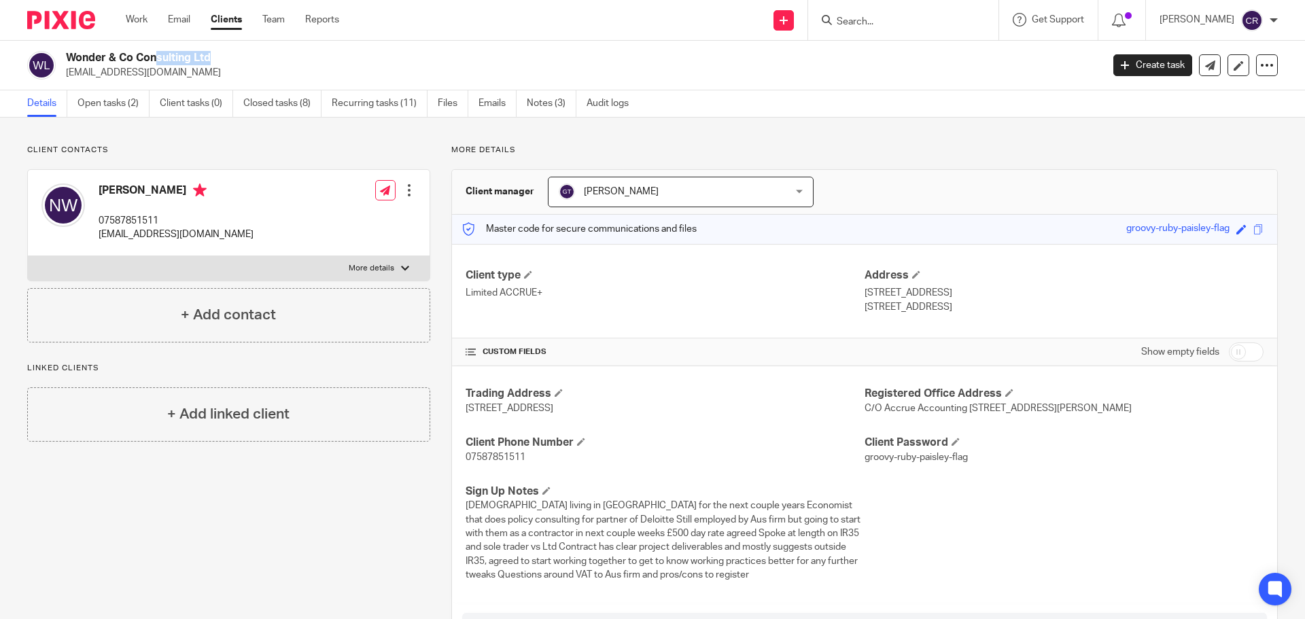
copy div "Wonder & Co Consulting Ltd"
click at [869, 21] on input "Search" at bounding box center [896, 22] width 122 height 12
type input "jamie pocock"
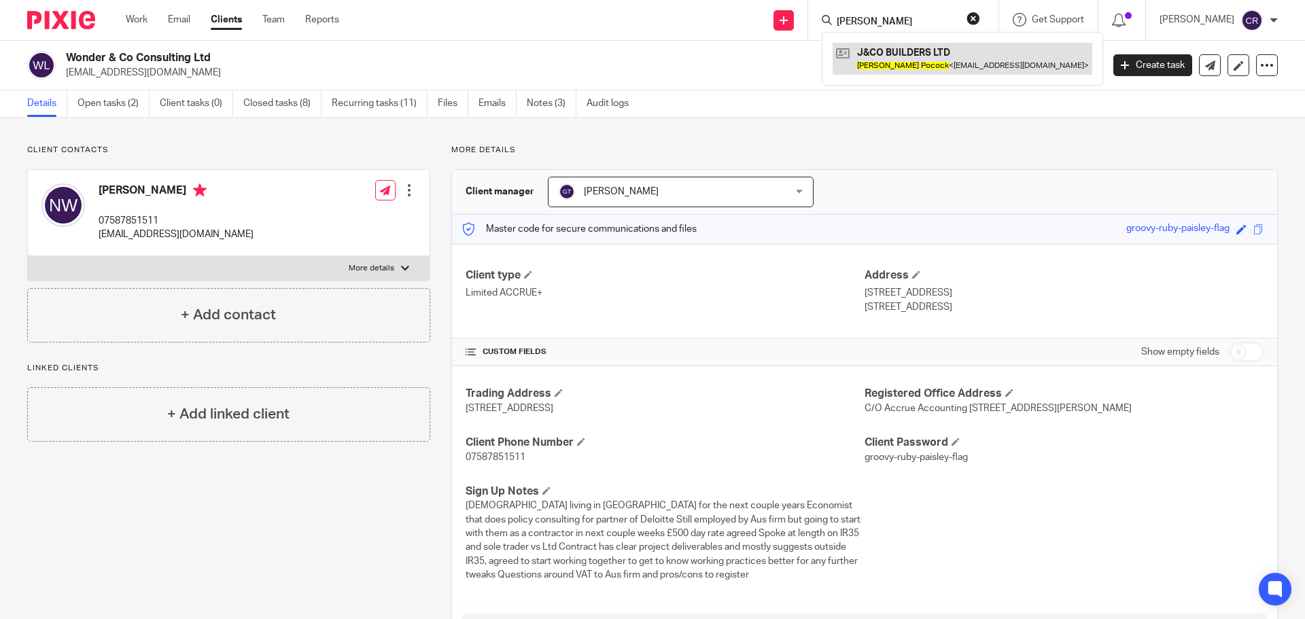
click at [878, 54] on link at bounding box center [963, 58] width 260 height 31
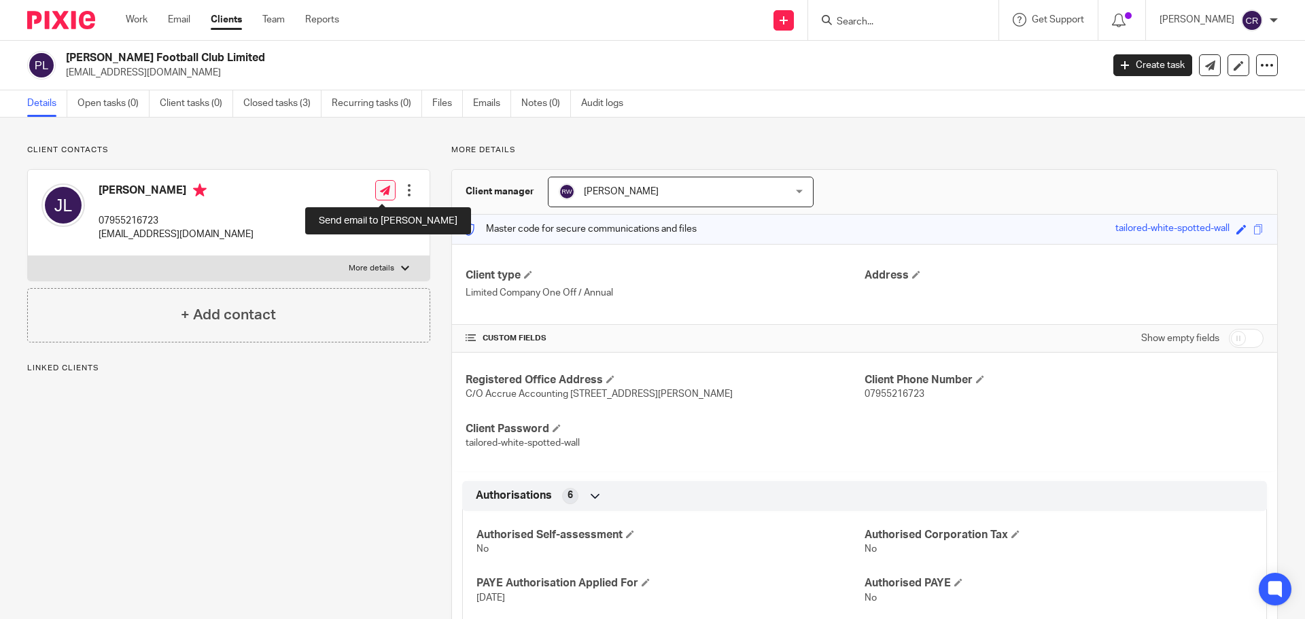
click at [380, 192] on icon at bounding box center [385, 191] width 10 height 10
click at [186, 56] on h2 "[PERSON_NAME] Football Club Limited" at bounding box center [477, 58] width 822 height 14
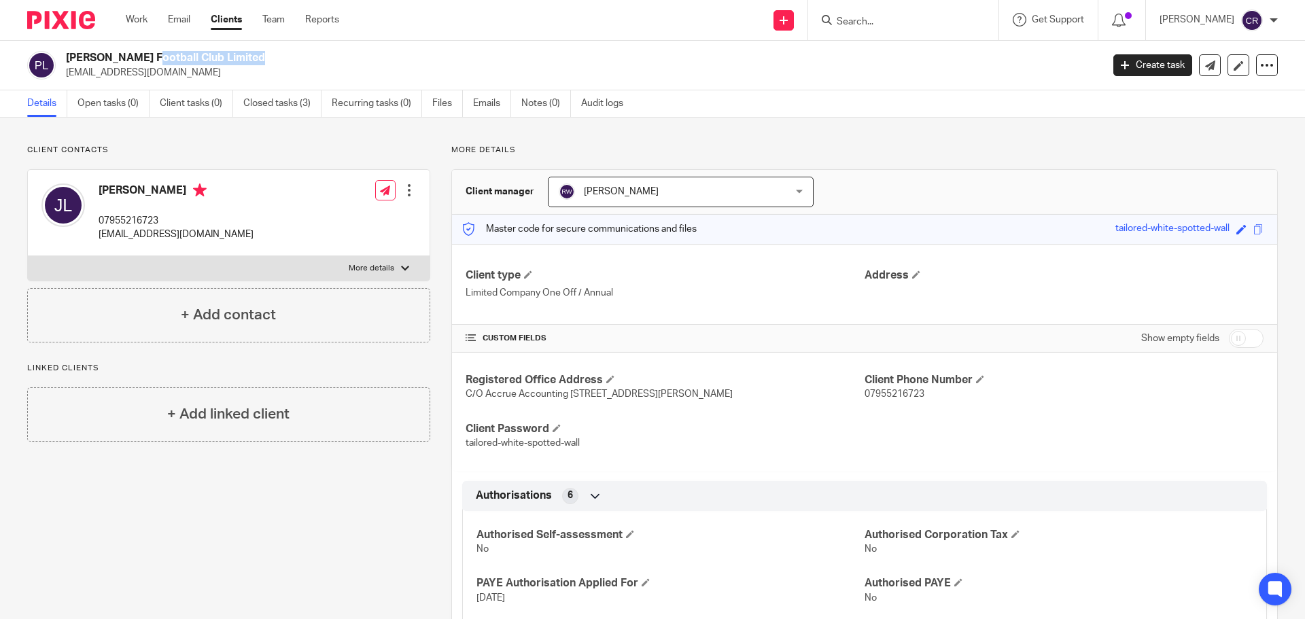
click at [186, 56] on h2 "[PERSON_NAME] Football Club Limited" at bounding box center [477, 58] width 822 height 14
copy div "[PERSON_NAME] Football Club Limited"
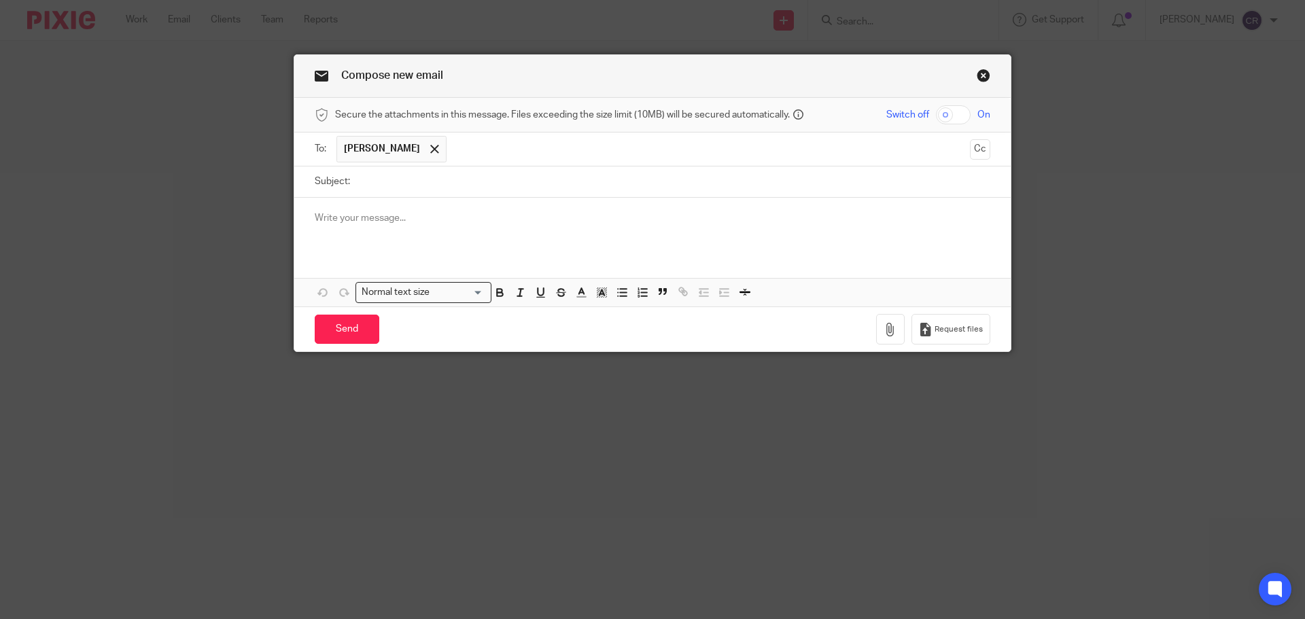
click at [384, 222] on p at bounding box center [653, 218] width 676 height 14
click at [462, 181] on input "Subject:" at bounding box center [673, 182] width 633 height 31
click at [478, 185] on input "Subject:" at bounding box center [673, 182] width 633 height 31
paste input "- ICO Letter - Action Required"
click at [434, 248] on div "Hi [PERSON_NAME]," at bounding box center [652, 224] width 716 height 53
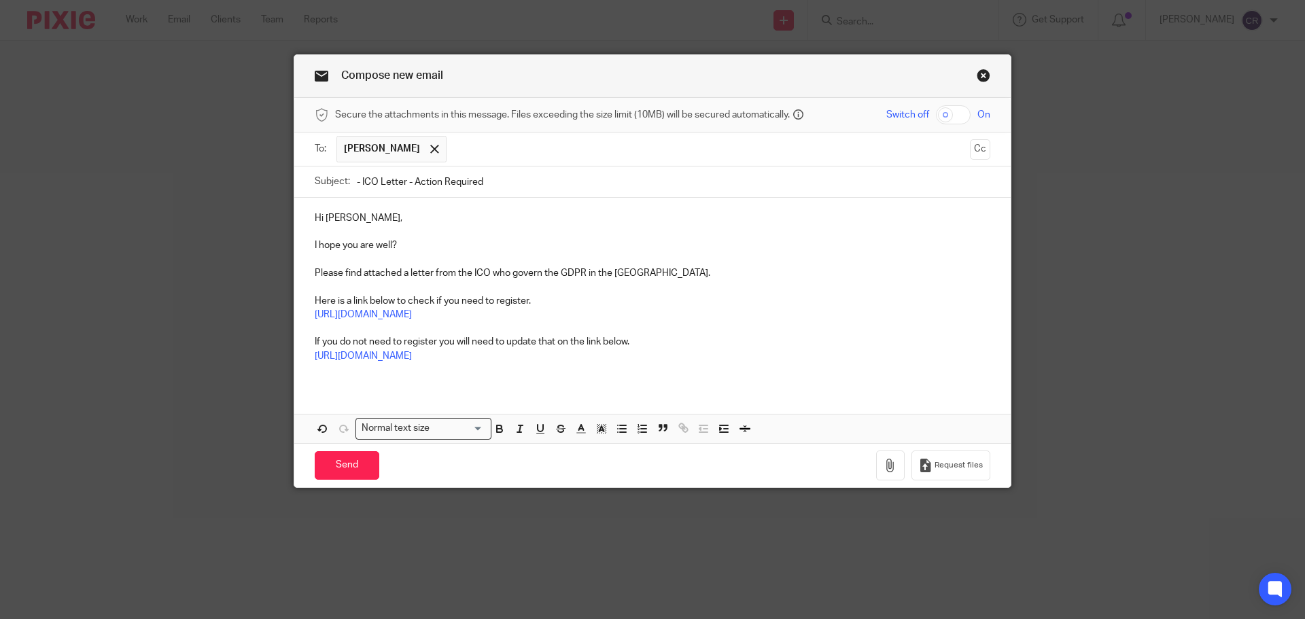
click at [357, 184] on input "- ICO Letter - Action Required" at bounding box center [673, 182] width 633 height 31
paste input "[PERSON_NAME] Football Club Limited"
type input "[PERSON_NAME] Football Club Limited - ICO Letter - Action Required"
click at [979, 147] on button "Cc" at bounding box center [980, 149] width 20 height 20
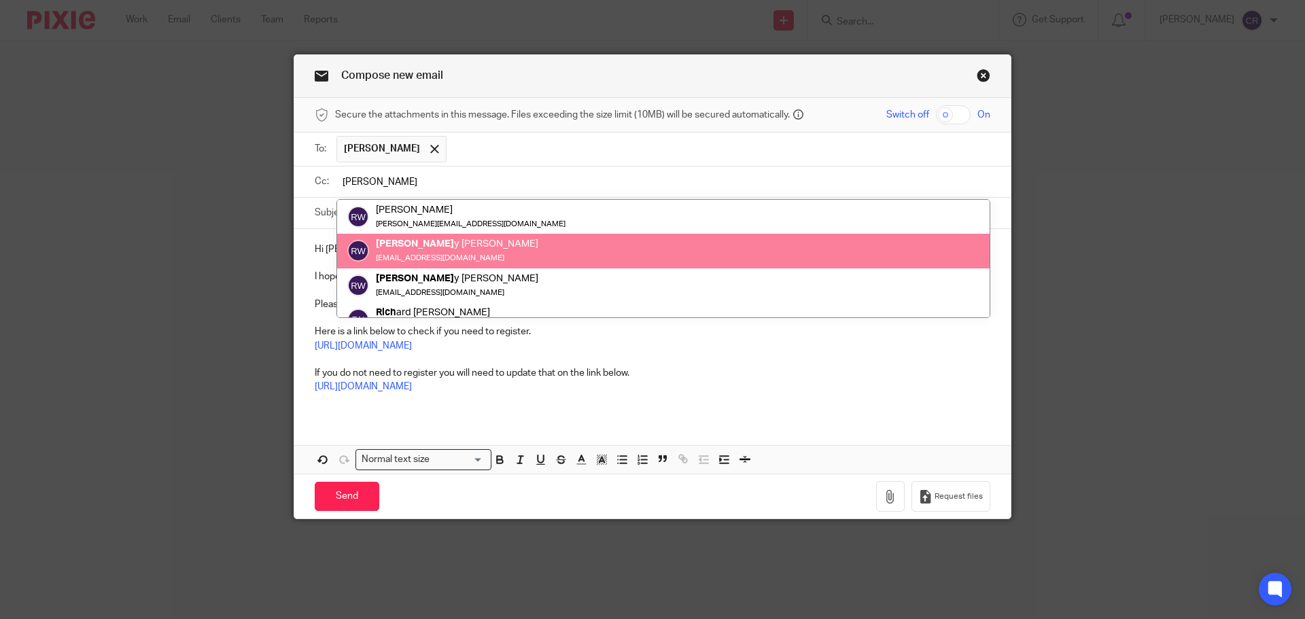
type input "[PERSON_NAME]"
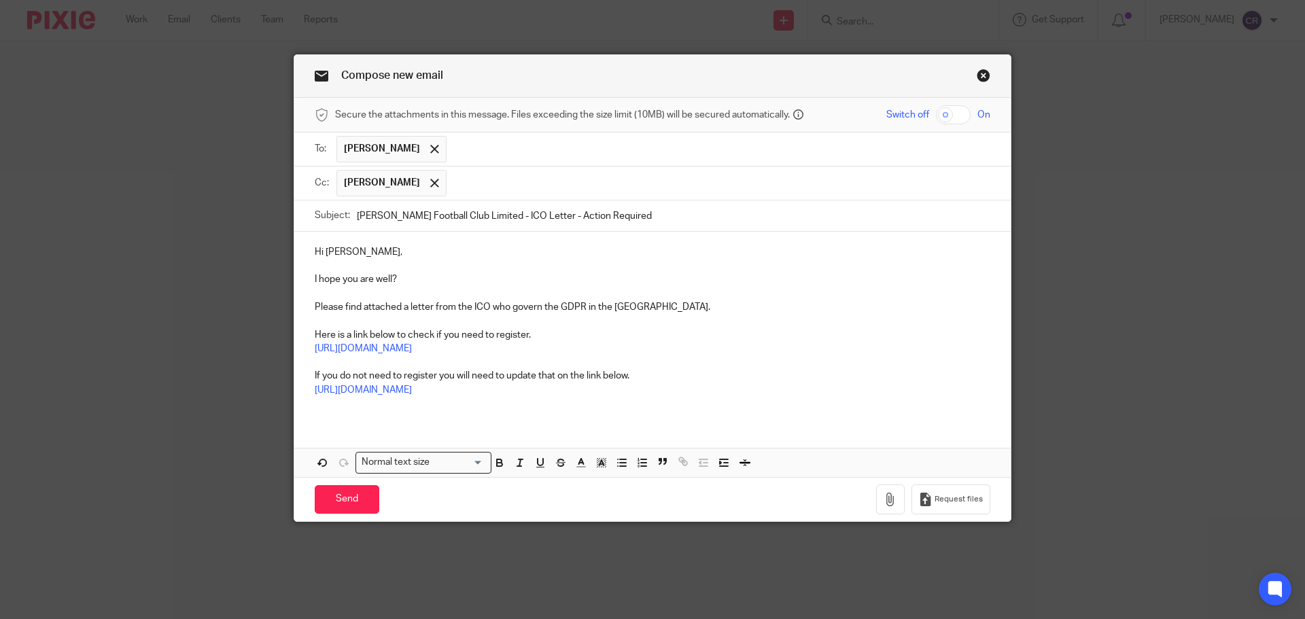
click at [418, 216] on input "[PERSON_NAME] Football Club Limited - ICO Letter - Action Required" at bounding box center [673, 216] width 633 height 31
click at [418, 219] on input "[PERSON_NAME] Football Club Limited - ICO Letter - Action Required" at bounding box center [673, 216] width 633 height 31
click at [418, 219] on input "Poole Football Club Limited - ICO Letter - Action Required" at bounding box center [673, 216] width 633 height 31
click at [884, 504] on icon "button" at bounding box center [891, 500] width 14 height 14
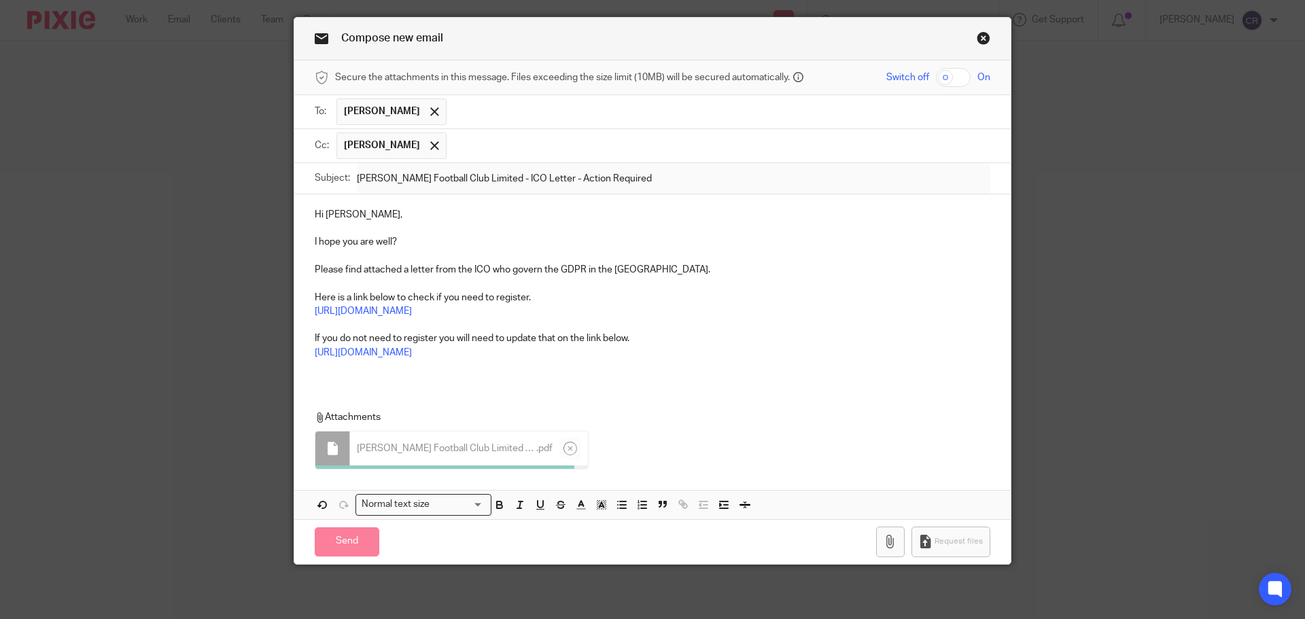
scroll to position [34, 0]
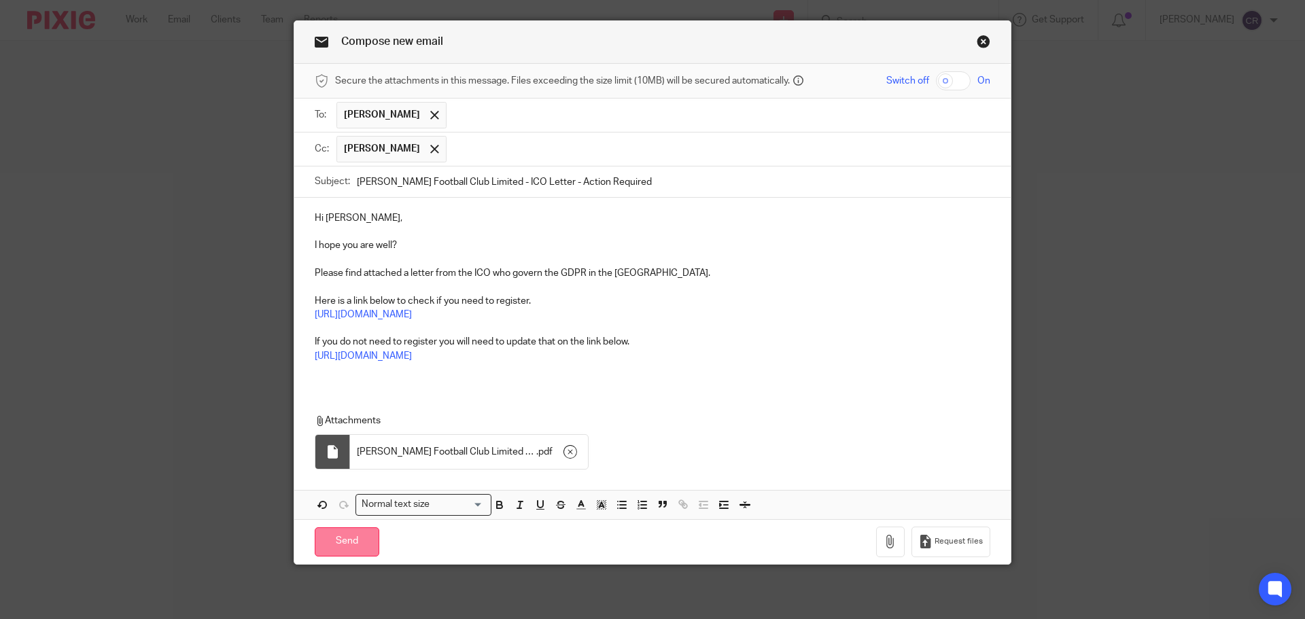
click at [341, 544] on input "Send" at bounding box center [347, 541] width 65 height 29
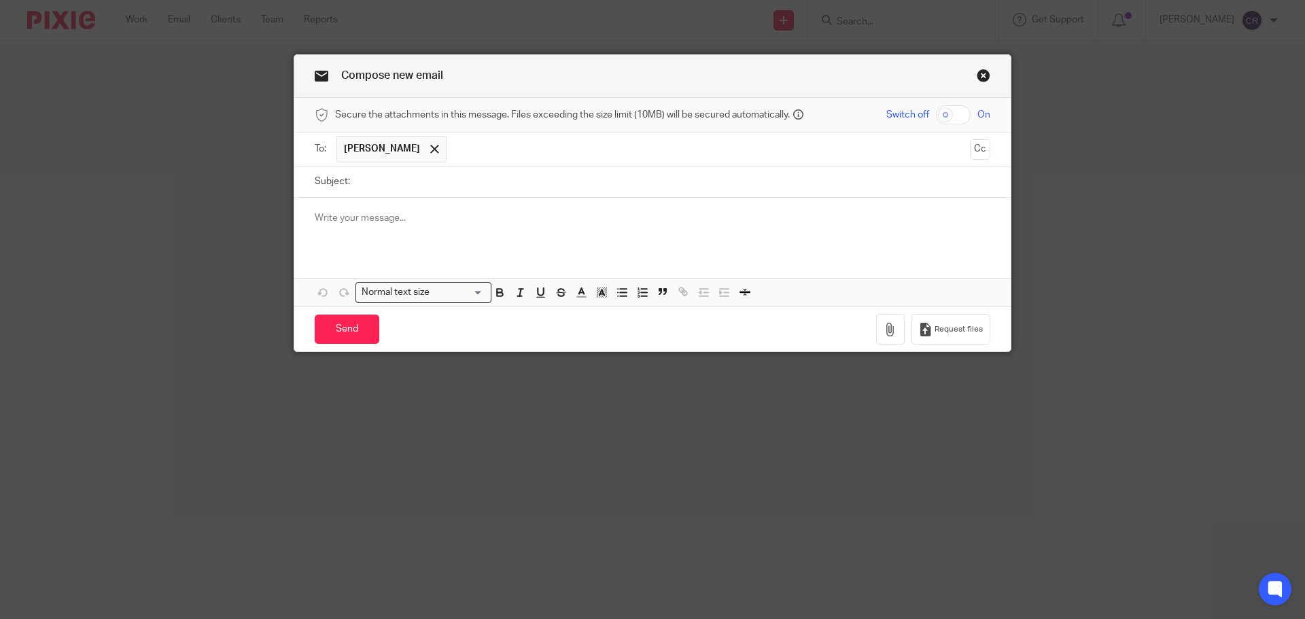
click at [394, 222] on p at bounding box center [653, 218] width 676 height 14
click at [509, 241] on div "Hi Nicky," at bounding box center [652, 224] width 716 height 53
click at [372, 234] on p at bounding box center [653, 232] width 676 height 14
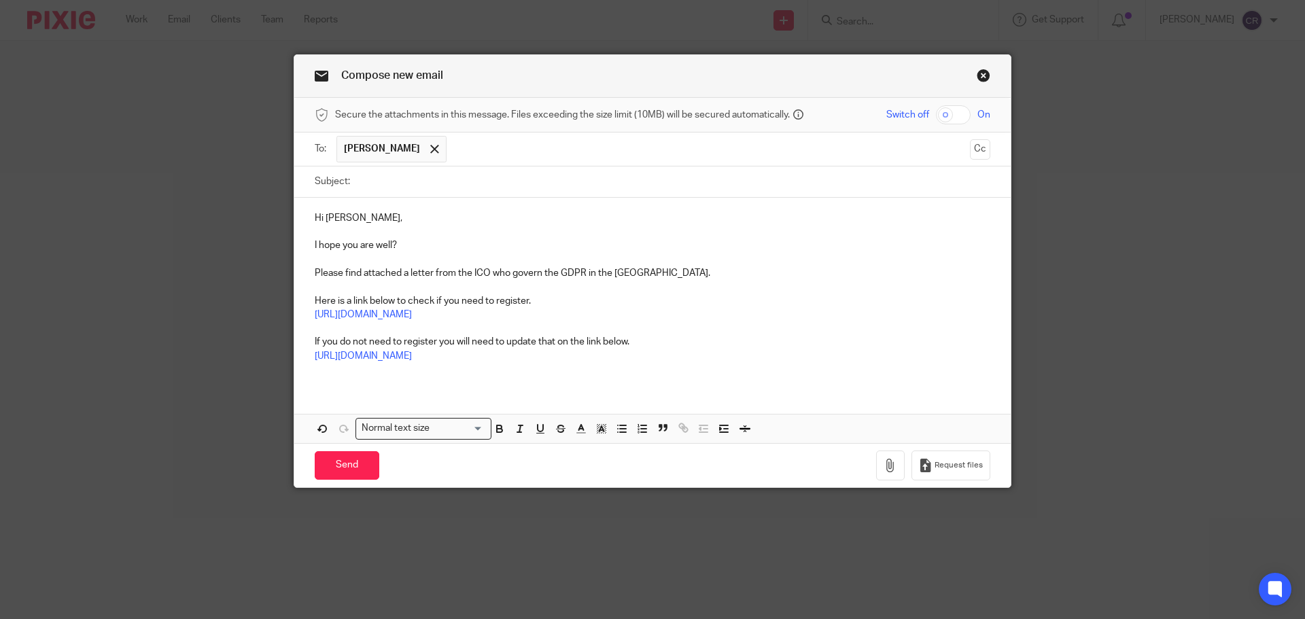
click at [449, 179] on input "Subject:" at bounding box center [673, 182] width 633 height 31
paste input "- ICO Letter - Action Required"
click at [357, 182] on input "- ICO Letter - Action Required" at bounding box center [673, 182] width 633 height 31
paste input "Wonder & Co Consulting Ltd"
type input "Wonder & Co Consulting Ltd - ICO Letter - Action Required"
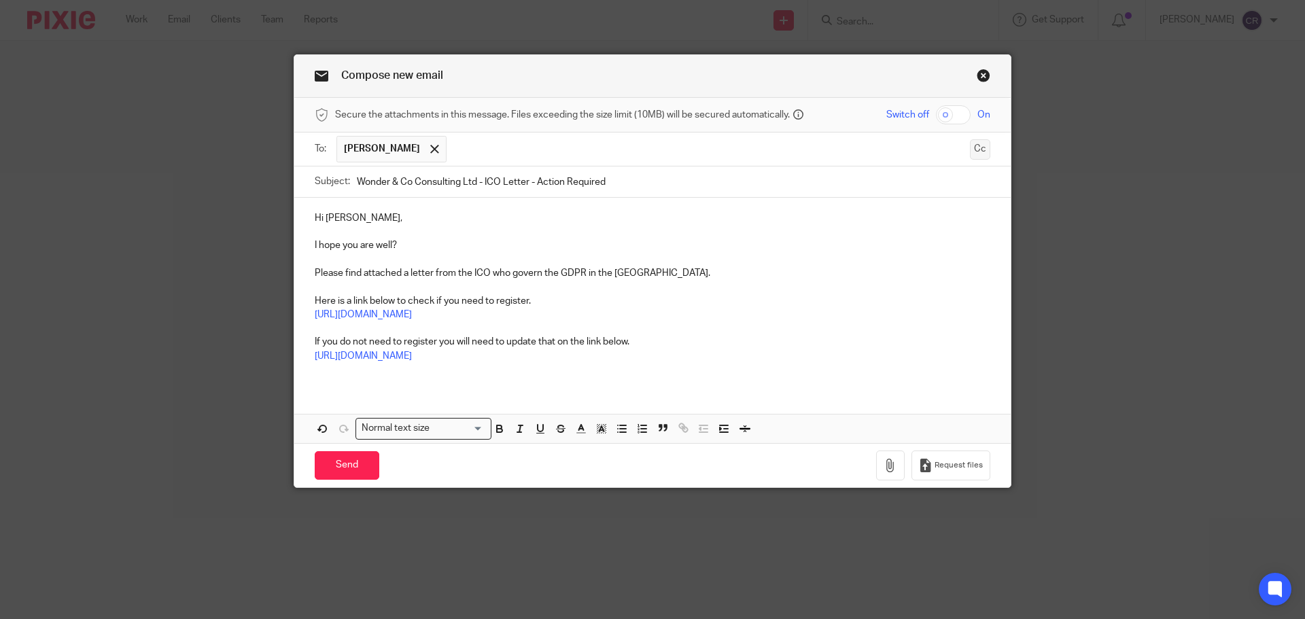
click at [977, 153] on button "Cc" at bounding box center [980, 149] width 20 height 20
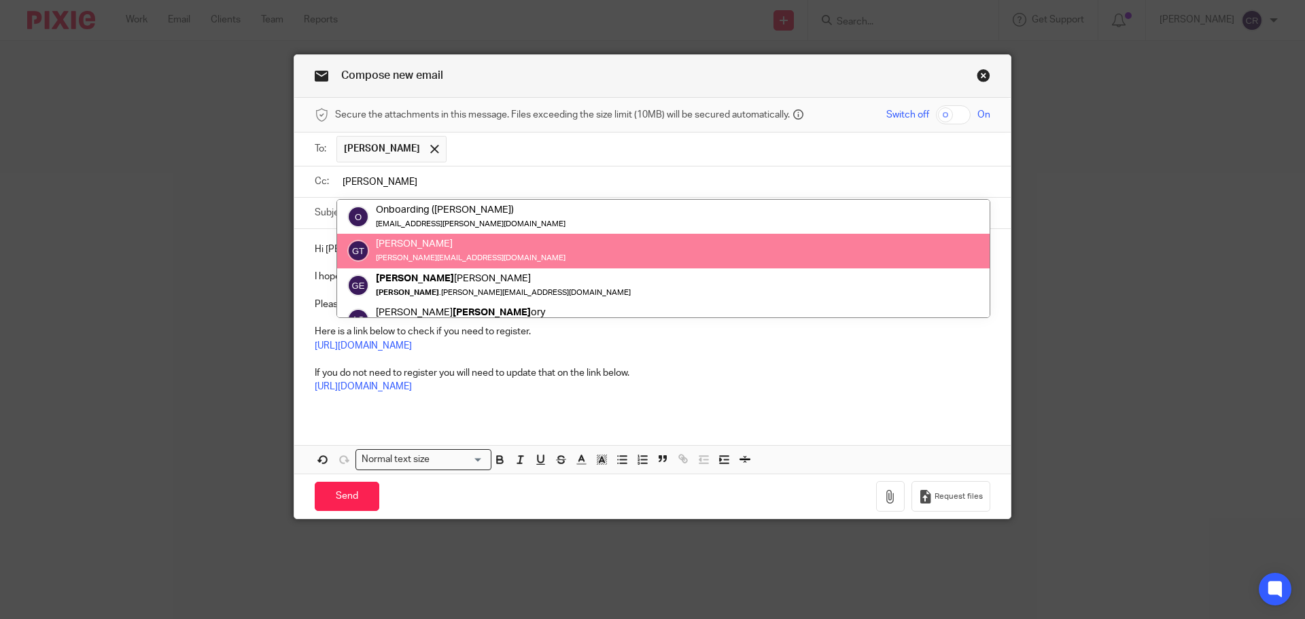
type input "greg"
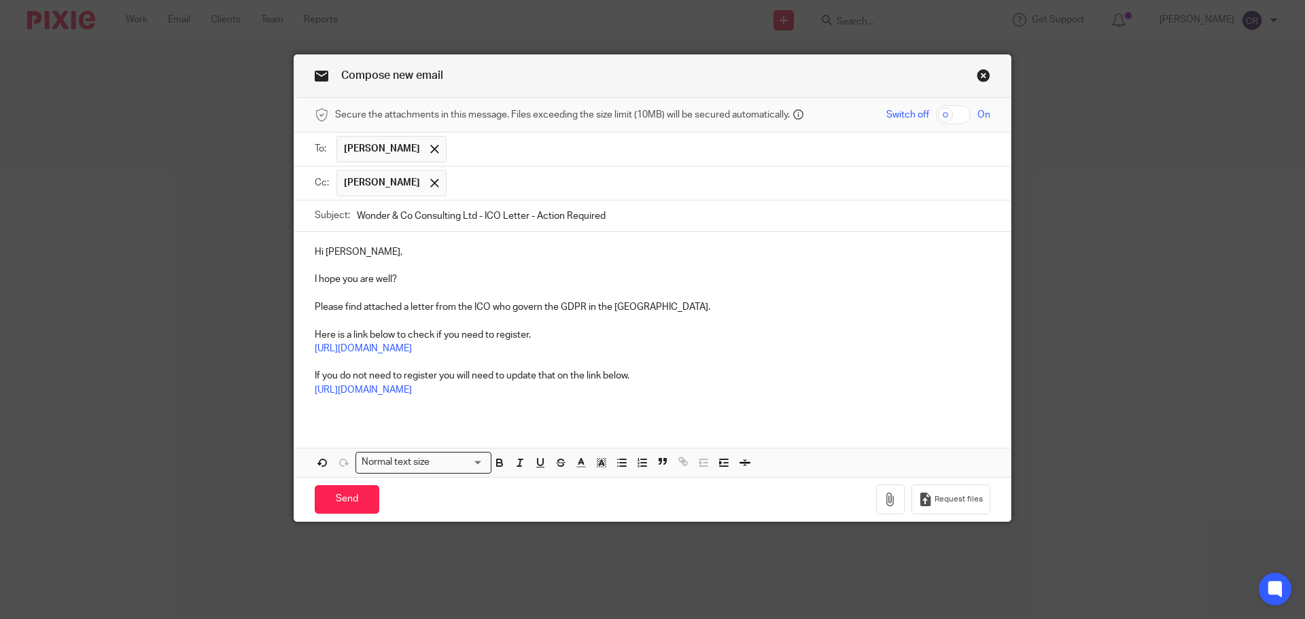
click at [464, 225] on input "Wonder & Co Consulting Ltd - ICO Letter - Action Required" at bounding box center [673, 216] width 633 height 31
click at [886, 501] on icon "button" at bounding box center [891, 500] width 14 height 14
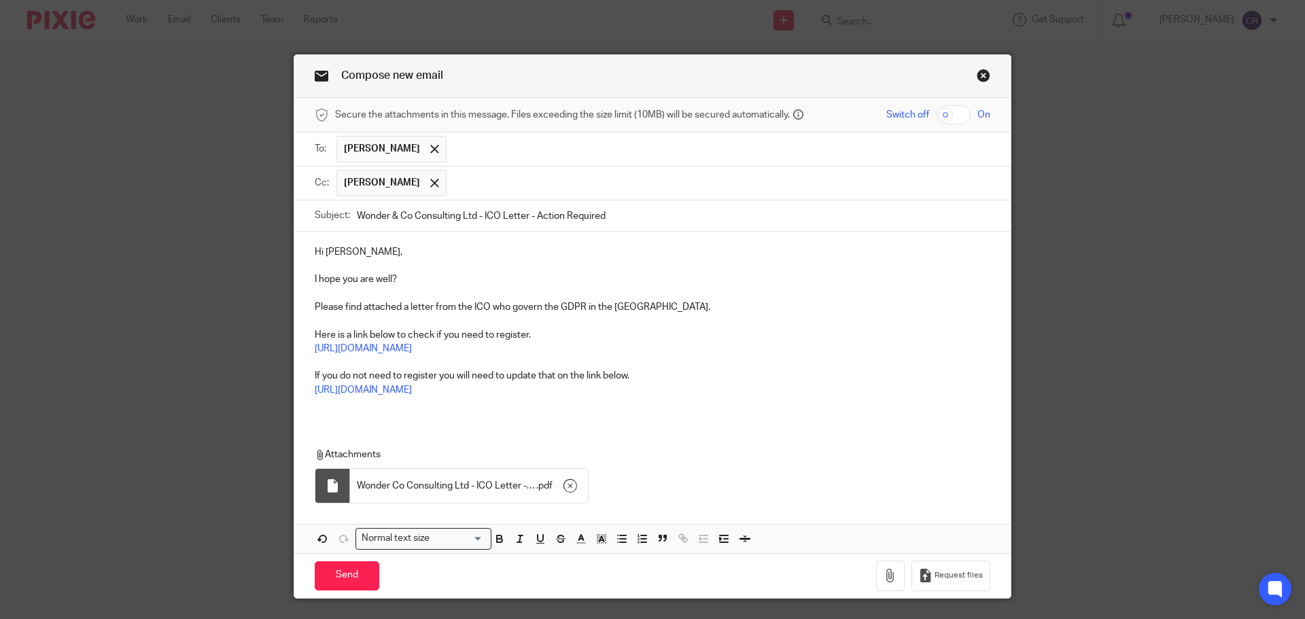
drag, startPoint x: 342, startPoint y: 579, endPoint x: 378, endPoint y: 288, distance: 293.8
click at [342, 579] on input "Send" at bounding box center [347, 575] width 65 height 29
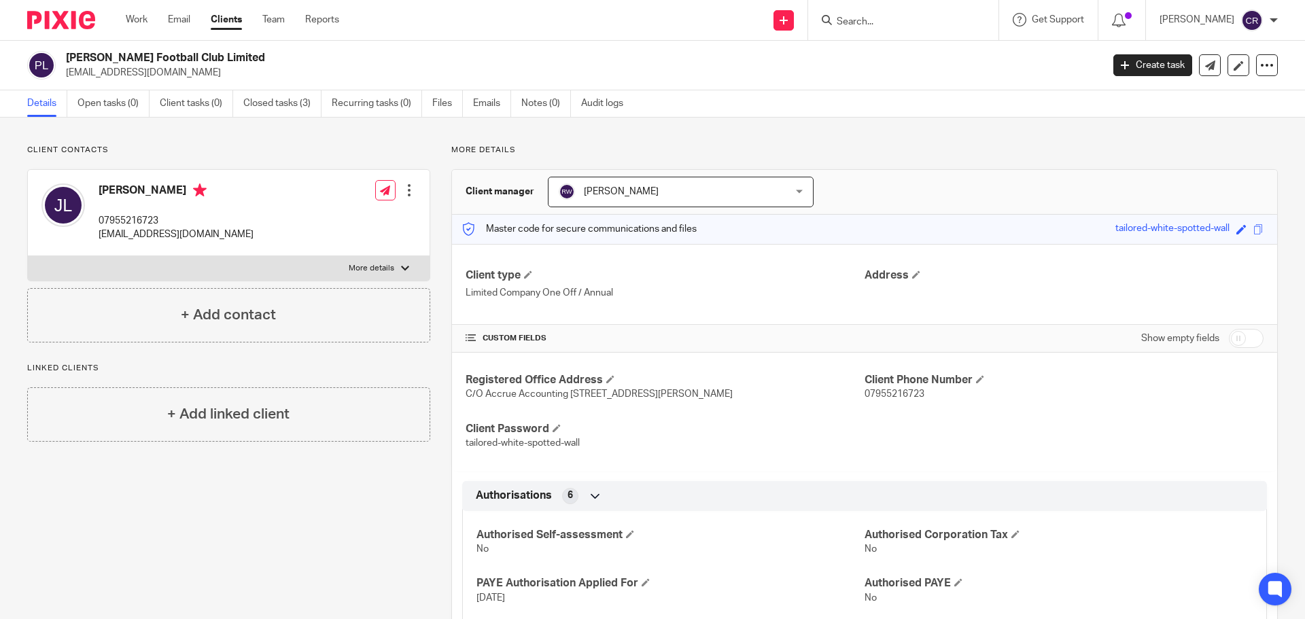
click at [887, 22] on input "Search" at bounding box center [896, 22] width 122 height 12
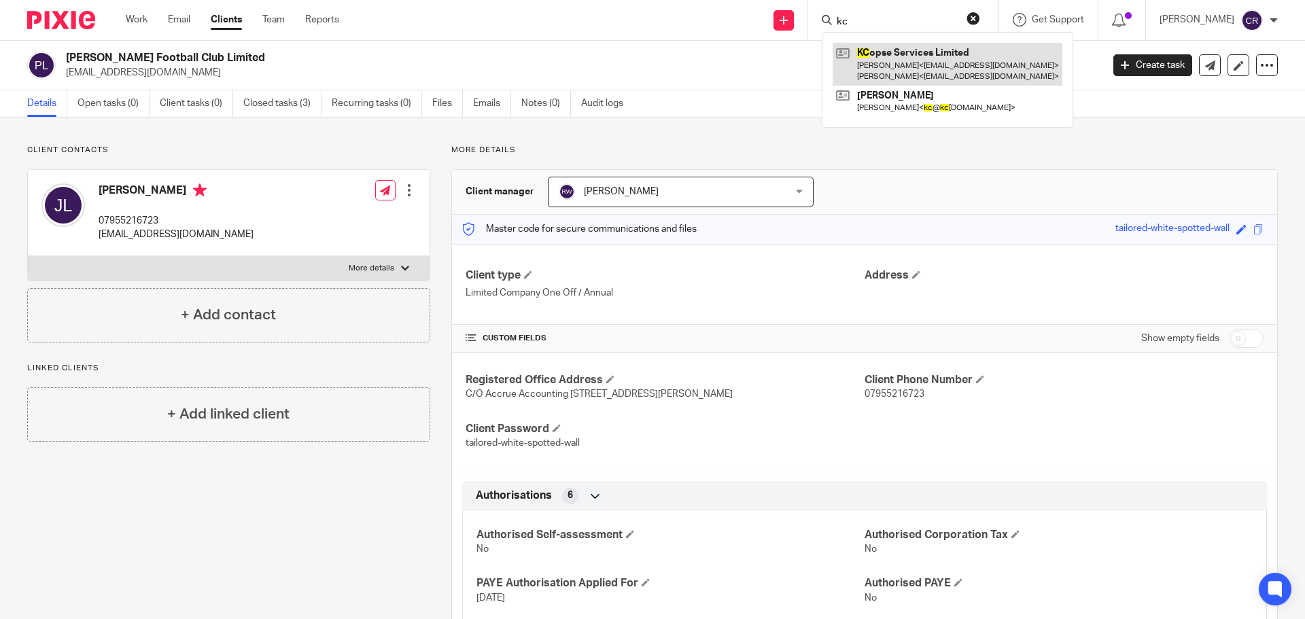
type input "kc"
drag, startPoint x: 933, startPoint y: 60, endPoint x: 926, endPoint y: 60, distance: 7.5
click at [932, 60] on link at bounding box center [948, 64] width 230 height 42
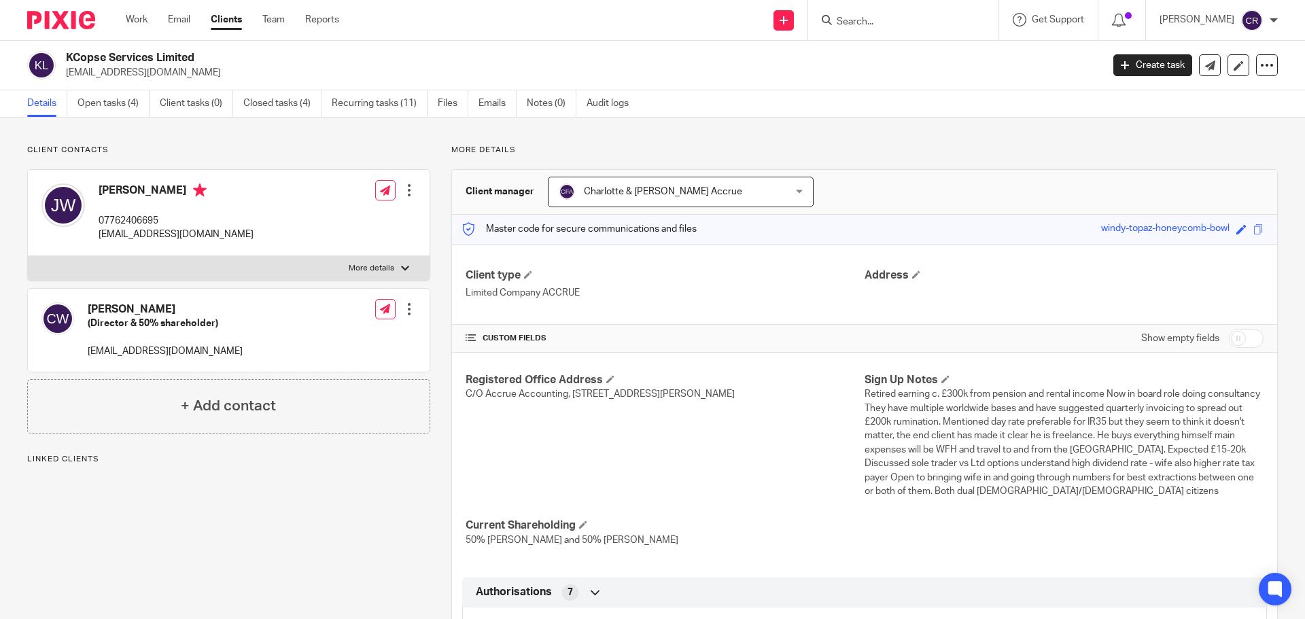
click at [103, 58] on h2 "KCopse Services Limited" at bounding box center [477, 58] width 822 height 14
copy div "KCopse Services Limited"
click at [1205, 69] on icon at bounding box center [1210, 65] width 10 height 10
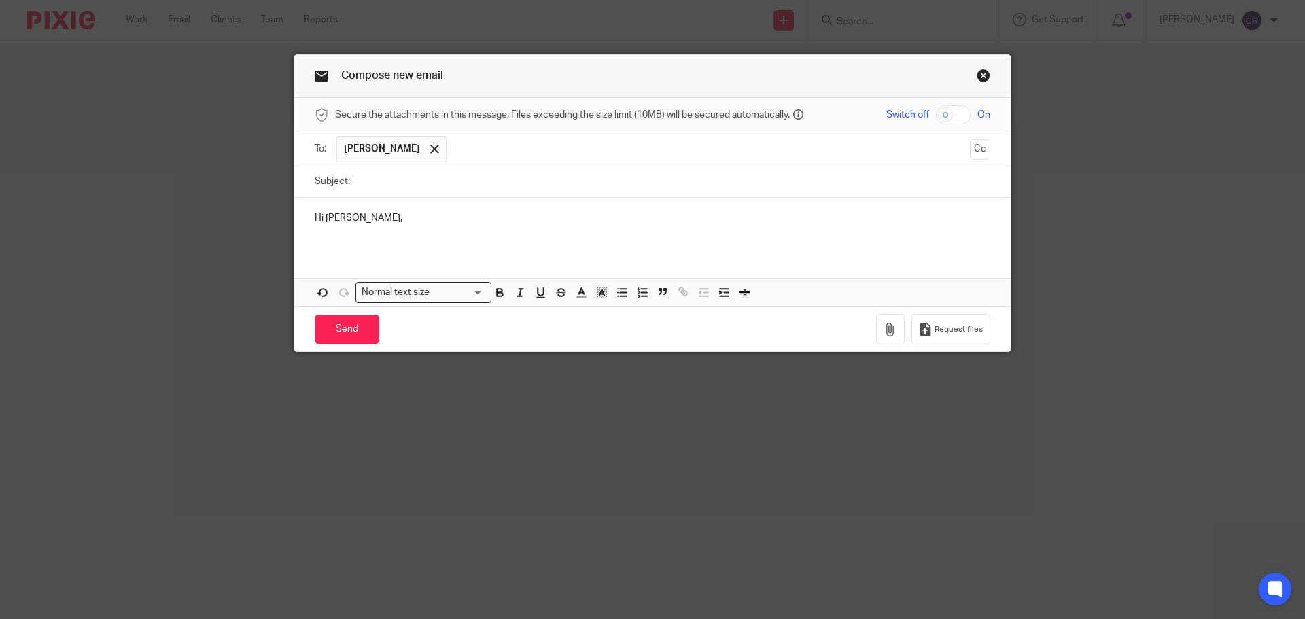
click at [417, 190] on input "Subject:" at bounding box center [673, 182] width 633 height 31
paste input "KCopse Services Limited"
click at [422, 249] on div "Hi [PERSON_NAME]," at bounding box center [652, 224] width 716 height 53
click at [421, 249] on div "Hi [PERSON_NAME]," at bounding box center [652, 224] width 716 height 53
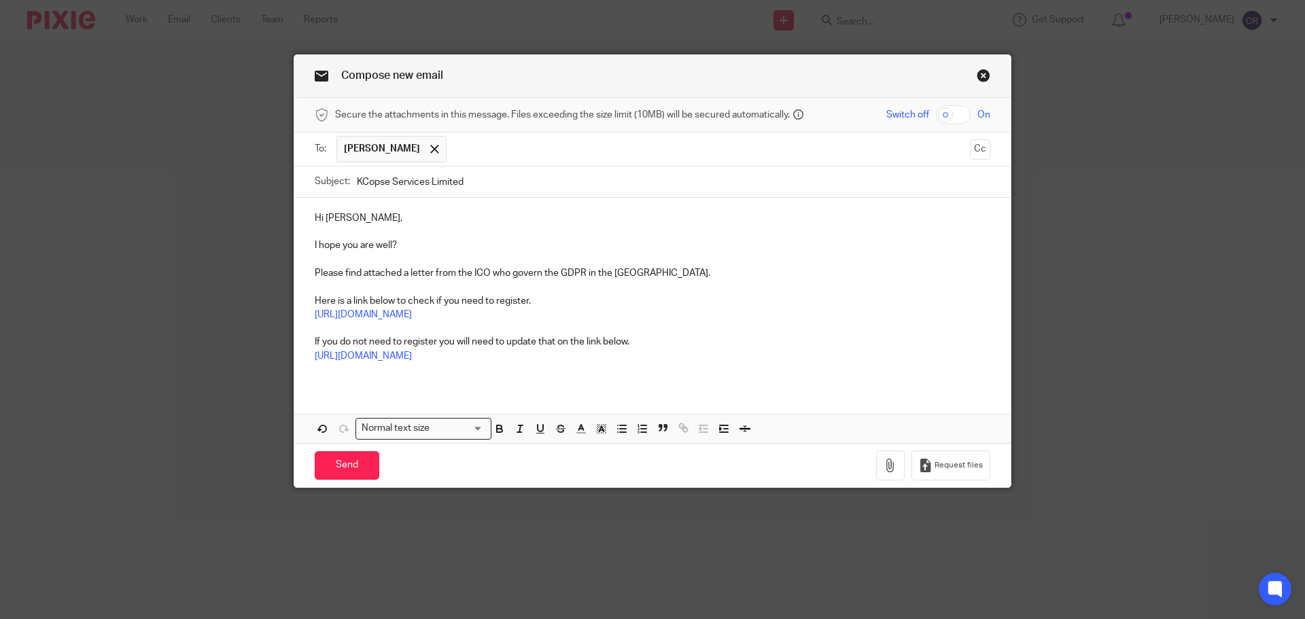
drag, startPoint x: 476, startPoint y: 186, endPoint x: 486, endPoint y: 189, distance: 9.9
click at [477, 187] on input "KCopse Services Limited" at bounding box center [673, 182] width 633 height 31
paste input "- ICO Letter - Action Required"
click at [585, 174] on input "KCopse Services Limited - ICO Letter - Action Required" at bounding box center [673, 182] width 633 height 31
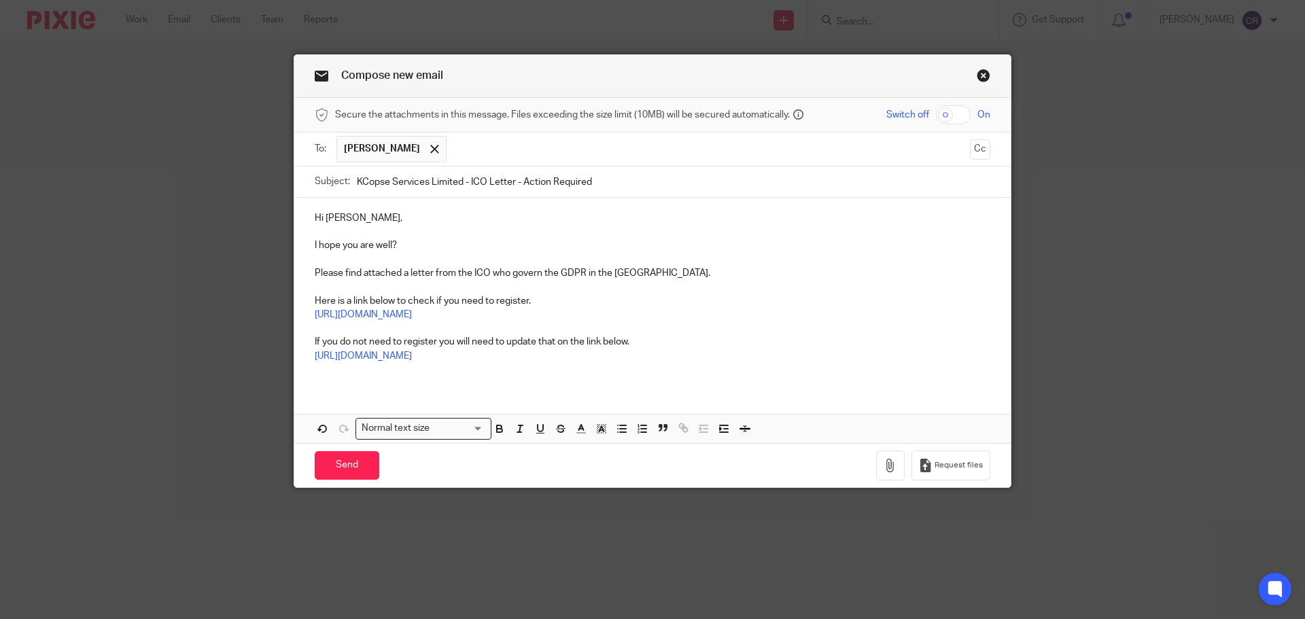
click at [585, 174] on input "KCopse Services Limited - ICO Letter - Action Required" at bounding box center [673, 182] width 633 height 31
type input "KCopse Services Limited - ICO Letter - Action Required"
click at [970, 145] on button "Cc" at bounding box center [980, 149] width 20 height 20
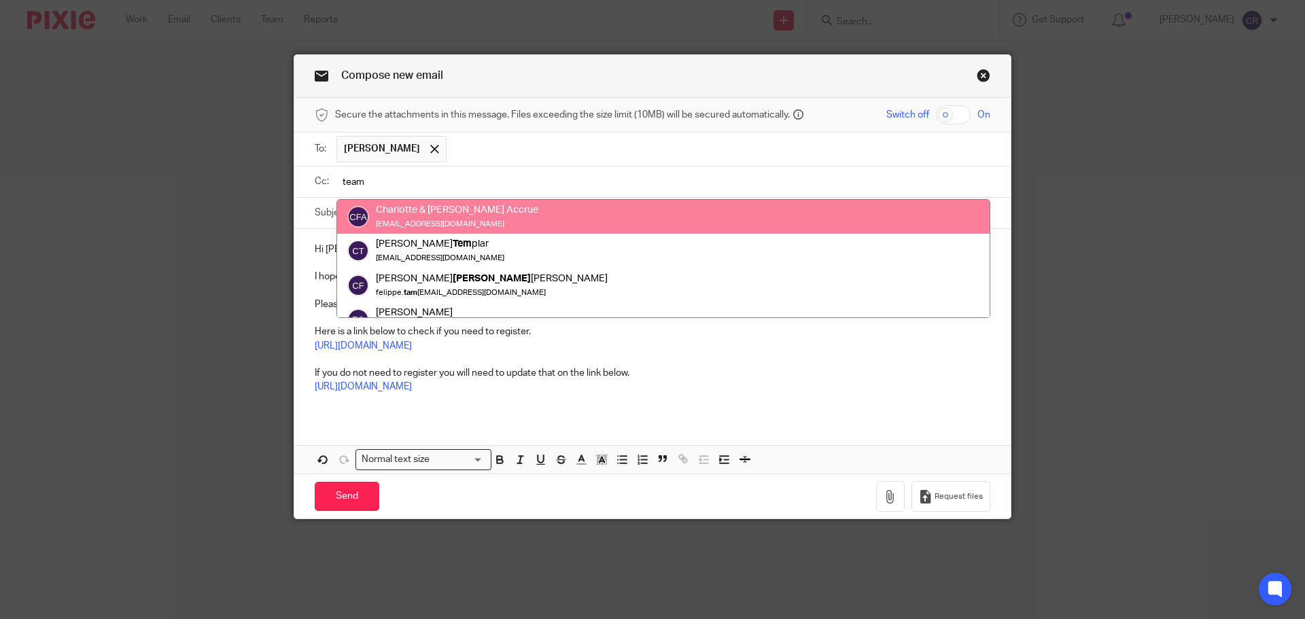
type input "team"
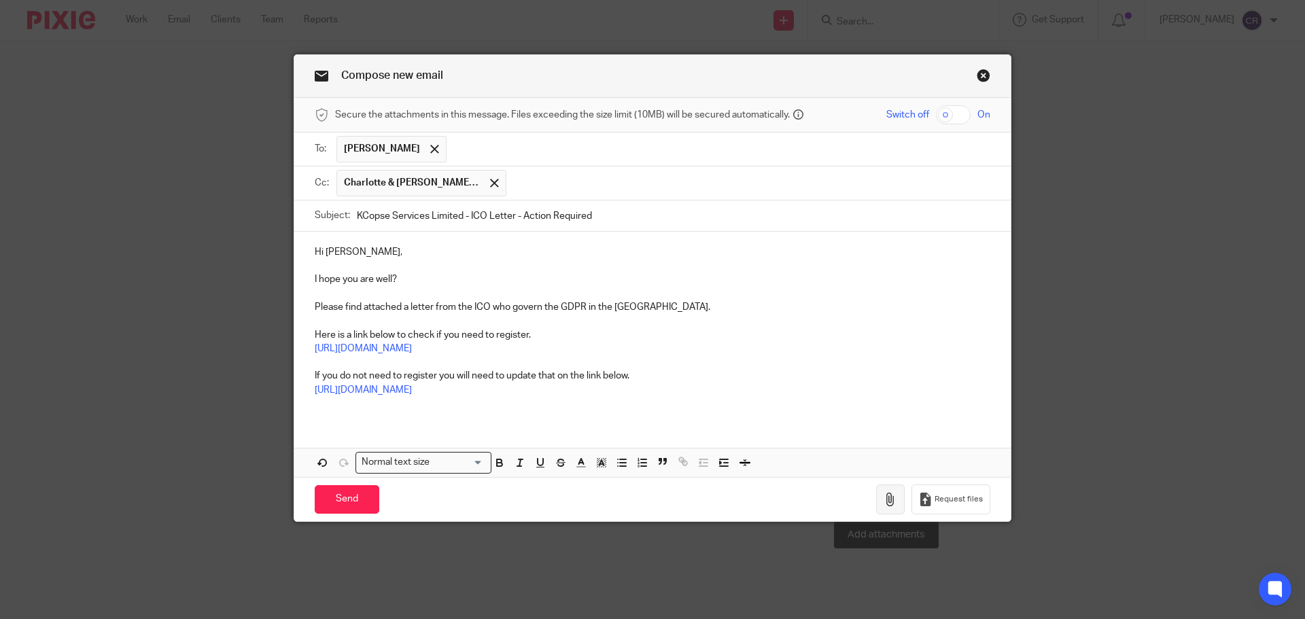
click at [892, 504] on icon "button" at bounding box center [891, 500] width 14 height 14
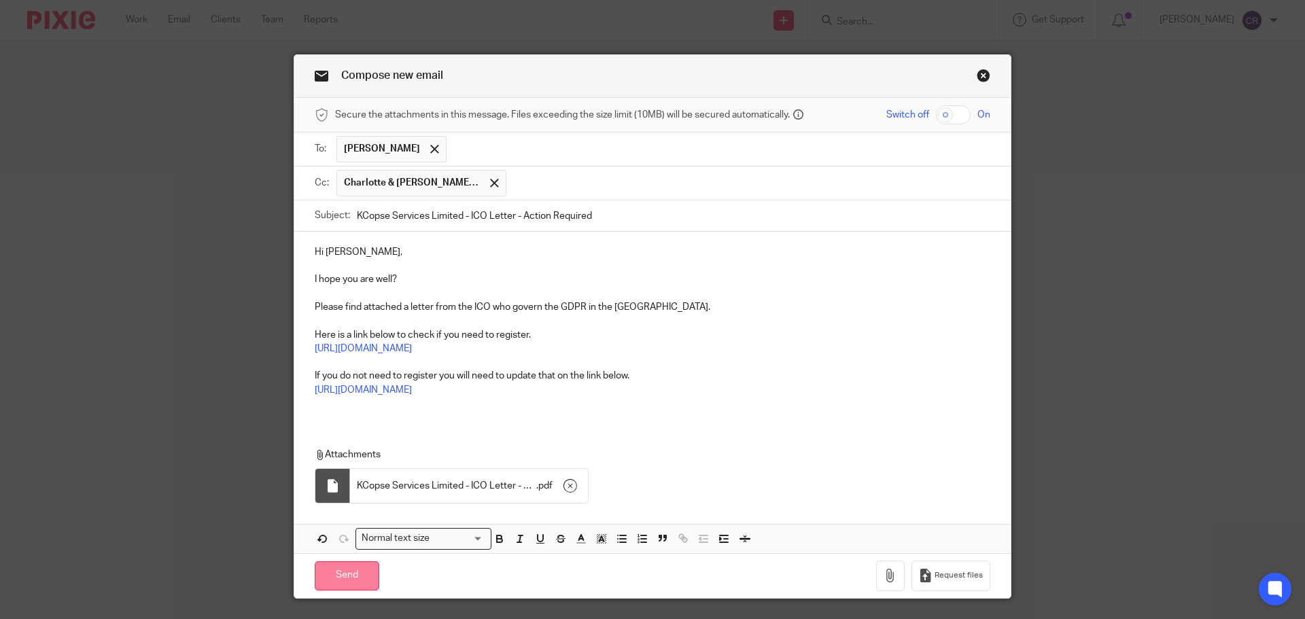
click at [353, 582] on input "Send" at bounding box center [347, 575] width 65 height 29
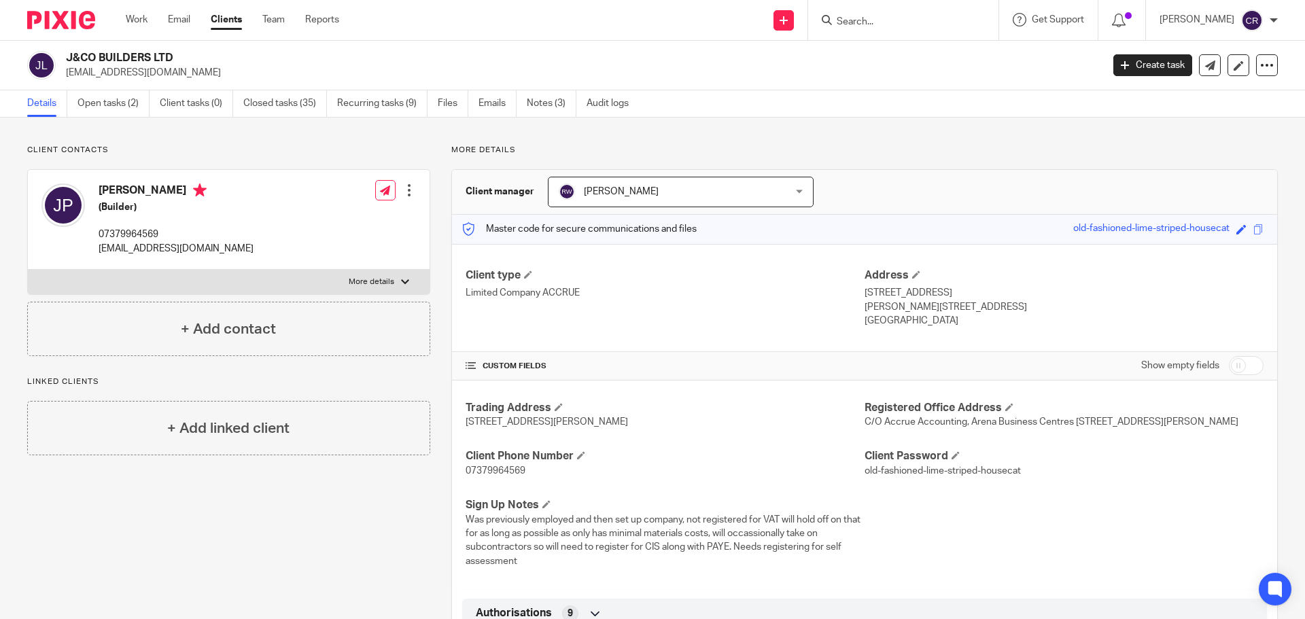
click at [101, 60] on h2 "J&CO BUILDERS LTD" at bounding box center [477, 58] width 822 height 14
copy div "J&CO BUILDERS LTD"
click at [873, 14] on form at bounding box center [907, 20] width 145 height 17
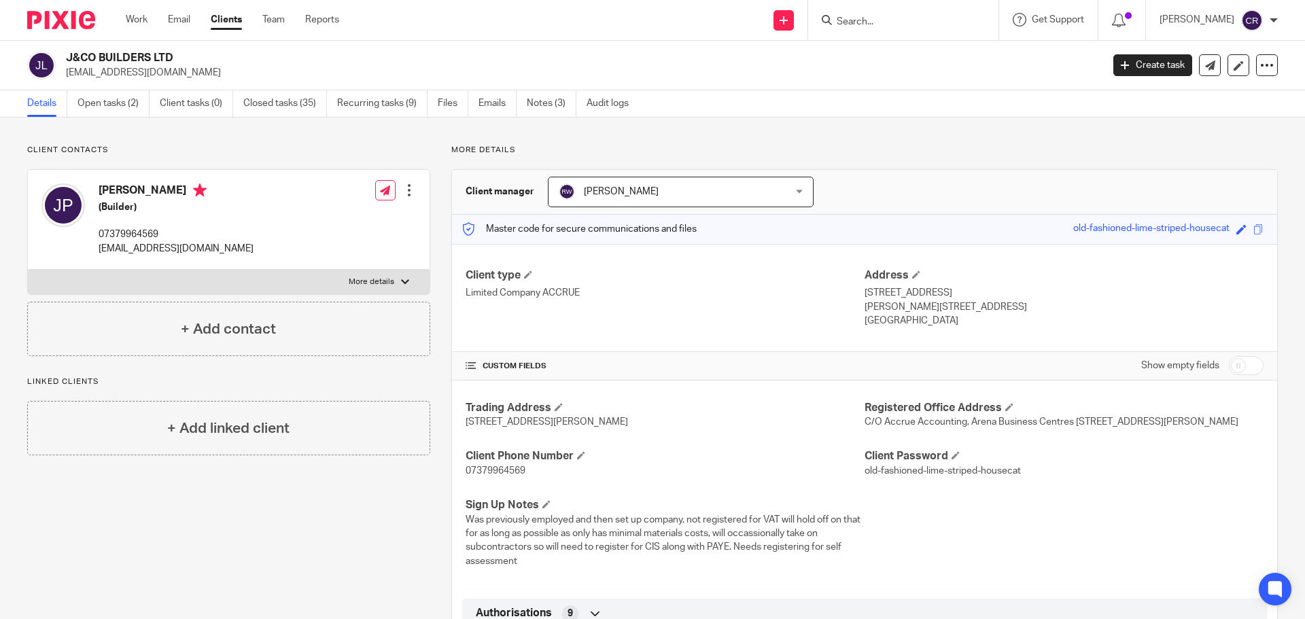
click at [873, 20] on input "Search" at bounding box center [896, 22] width 122 height 12
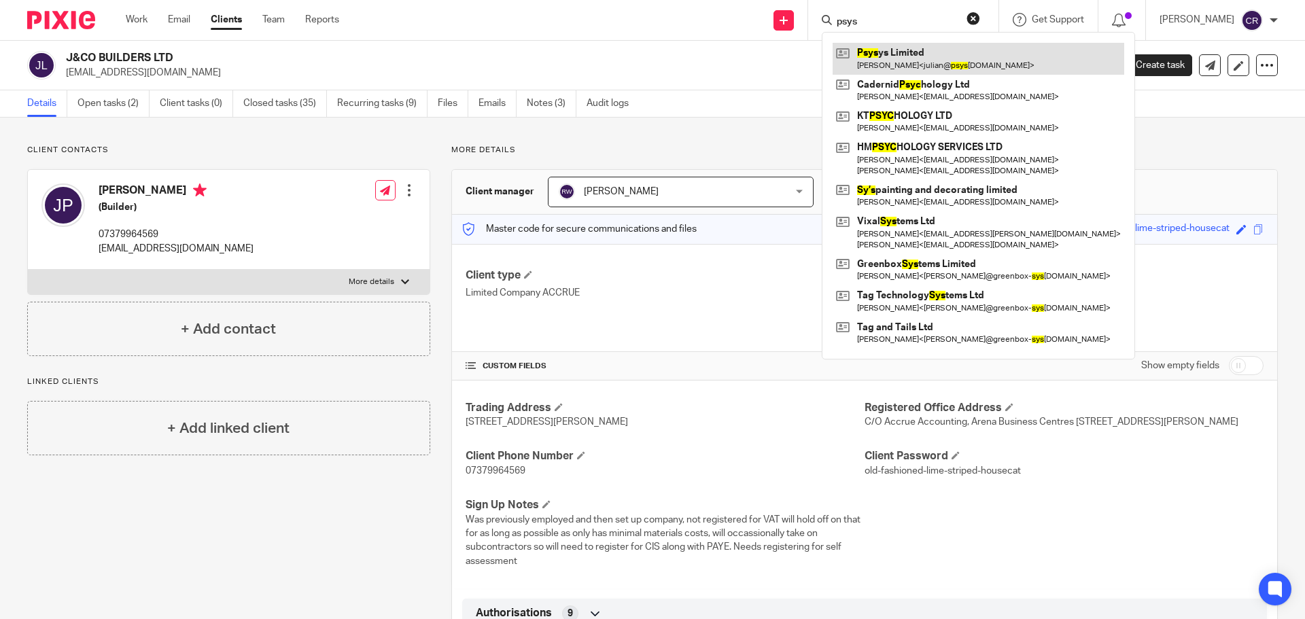
type input "psys"
click at [877, 65] on link at bounding box center [979, 58] width 292 height 31
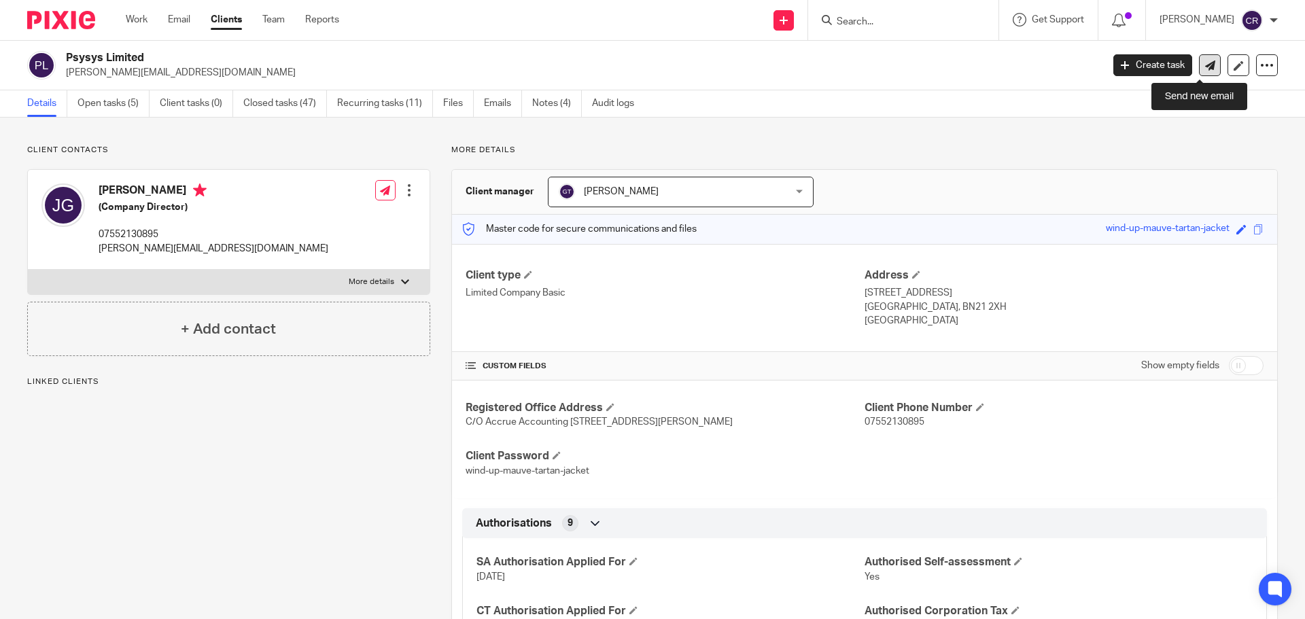
click at [1205, 61] on icon at bounding box center [1210, 65] width 10 height 10
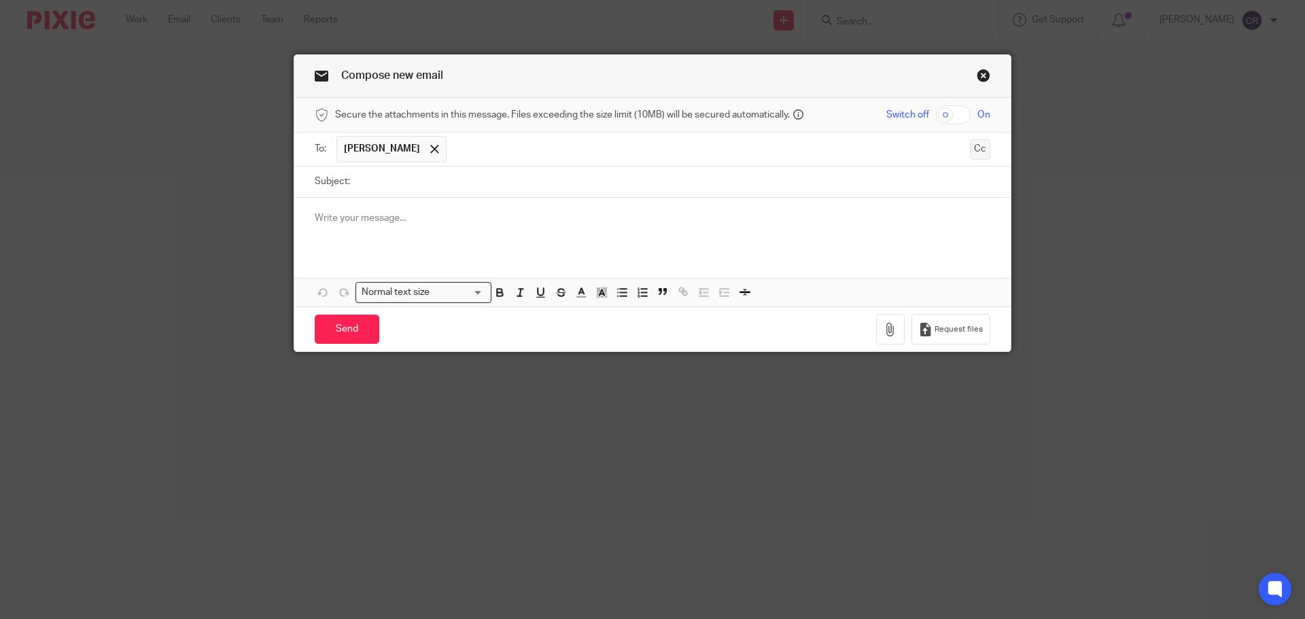
click at [973, 147] on button "Cc" at bounding box center [980, 149] width 20 height 20
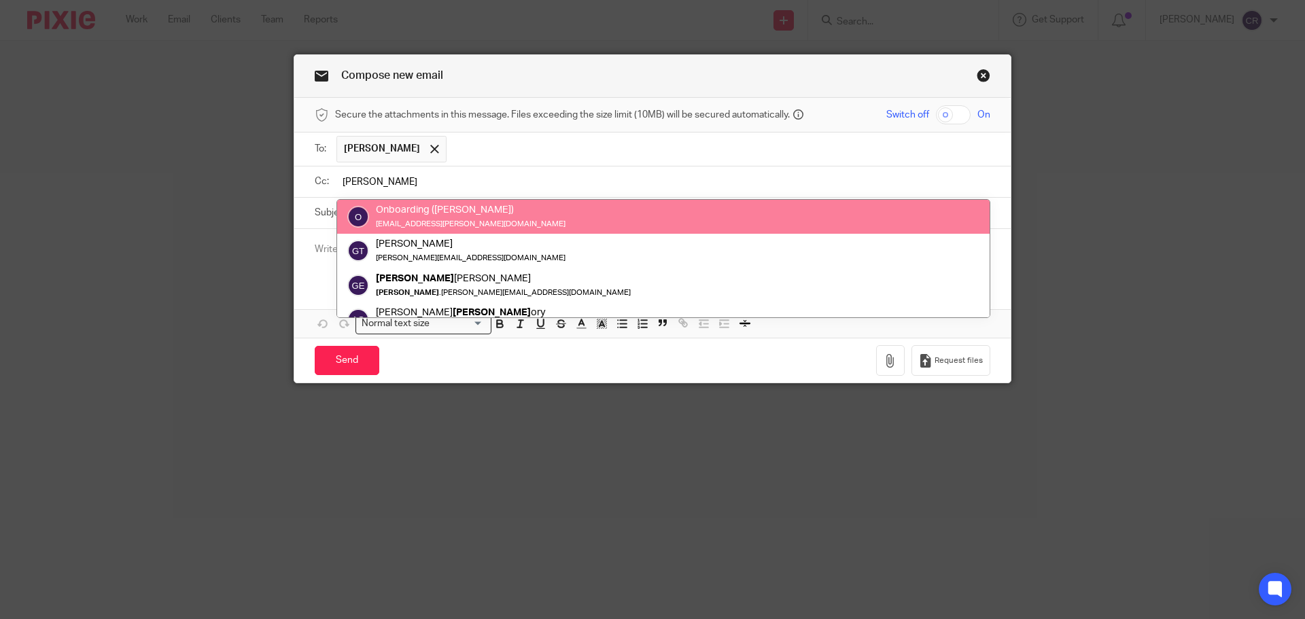
type input "greg"
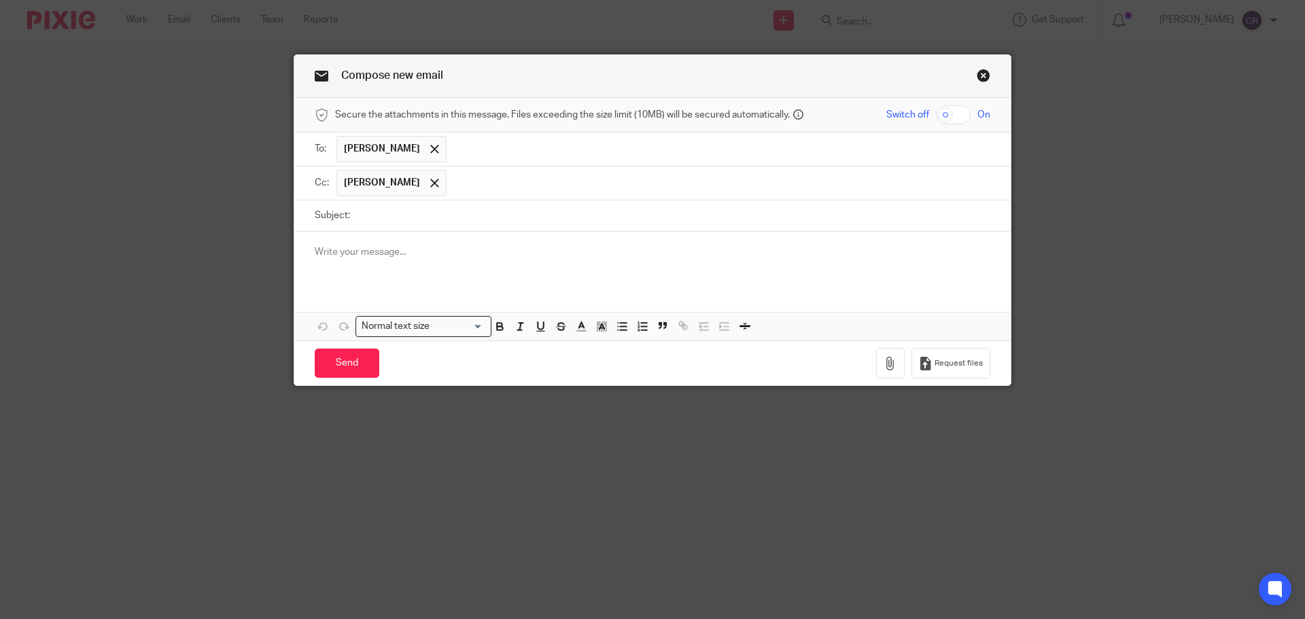
click at [475, 220] on input "Subject:" at bounding box center [673, 216] width 633 height 31
paste input "Psysys Limited"
click at [525, 220] on input "Letter - Psysys Limited -" at bounding box center [673, 216] width 633 height 31
paste input "- Debt and Revenue Services"
type input "Letter - Psysys Limited - Debt and Revenue Services"
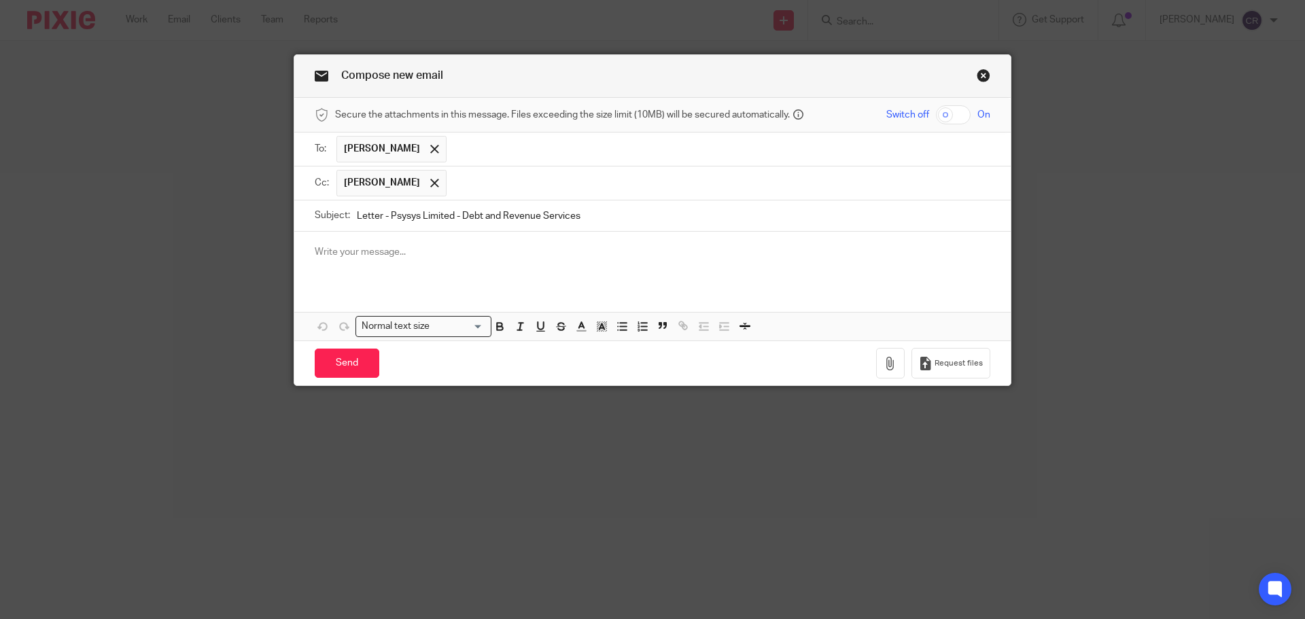
click at [495, 260] on div at bounding box center [652, 258] width 716 height 53
click at [494, 291] on div "Hi Julian, Attachments Normal text size Loading... Remove Edit" at bounding box center [652, 286] width 716 height 109
click at [398, 283] on div "Hi Julian," at bounding box center [652, 258] width 716 height 53
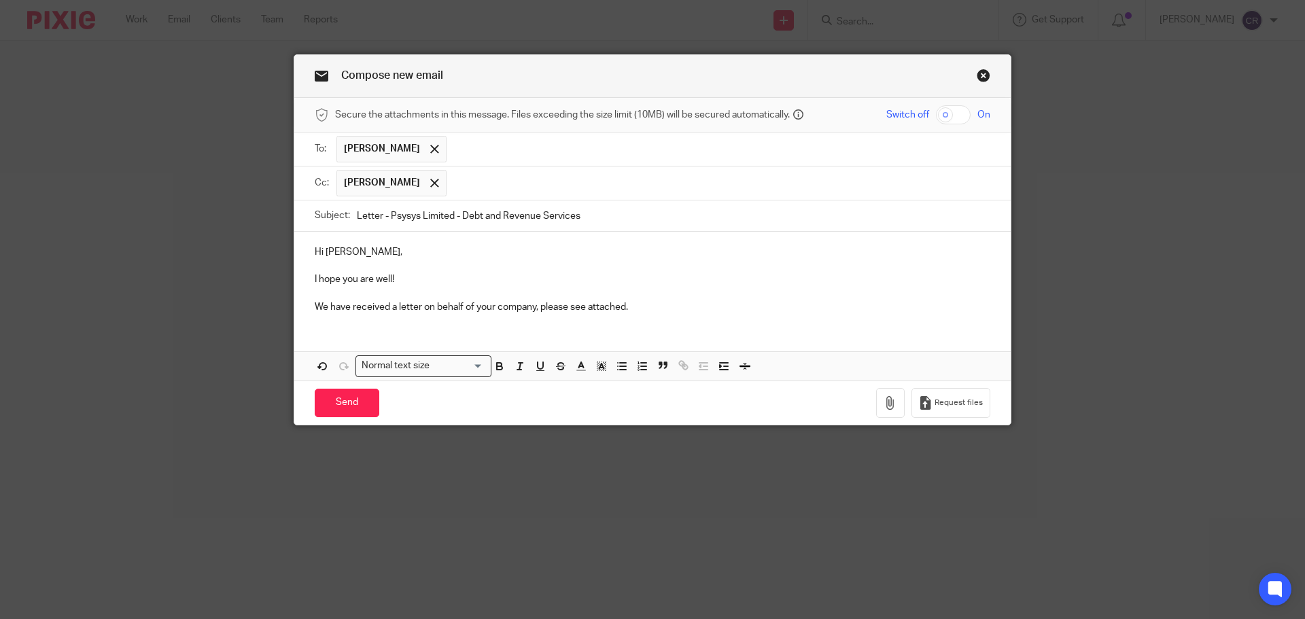
click at [480, 213] on input "Letter - Psysys Limited - Debt and Revenue Services" at bounding box center [673, 216] width 633 height 31
click at [889, 402] on icon "button" at bounding box center [891, 403] width 14 height 14
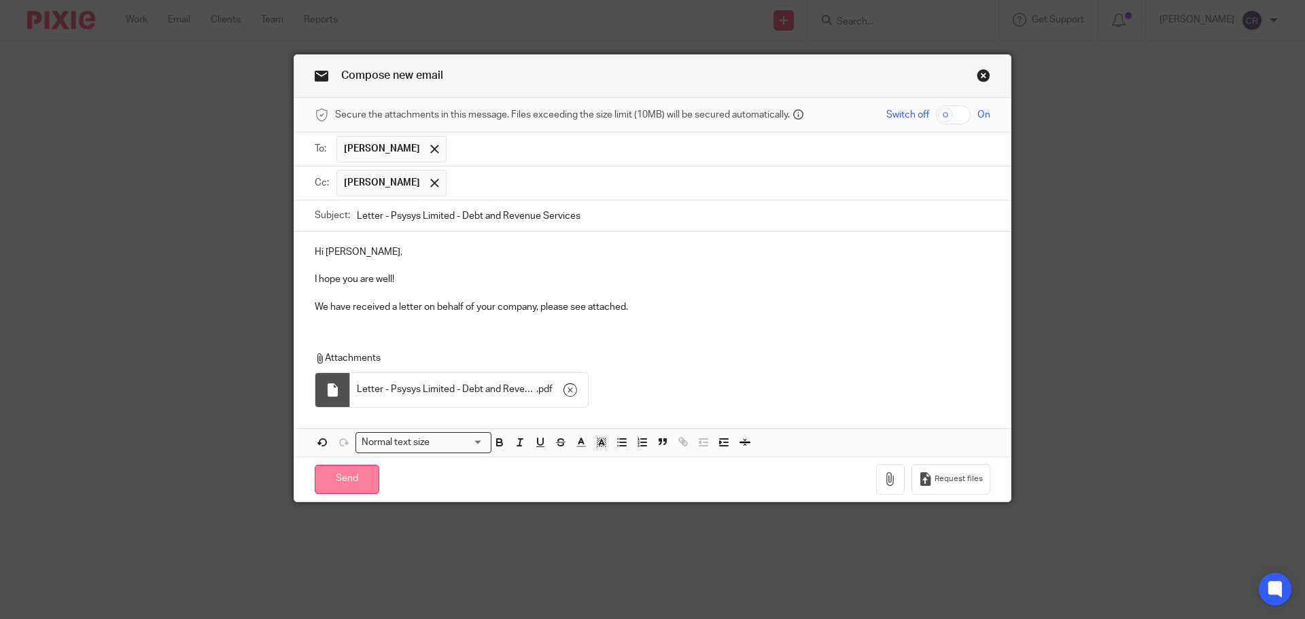
click at [349, 481] on input "Send" at bounding box center [347, 479] width 65 height 29
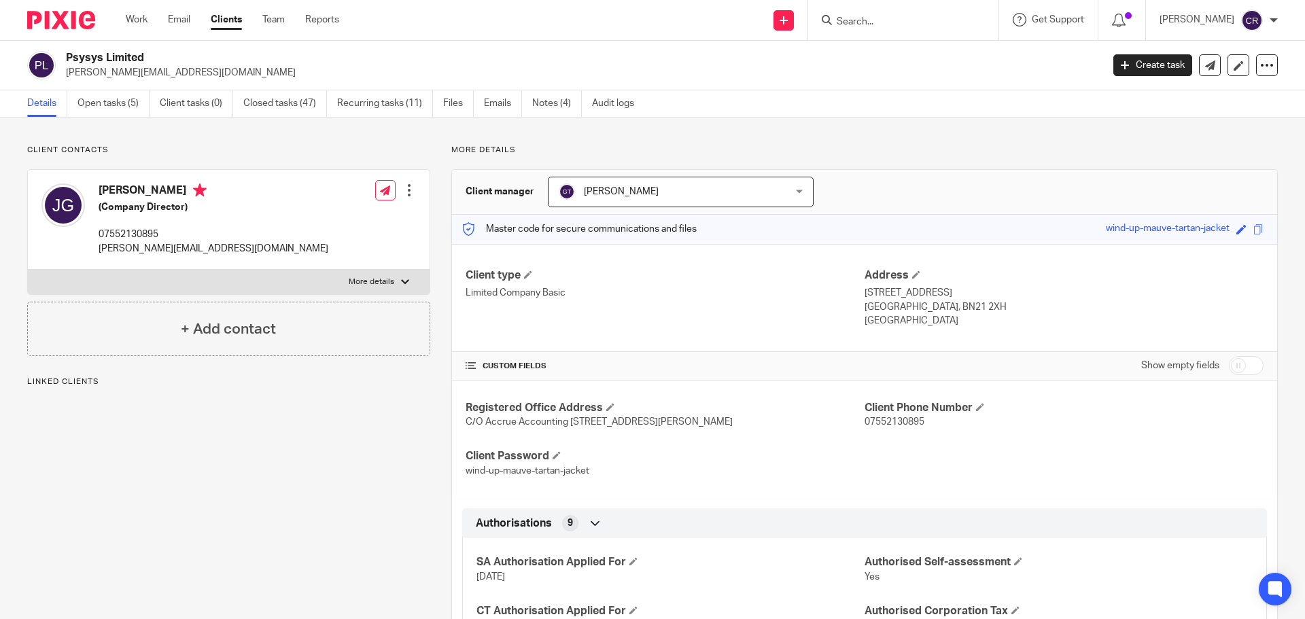
click at [128, 63] on h2 "Psysys Limited" at bounding box center [477, 58] width 822 height 14
copy div "Psysys Limited"
click at [898, 20] on input "Search" at bounding box center [896, 22] width 122 height 12
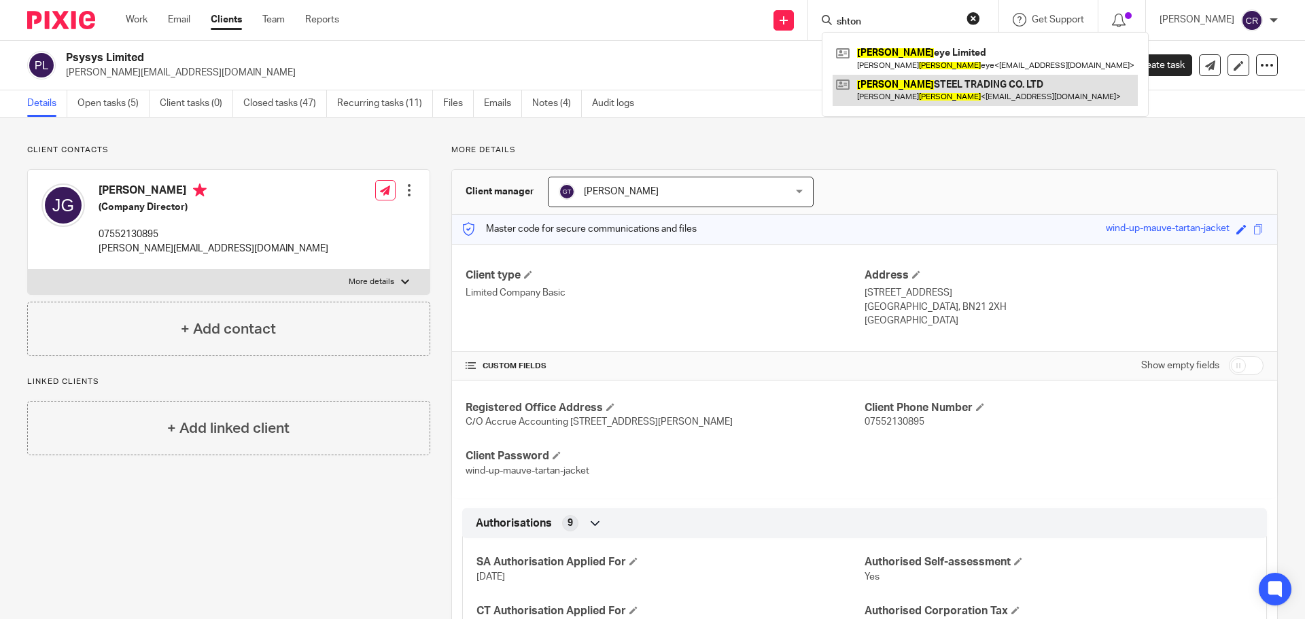
type input "shton"
click at [950, 99] on link at bounding box center [985, 90] width 305 height 31
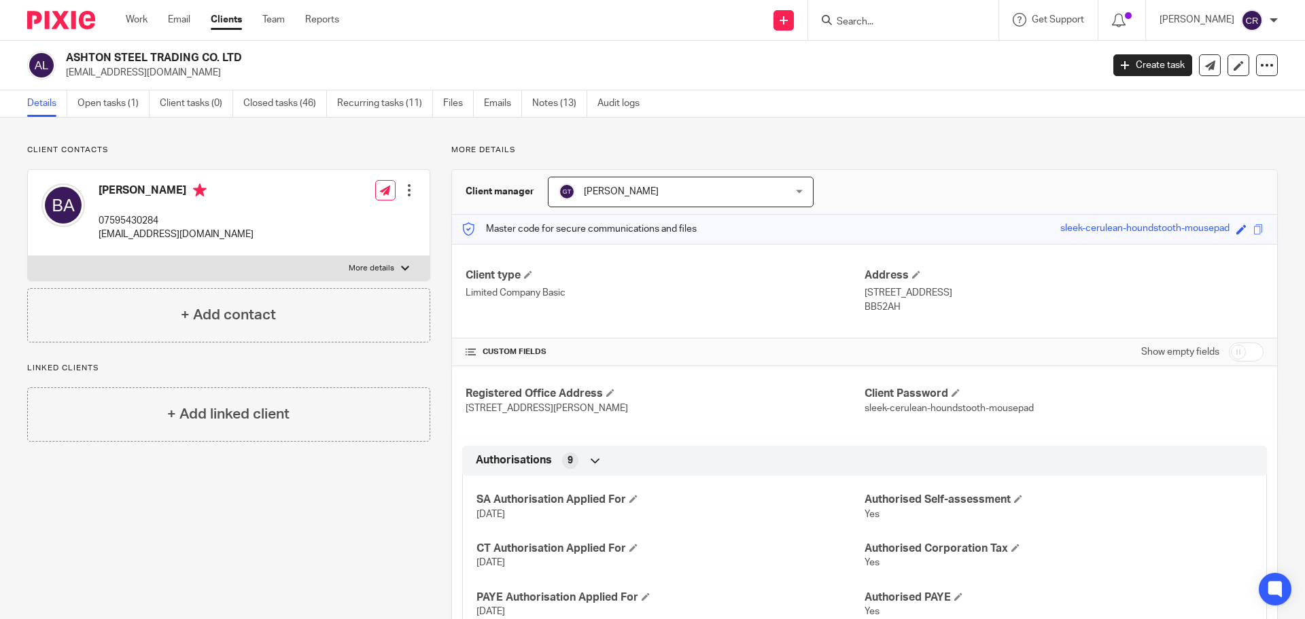
click at [124, 55] on h2 "ASHTON STEEL TRADING CO. LTD" at bounding box center [477, 58] width 822 height 14
click at [122, 56] on h2 "ASHTON STEEL TRADING CO. LTD" at bounding box center [477, 58] width 822 height 14
copy div "ASHTON STEEL TRADING CO. LTD"
click at [881, 16] on input "Search" at bounding box center [896, 22] width 122 height 12
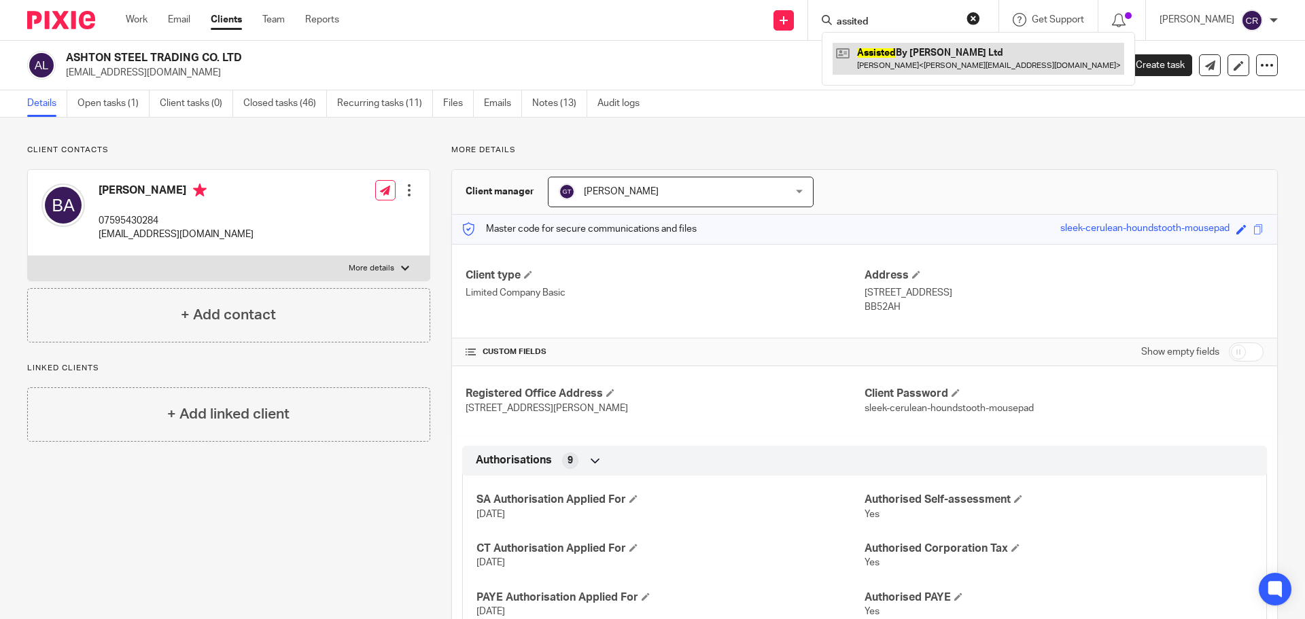
type input "assited"
click at [944, 55] on link at bounding box center [979, 58] width 292 height 31
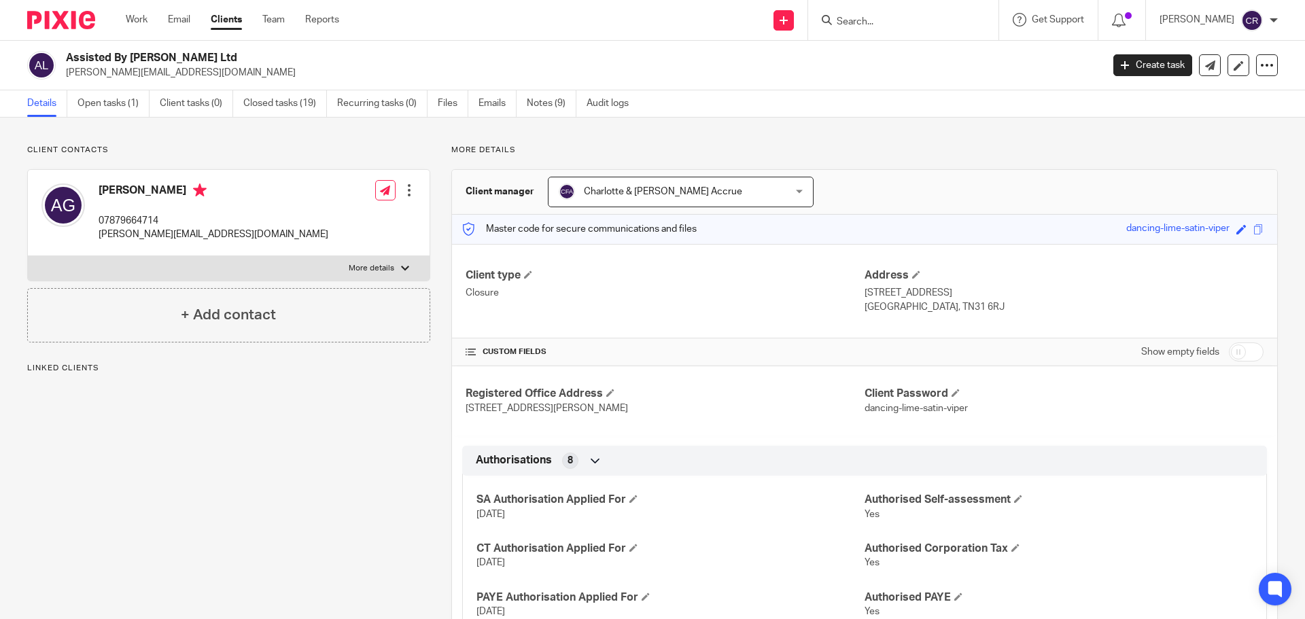
click at [168, 54] on h2 "Assisted By [PERSON_NAME] Ltd" at bounding box center [477, 58] width 822 height 14
click at [141, 52] on h2 "Assisted By [PERSON_NAME] Ltd" at bounding box center [477, 58] width 822 height 14
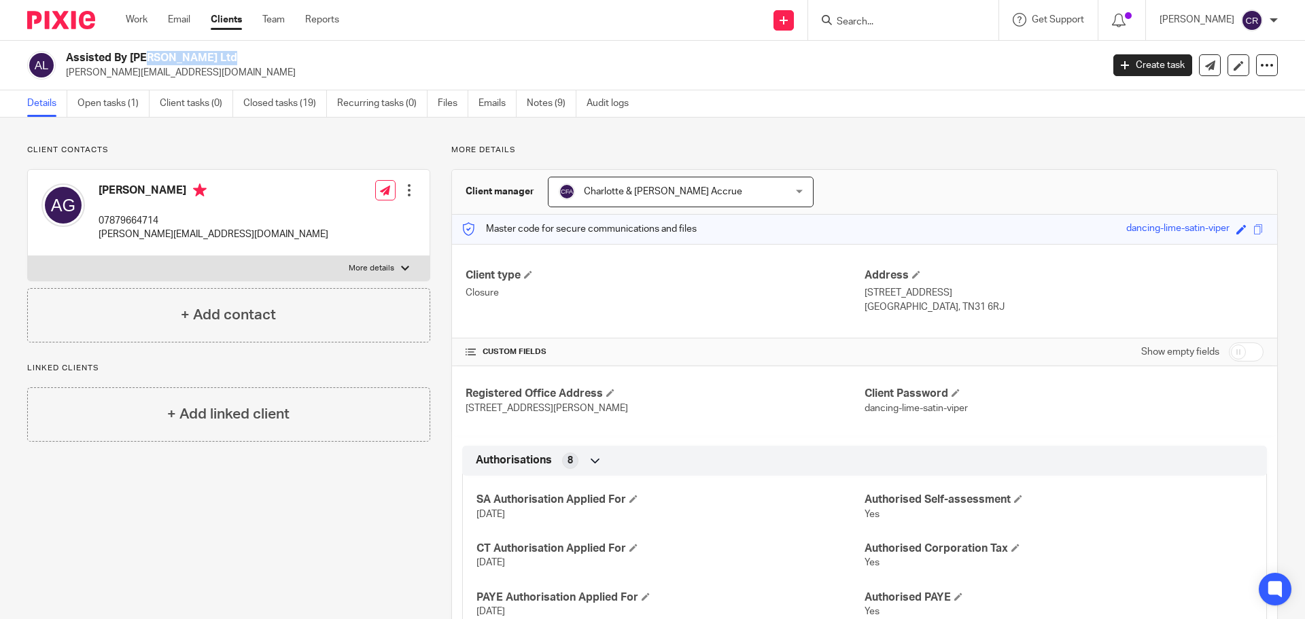
copy div "Assisted By [PERSON_NAME] Ltd"
click at [146, 24] on link "Work" at bounding box center [137, 20] width 22 height 14
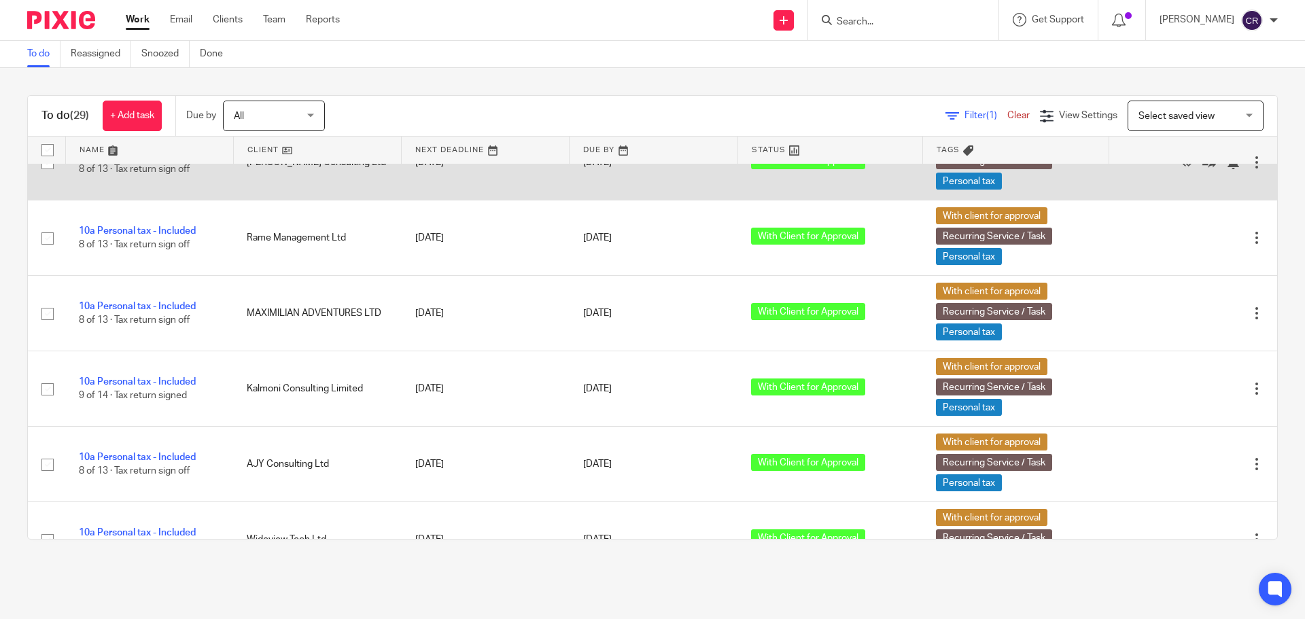
scroll to position [848, 0]
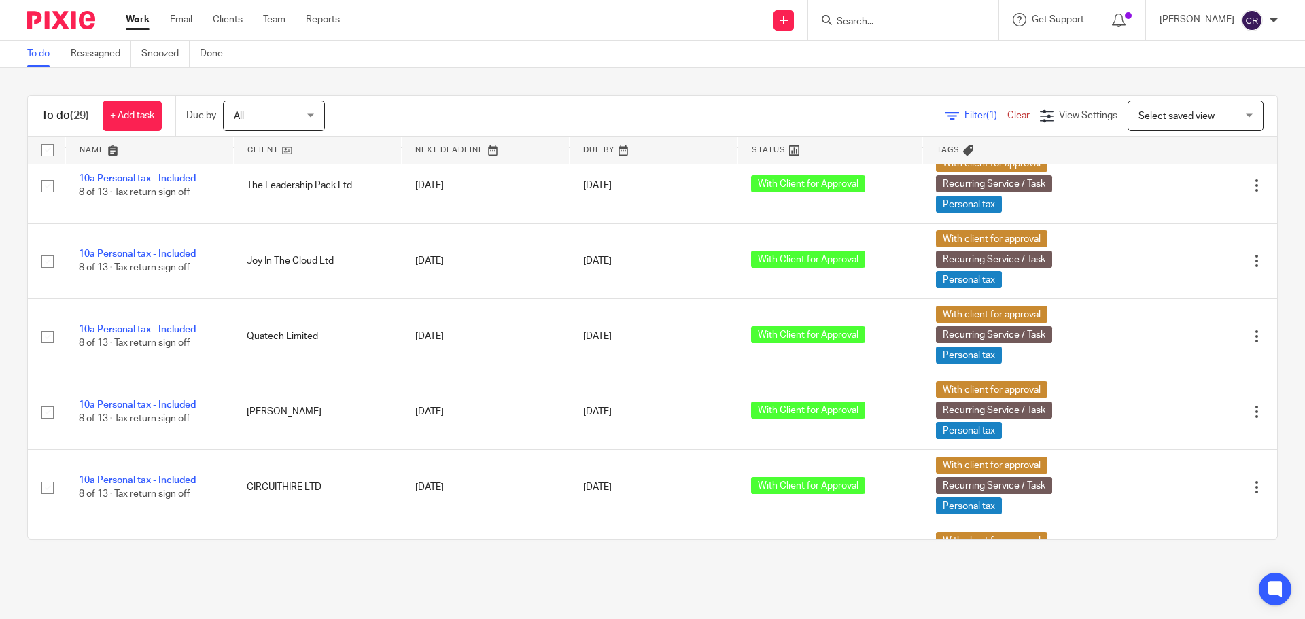
click at [870, 24] on input "Search" at bounding box center [896, 22] width 122 height 12
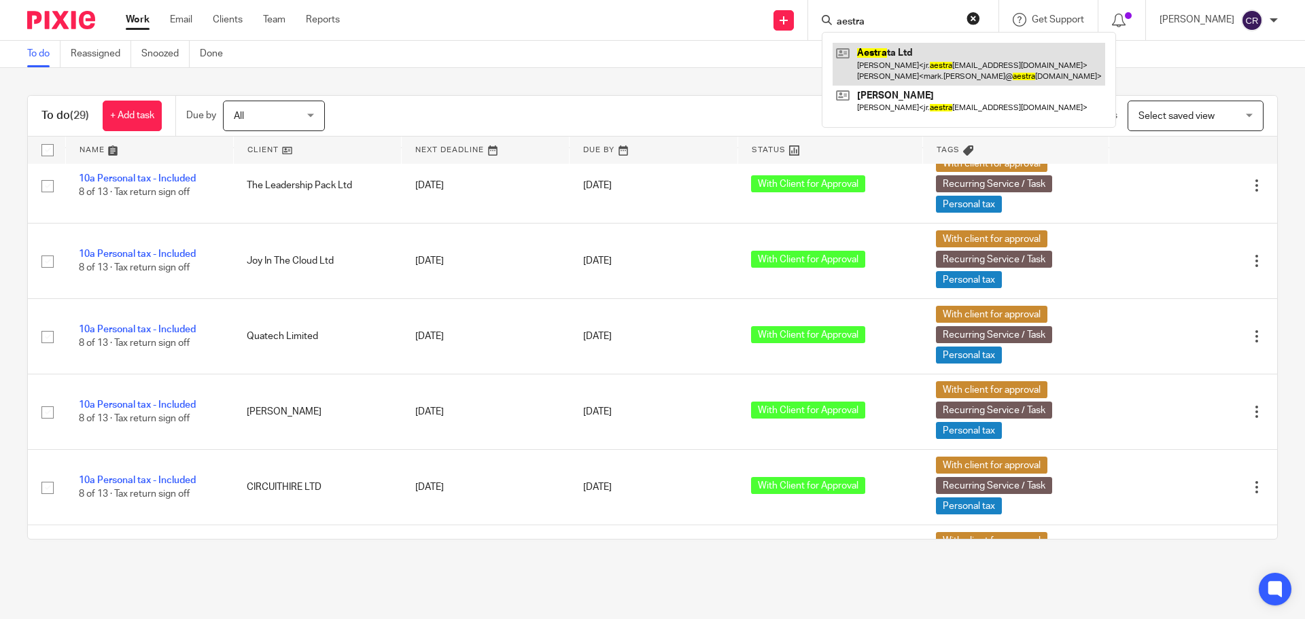
type input "aestra"
click at [891, 60] on link at bounding box center [969, 64] width 273 height 42
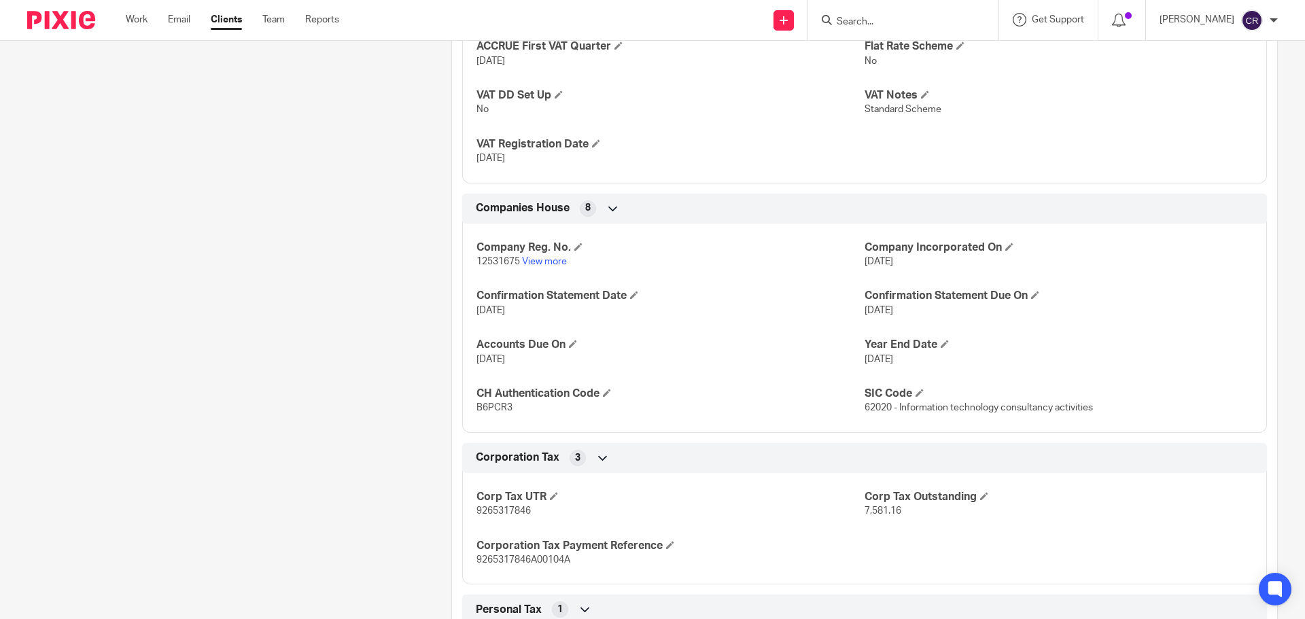
scroll to position [1223, 0]
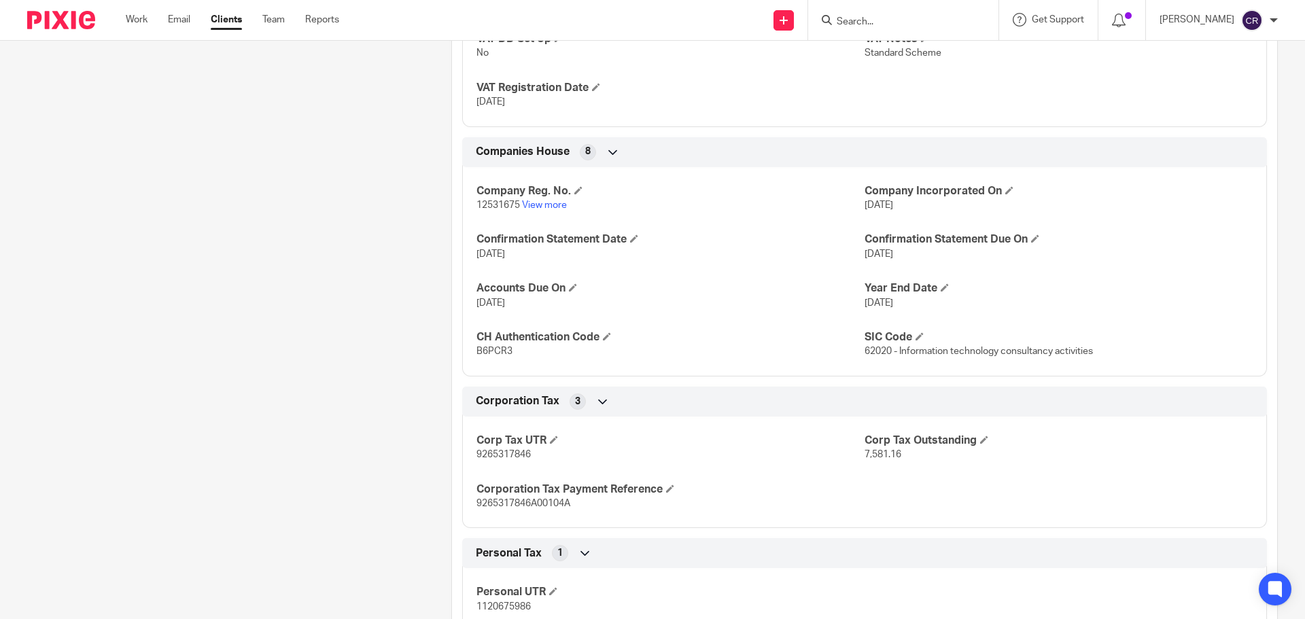
click at [546, 200] on p "12531675 View more" at bounding box center [670, 205] width 388 height 14
click at [544, 207] on link "View more" at bounding box center [544, 206] width 45 height 10
click at [130, 16] on link "Work" at bounding box center [137, 20] width 22 height 14
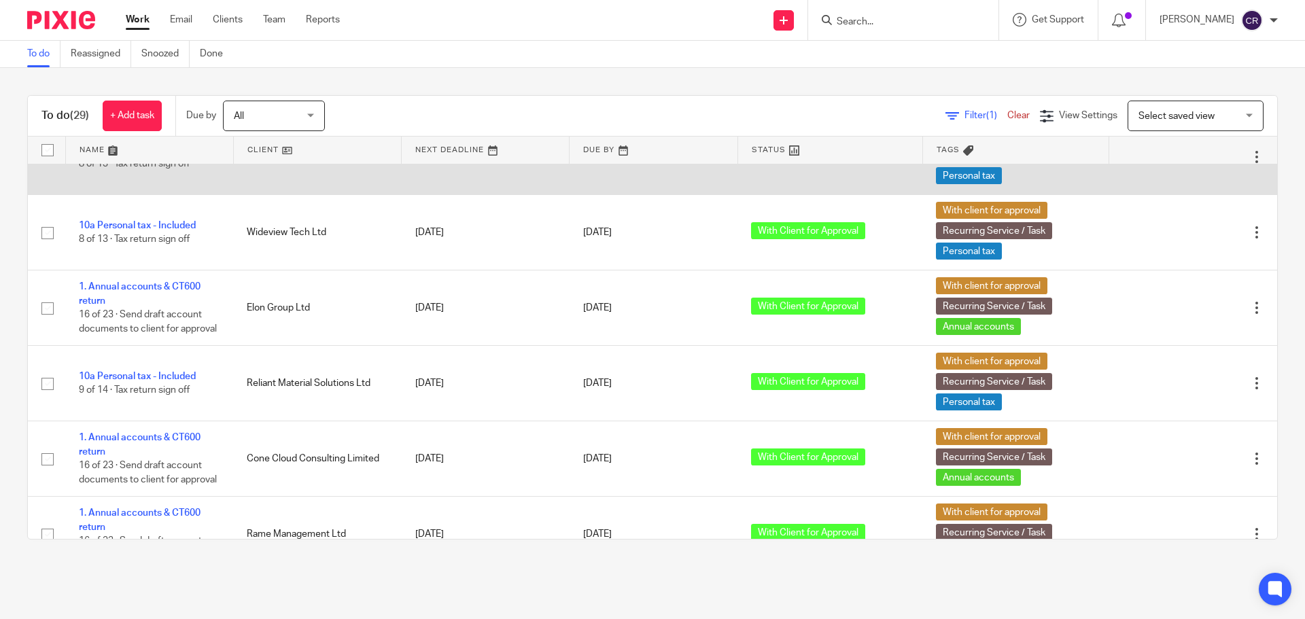
scroll to position [1799, 0]
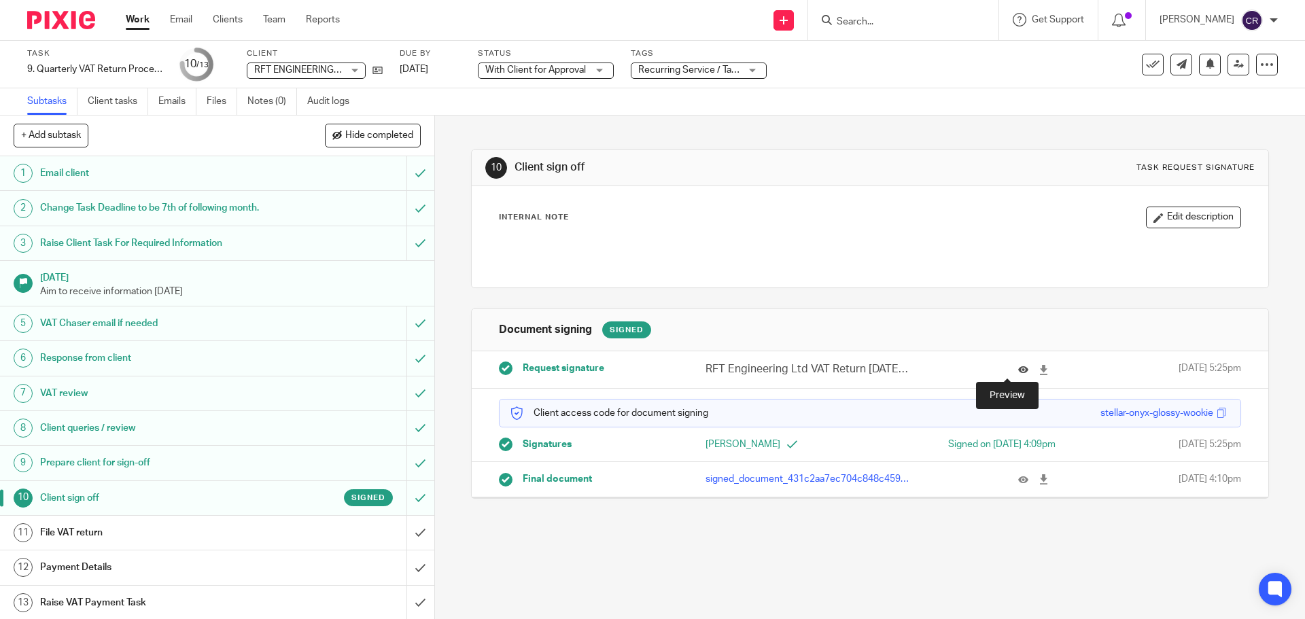
click at [1018, 370] on icon at bounding box center [1023, 370] width 10 height 10
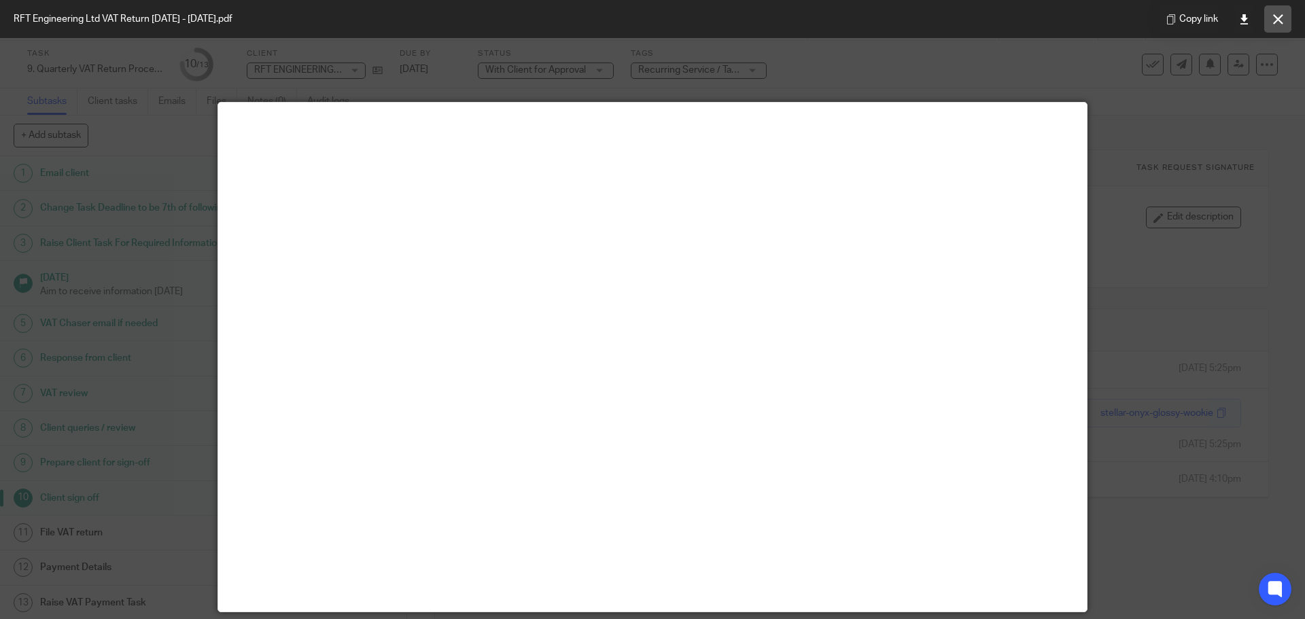
click at [1281, 22] on icon at bounding box center [1278, 19] width 10 height 10
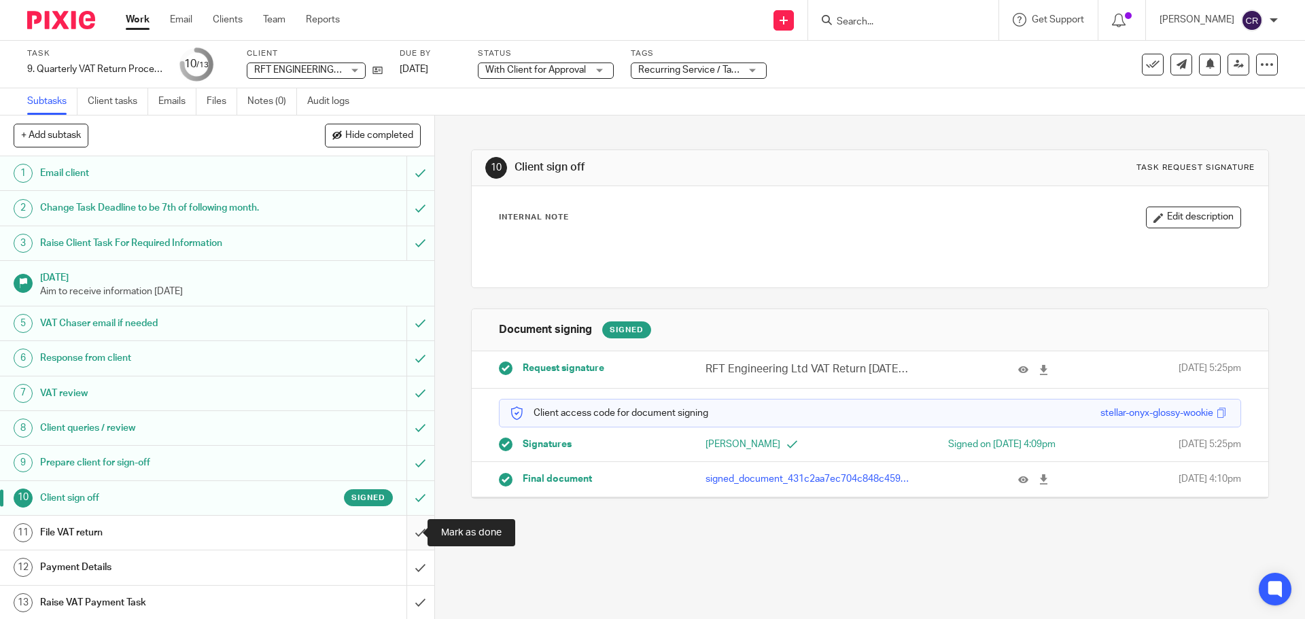
click at [398, 529] on input "submit" at bounding box center [217, 533] width 434 height 34
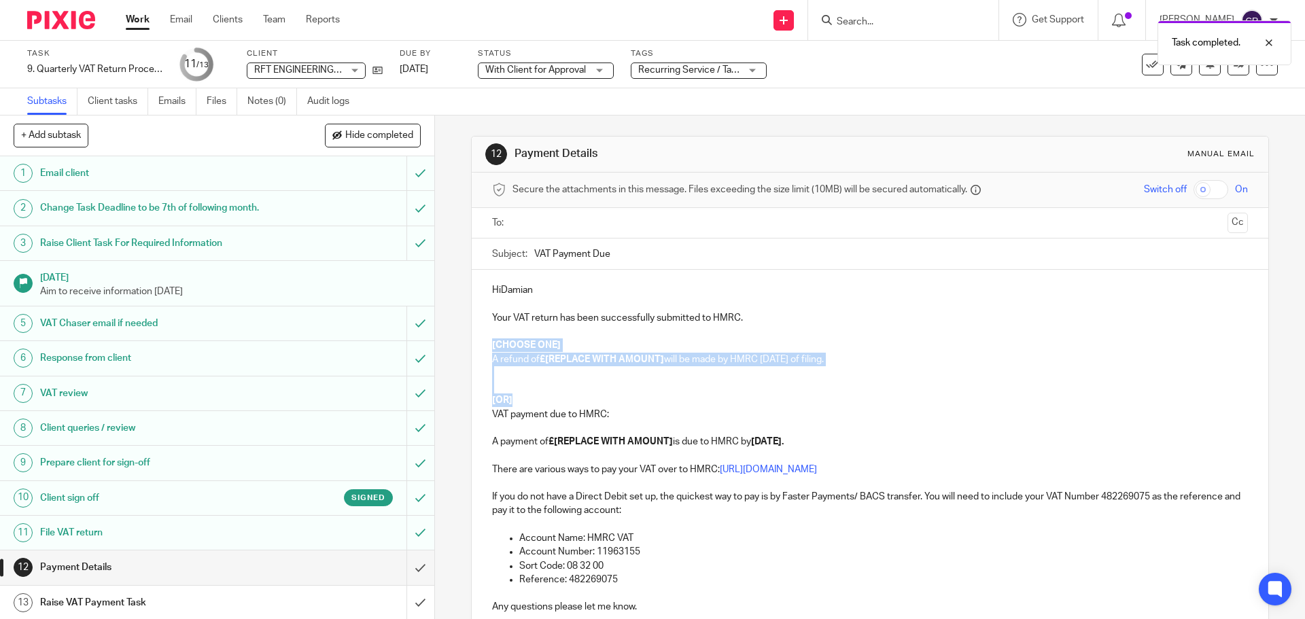
drag, startPoint x: 513, startPoint y: 398, endPoint x: 485, endPoint y: 340, distance: 65.1
click at [485, 340] on div "HiDamian Your VAT return has been successfully submitted to HMRC. [CHOOSE ONE] …" at bounding box center [870, 454] width 796 height 368
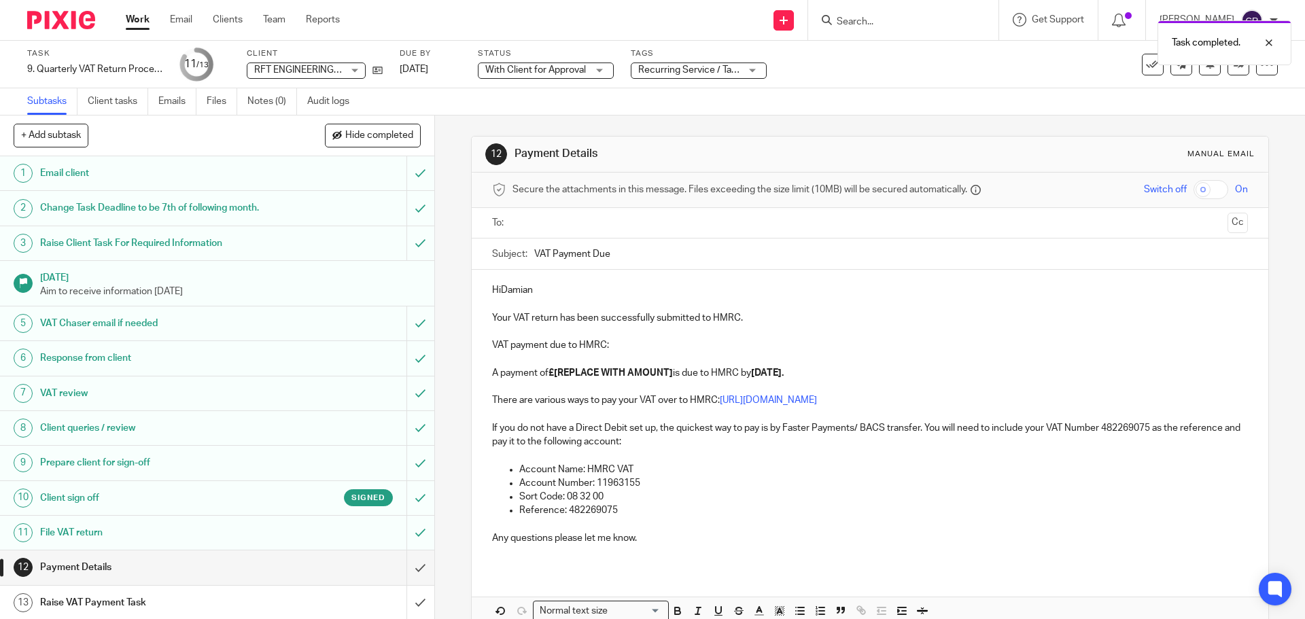
click at [220, 529] on h1 "File VAT return" at bounding box center [157, 533] width 235 height 20
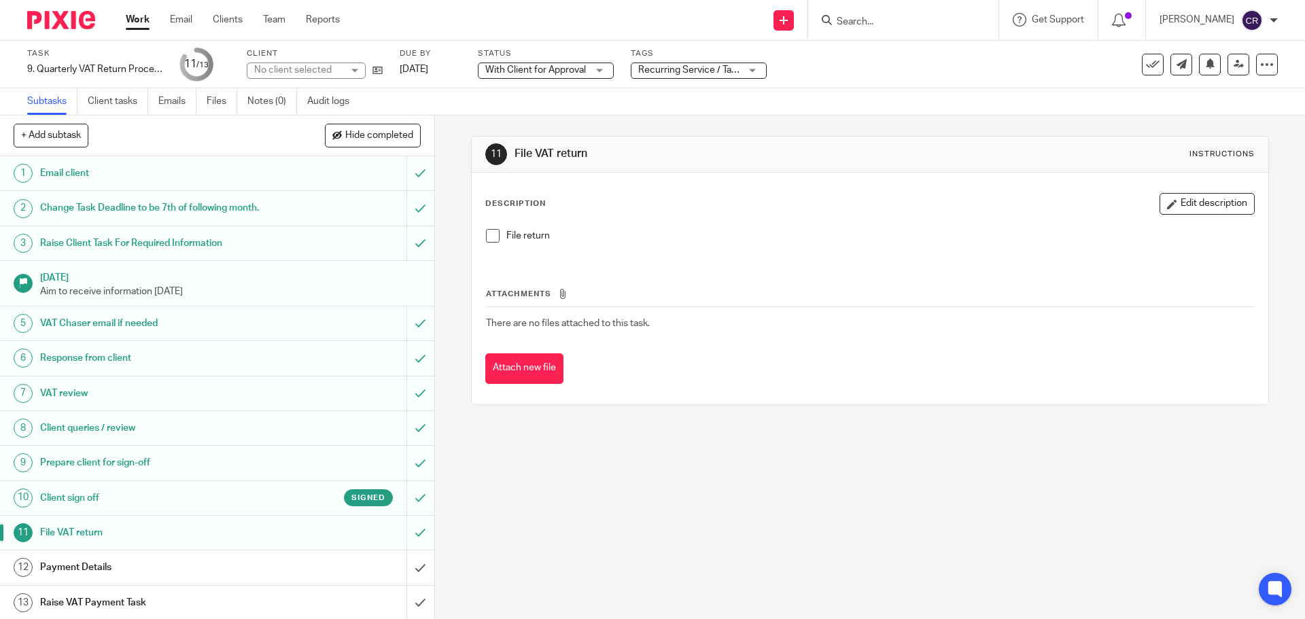
click at [239, 572] on h1 "Payment Details" at bounding box center [157, 567] width 235 height 20
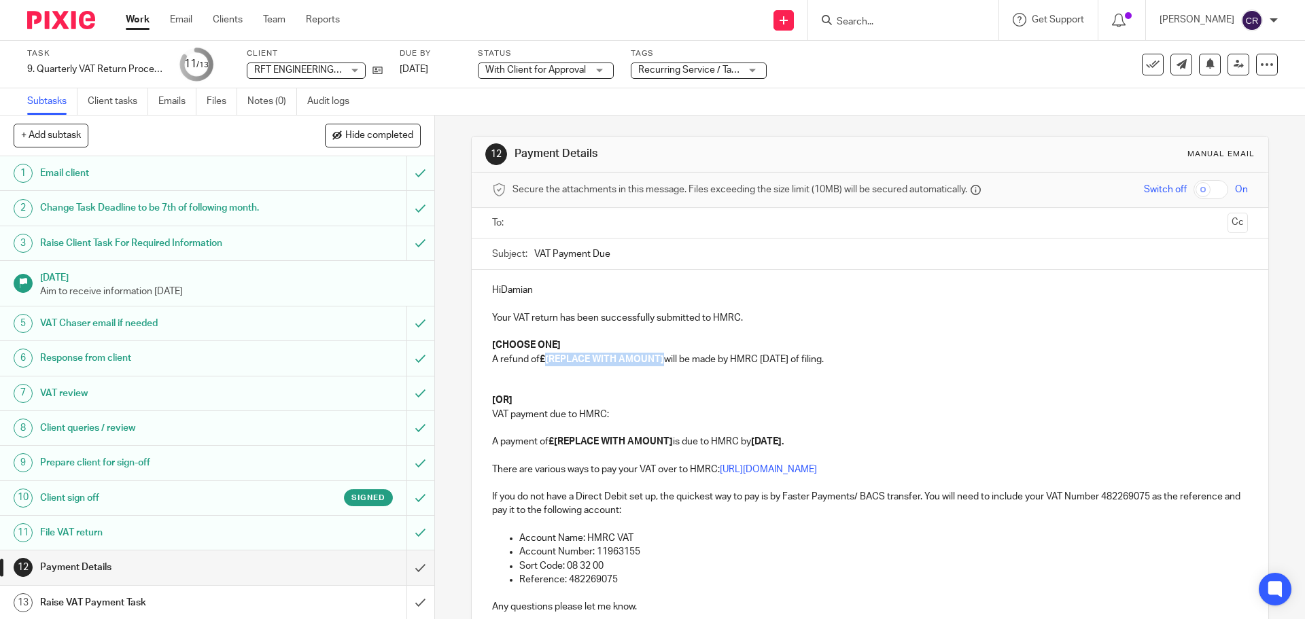
drag, startPoint x: 661, startPoint y: 360, endPoint x: 542, endPoint y: 362, distance: 119.6
click at [542, 362] on strong "£[REPLACE WITH AMOUNT]" at bounding box center [602, 360] width 124 height 10
click at [566, 338] on p at bounding box center [869, 332] width 755 height 14
drag, startPoint x: 565, startPoint y: 343, endPoint x: 485, endPoint y: 340, distance: 80.3
click at [487, 341] on div "HiDamian Your VAT return has been successfully submitted to HMRC. [CHOOSE ONE] …" at bounding box center [870, 454] width 796 height 368
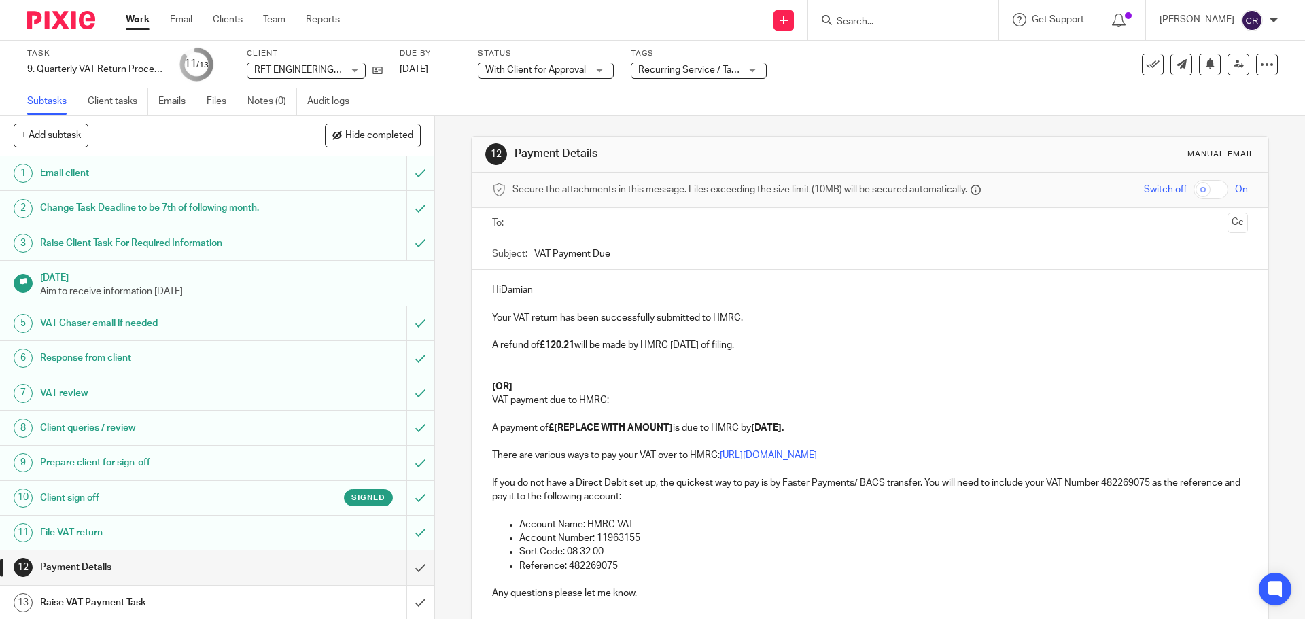
click at [497, 293] on p "HiDamian" at bounding box center [869, 290] width 755 height 14
click at [543, 296] on p "Hi Damian" at bounding box center [869, 290] width 755 height 14
drag, startPoint x: 574, startPoint y: 234, endPoint x: 581, endPoint y: 221, distance: 15.2
click at [576, 234] on div at bounding box center [870, 223] width 713 height 31
click at [581, 221] on input "text" at bounding box center [869, 223] width 704 height 16
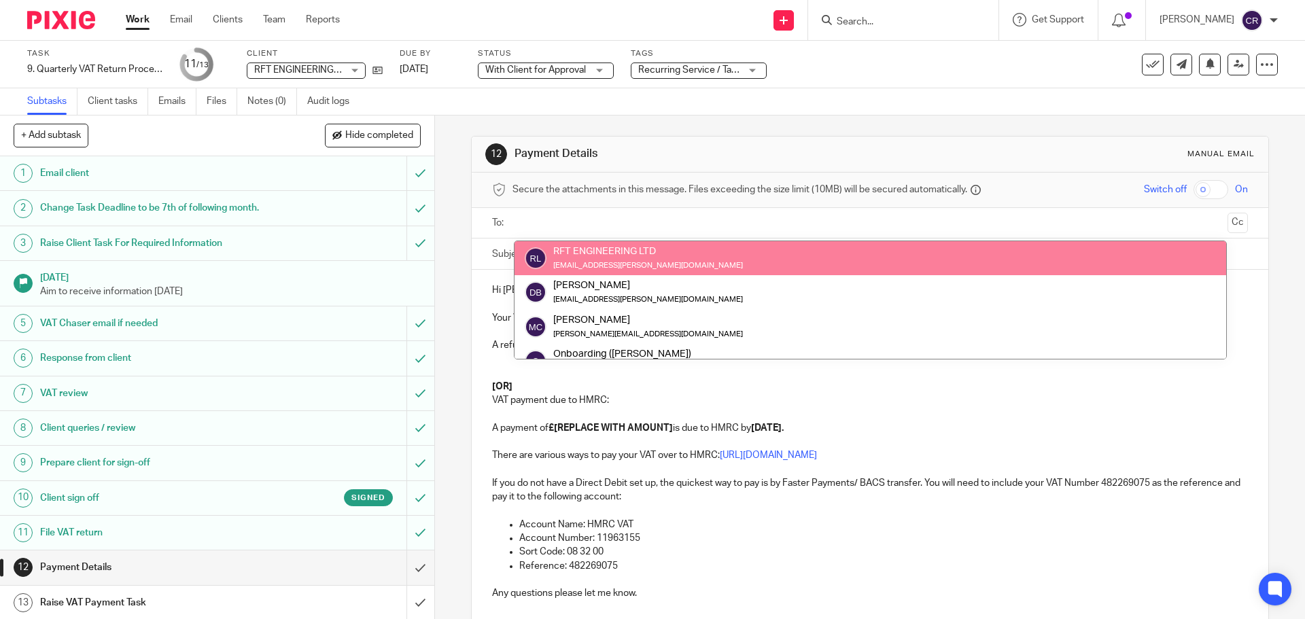
drag, startPoint x: 650, startPoint y: 258, endPoint x: 625, endPoint y: 294, distance: 44.5
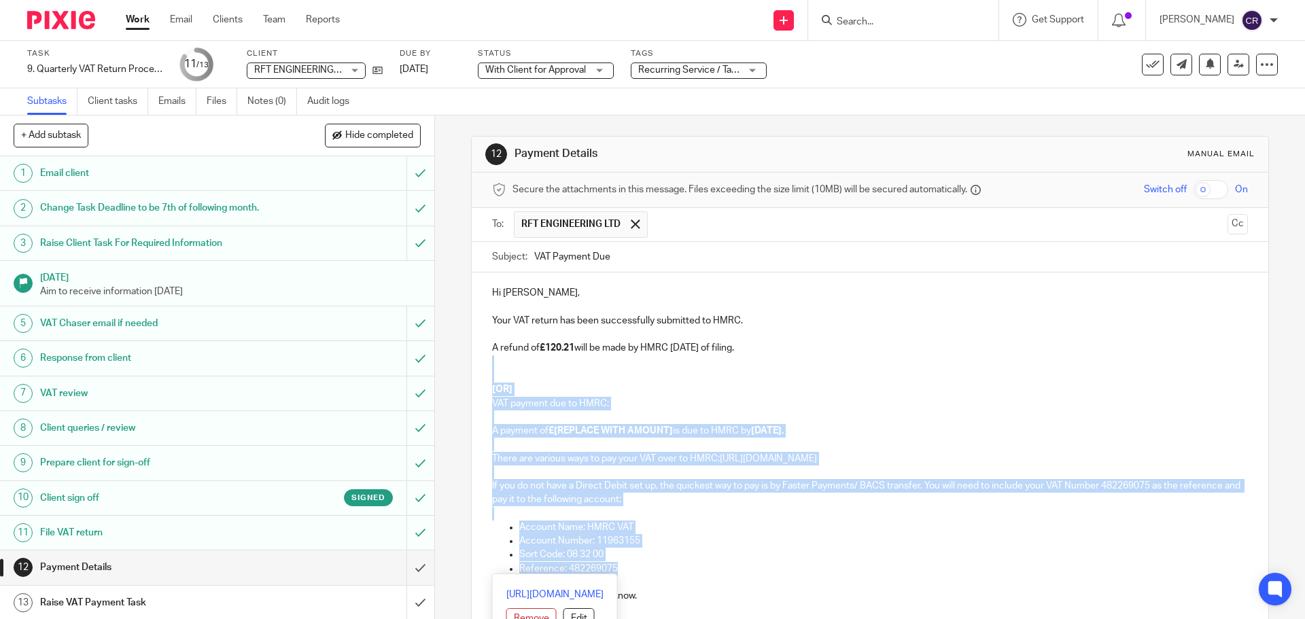
drag, startPoint x: 526, startPoint y: 365, endPoint x: 719, endPoint y: 565, distance: 278.3
click at [719, 565] on div "Hi Damian, Your VAT return has been successfully submitted to HMRC. A refund of…" at bounding box center [870, 450] width 796 height 354
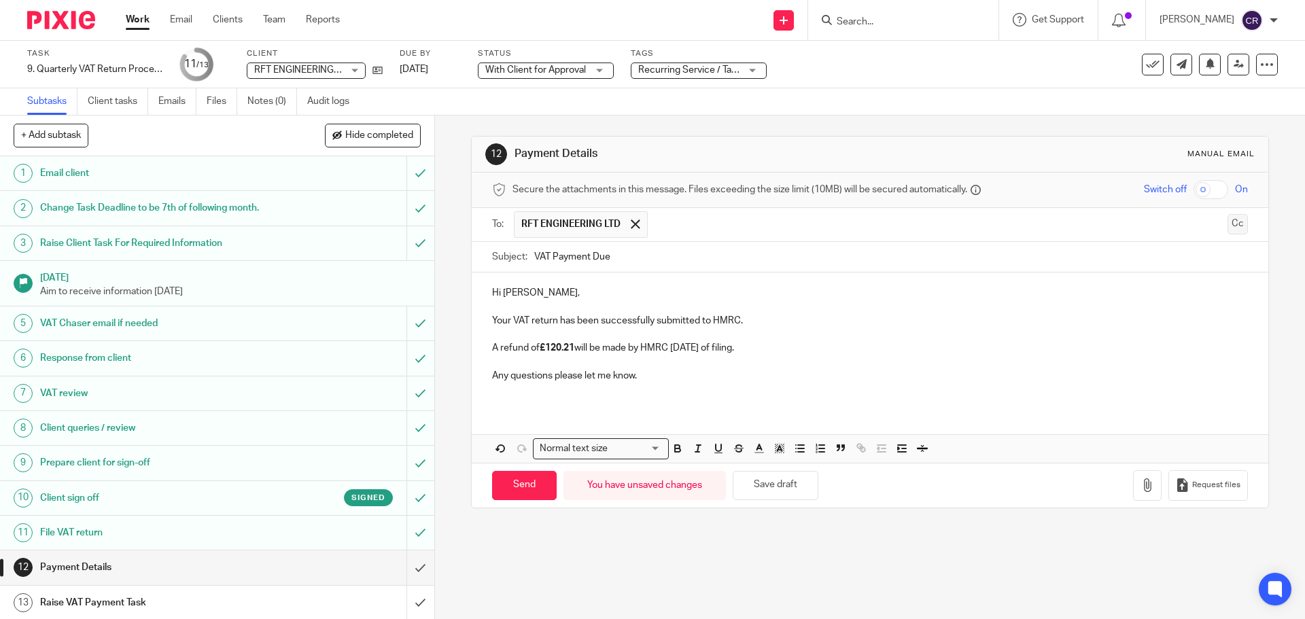
click at [1227, 227] on button "Cc" at bounding box center [1237, 224] width 20 height 20
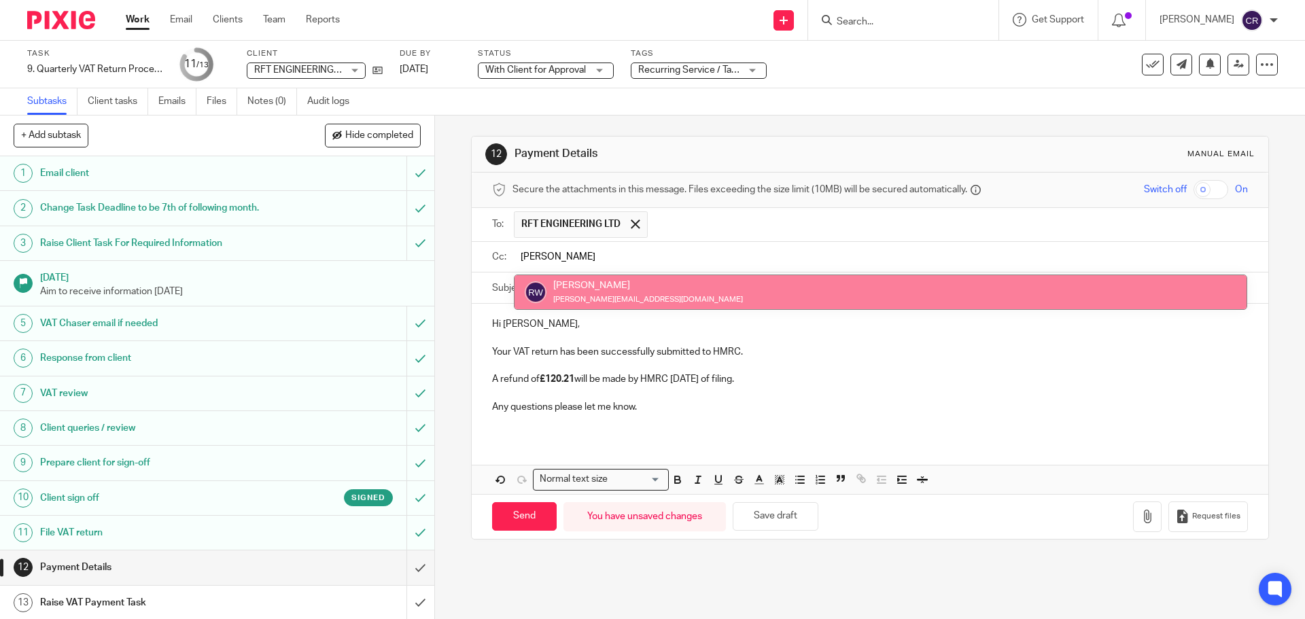
type input "rick"
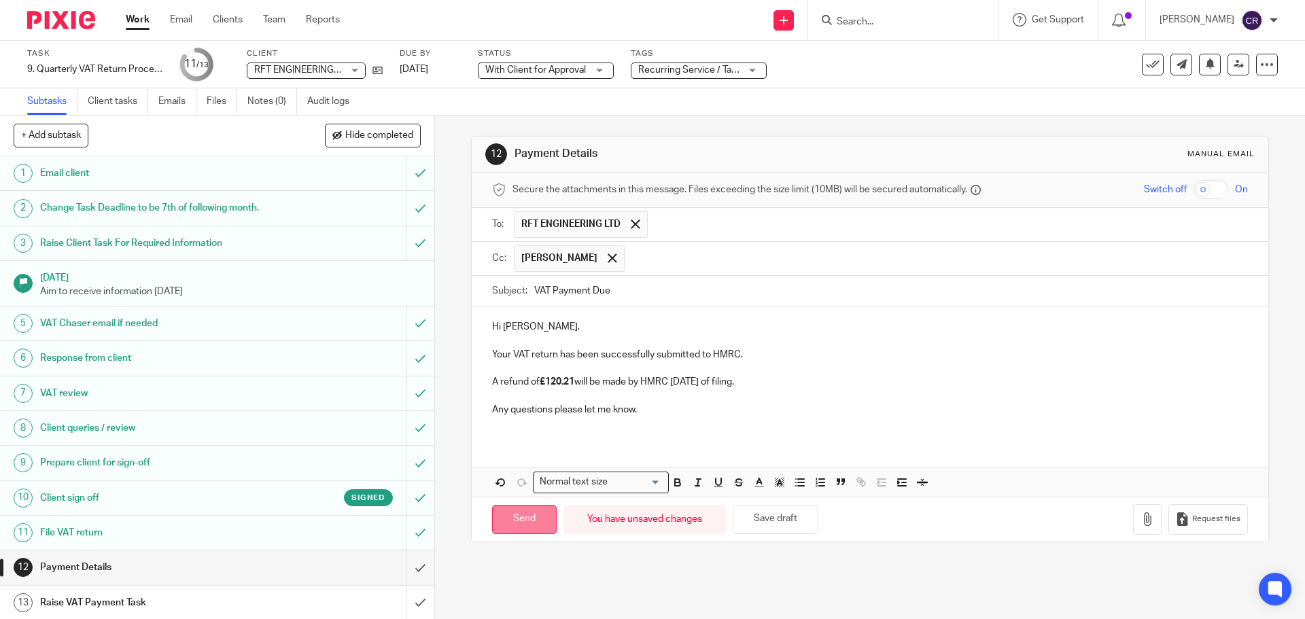
click at [523, 519] on input "Send" at bounding box center [524, 519] width 65 height 29
type input "Sent"
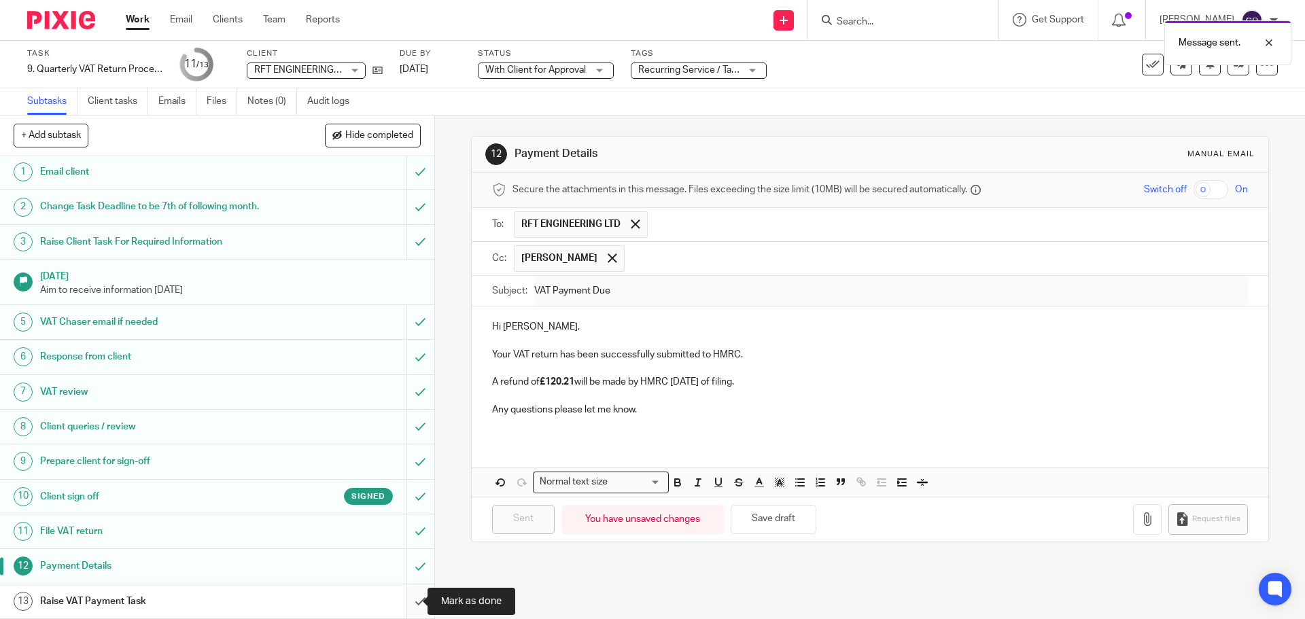
click at [406, 602] on input "submit" at bounding box center [217, 602] width 434 height 34
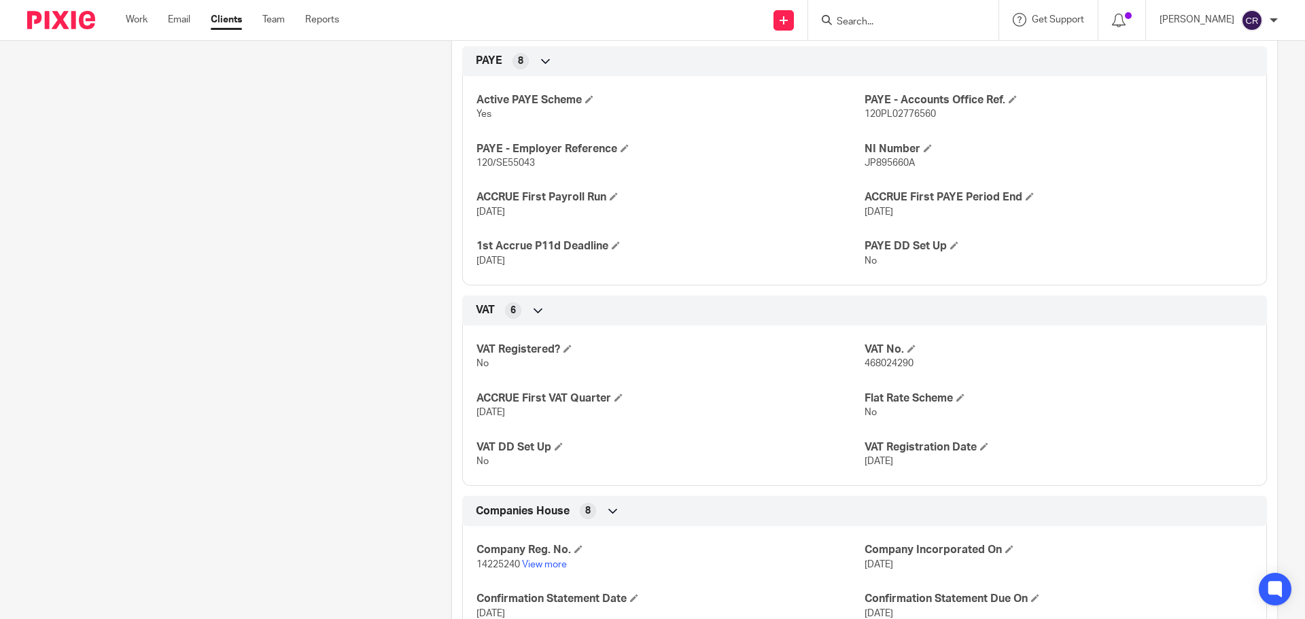
scroll to position [1087, 0]
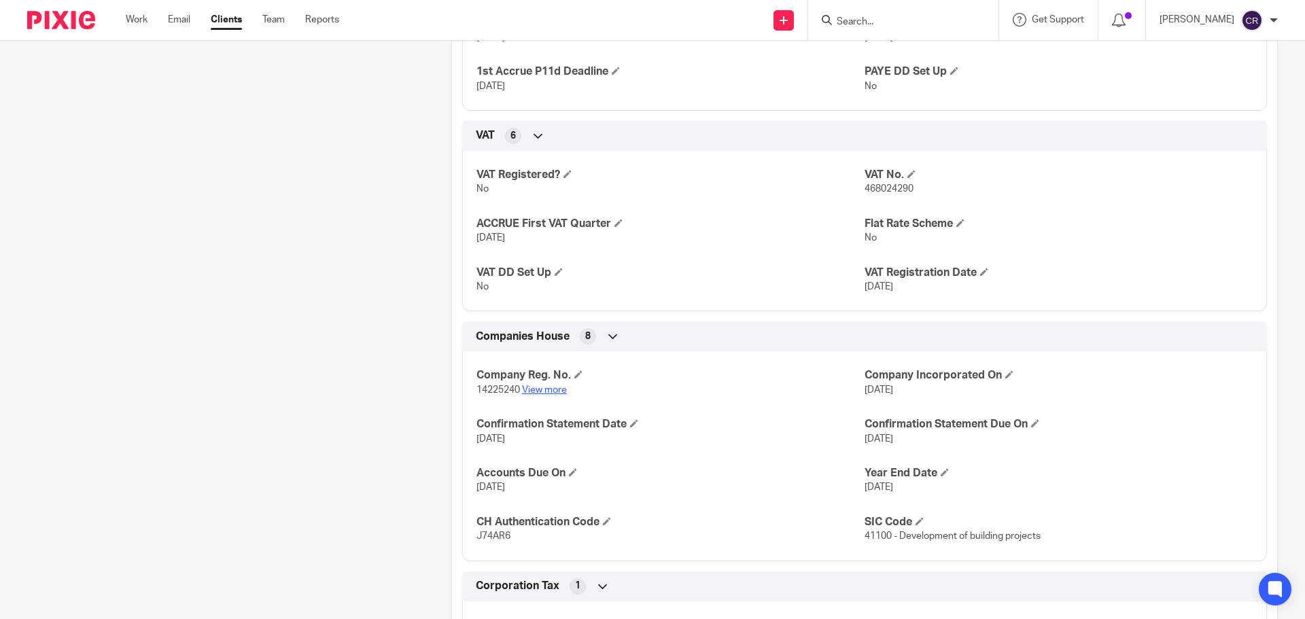
click at [549, 387] on link "View more" at bounding box center [544, 390] width 45 height 10
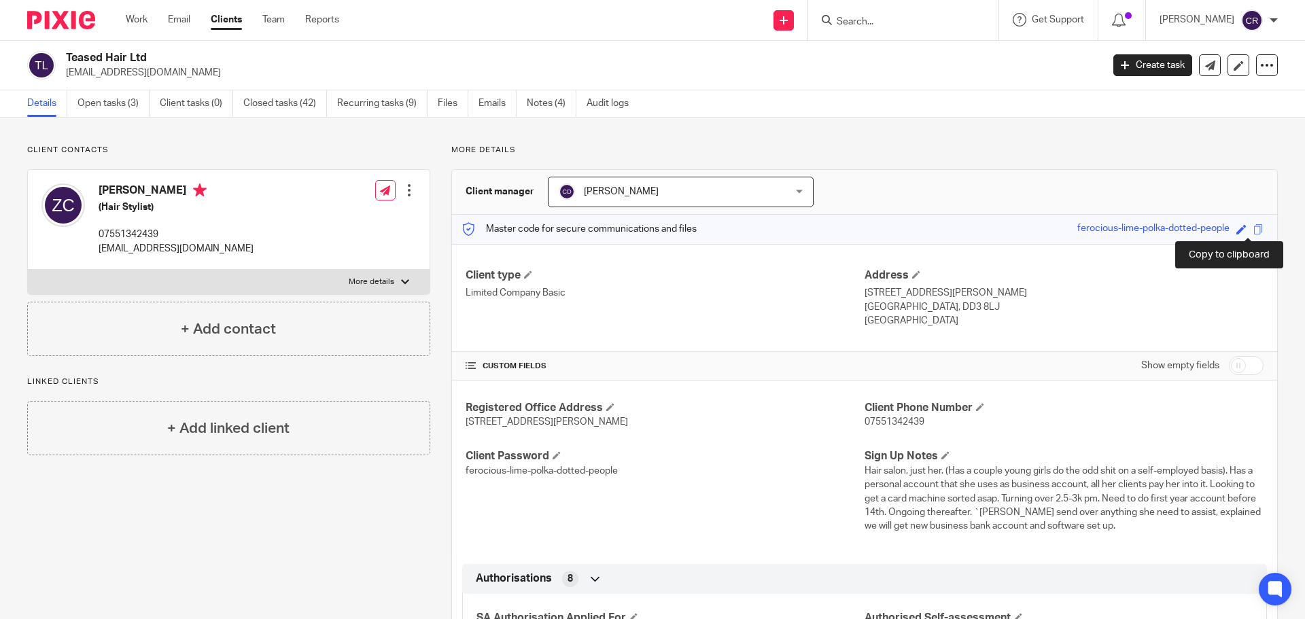
click at [1253, 232] on span at bounding box center [1258, 229] width 10 height 10
